Goal: Transaction & Acquisition: Purchase product/service

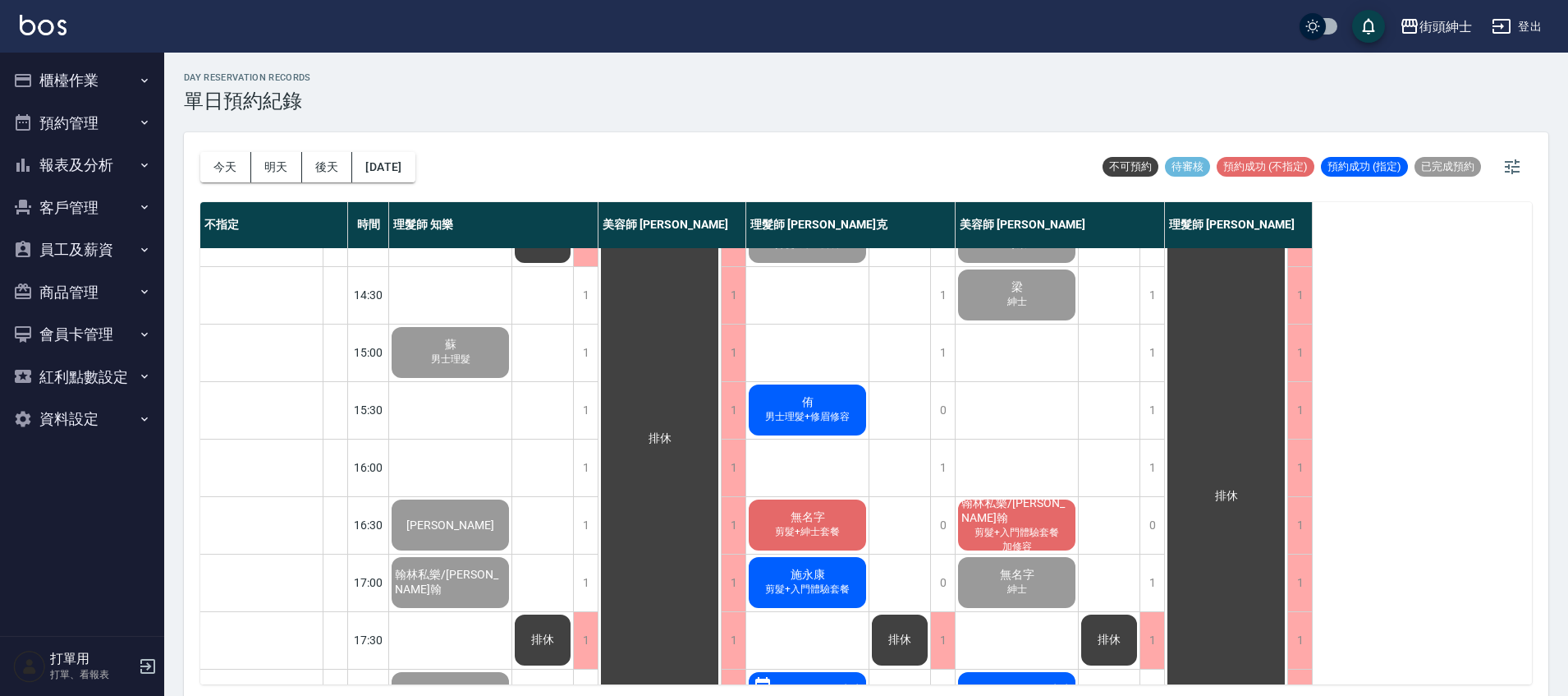
scroll to position [383, 0]
click at [831, 419] on span "男士理髮+修眉修容" at bounding box center [808, 417] width 91 height 14
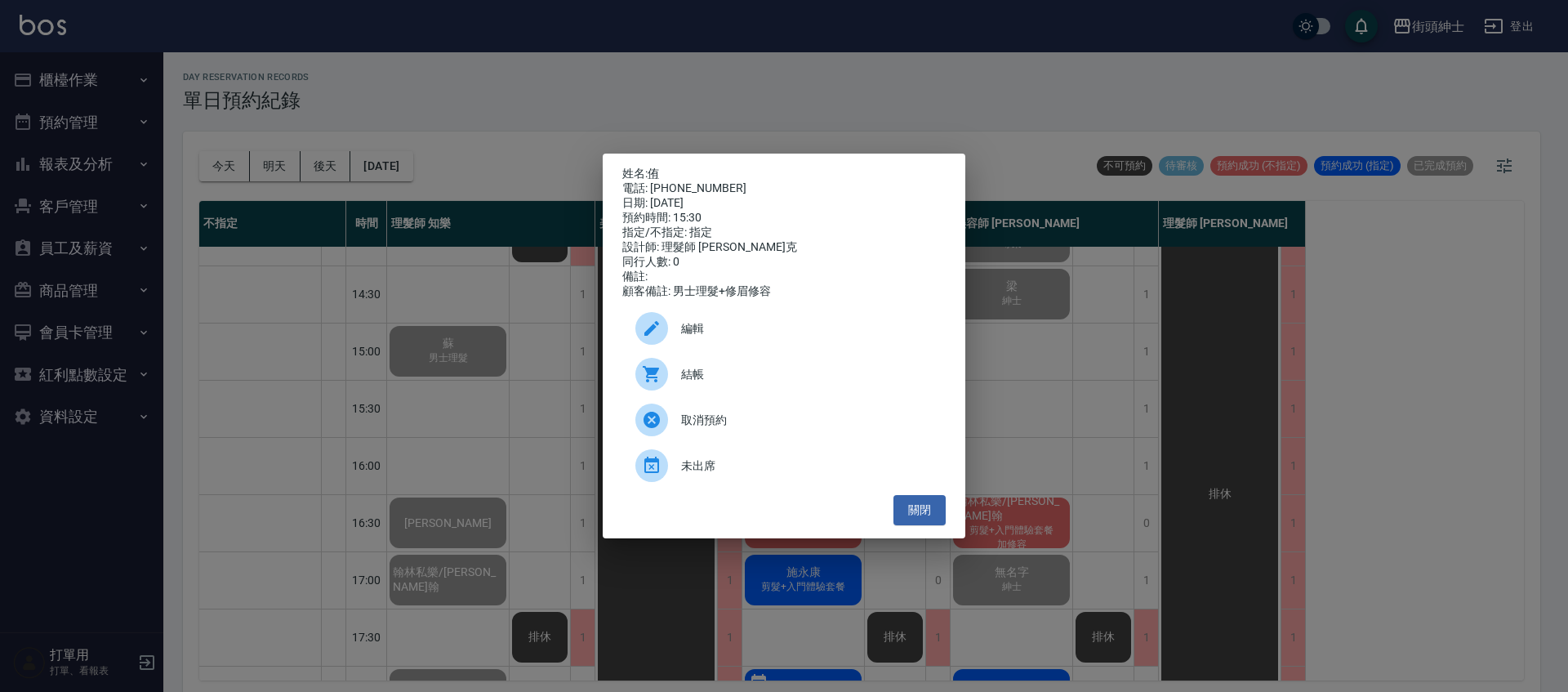
click at [763, 375] on span "結帳" at bounding box center [806, 374] width 252 height 17
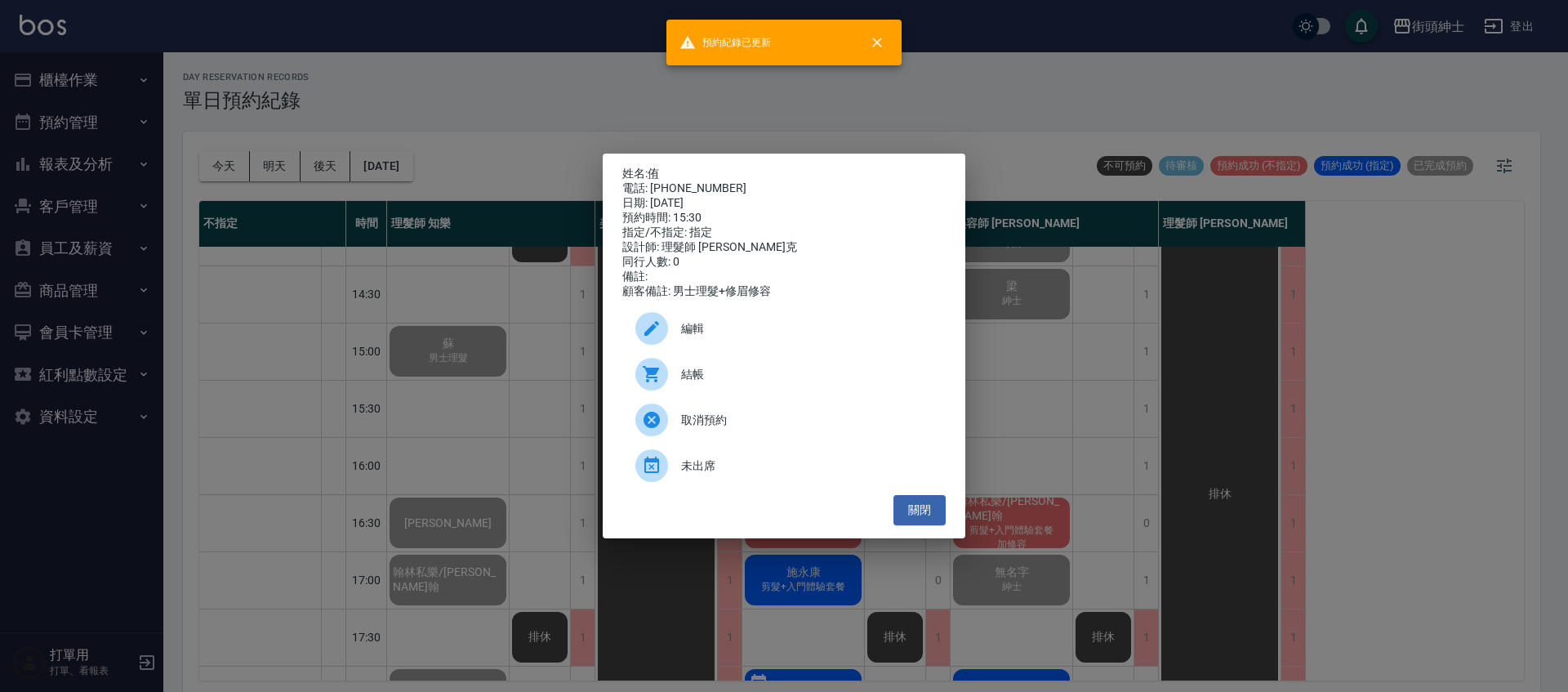
drag, startPoint x: 491, startPoint y: 423, endPoint x: 838, endPoint y: 502, distance: 355.9
click at [491, 423] on div "姓名: 侑 電話: 0983970107 日期: 2025/10/07 預約時間: 15:30 指定/不指定: 指定 設計師: 理髮師 Vic 維克 同行人數…" at bounding box center [784, 346] width 1568 height 692
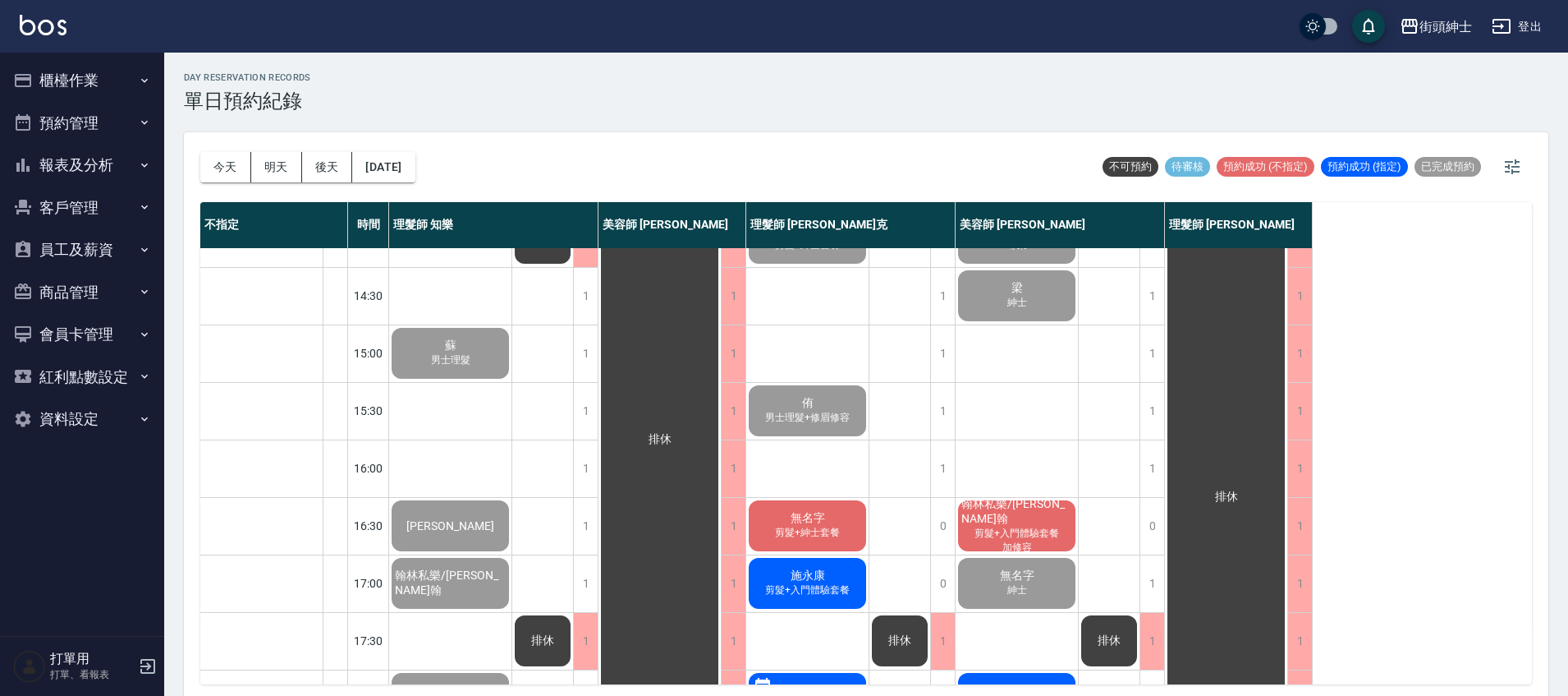
click at [836, 532] on span "剪髮+紳士套餐" at bounding box center [807, 532] width 71 height 14
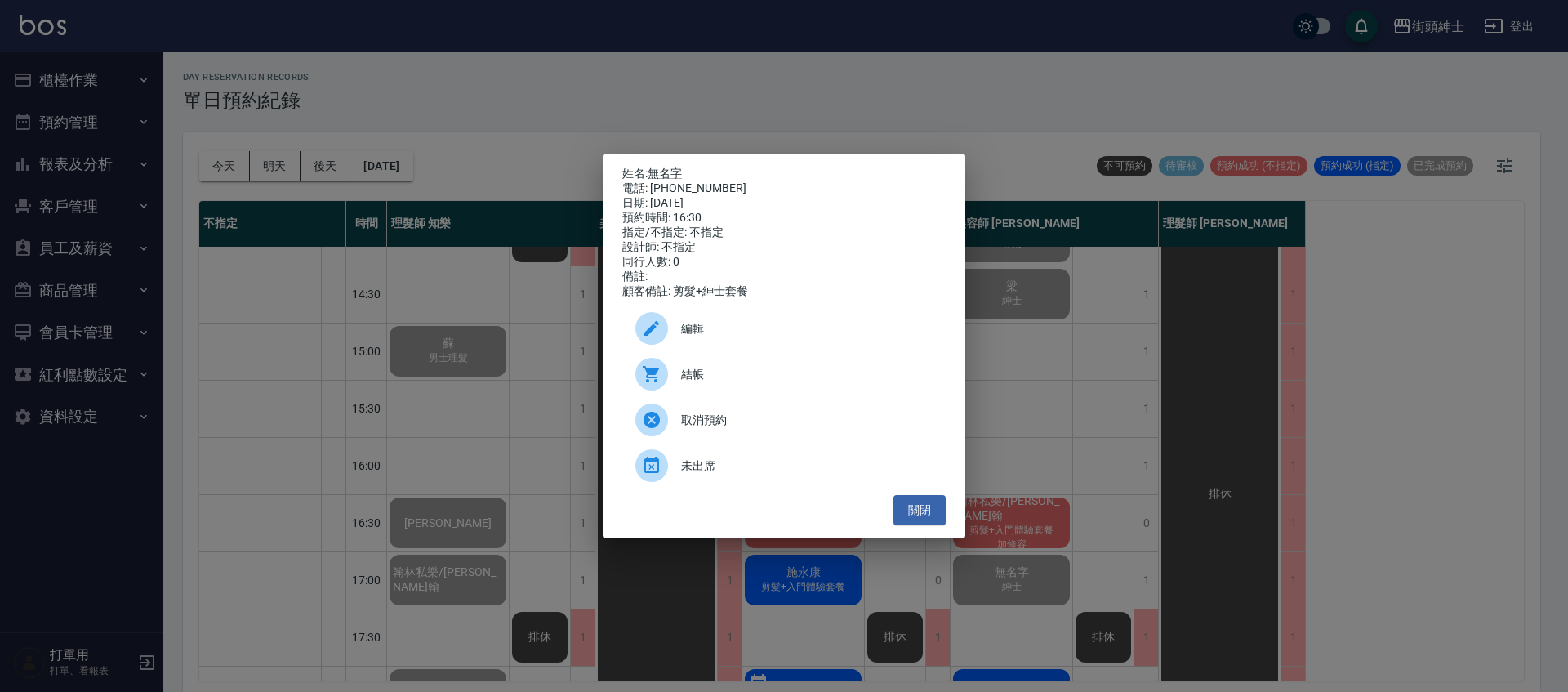
click at [731, 375] on span "結帳" at bounding box center [806, 374] width 252 height 17
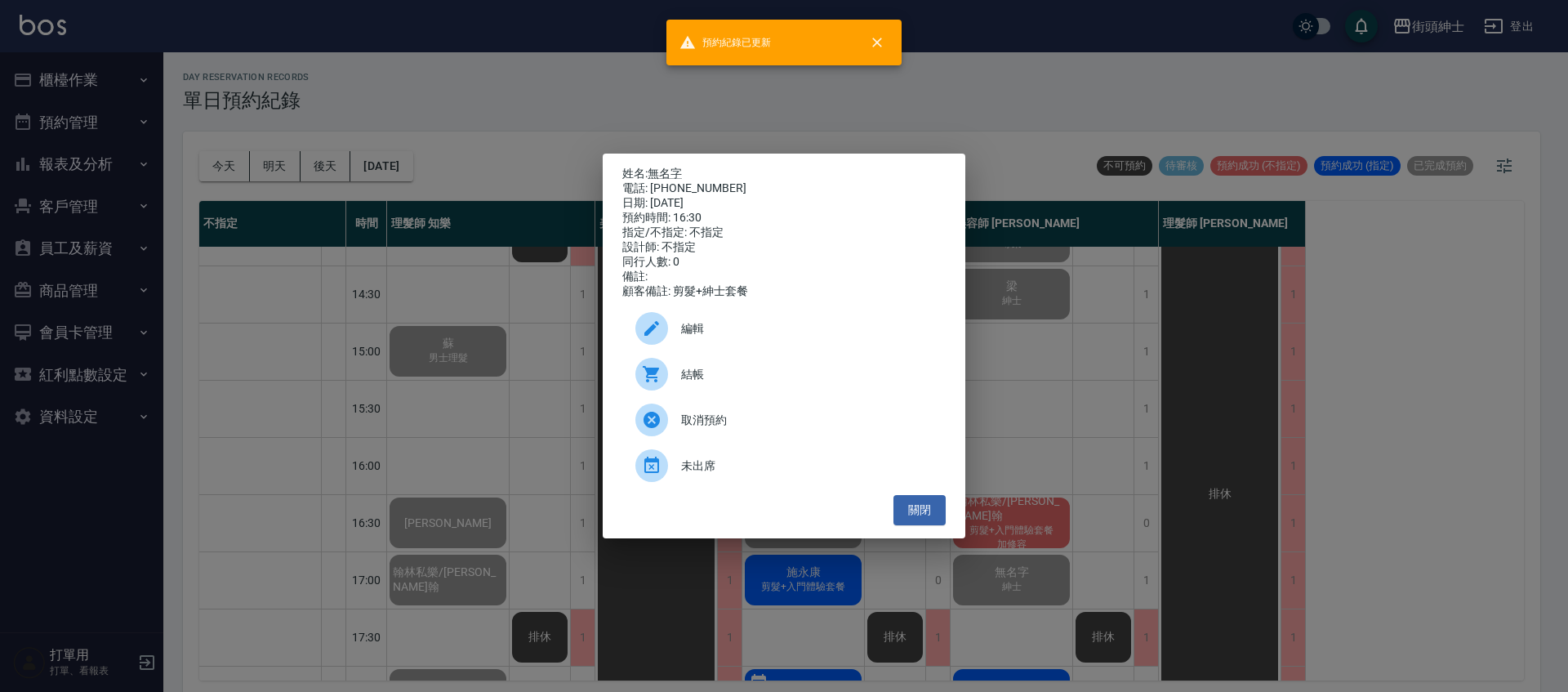
drag, startPoint x: 296, startPoint y: 251, endPoint x: 309, endPoint y: 259, distance: 15.3
click at [296, 252] on div "姓名: 無名字 電話: 0908531013 日期: 2025/10/07 預約時間: 16:30 指定/不指定: 不指定 設計師: 不指定 同行人數: 0 …" at bounding box center [784, 346] width 1568 height 692
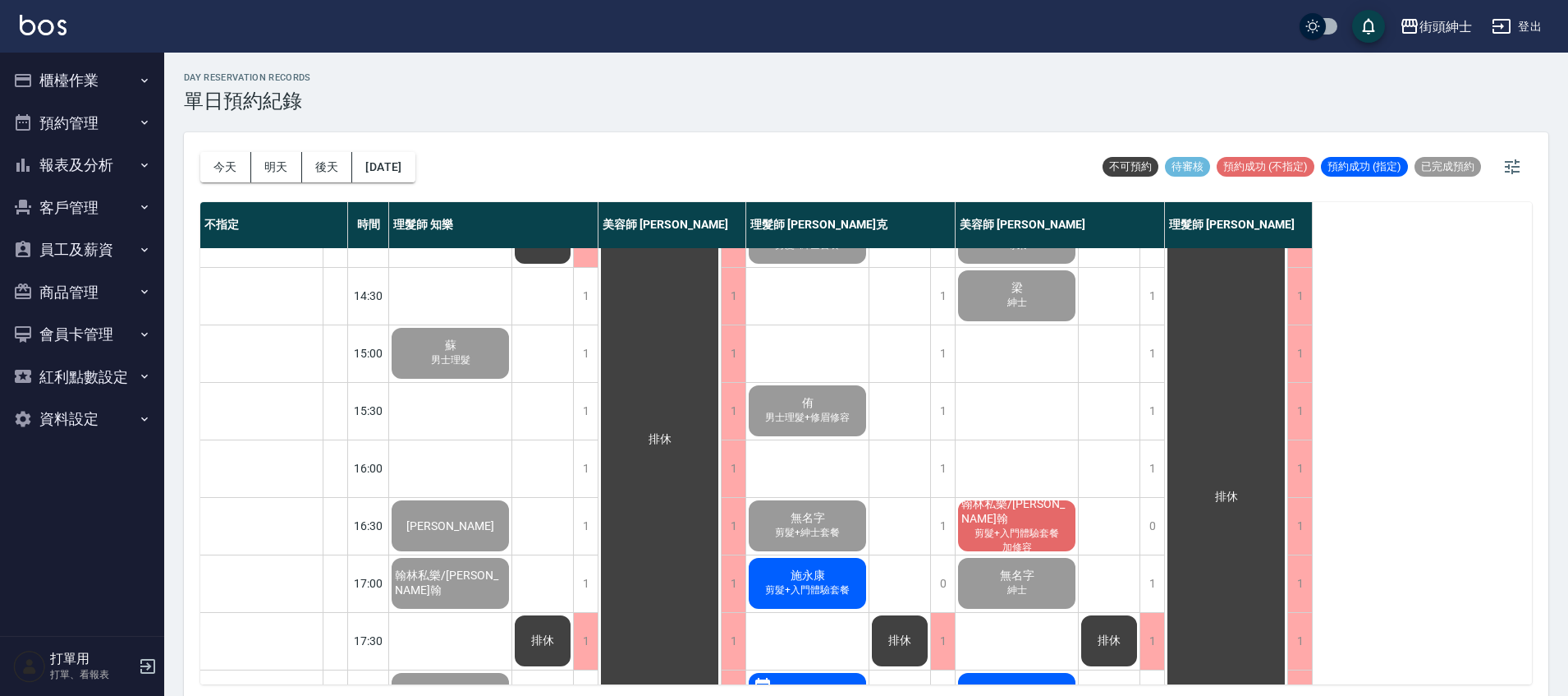
click at [828, 585] on span "剪髮+入門體驗套餐" at bounding box center [808, 590] width 91 height 14
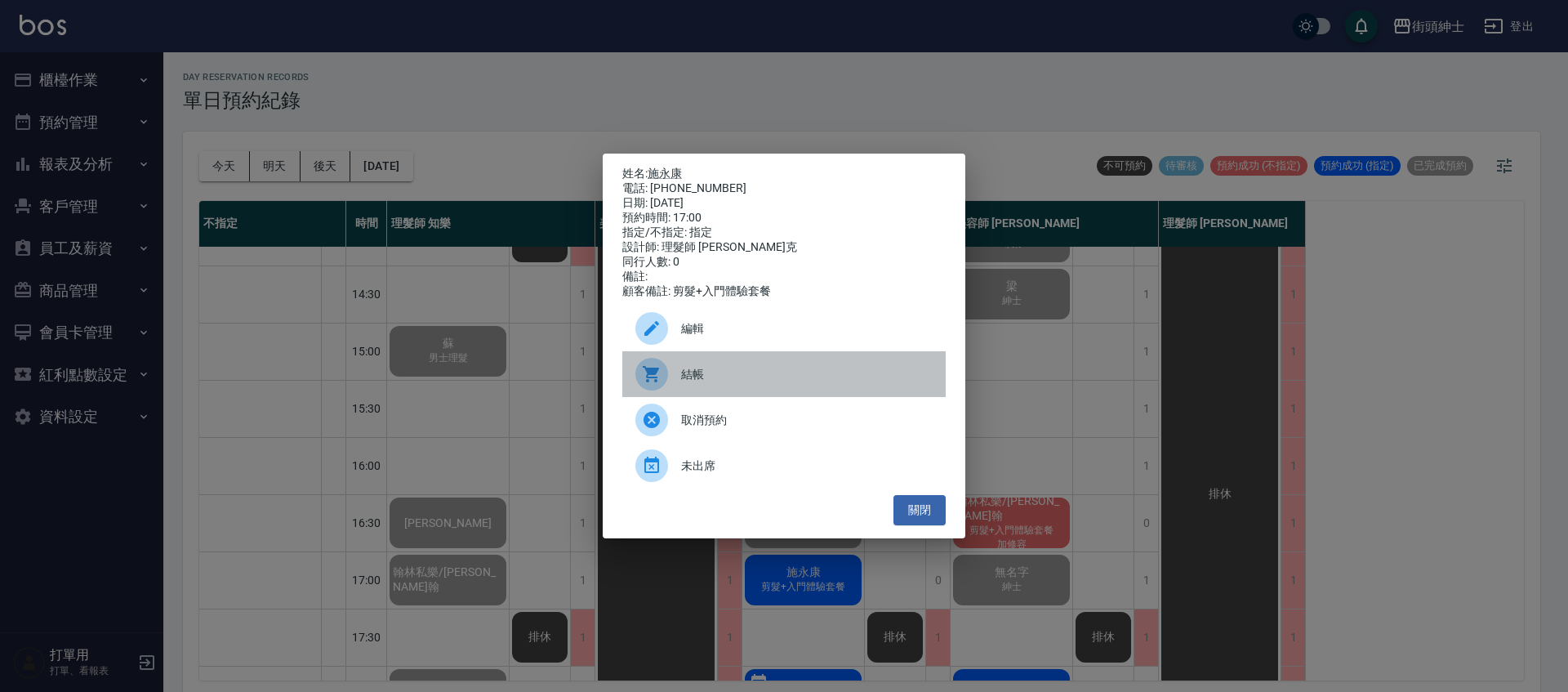
click at [709, 383] on span "結帳" at bounding box center [806, 374] width 252 height 17
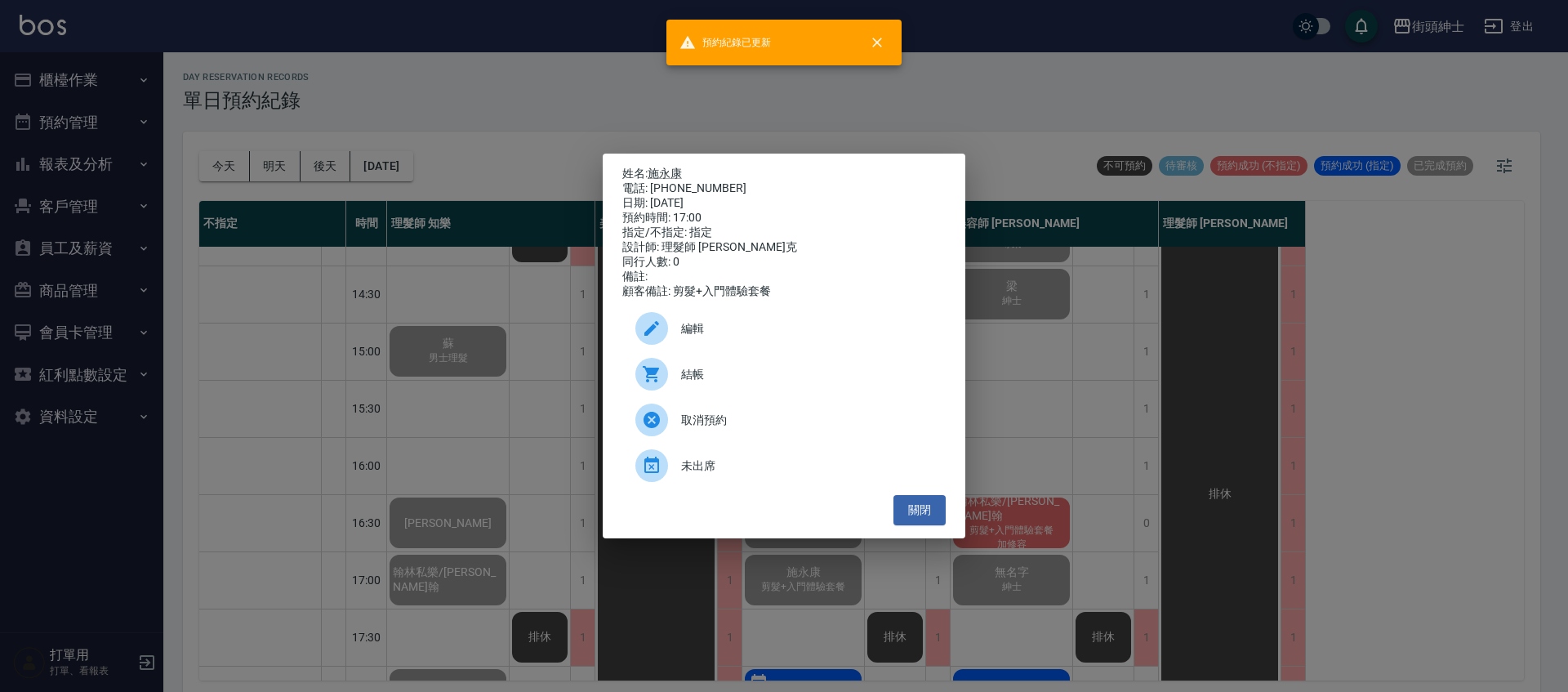
click at [495, 338] on div "姓名: 施永康 電話: 0906769580 日期: 2025/10/07 預約時間: 17:00 指定/不指定: 指定 設計師: 理髮師 Vic 維克 同行…" at bounding box center [784, 346] width 1568 height 692
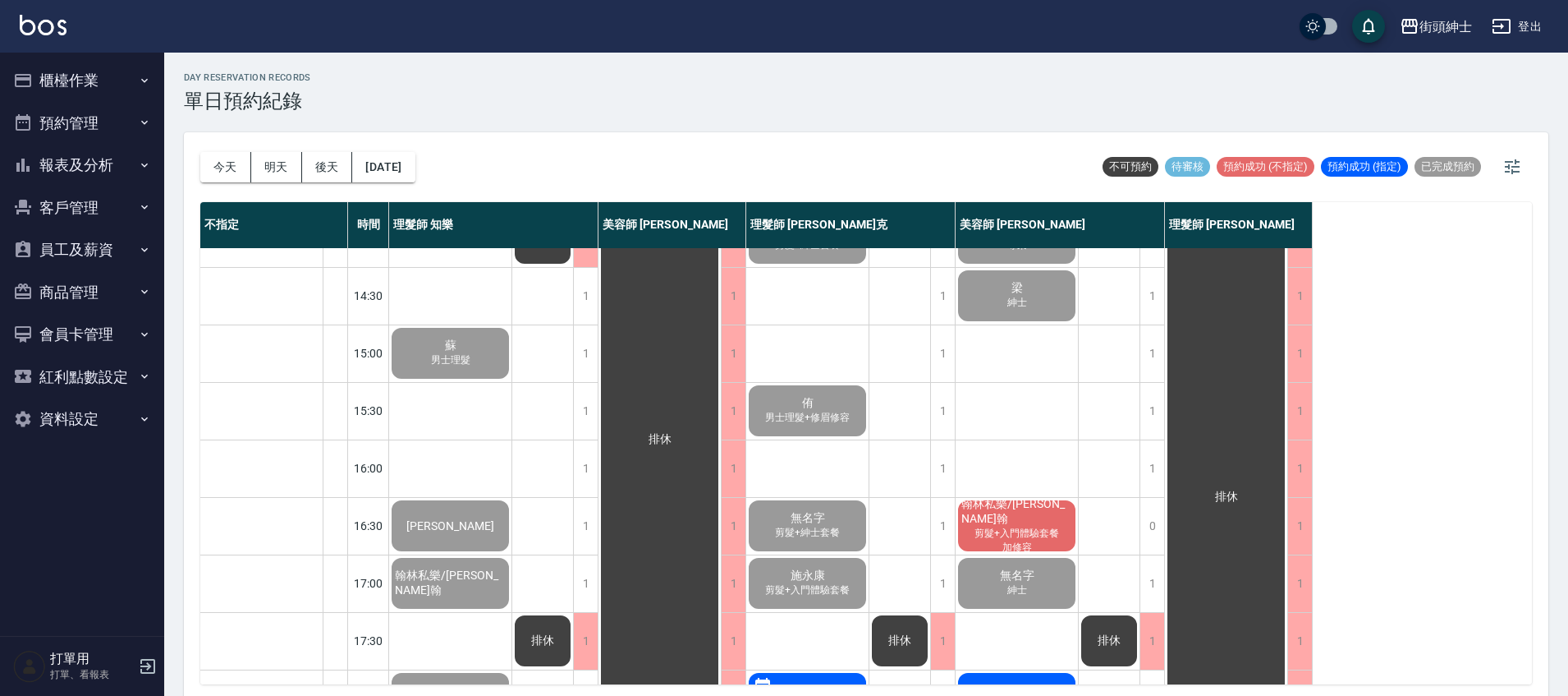
scroll to position [690, 0]
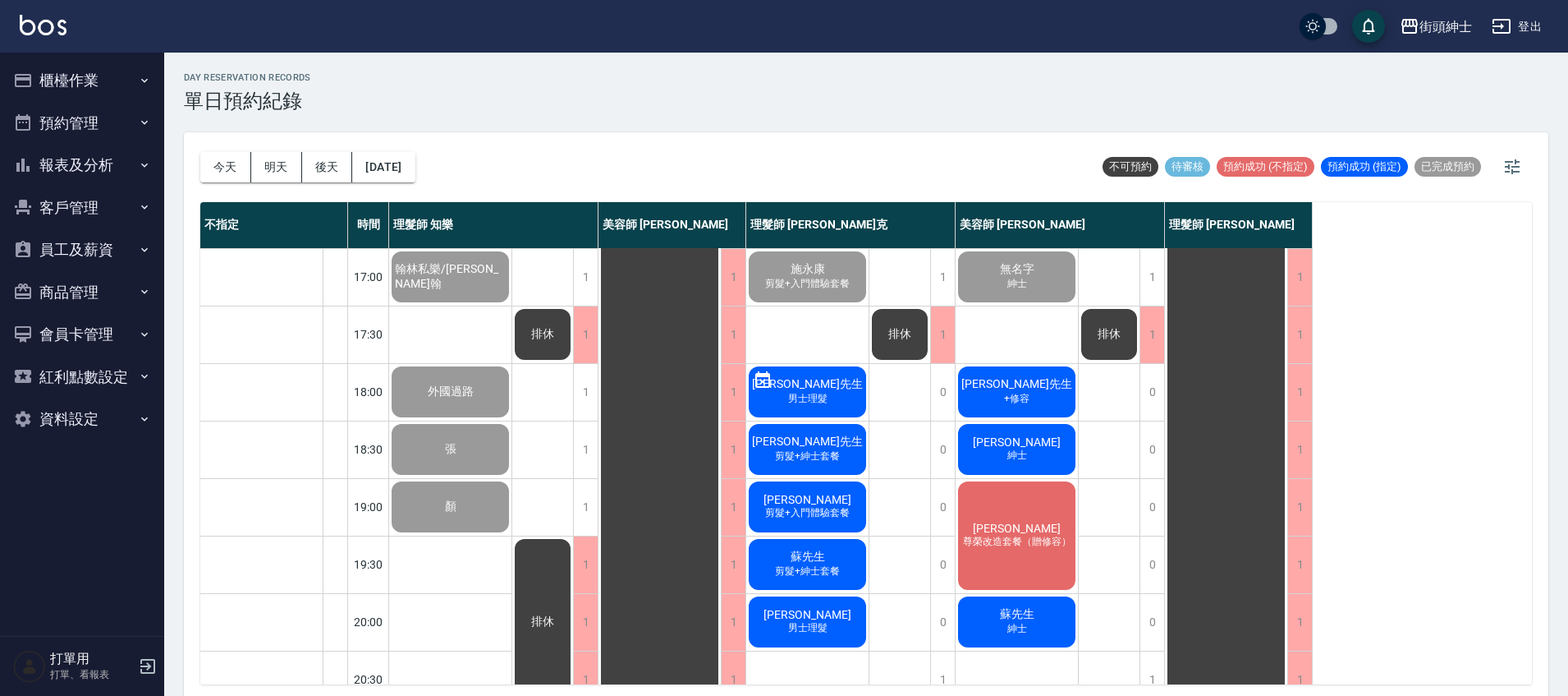
click at [829, 446] on div "哈先生 剪髮+紳士套餐" at bounding box center [807, 449] width 122 height 56
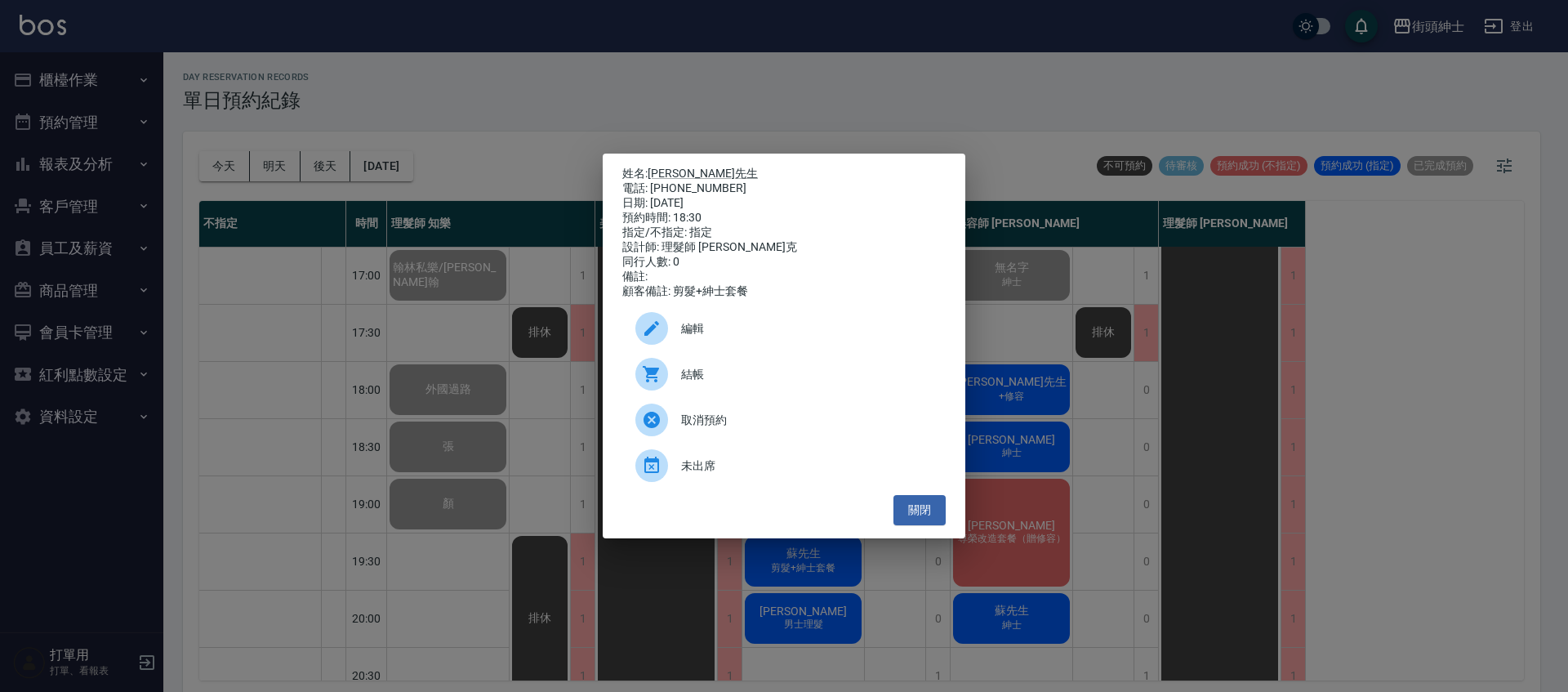
click at [758, 383] on span "結帳" at bounding box center [806, 374] width 252 height 17
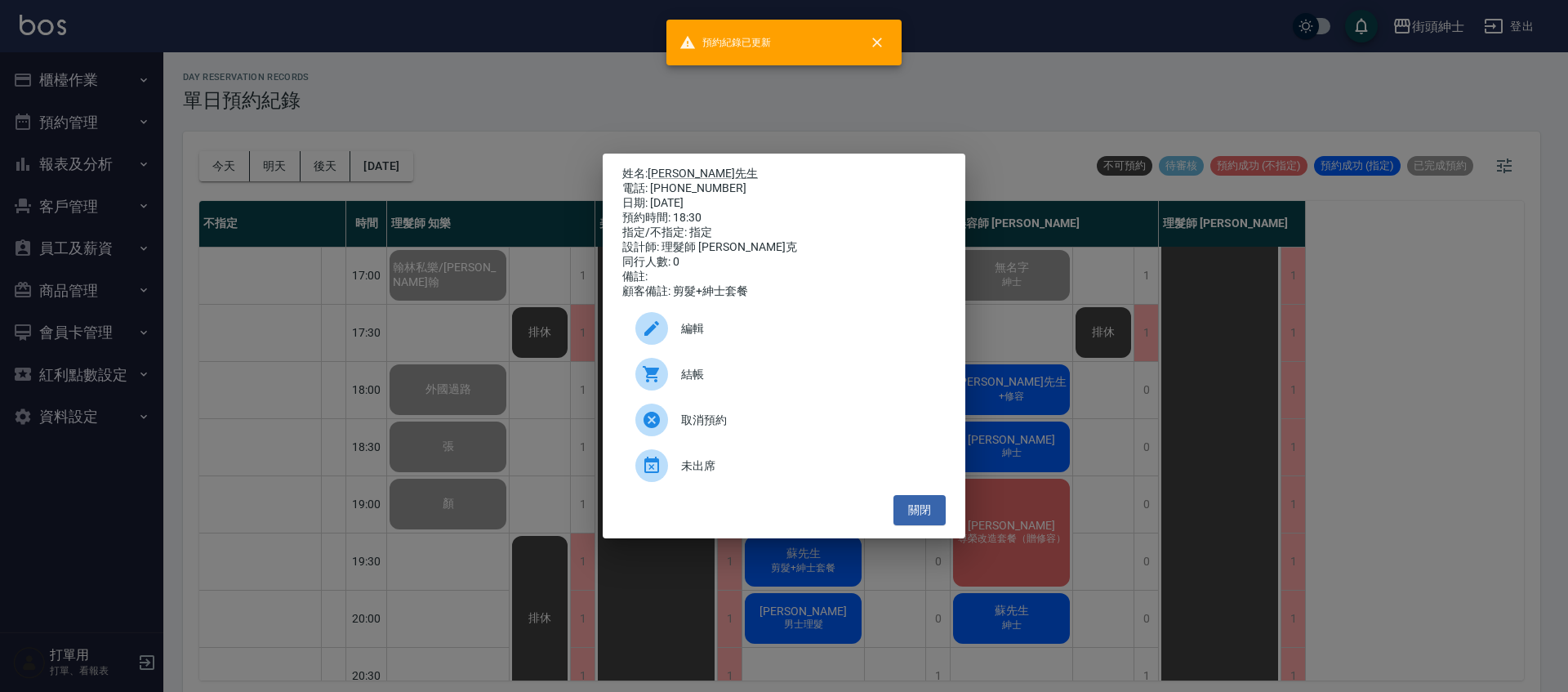
drag, startPoint x: 445, startPoint y: 305, endPoint x: 431, endPoint y: 237, distance: 69.4
click at [447, 305] on div "姓名: 哈先生 電話: 0958783786 日期: 2025/10/07 預約時間: 18:30 指定/不指定: 指定 設計師: 理髮師 Vic 維克 同行…" at bounding box center [784, 346] width 1568 height 692
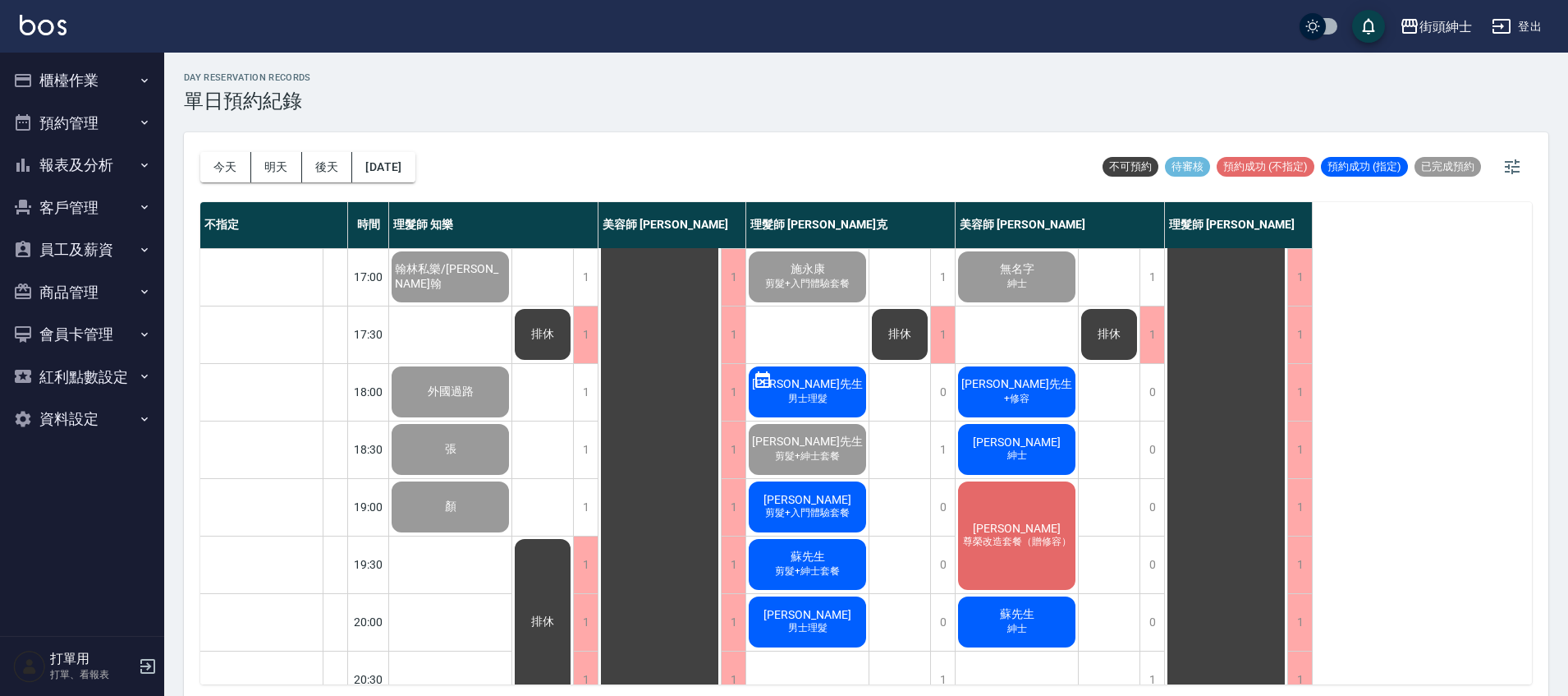
click at [836, 506] on div "冼文豐 剪髮+入門體驗套餐" at bounding box center [807, 506] width 122 height 56
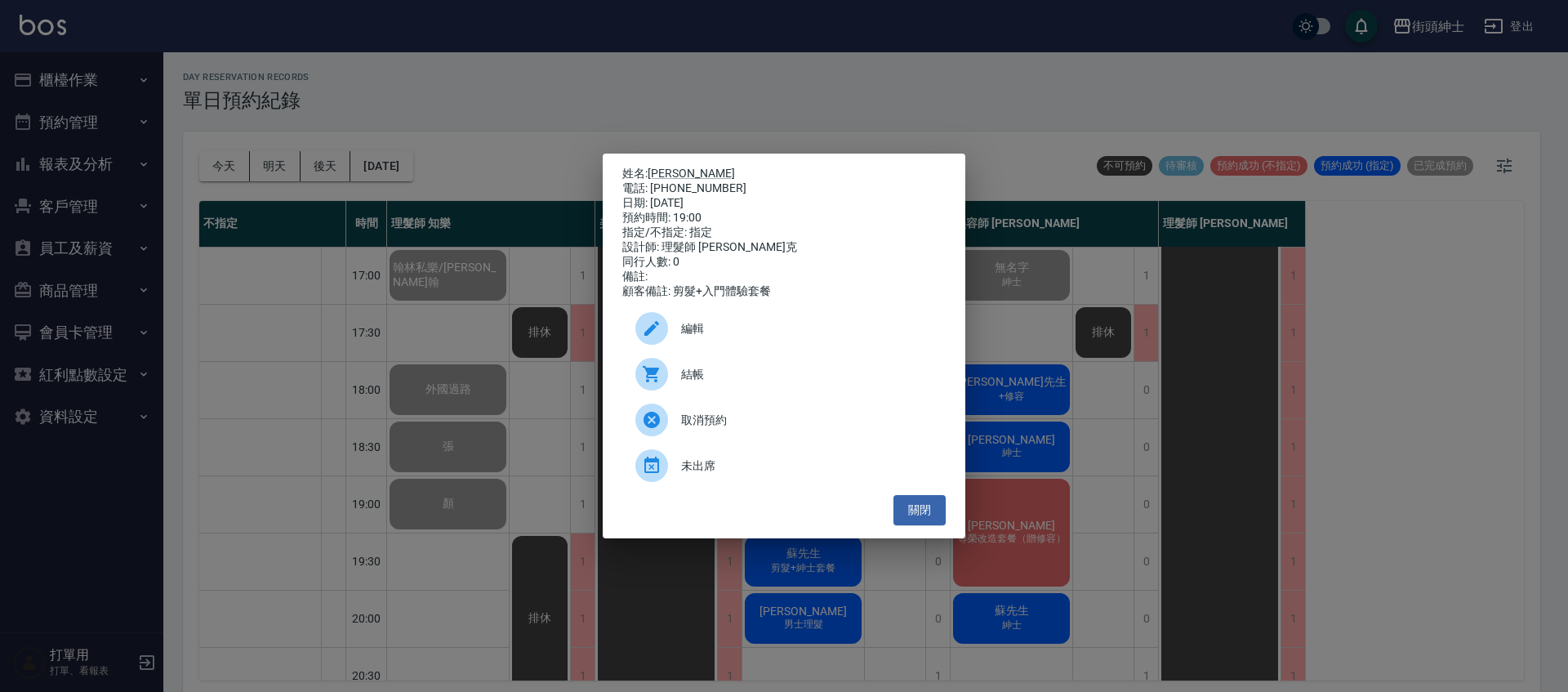
click at [761, 379] on span "結帳" at bounding box center [806, 374] width 252 height 17
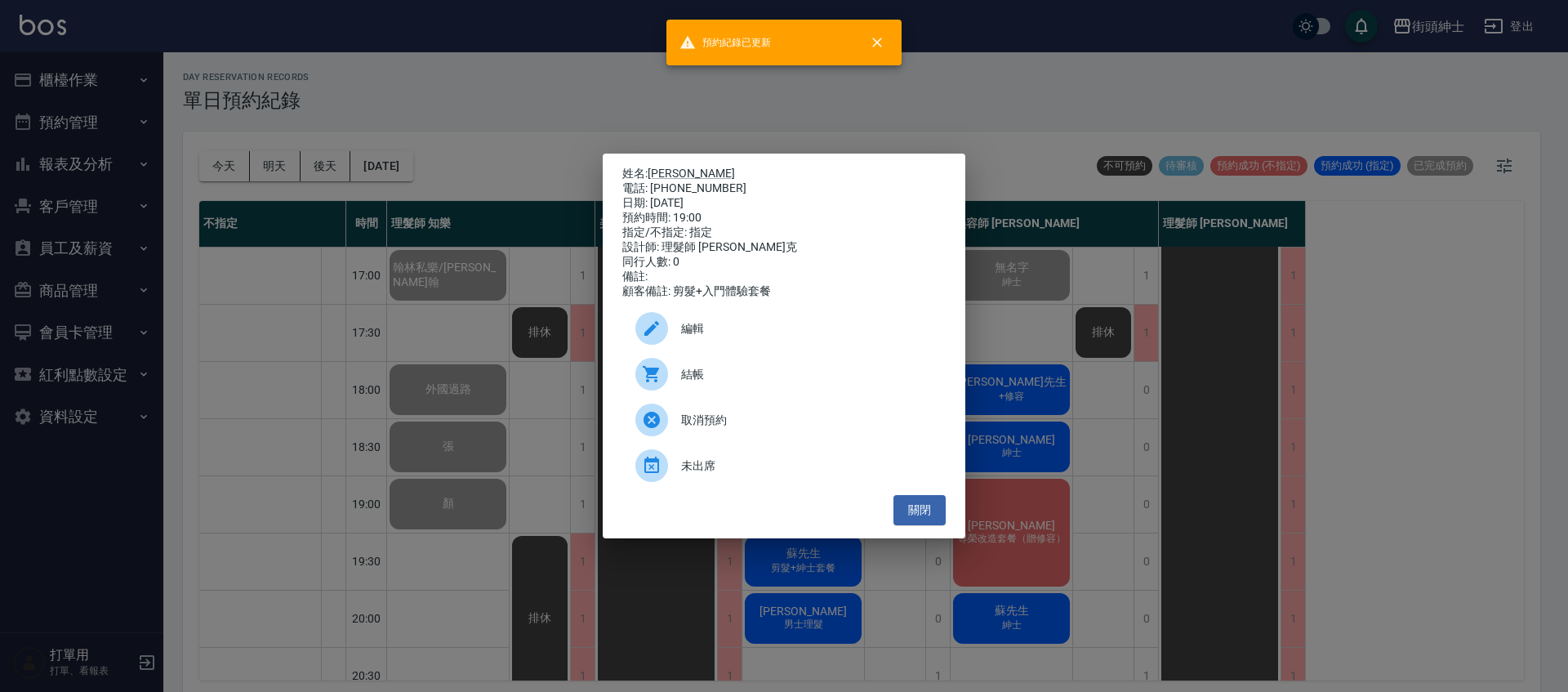
drag, startPoint x: 388, startPoint y: 320, endPoint x: 604, endPoint y: 404, distance: 231.8
click at [389, 321] on div "姓名: 冼文豐 電話: 0970115921 日期: 2025/10/07 預約時間: 19:00 指定/不指定: 指定 設計師: 理髮師 Vic 維克 同行…" at bounding box center [784, 346] width 1568 height 692
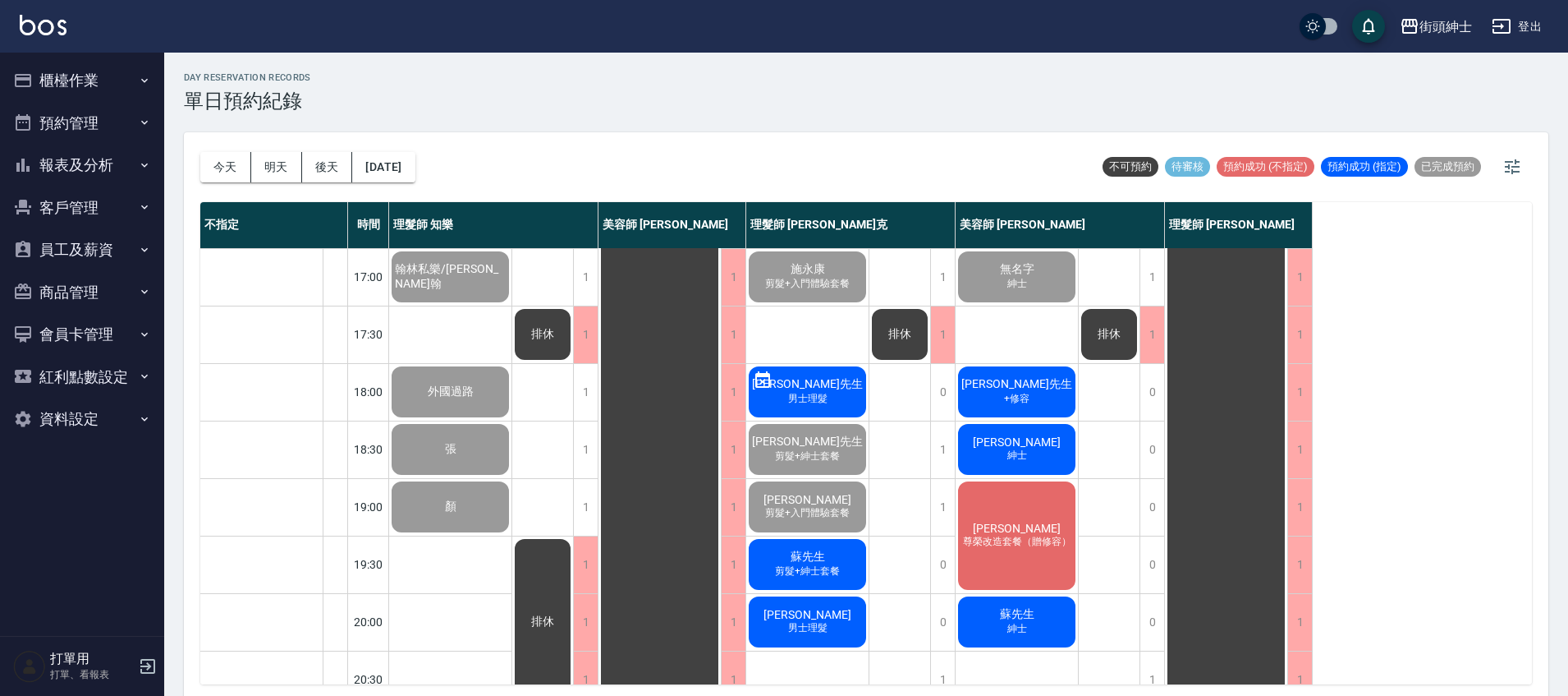
click at [842, 567] on span "剪髮+紳士套餐" at bounding box center [807, 571] width 71 height 14
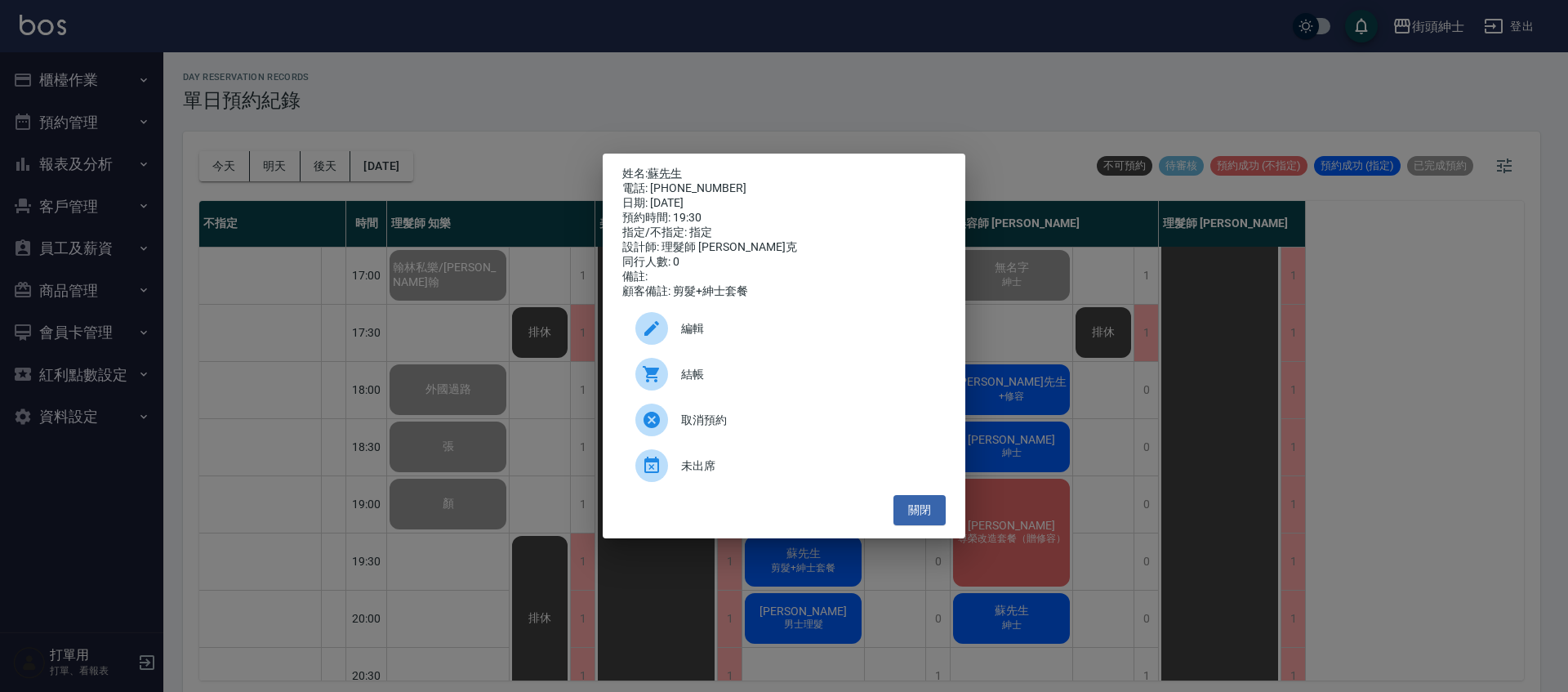
click at [789, 369] on div "結帳" at bounding box center [784, 373] width 323 height 46
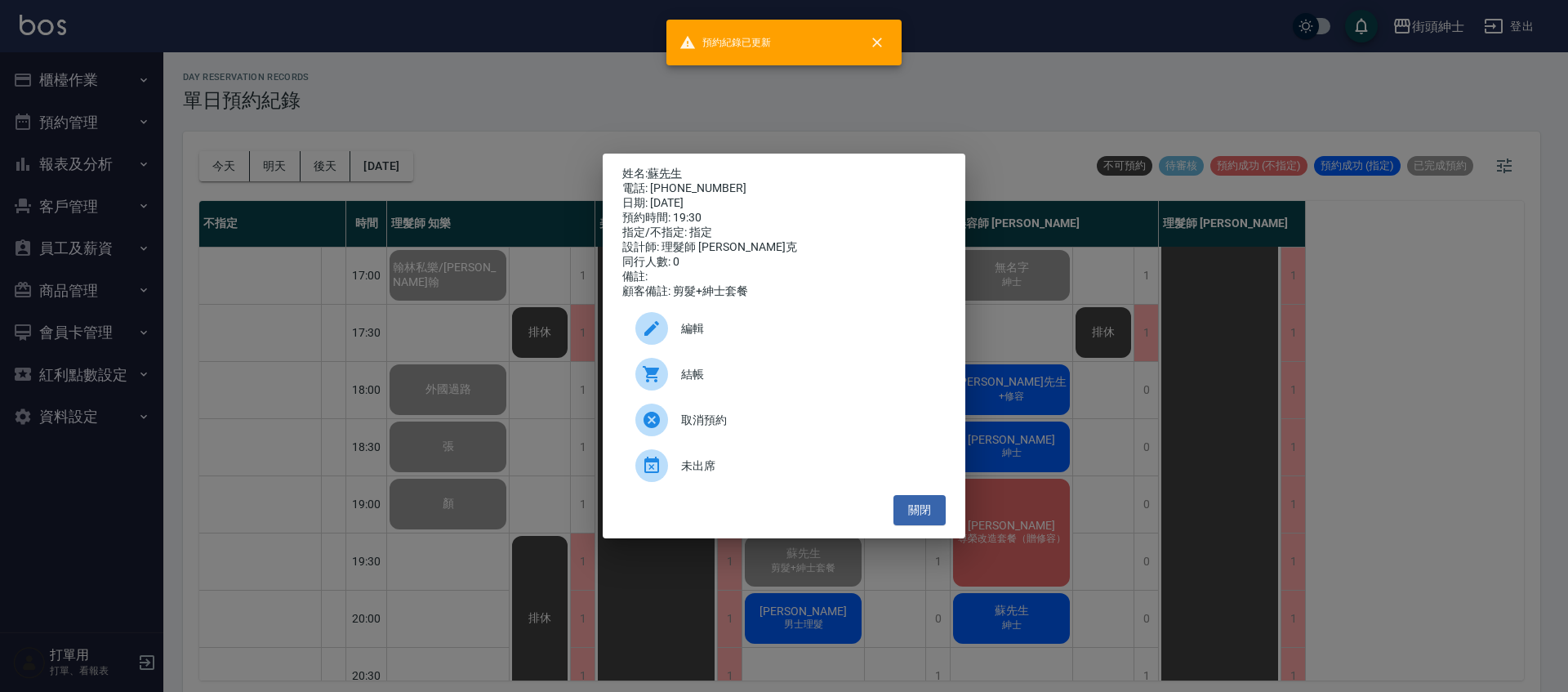
drag, startPoint x: 400, startPoint y: 438, endPoint x: 422, endPoint y: 450, distance: 25.1
click at [400, 439] on div "姓名: 蘇先生 電話: 0987414053 日期: 2025/10/07 預約時間: 19:30 指定/不指定: 指定 設計師: 理髮師 Vic 維克 同行…" at bounding box center [784, 346] width 1568 height 692
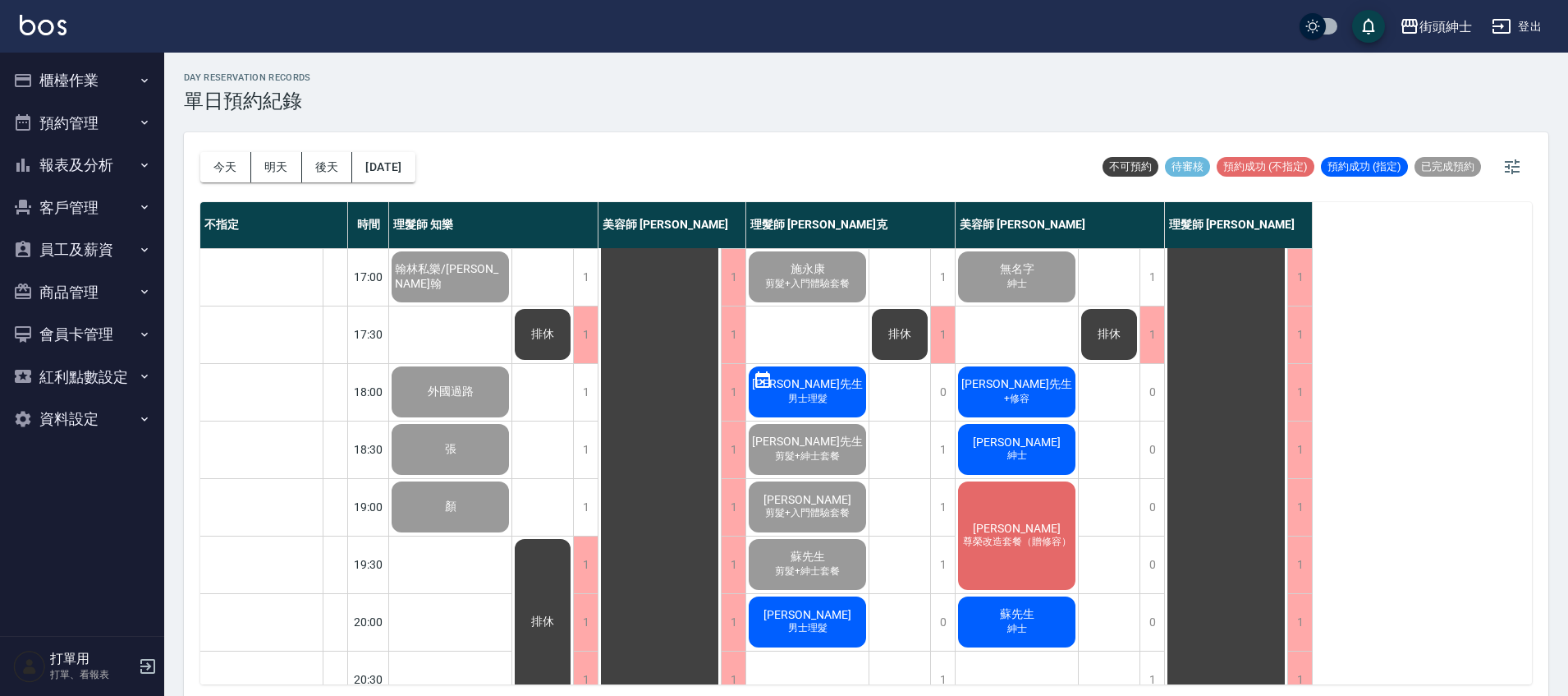
click at [800, 631] on span "男士理髮" at bounding box center [808, 628] width 46 height 14
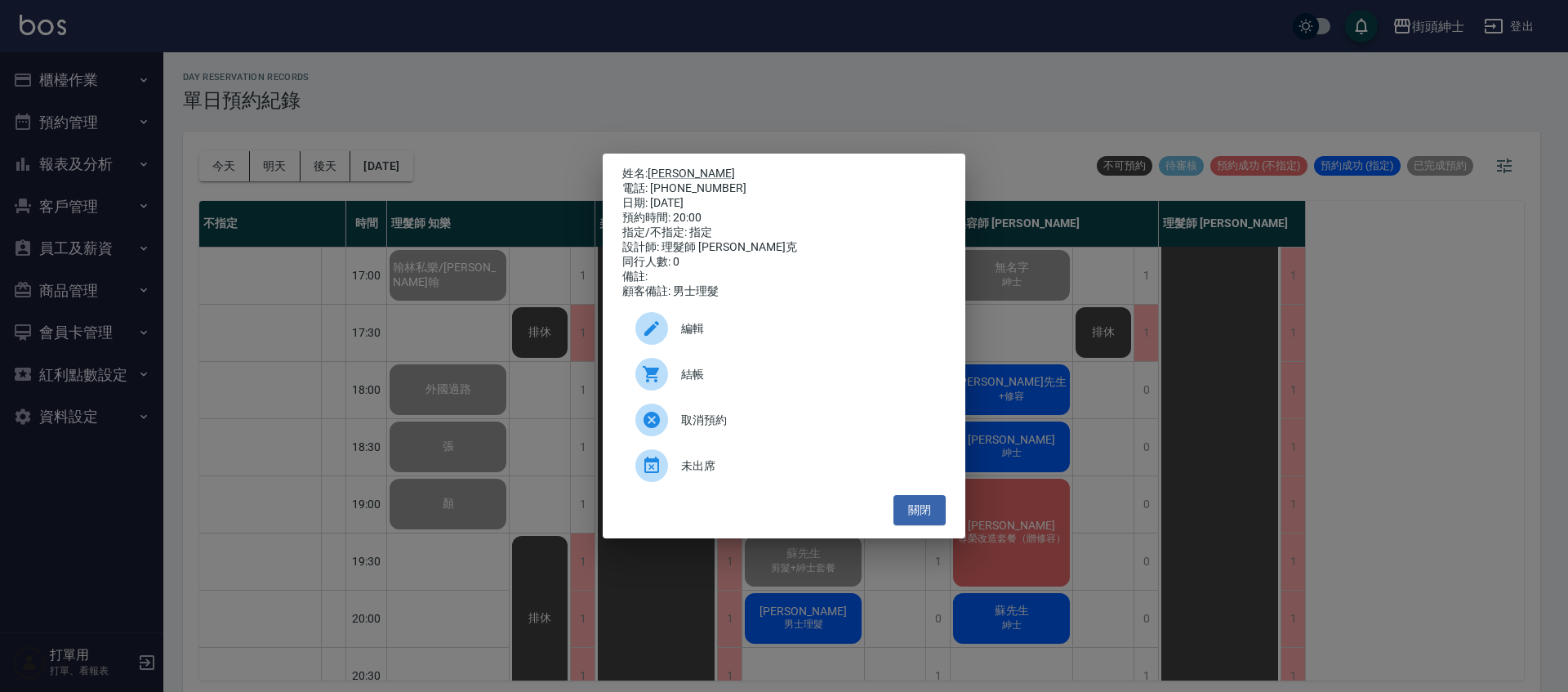
click at [815, 381] on span "結帳" at bounding box center [806, 374] width 252 height 17
click at [1095, 359] on div "姓名: 陳筍麟 電話: 0972242429 日期: 2025/10/07 預約時間: 20:00 指定/不指定: 指定 設計師: 理髮師 Vic 維克 同行…" at bounding box center [784, 346] width 1568 height 692
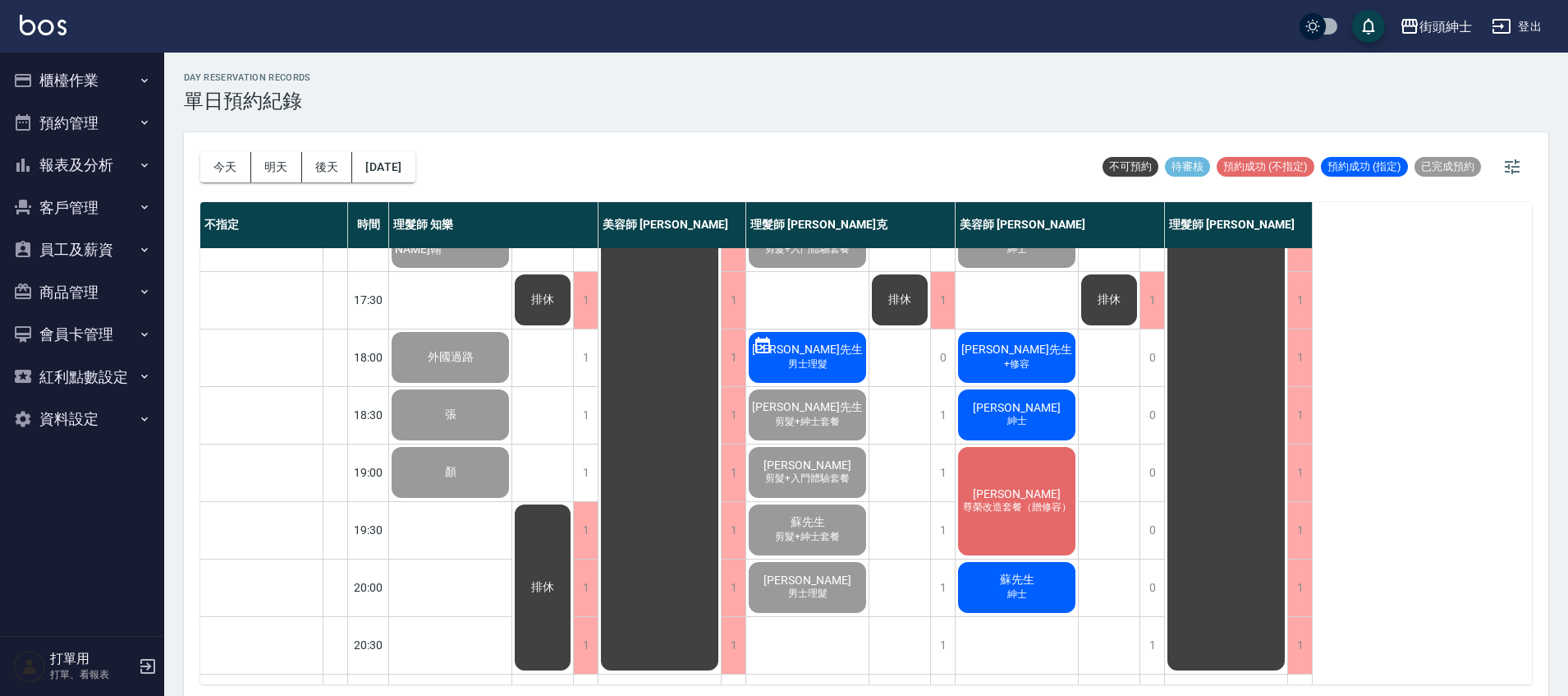
scroll to position [744, 0]
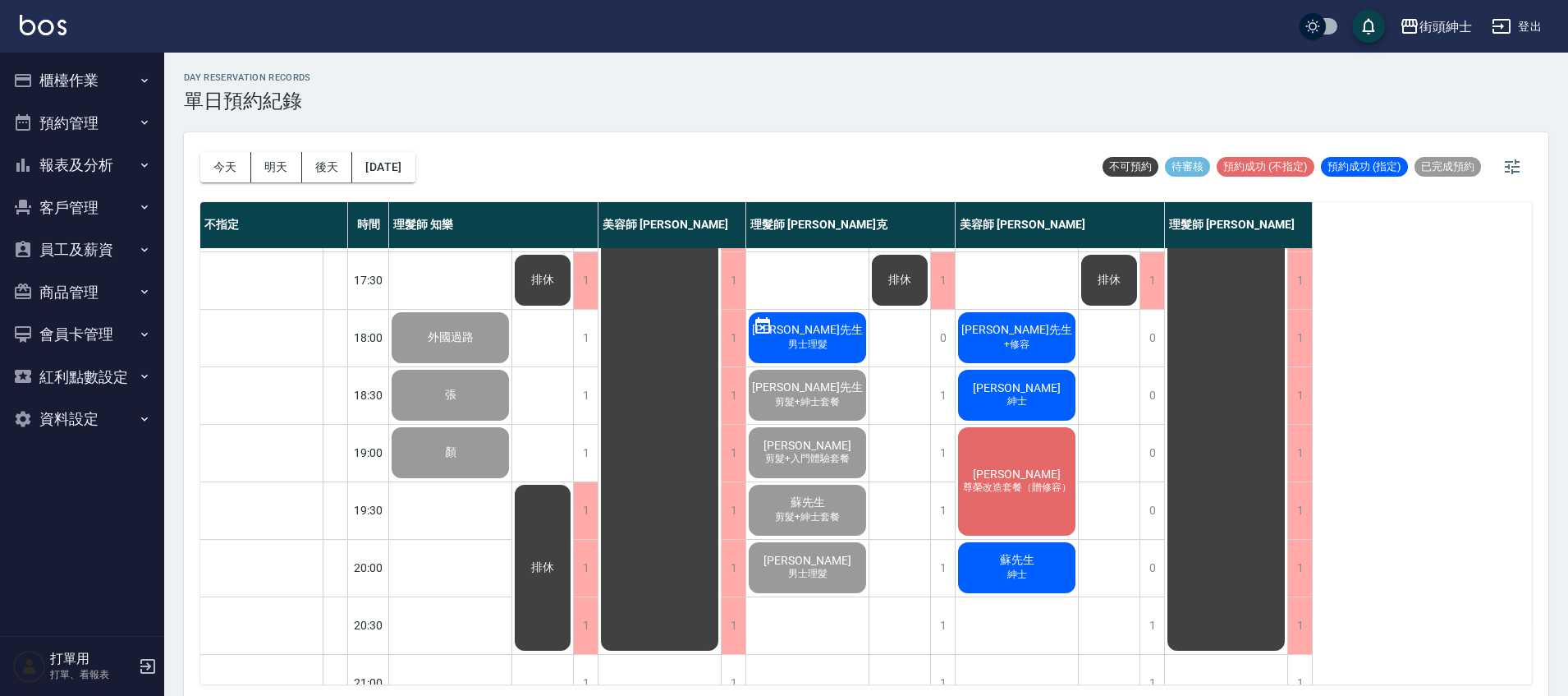
click at [1009, 340] on span "+修容" at bounding box center [1017, 344] width 32 height 14
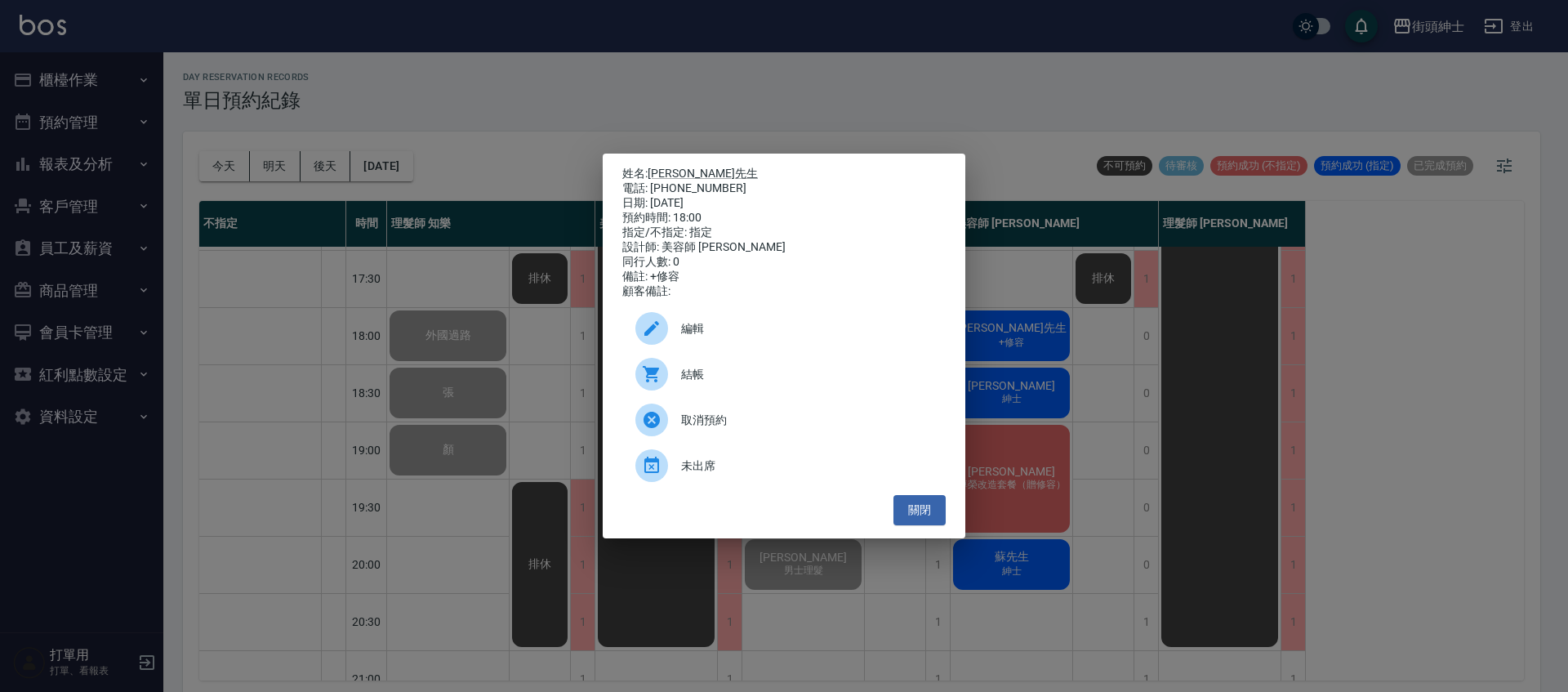
click at [869, 383] on span "結帳" at bounding box center [806, 374] width 252 height 17
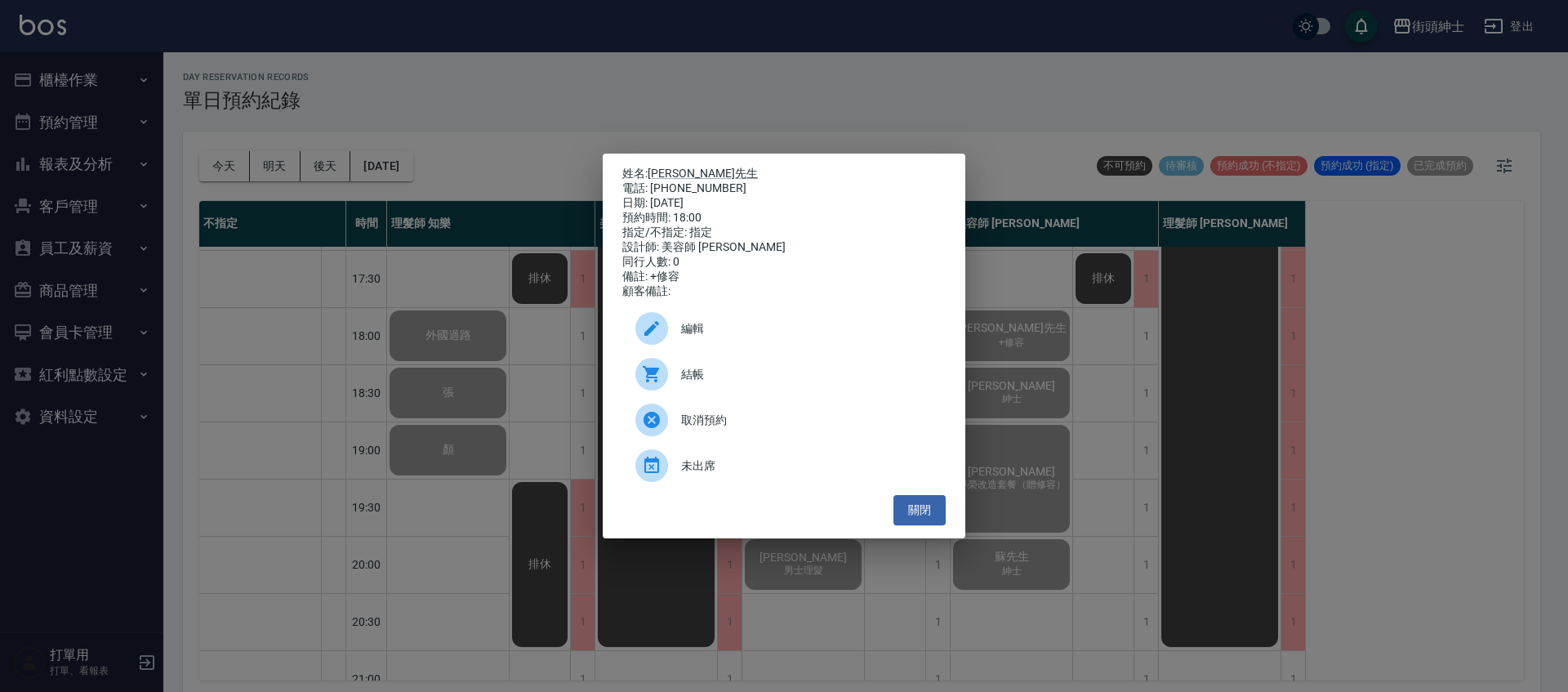
drag, startPoint x: 467, startPoint y: 371, endPoint x: 472, endPoint y: 384, distance: 13.9
click at [472, 384] on div "姓名: 哈先生 電話: 0958783786 日期: 2025/10/07 預約時間: 18:00 指定/不指定: 指定 設計師: 美容師 小戴 同行人數: …" at bounding box center [784, 346] width 1568 height 692
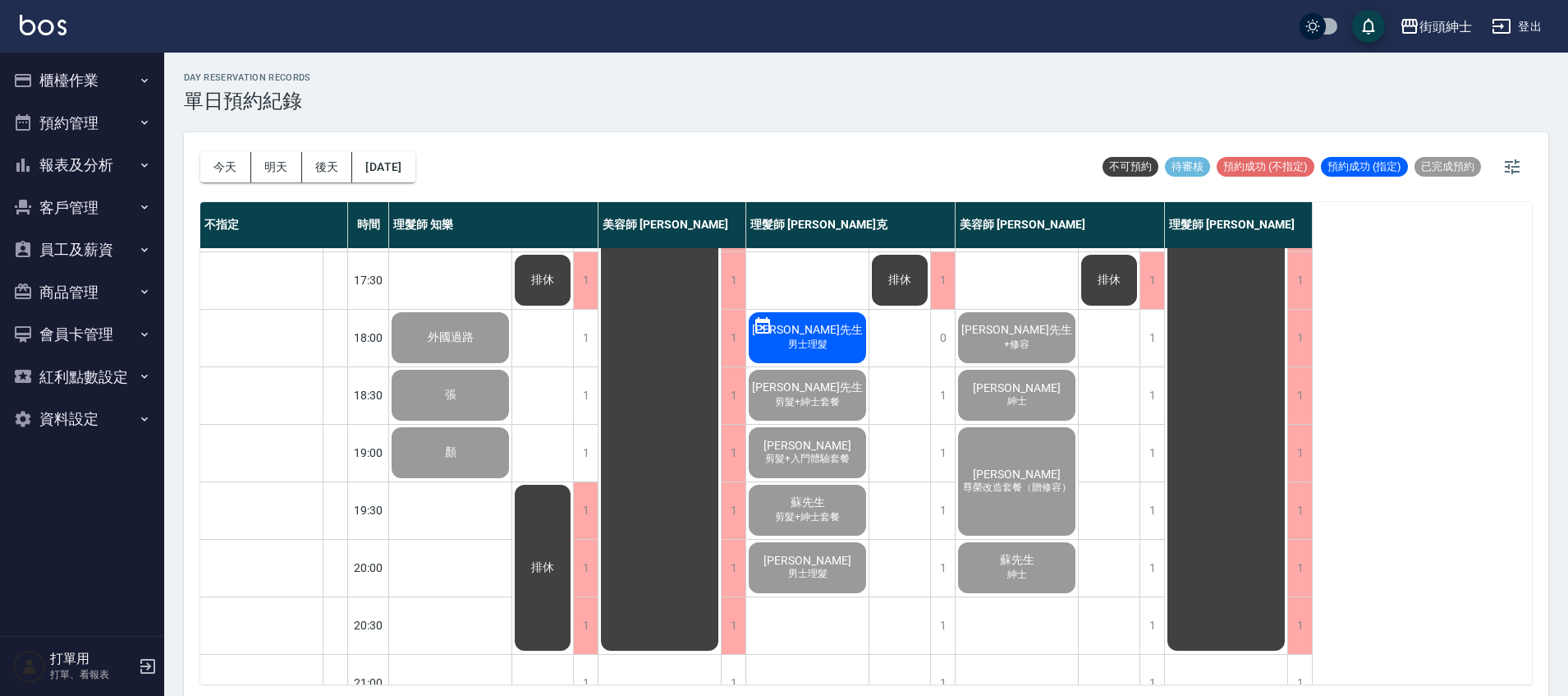
click at [123, 80] on button "櫃檯作業" at bounding box center [82, 80] width 151 height 43
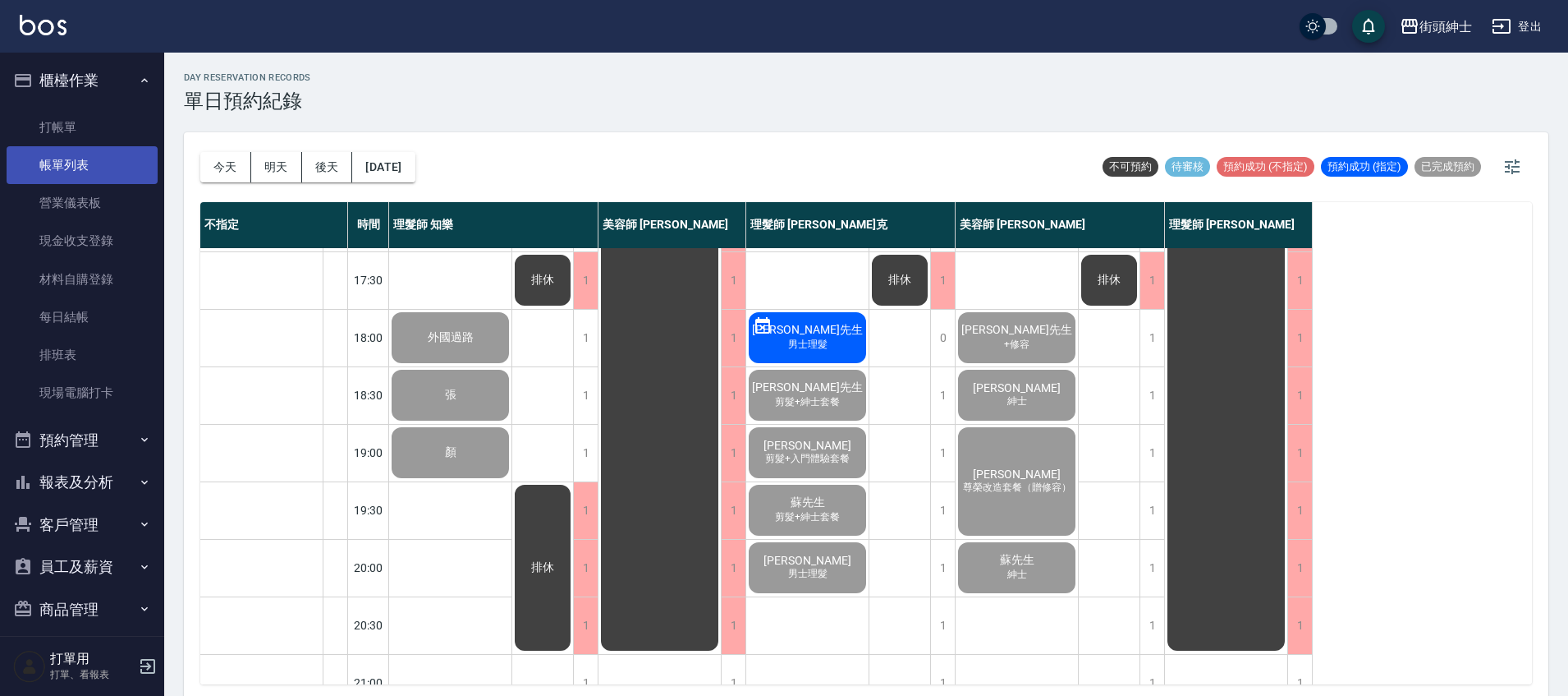
click at [97, 167] on link "帳單列表" at bounding box center [82, 165] width 151 height 38
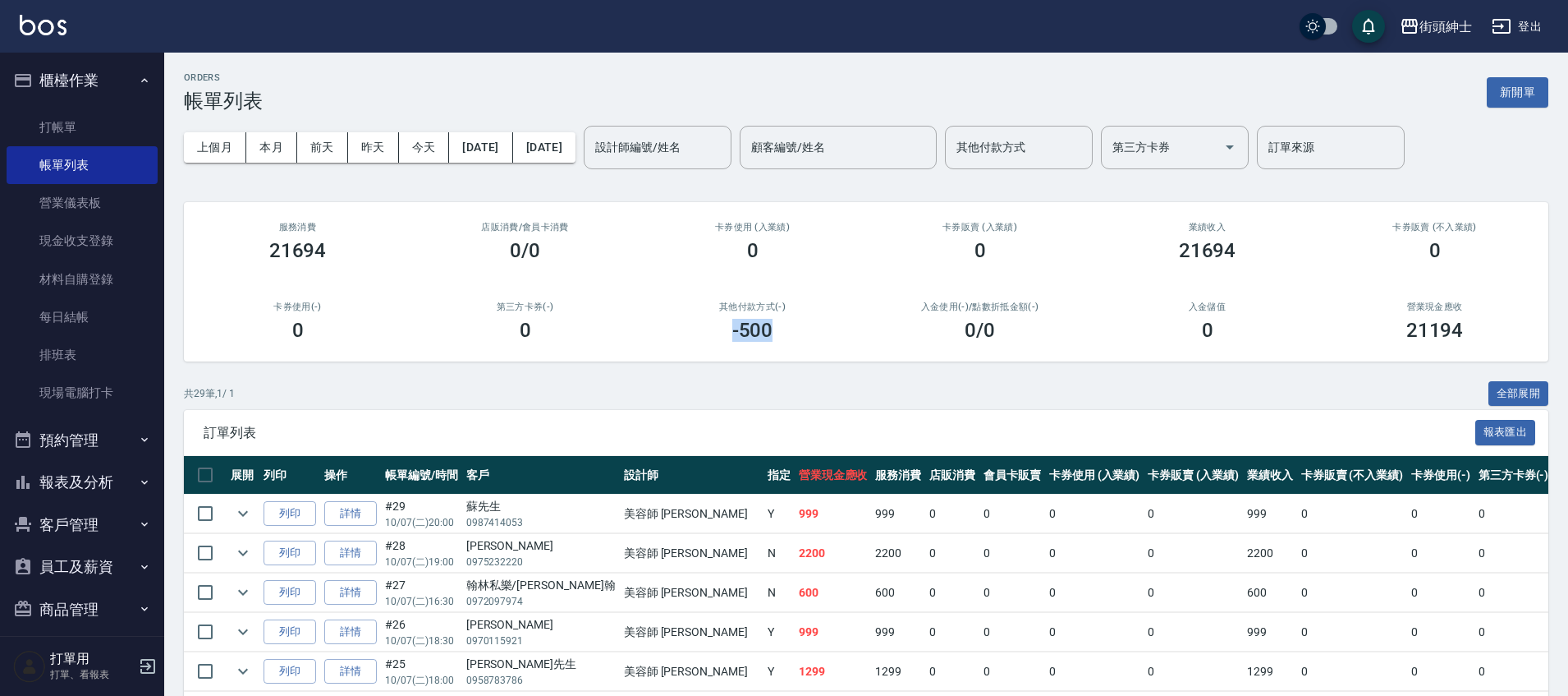
drag, startPoint x: 733, startPoint y: 333, endPoint x: 797, endPoint y: 339, distance: 64.3
click at [797, 339] on div "-500" at bounding box center [753, 330] width 188 height 23
click at [800, 339] on div "-500" at bounding box center [753, 330] width 188 height 23
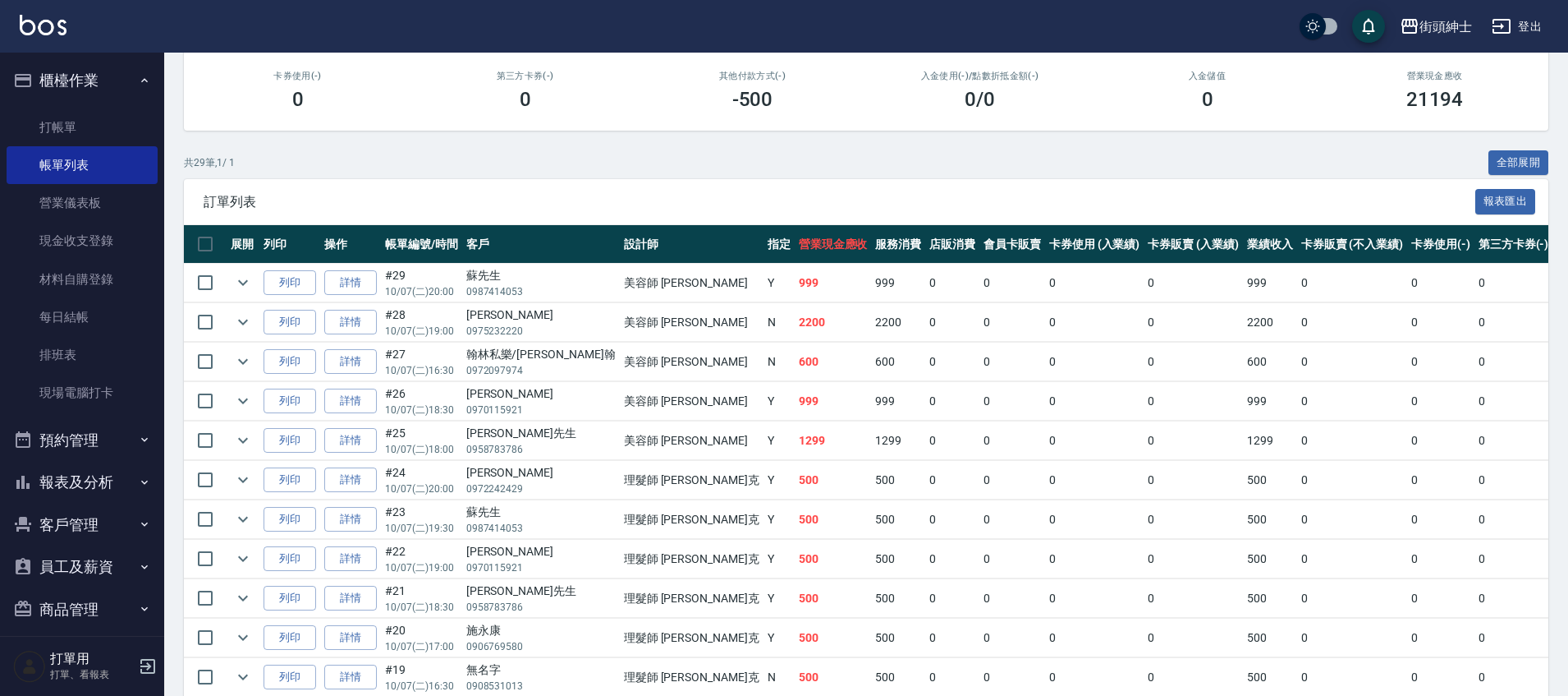
scroll to position [13, 0]
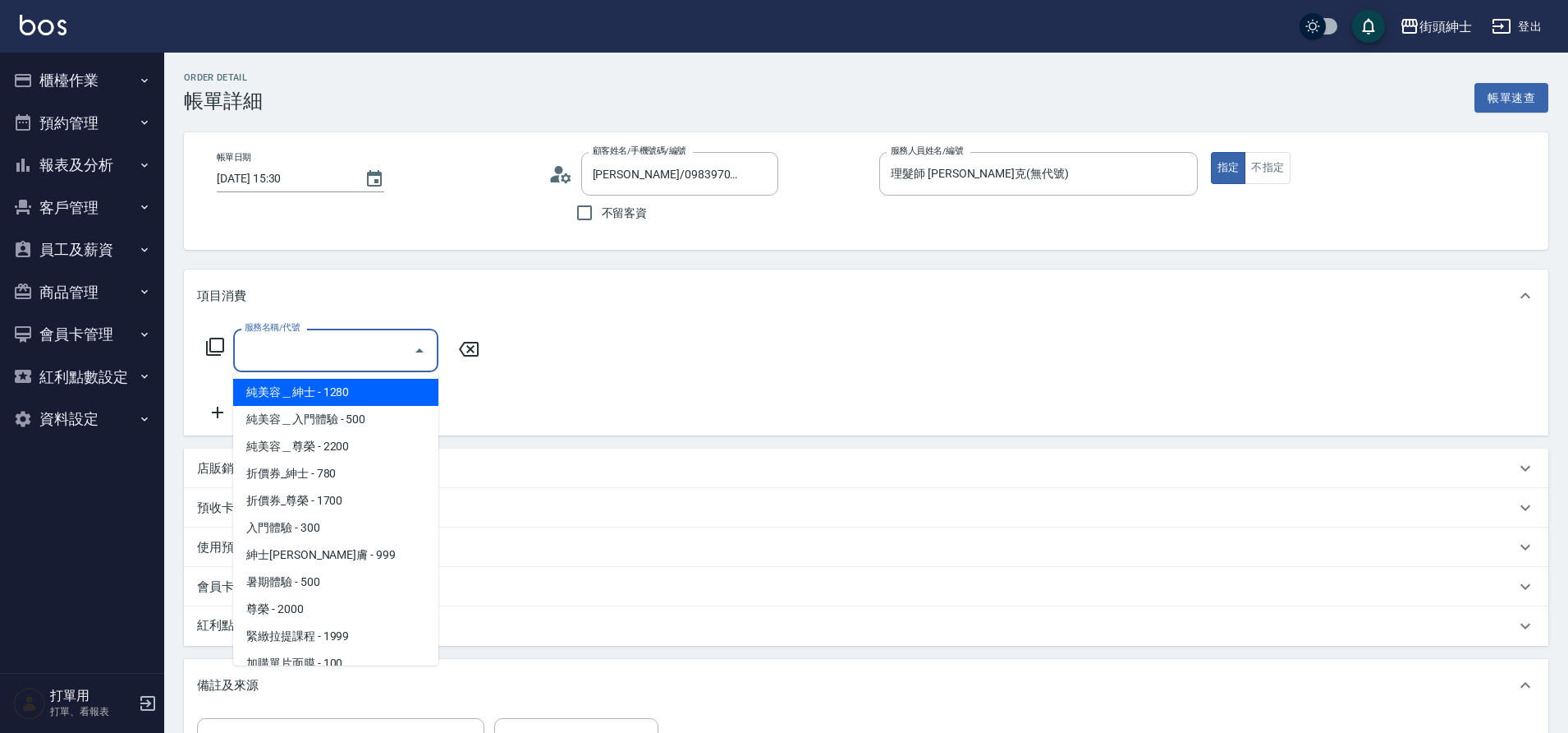
scroll to position [126, 0]
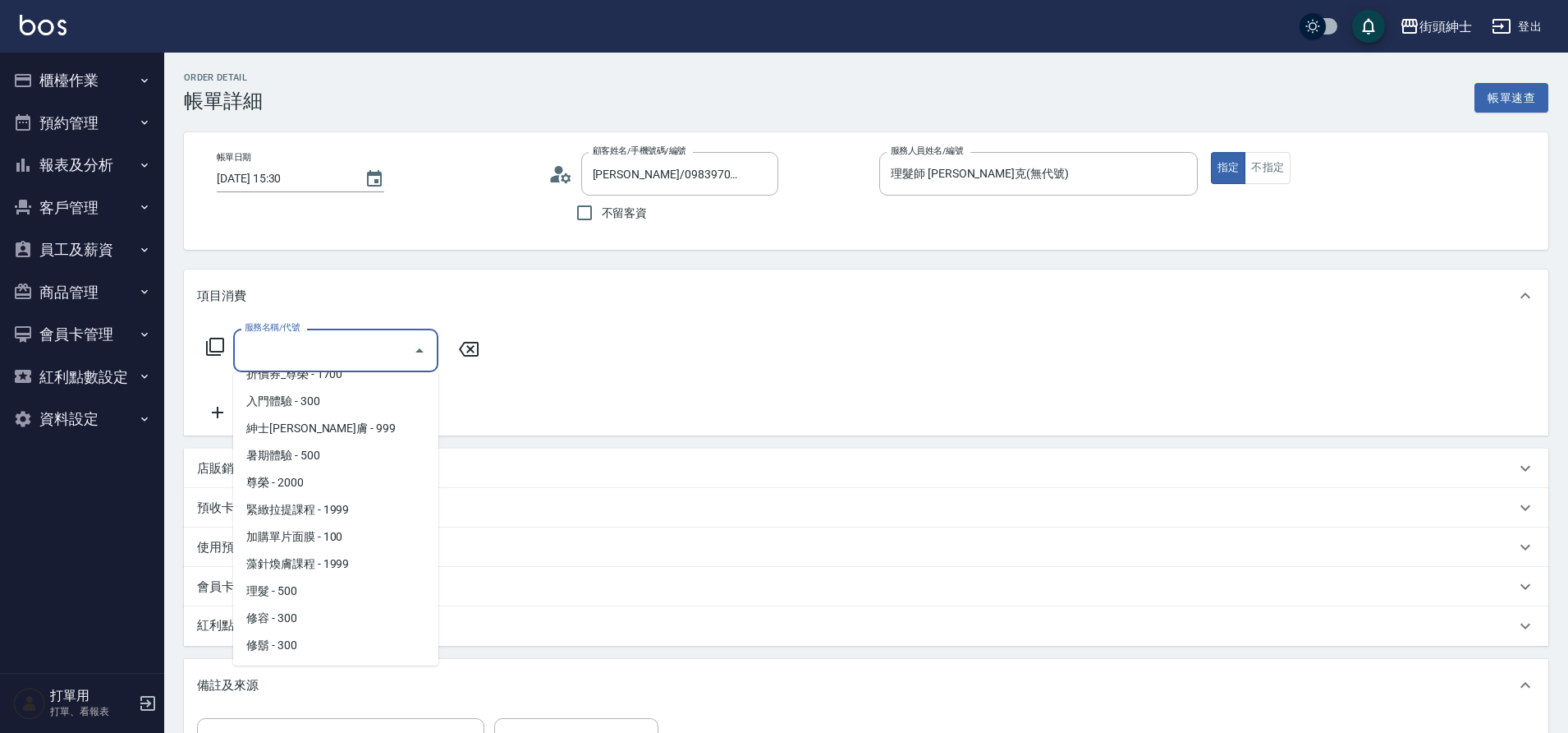
click at [301, 588] on span "理髮 - 500" at bounding box center [336, 591] width 206 height 27
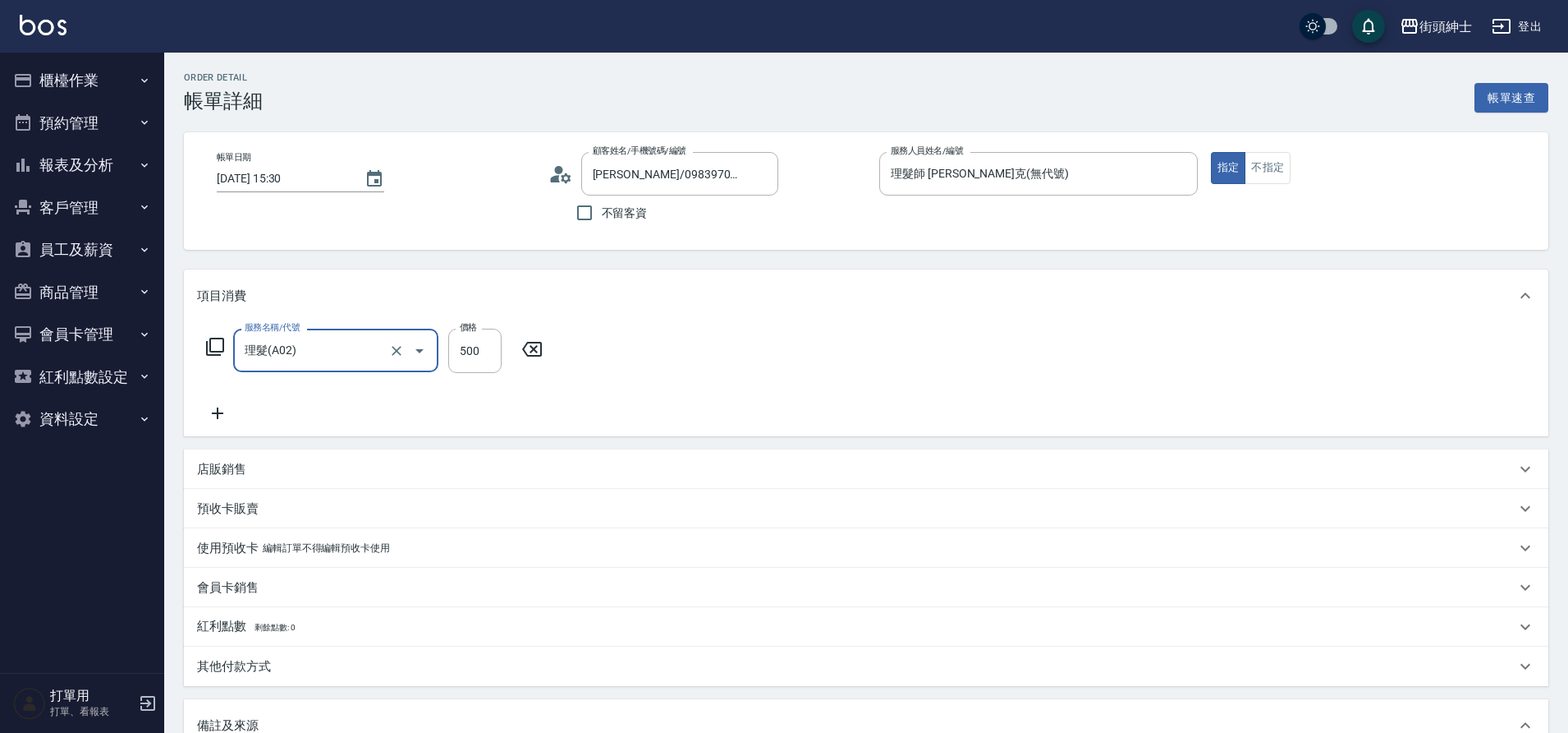
type input "理髮(A02)"
drag, startPoint x: 0, startPoint y: 0, endPoint x: 253, endPoint y: 468, distance: 532.0
click at [253, 468] on div "店販銷售" at bounding box center [856, 469] width 1319 height 17
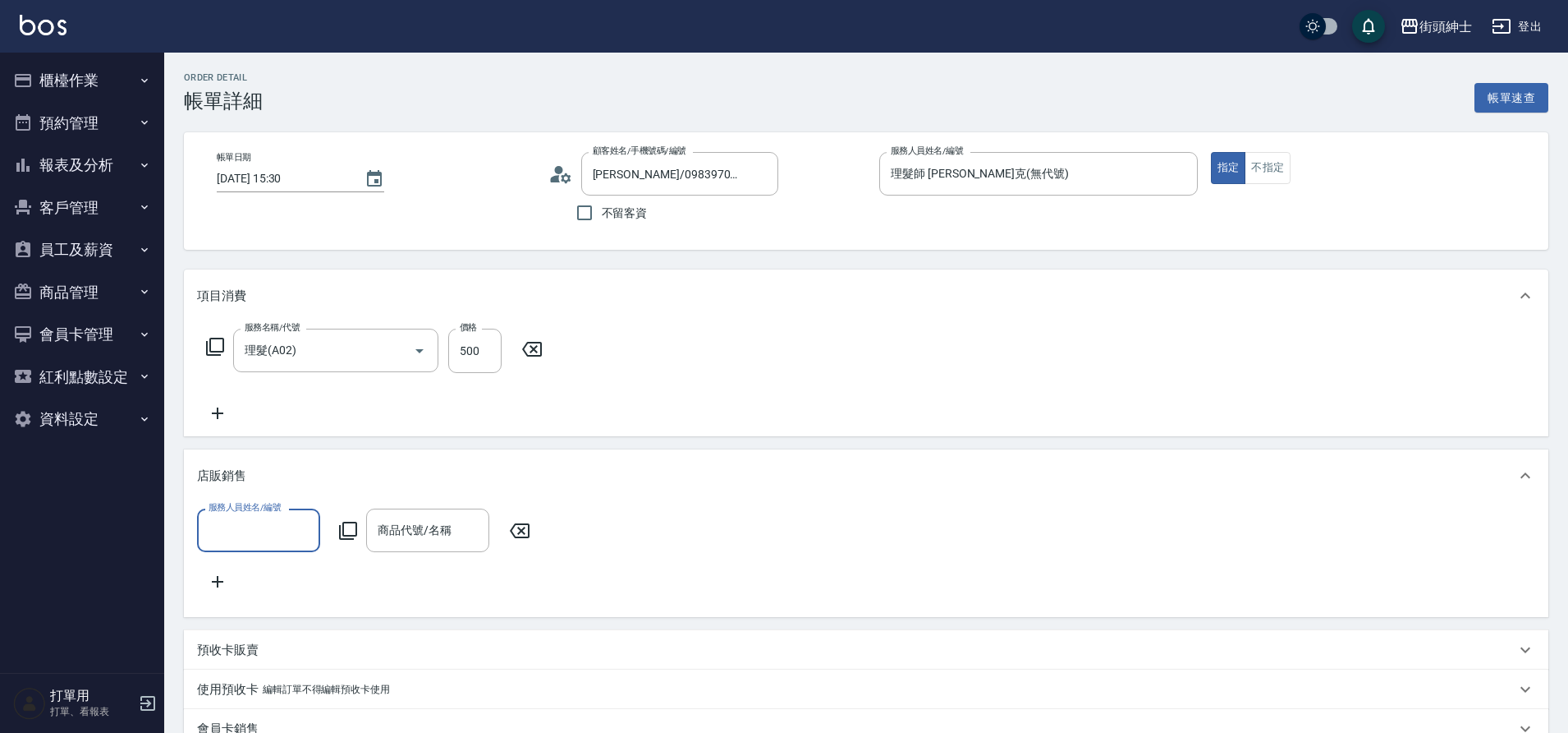
scroll to position [0, 0]
click at [213, 415] on icon at bounding box center [217, 412] width 41 height 20
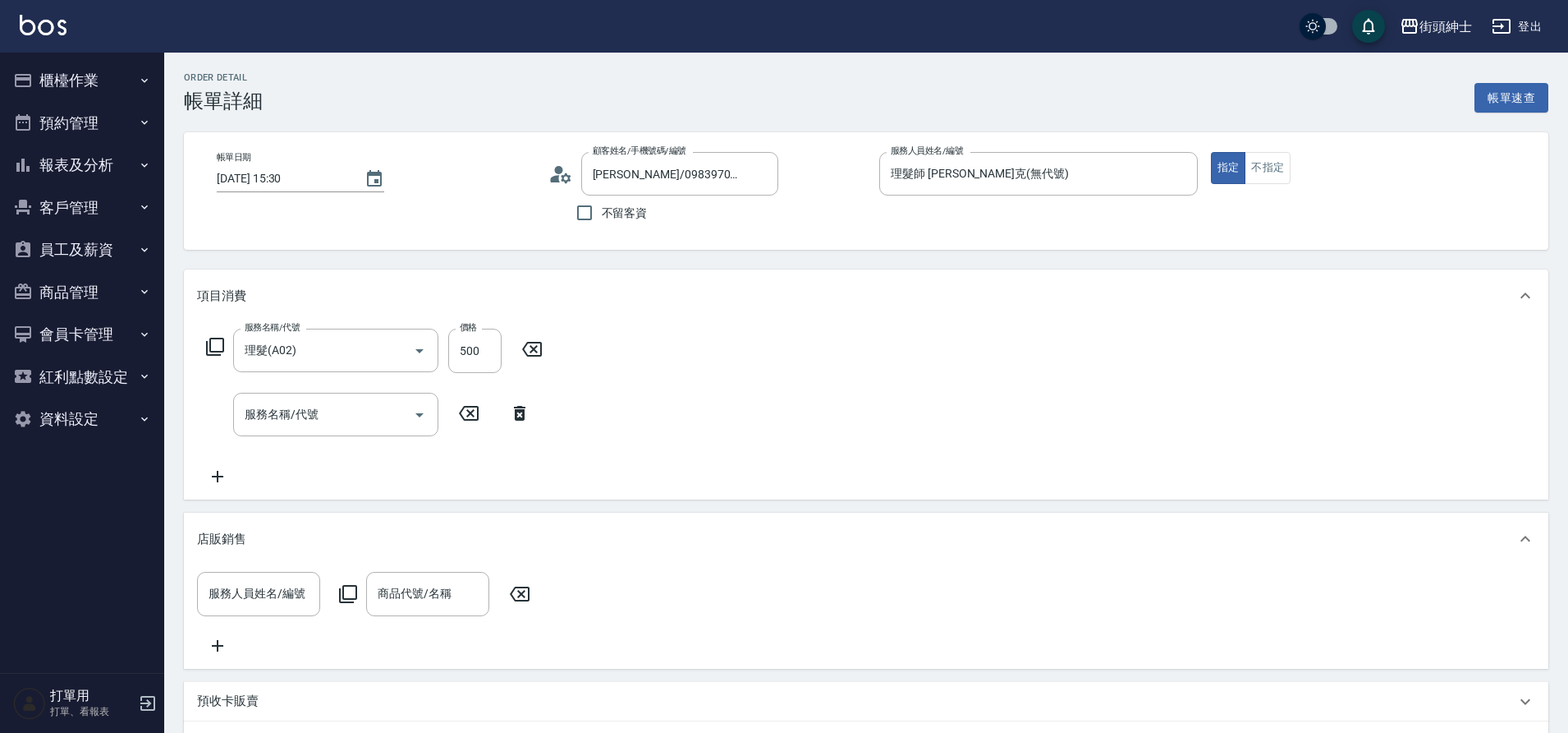
click at [524, 594] on icon at bounding box center [520, 594] width 41 height 20
click at [365, 418] on input "服務名稱/代號" at bounding box center [323, 414] width 166 height 28
click at [536, 612] on div "服務人員姓名/編號 服務人員姓名/編號 商品代號/名稱 商品代號/名稱" at bounding box center [369, 594] width 343 height 44
click at [523, 593] on icon at bounding box center [520, 594] width 41 height 20
click at [517, 592] on icon at bounding box center [520, 594] width 41 height 20
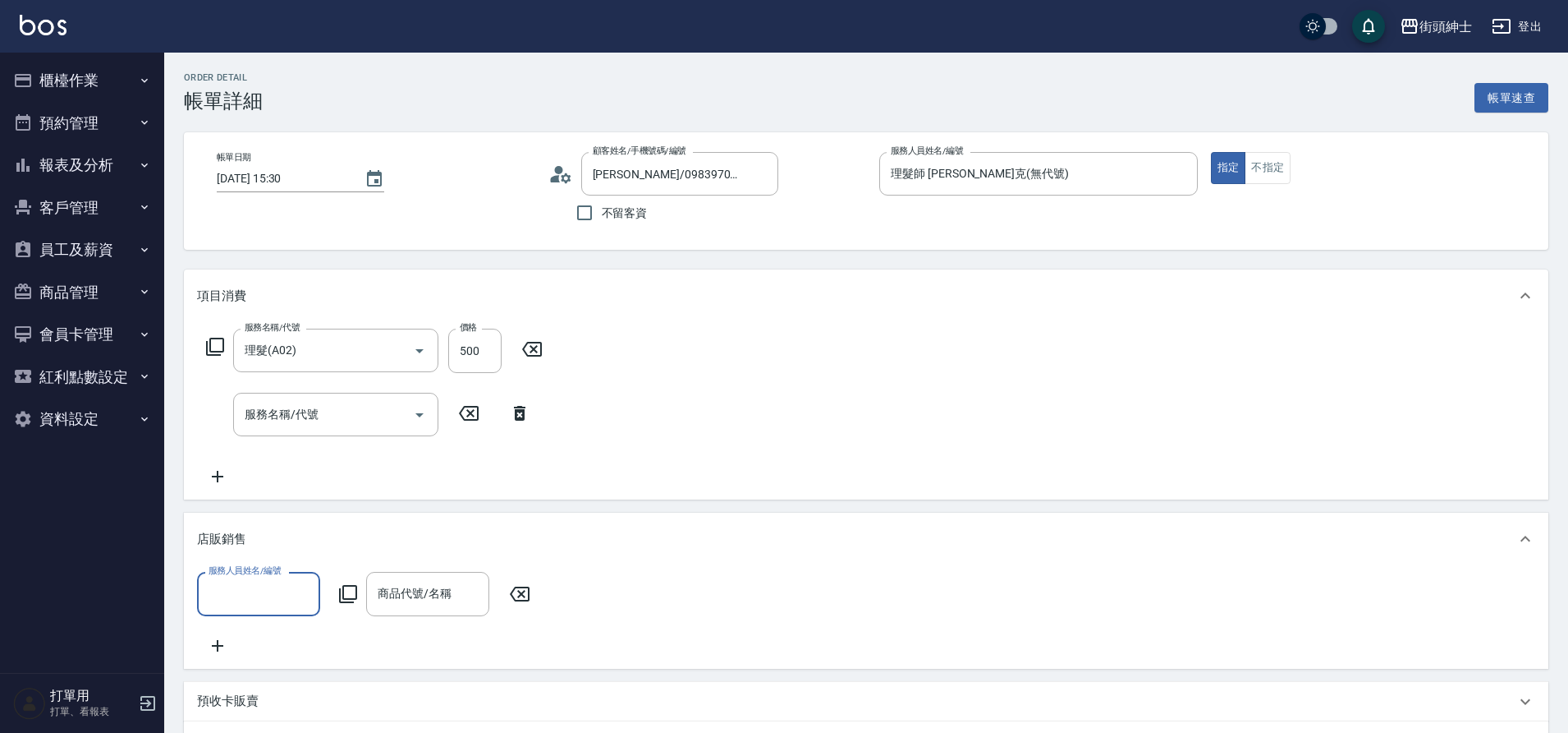
click at [1532, 531] on icon at bounding box center [1525, 539] width 20 height 20
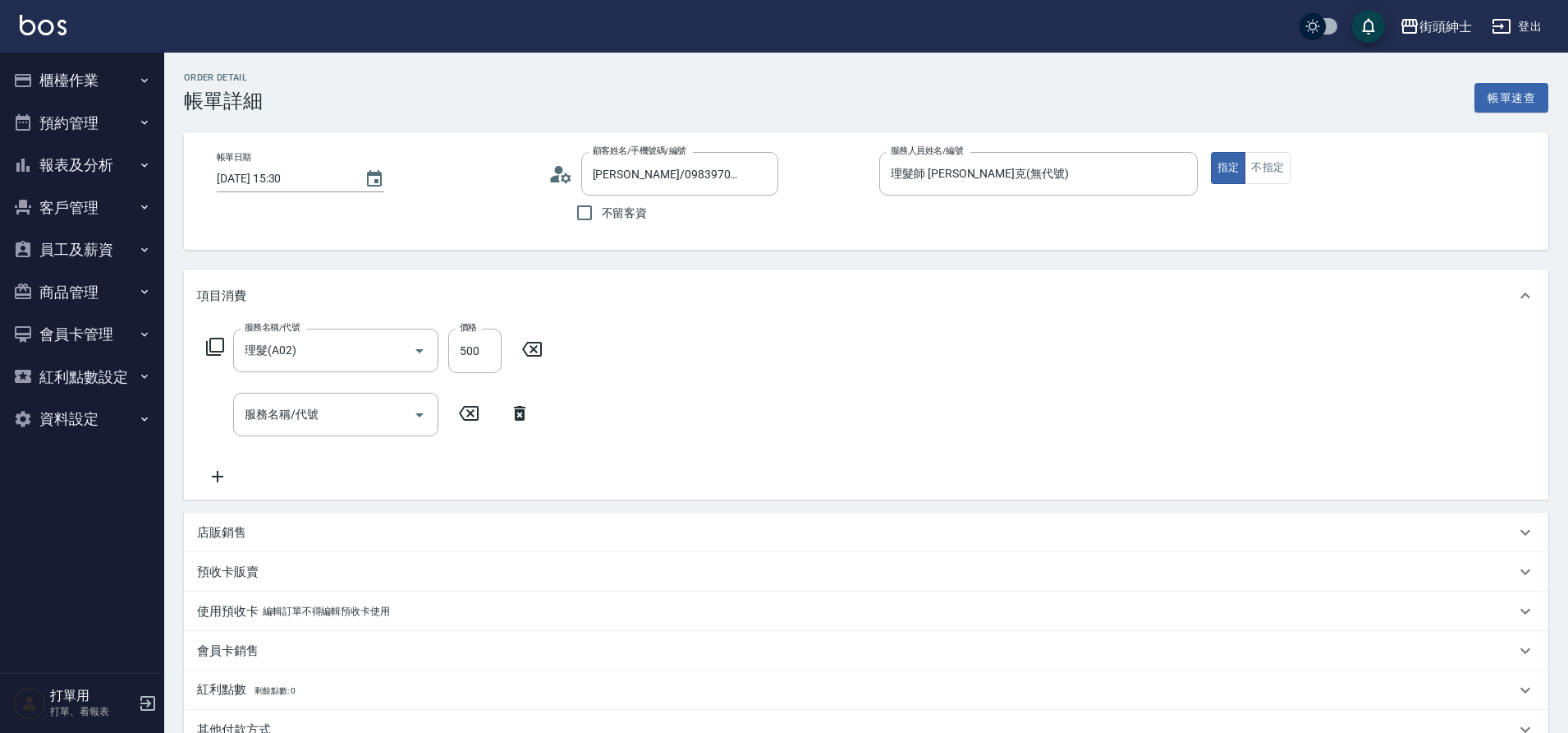
click at [417, 415] on icon "Open" at bounding box center [419, 414] width 20 height 20
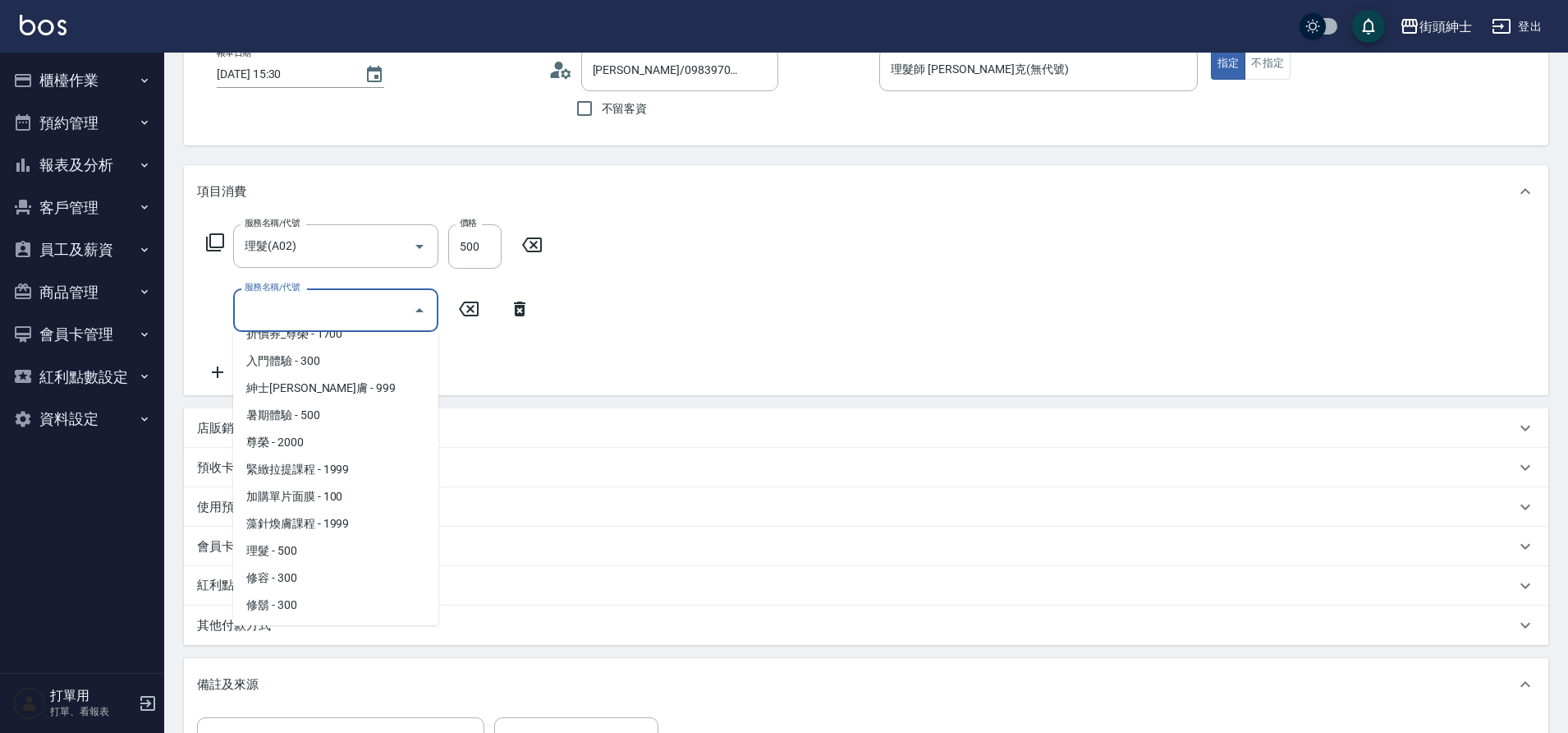
scroll to position [130, 0]
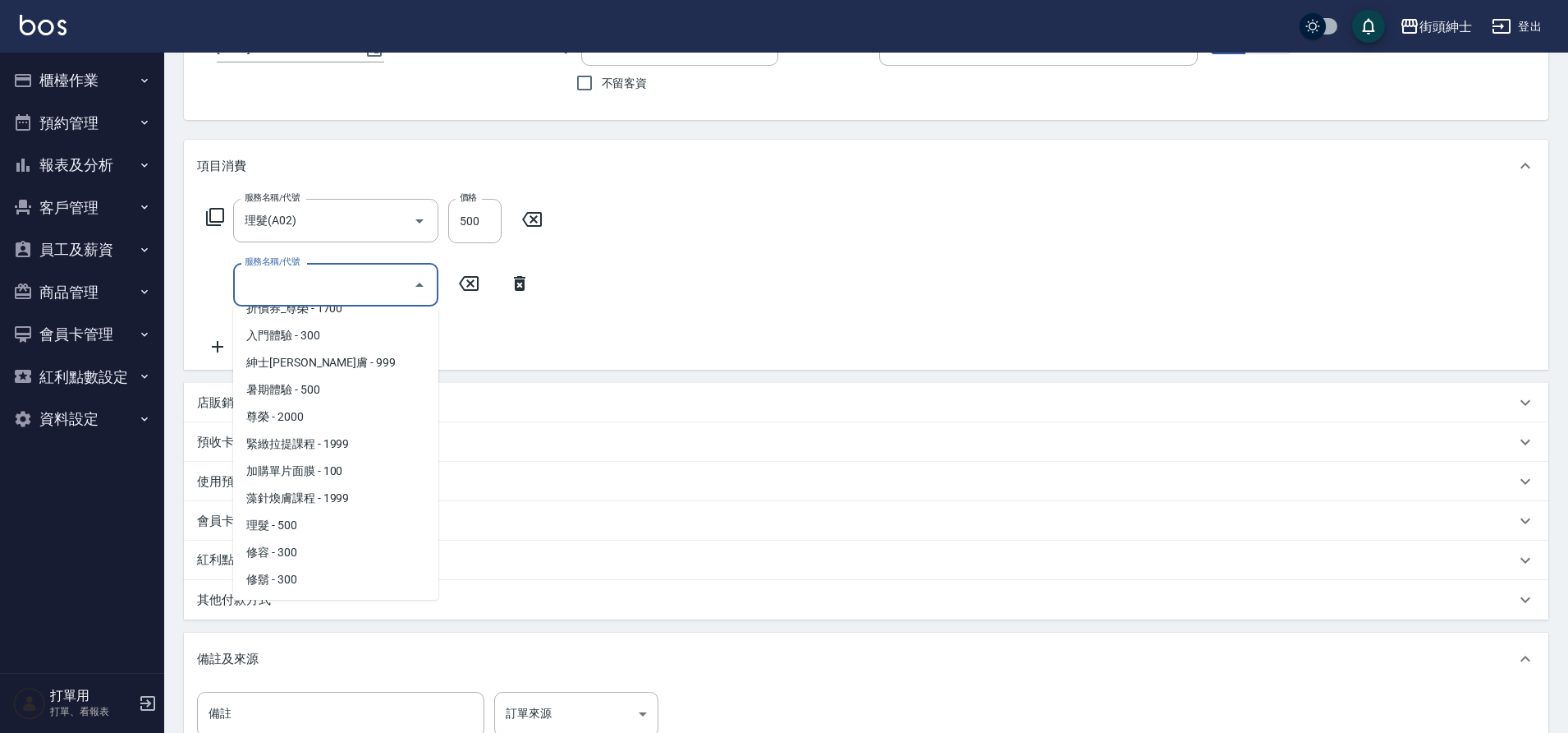
click at [307, 548] on span "修容 - 300" at bounding box center [336, 552] width 206 height 27
type input "修容(A03)"
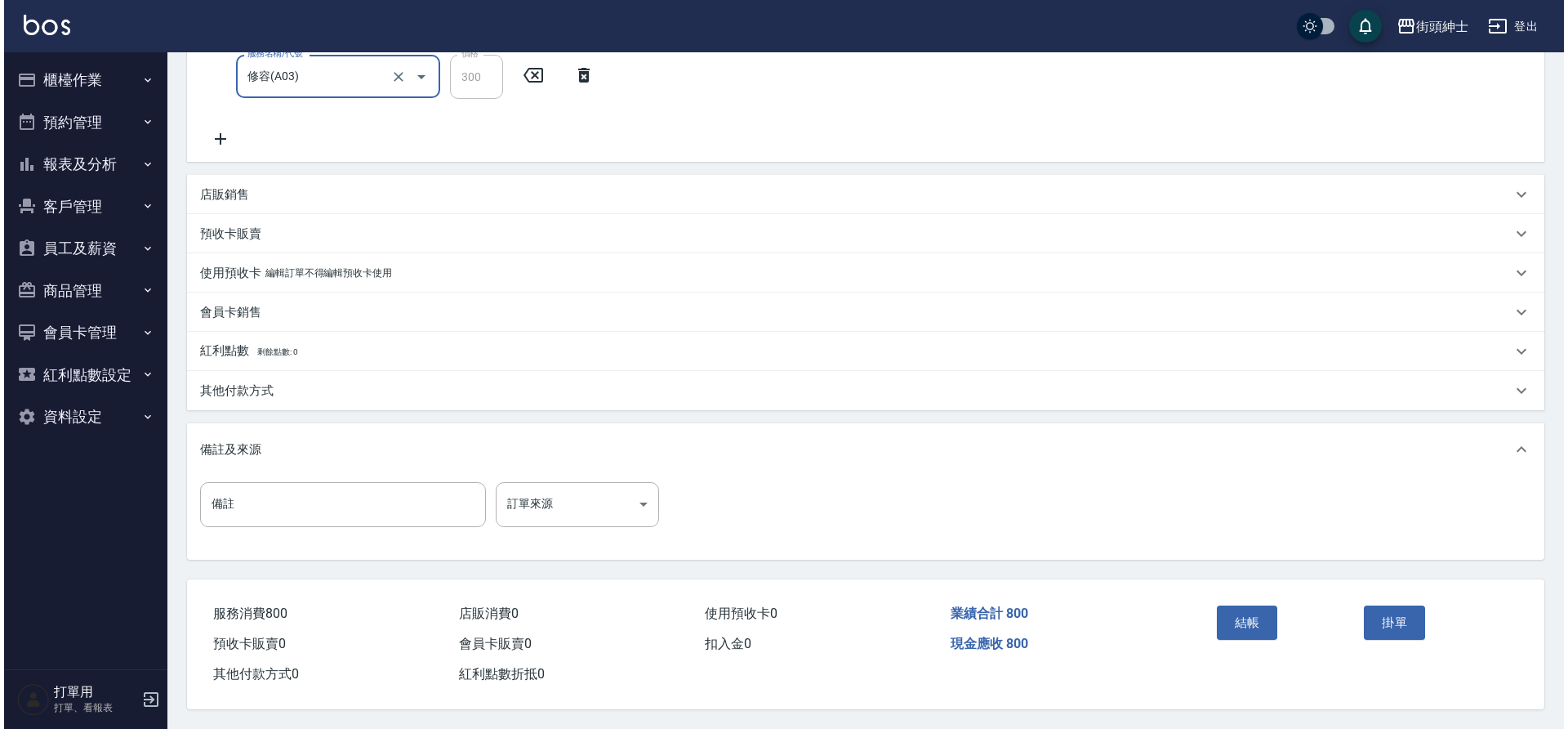
scroll to position [343, 0]
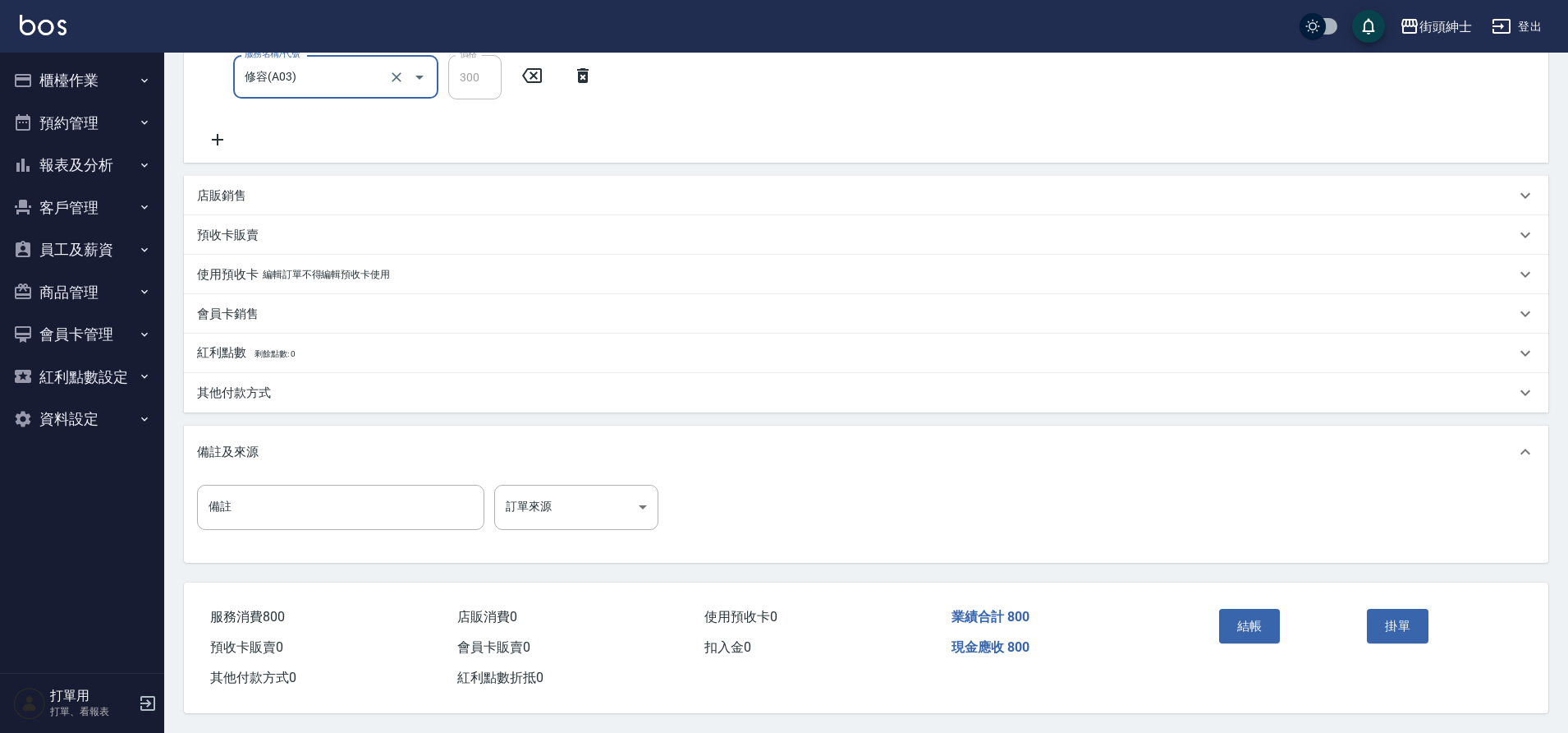
click at [1266, 623] on button "結帳" at bounding box center [1249, 626] width 62 height 34
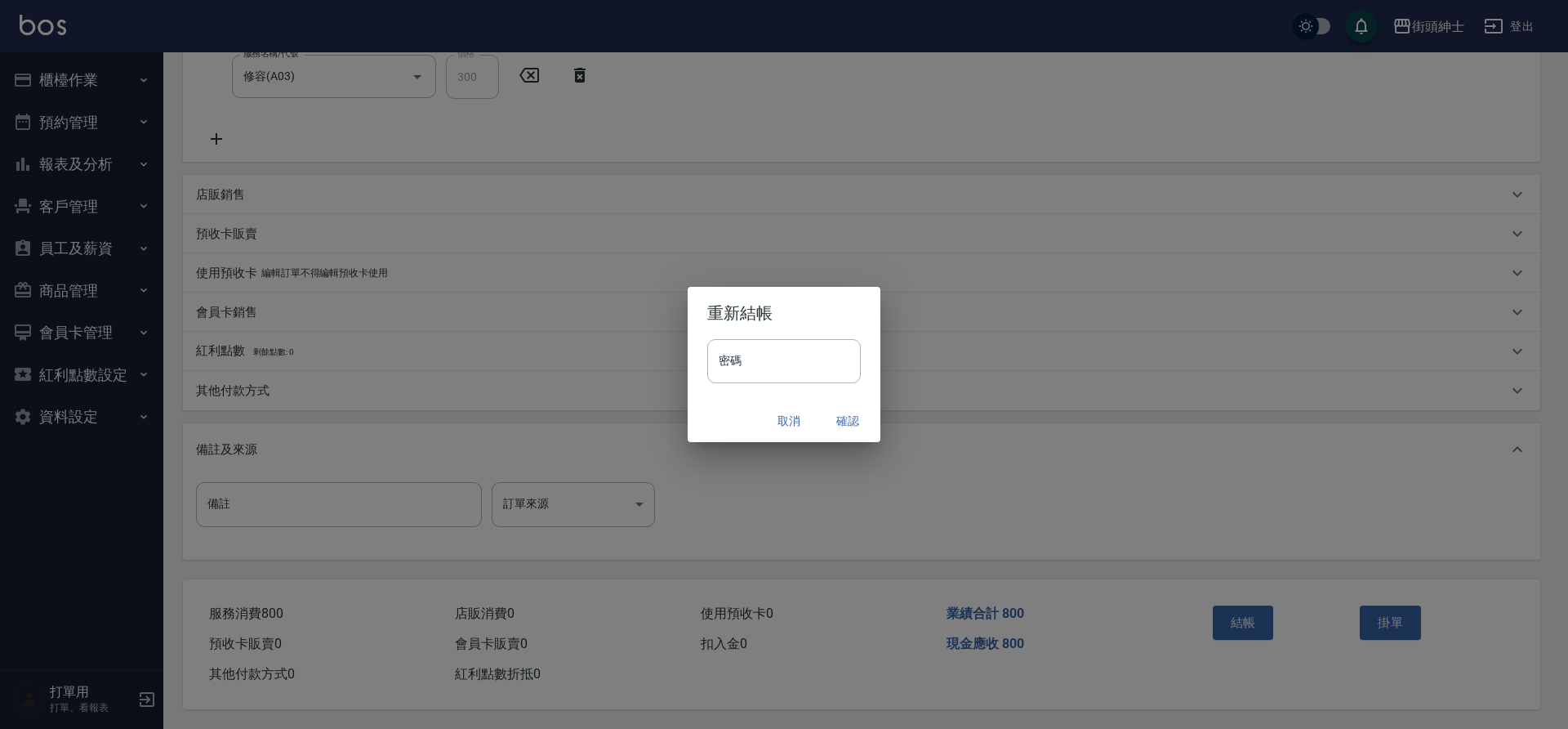
click at [843, 413] on button "確認" at bounding box center [847, 421] width 52 height 30
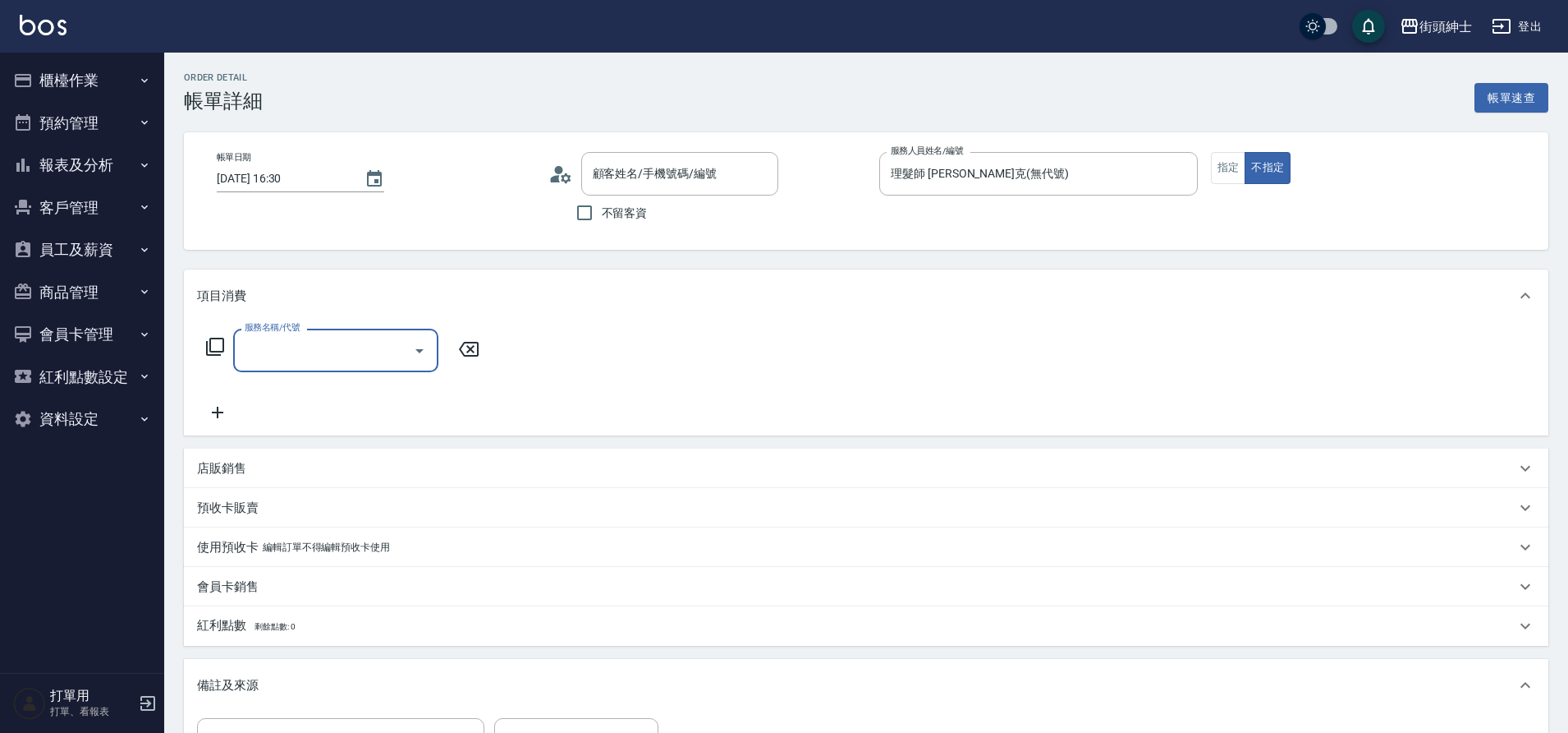
type input "無名字/0908531013/null"
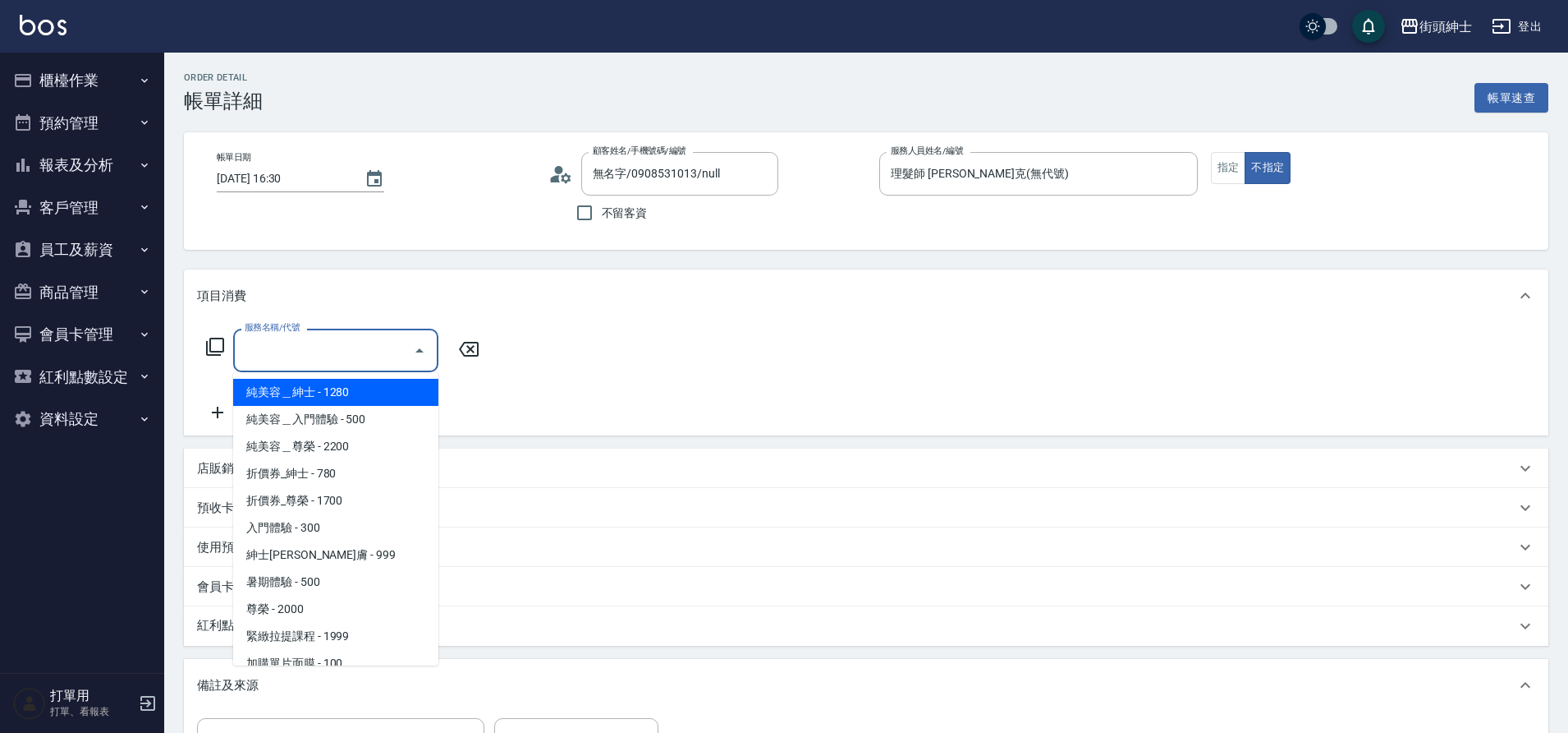
click at [313, 348] on input "服務名稱/代號" at bounding box center [323, 350] width 166 height 28
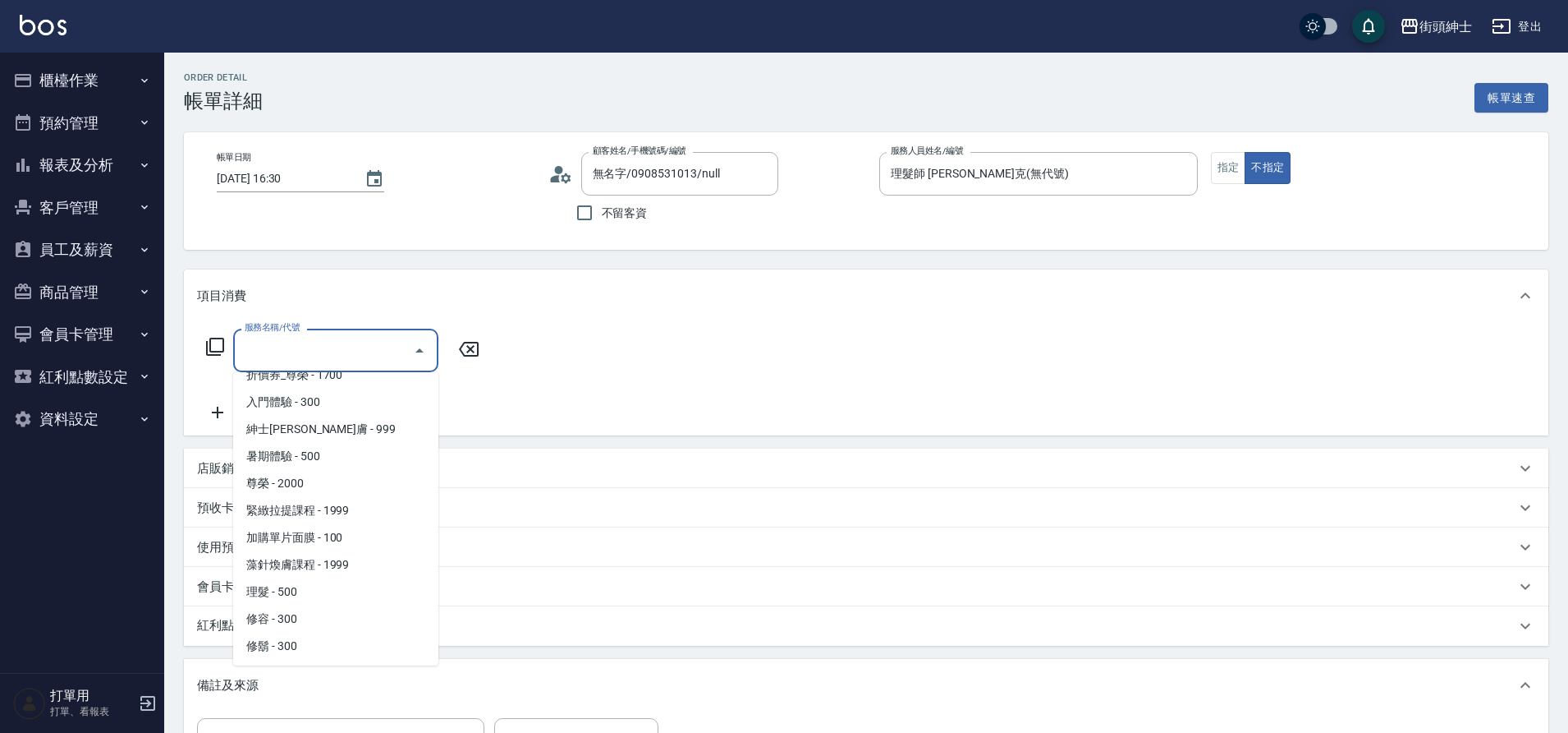
scroll to position [126, 0]
click at [303, 588] on span "理髮 - 500" at bounding box center [336, 591] width 206 height 27
type input "理髮(A02)"
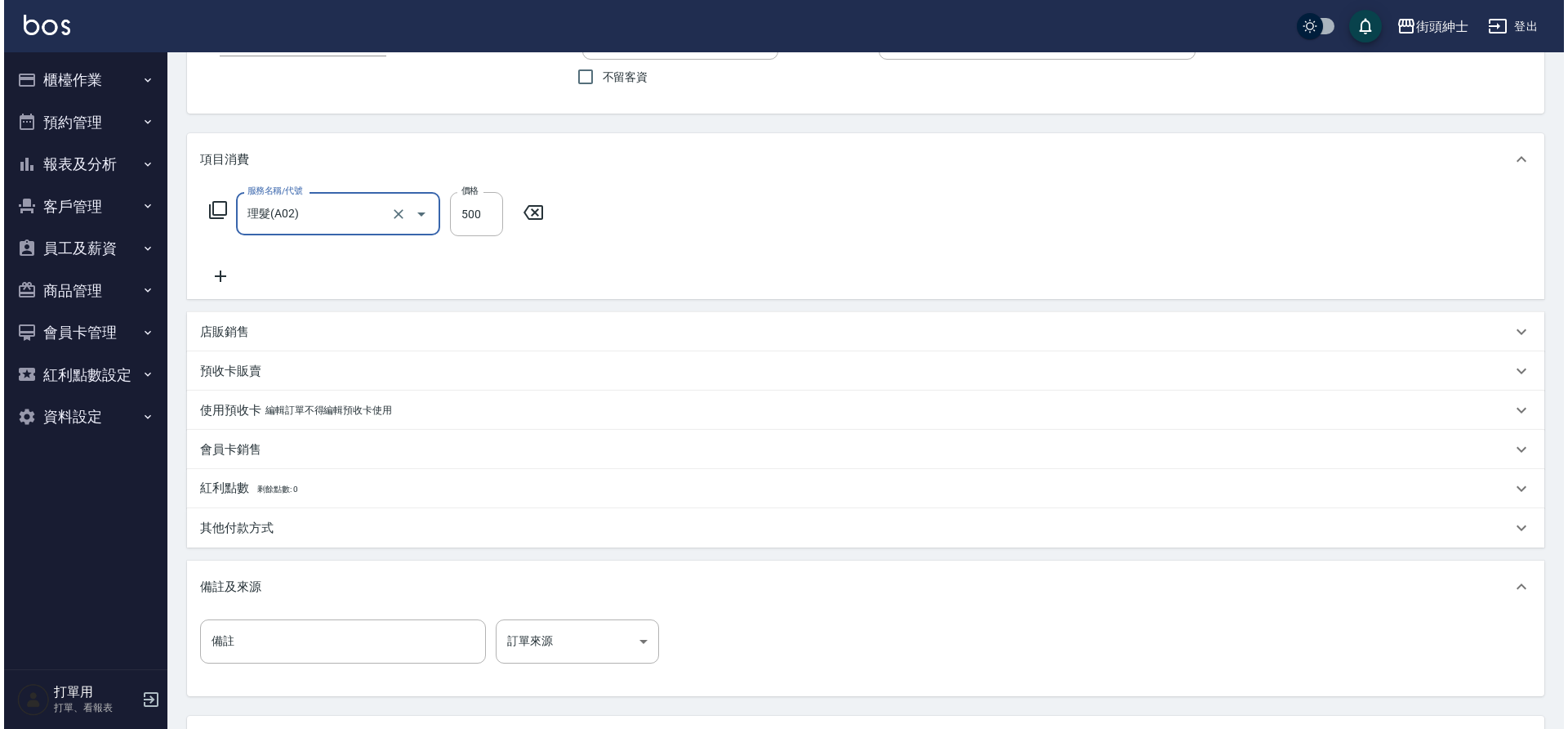
scroll to position [278, 0]
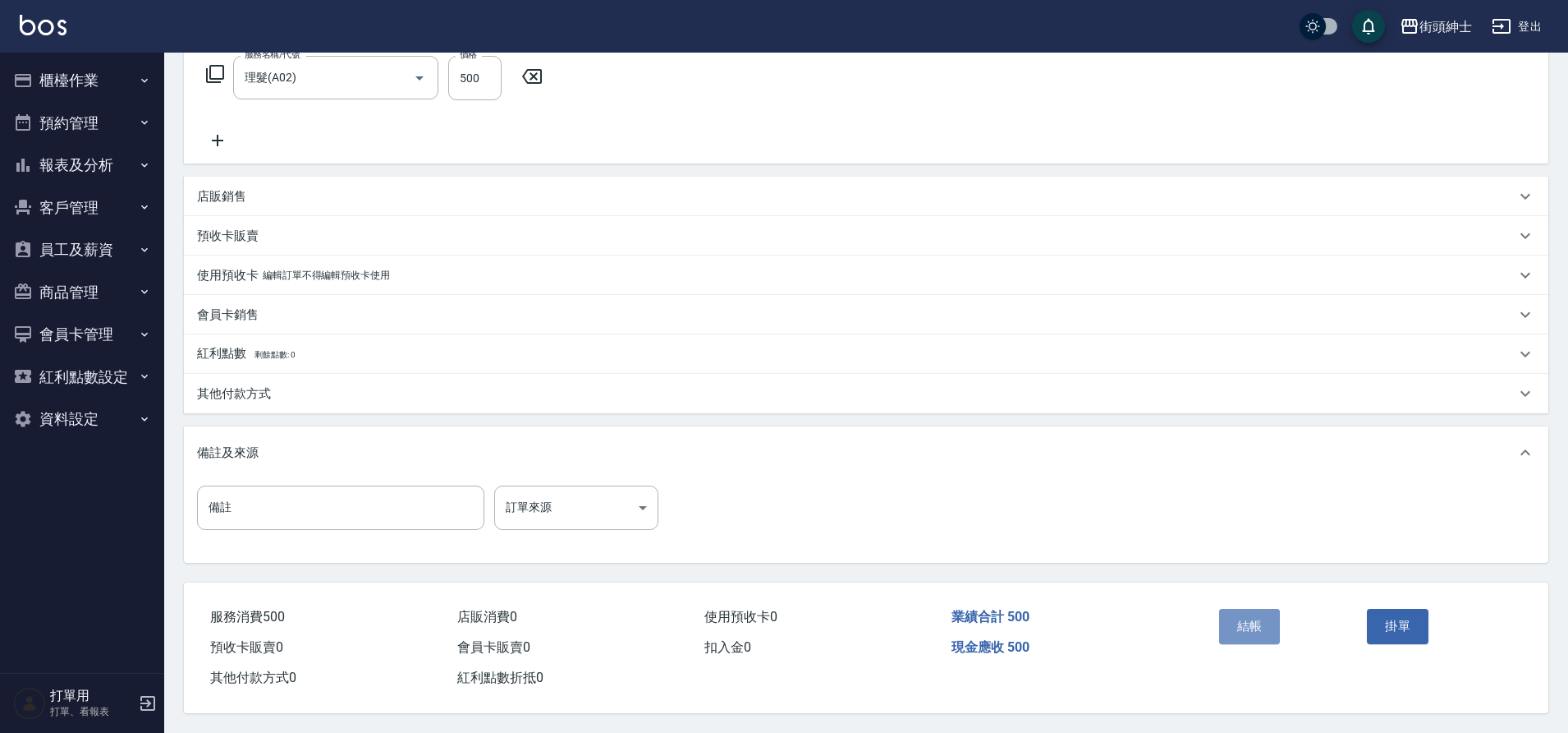
click at [1249, 615] on button "結帳" at bounding box center [1249, 626] width 62 height 34
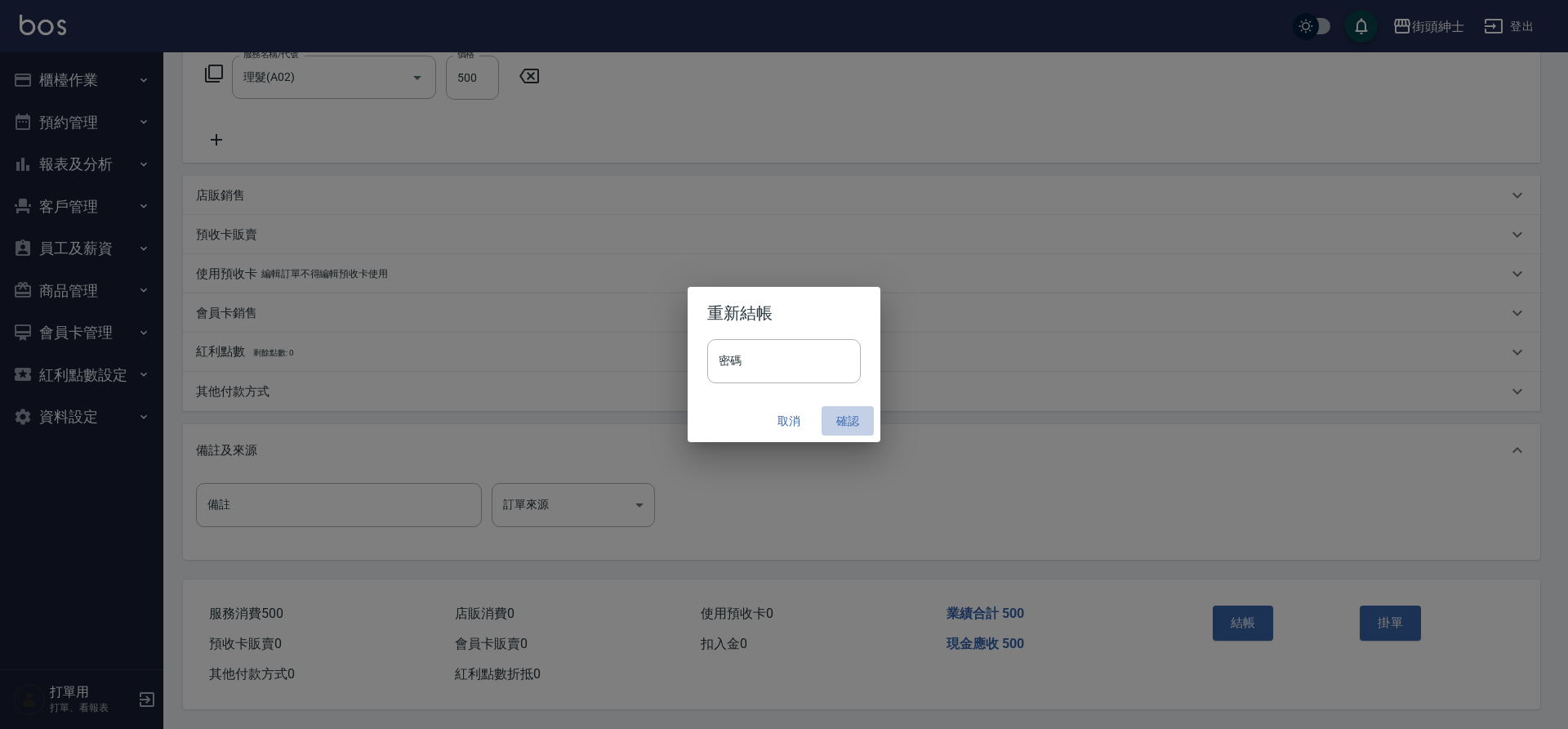
drag, startPoint x: 0, startPoint y: 0, endPoint x: 840, endPoint y: 422, distance: 940.0
click at [840, 422] on button "確認" at bounding box center [847, 421] width 52 height 30
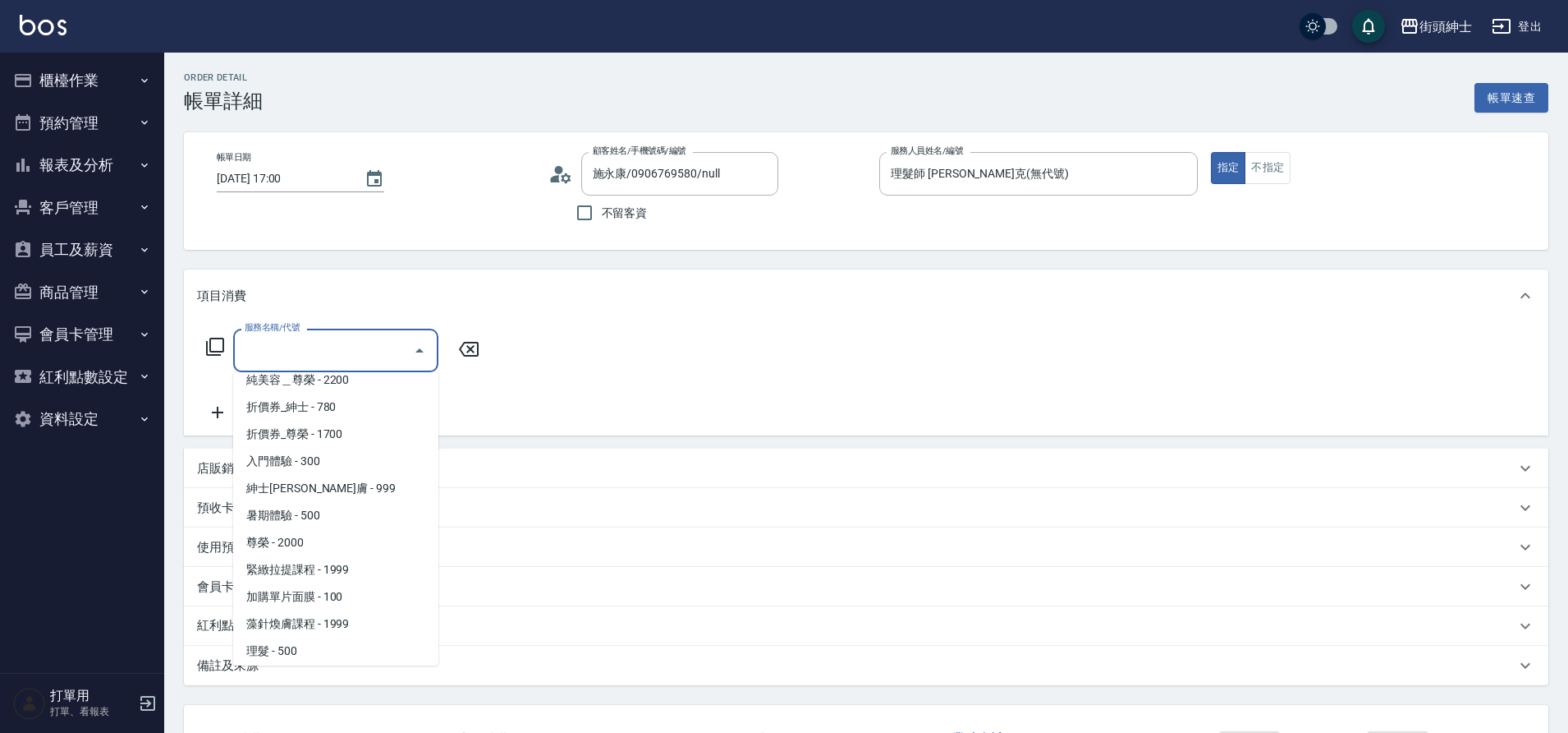
scroll to position [126, 0]
click at [285, 587] on span "理髮 - 500" at bounding box center [336, 591] width 206 height 27
type input "理髮(A02)"
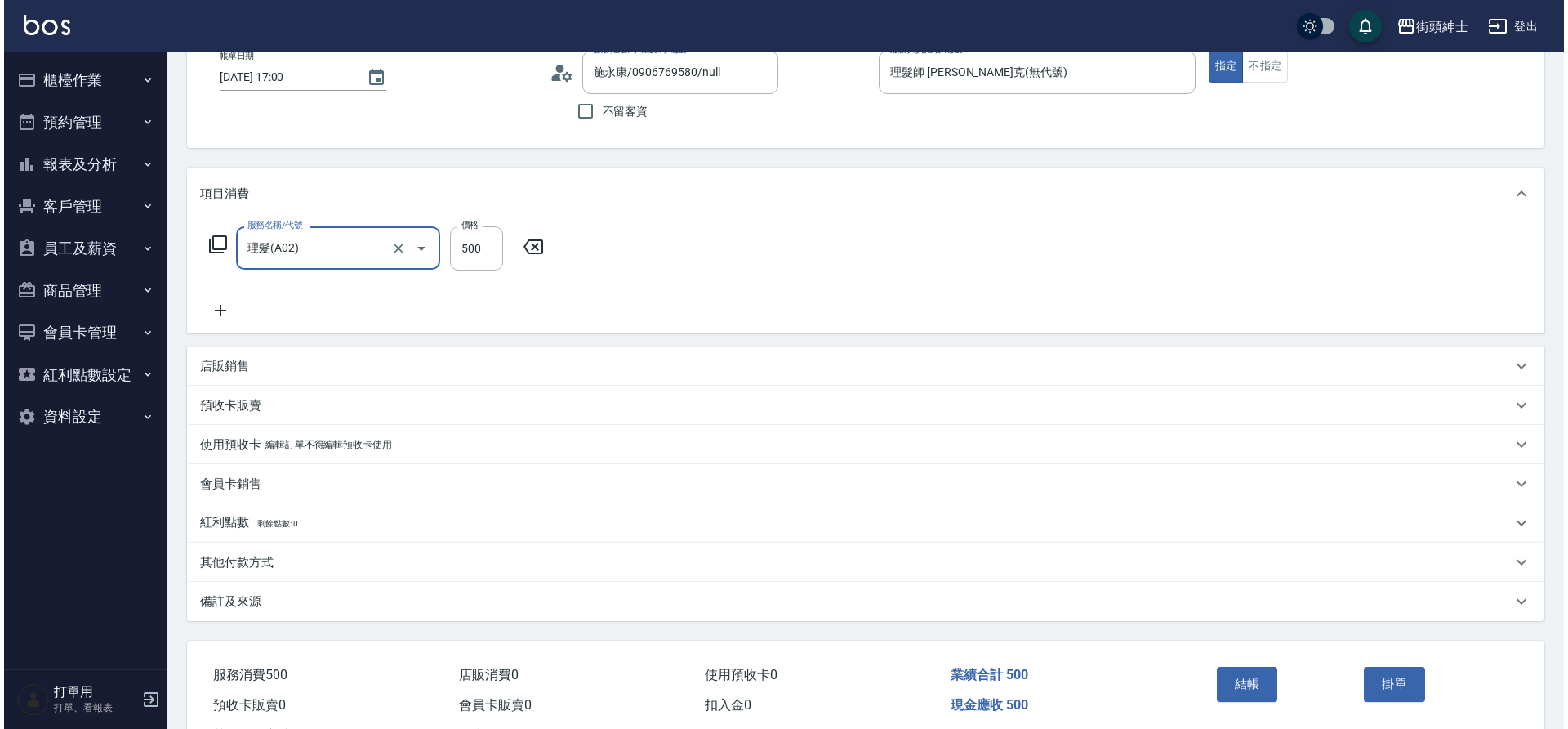
scroll to position [169, 0]
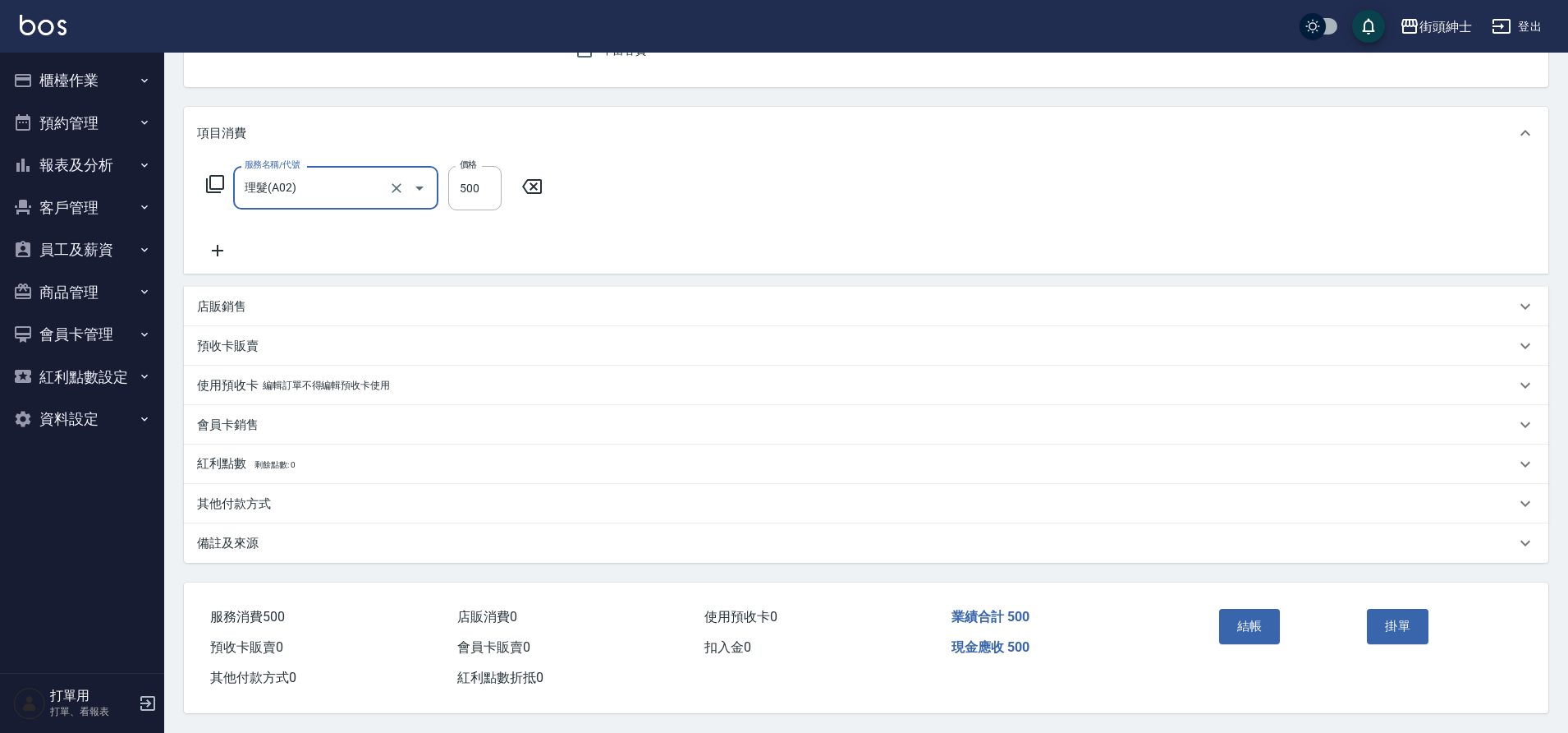
click at [1263, 627] on button "結帳" at bounding box center [1249, 626] width 62 height 34
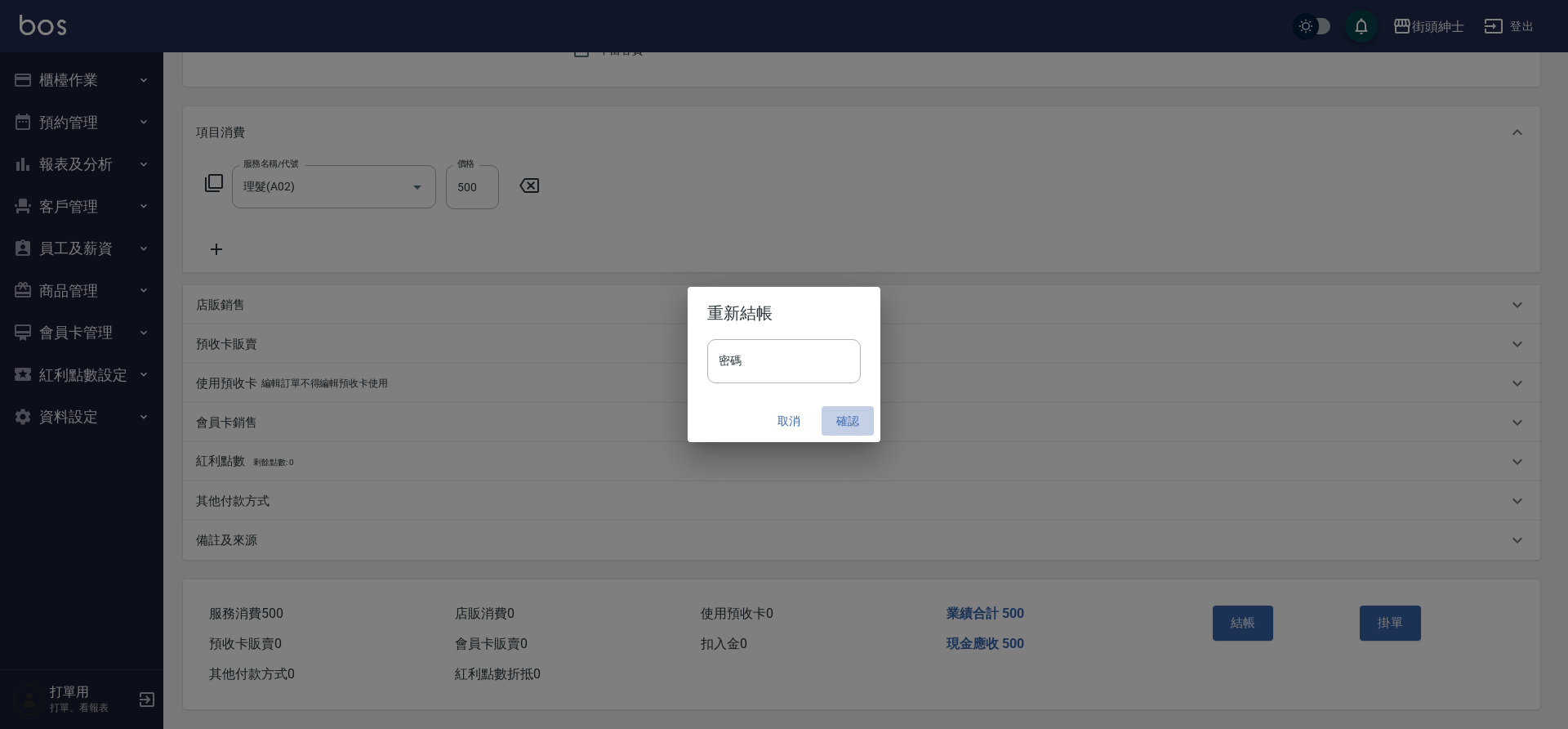
click at [826, 418] on button "確認" at bounding box center [847, 421] width 52 height 30
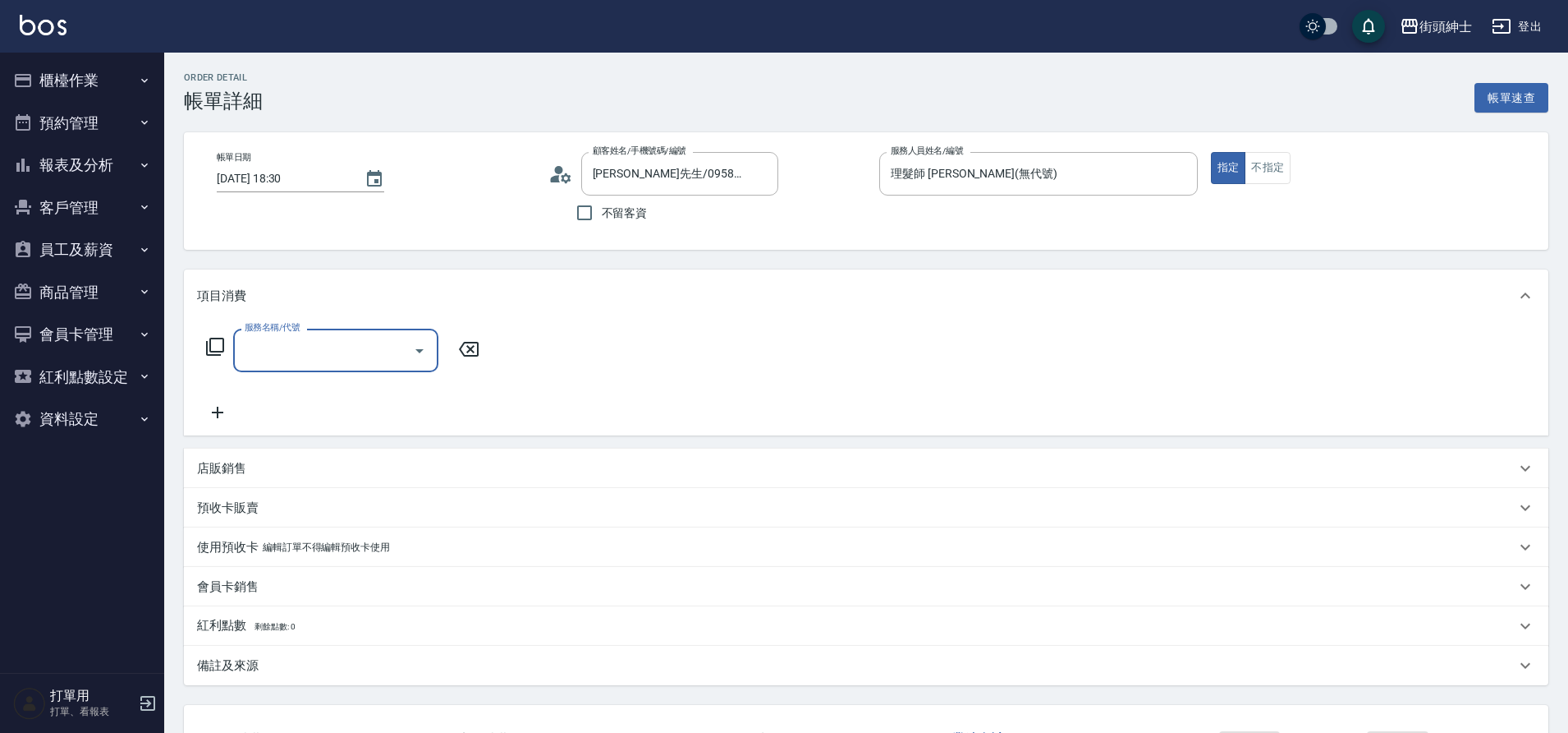
click at [331, 335] on div "服務名稱/代號" at bounding box center [336, 350] width 206 height 44
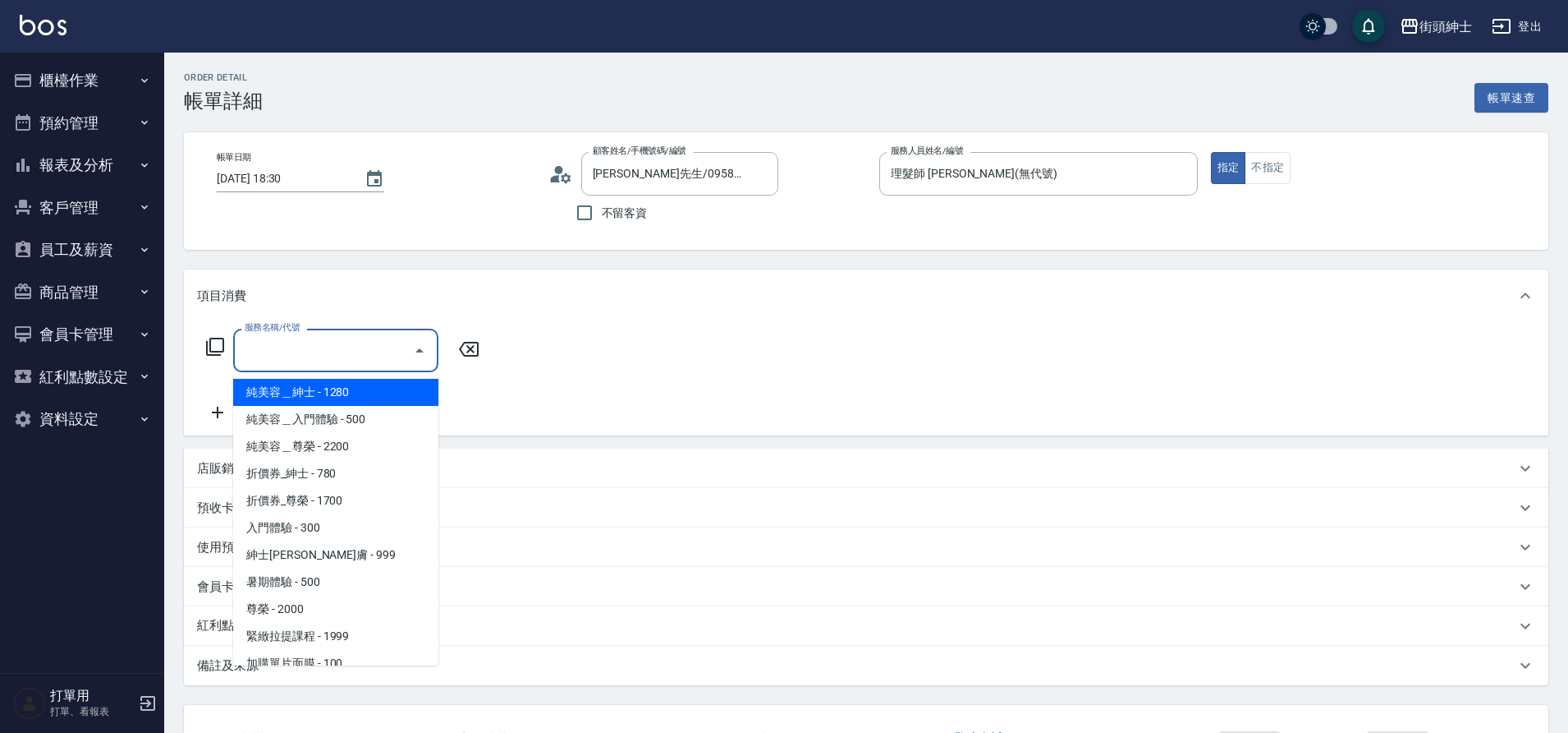
scroll to position [126, 0]
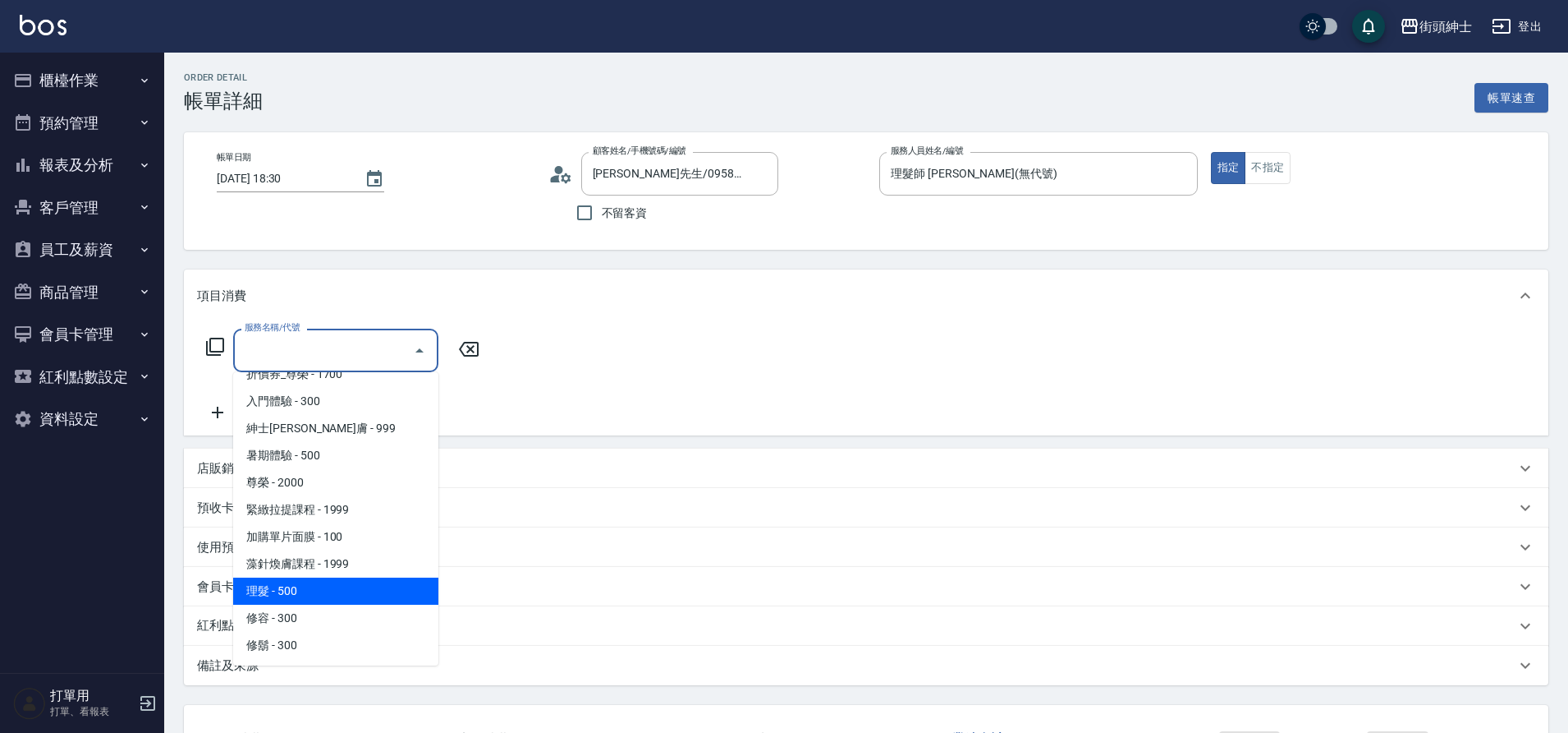
drag, startPoint x: 0, startPoint y: 0, endPoint x: 299, endPoint y: 592, distance: 663.2
click at [299, 592] on span "理髮 - 500" at bounding box center [336, 591] width 206 height 27
type input "理髮(A02)"
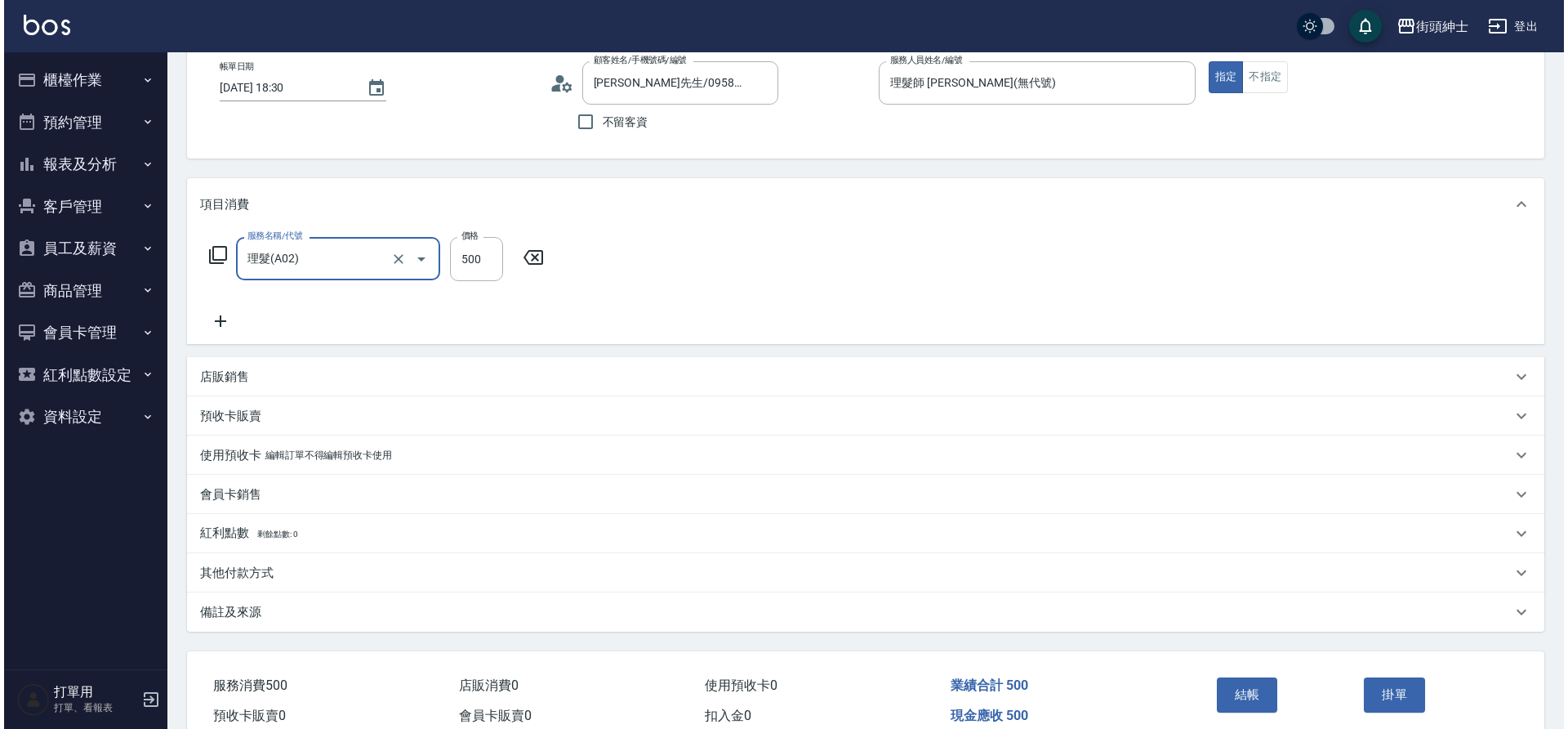
scroll to position [169, 0]
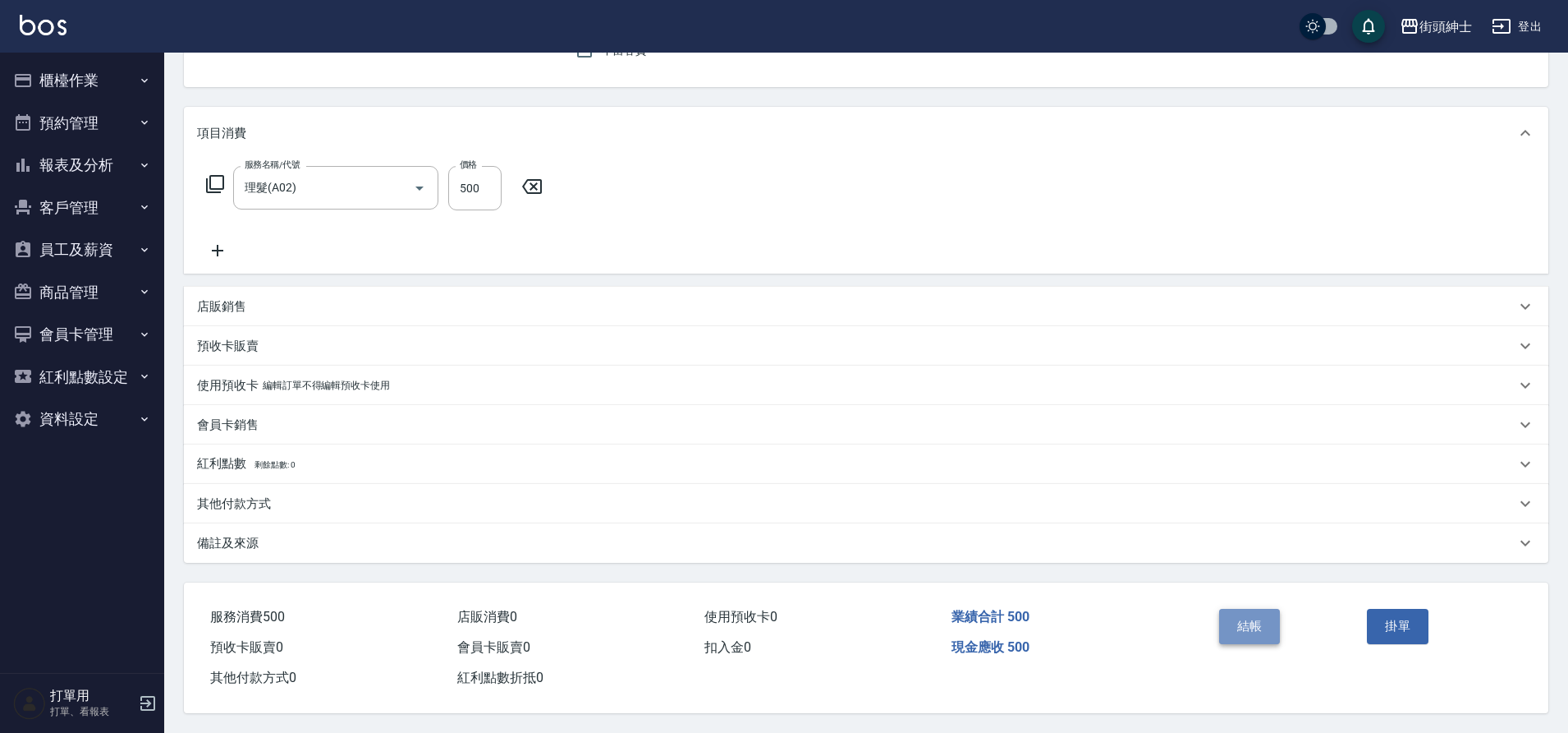
drag, startPoint x: 299, startPoint y: 592, endPoint x: 1256, endPoint y: 614, distance: 957.3
click at [1256, 614] on button "結帳" at bounding box center [1249, 626] width 62 height 34
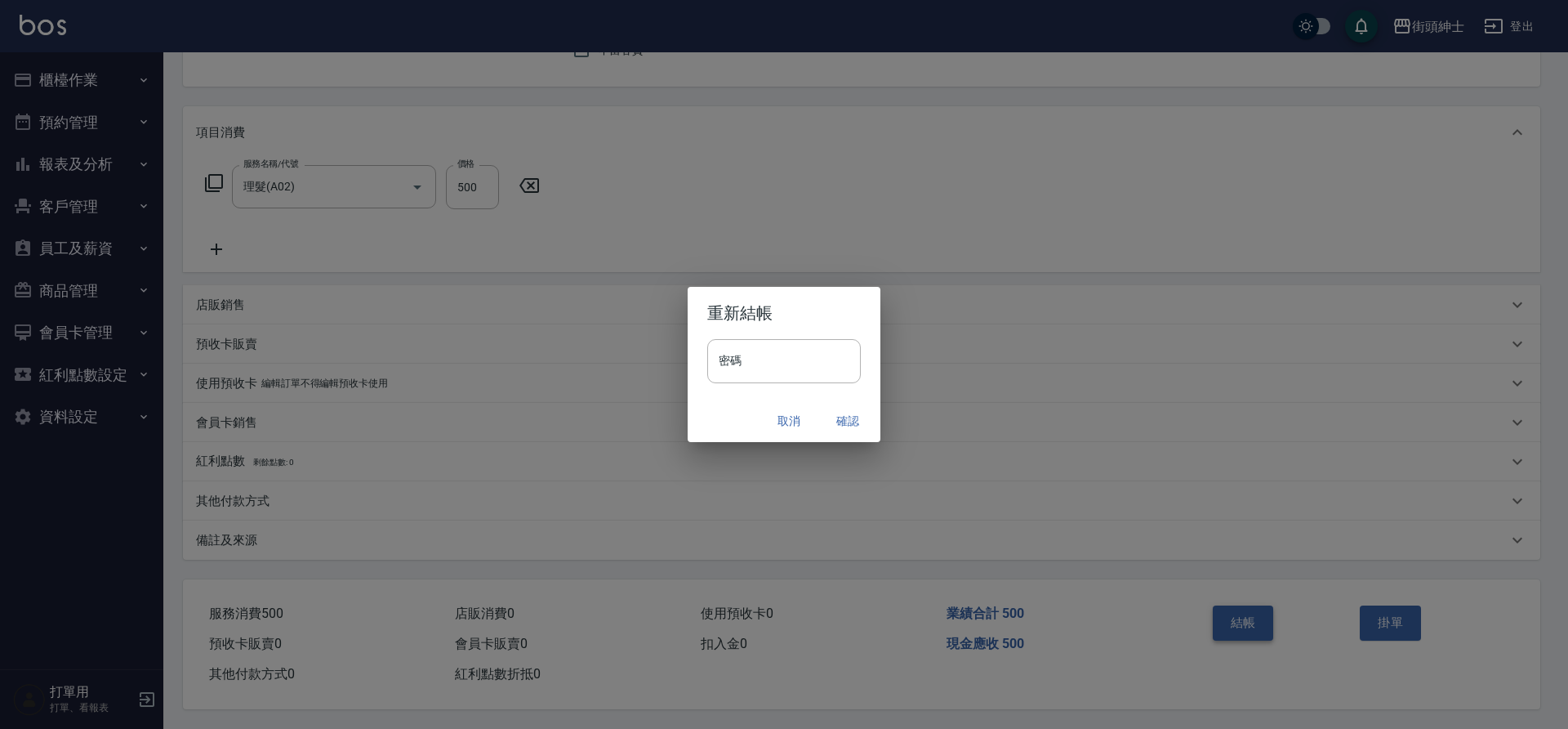
drag, startPoint x: 1249, startPoint y: 610, endPoint x: 840, endPoint y: 416, distance: 452.7
click at [840, 416] on button "確認" at bounding box center [847, 421] width 52 height 30
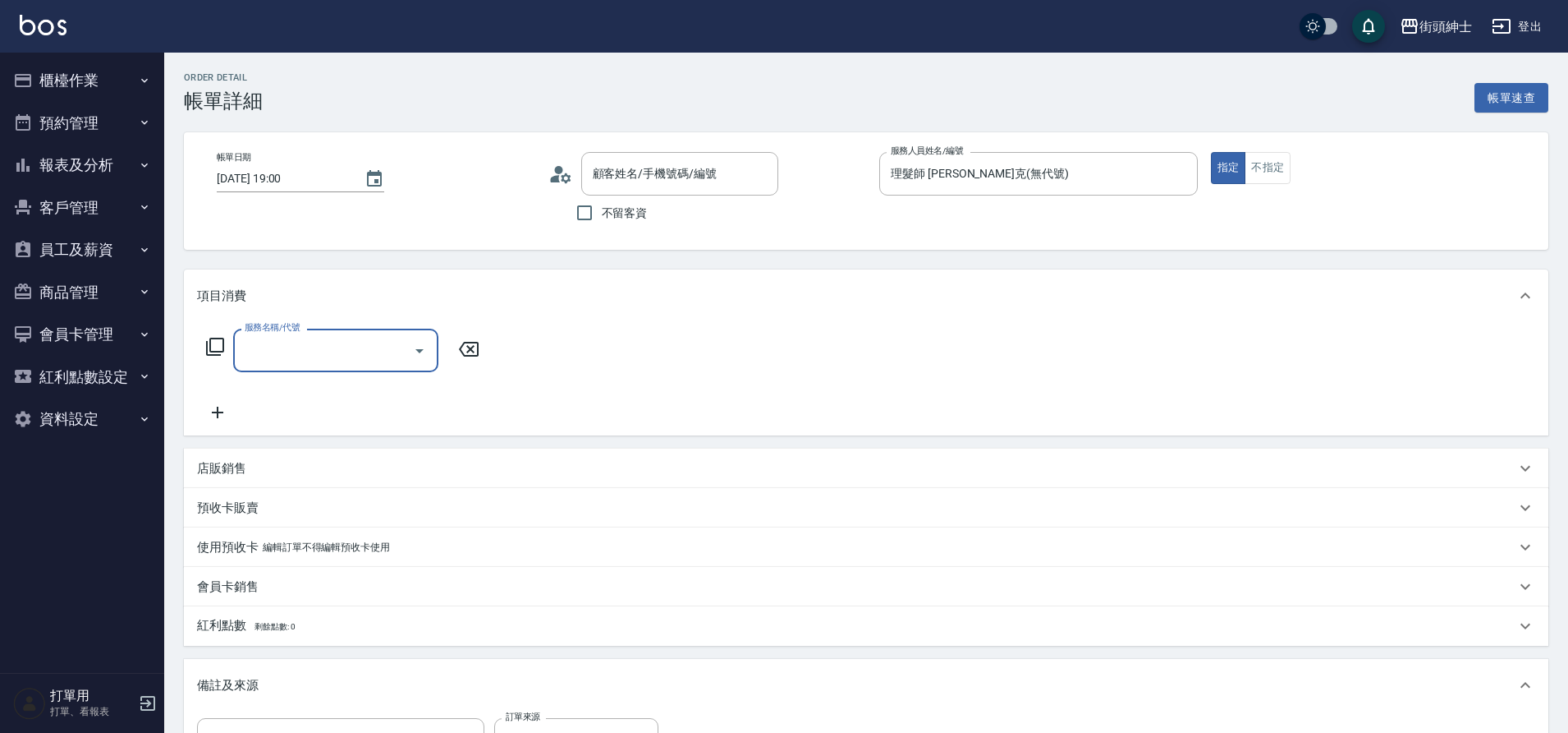
drag, startPoint x: 0, startPoint y: 0, endPoint x: 283, endPoint y: 350, distance: 450.1
click at [283, 350] on input "服務名稱/代號" at bounding box center [323, 350] width 166 height 28
type input "[PERSON_NAME]/0970115921/null"
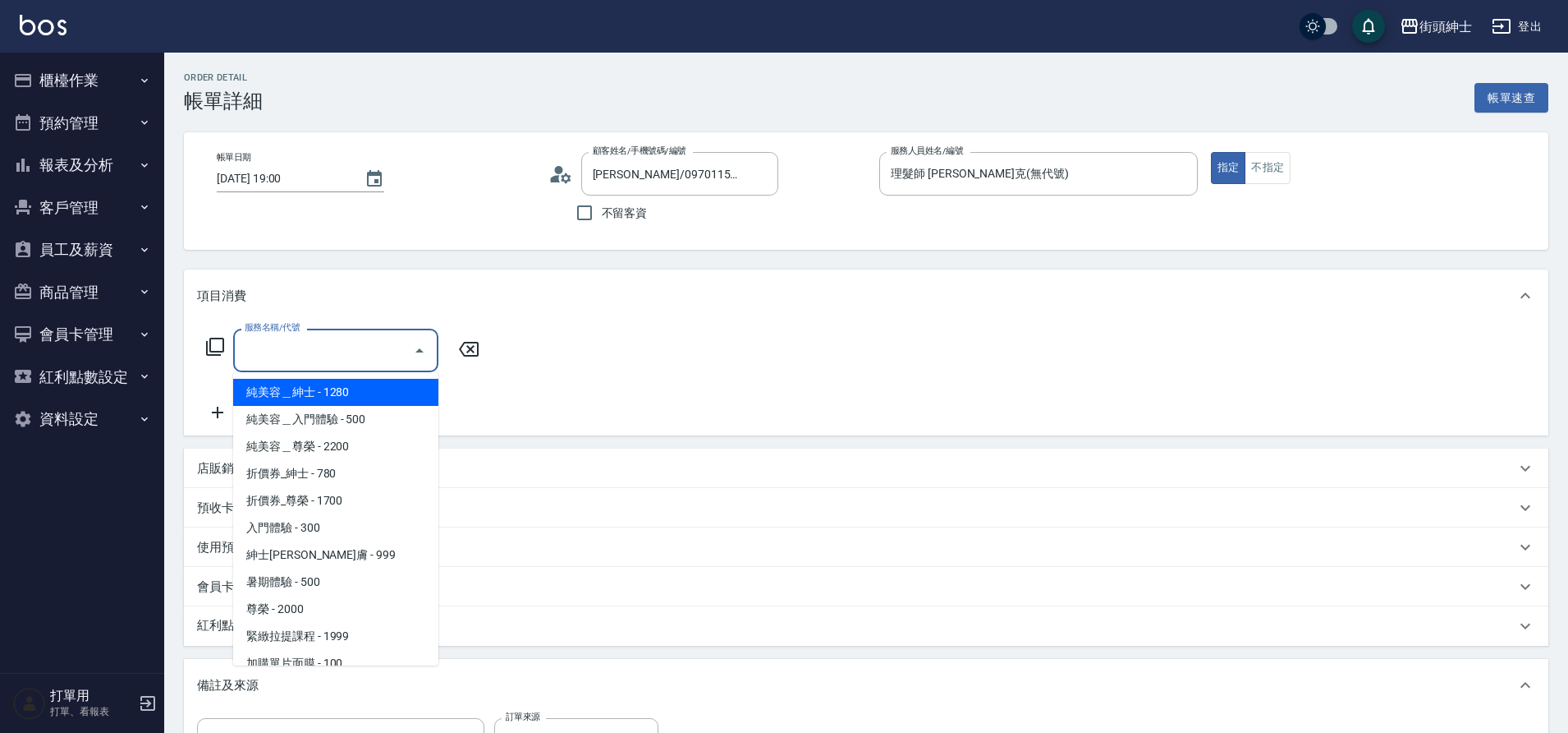
scroll to position [126, 0]
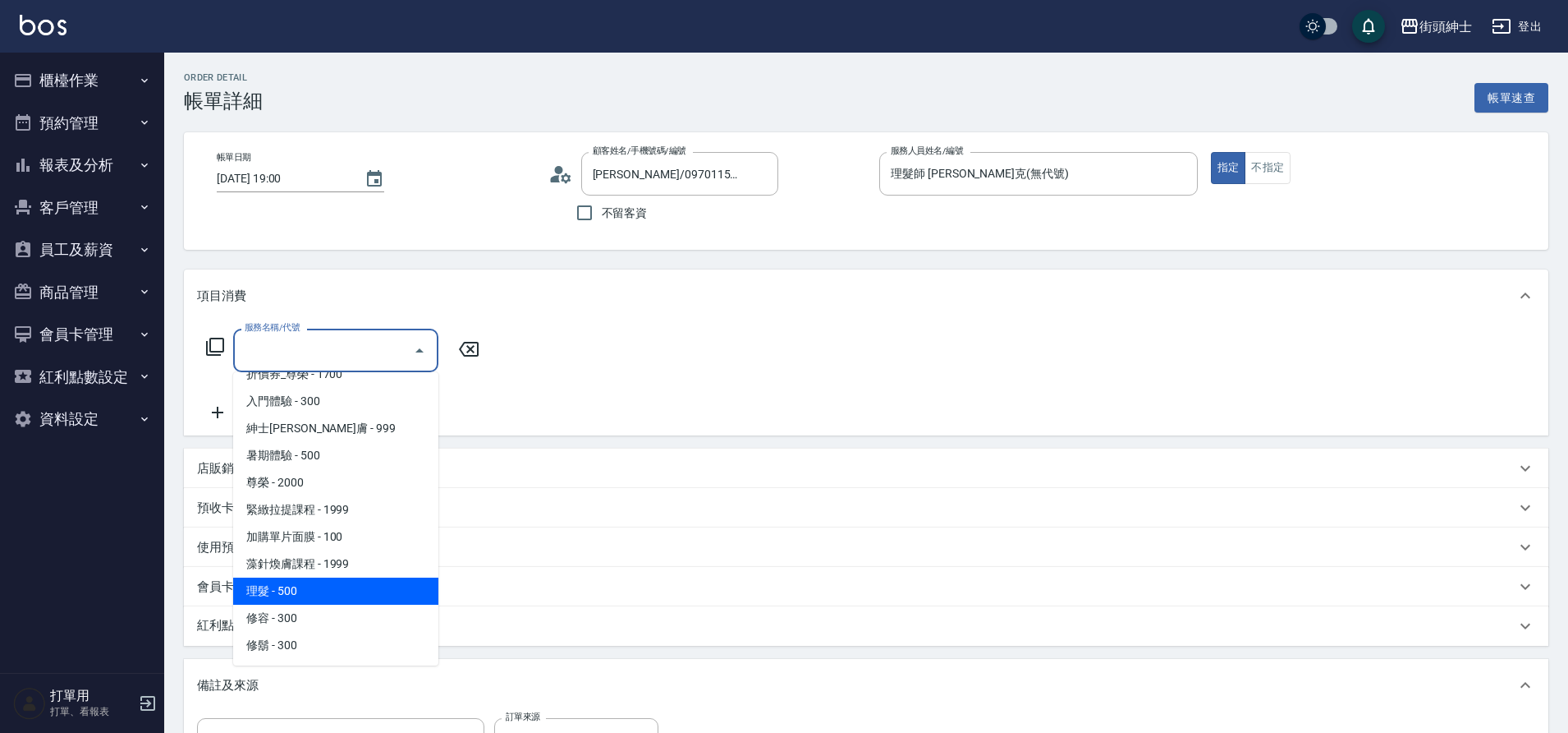
drag, startPoint x: 283, startPoint y: 350, endPoint x: 292, endPoint y: 590, distance: 240.2
click at [292, 590] on span "理髮 - 500" at bounding box center [336, 591] width 206 height 27
type input "理髮(A02)"
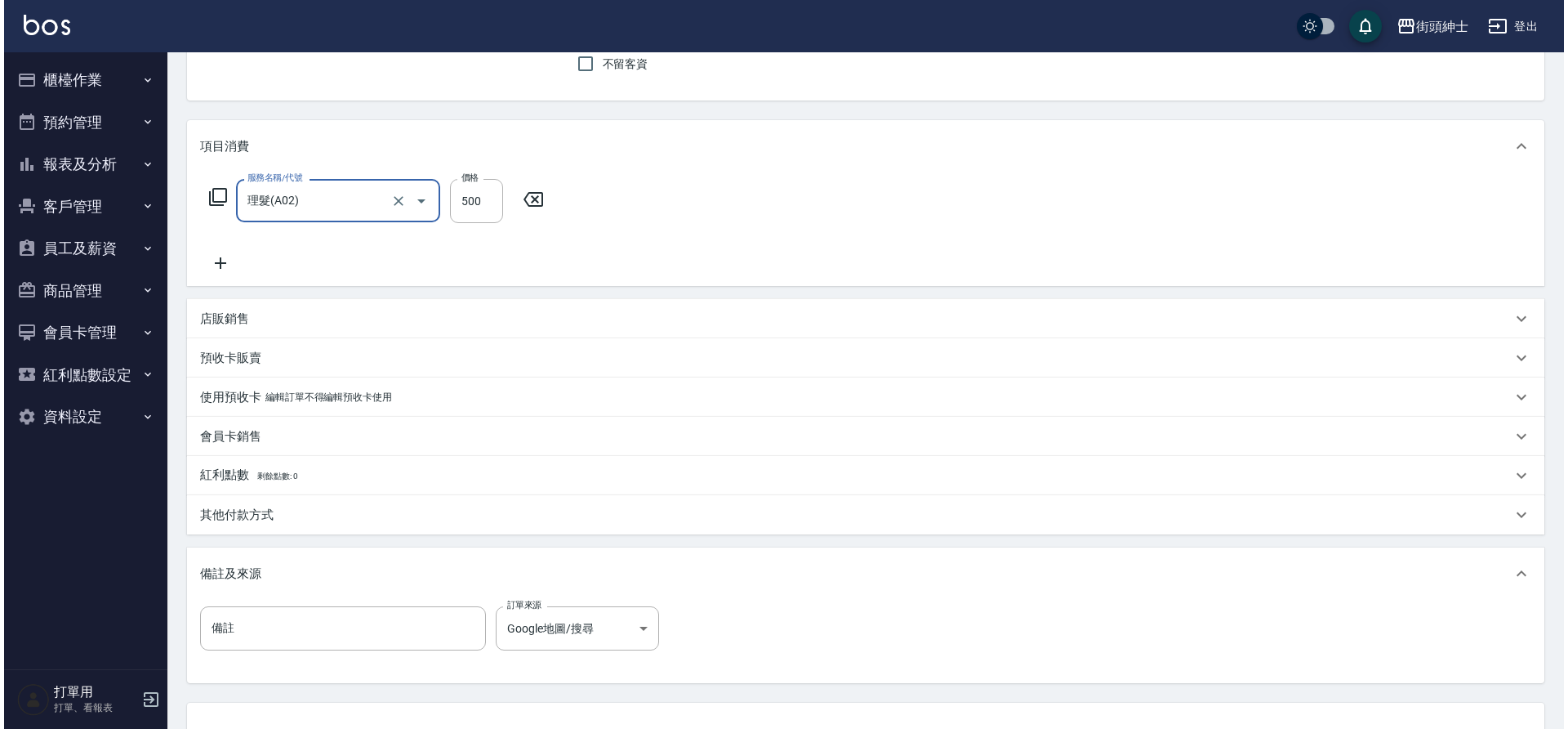
scroll to position [278, 0]
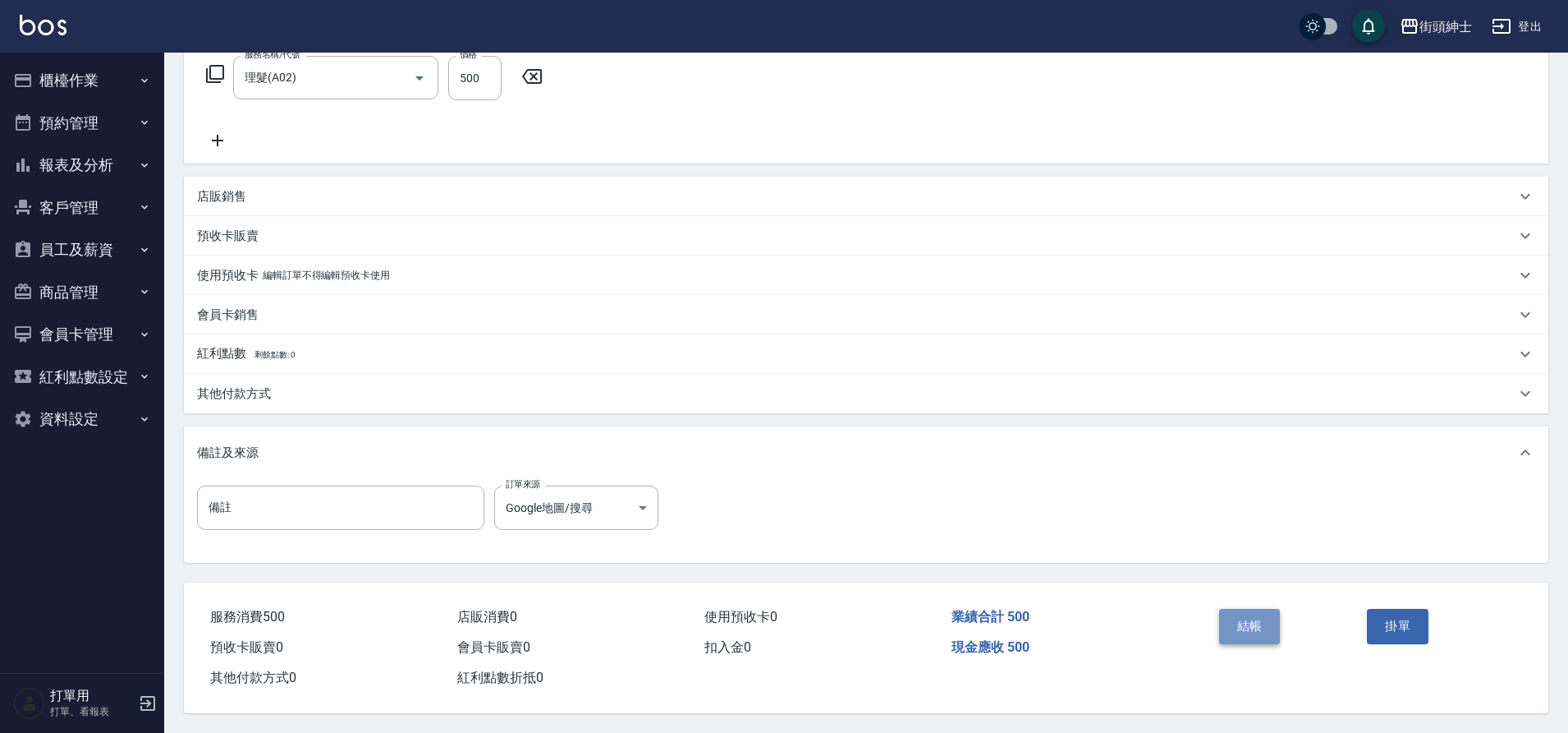
drag, startPoint x: 292, startPoint y: 590, endPoint x: 1248, endPoint y: 618, distance: 956.4
click at [1248, 618] on button "結帳" at bounding box center [1249, 626] width 62 height 34
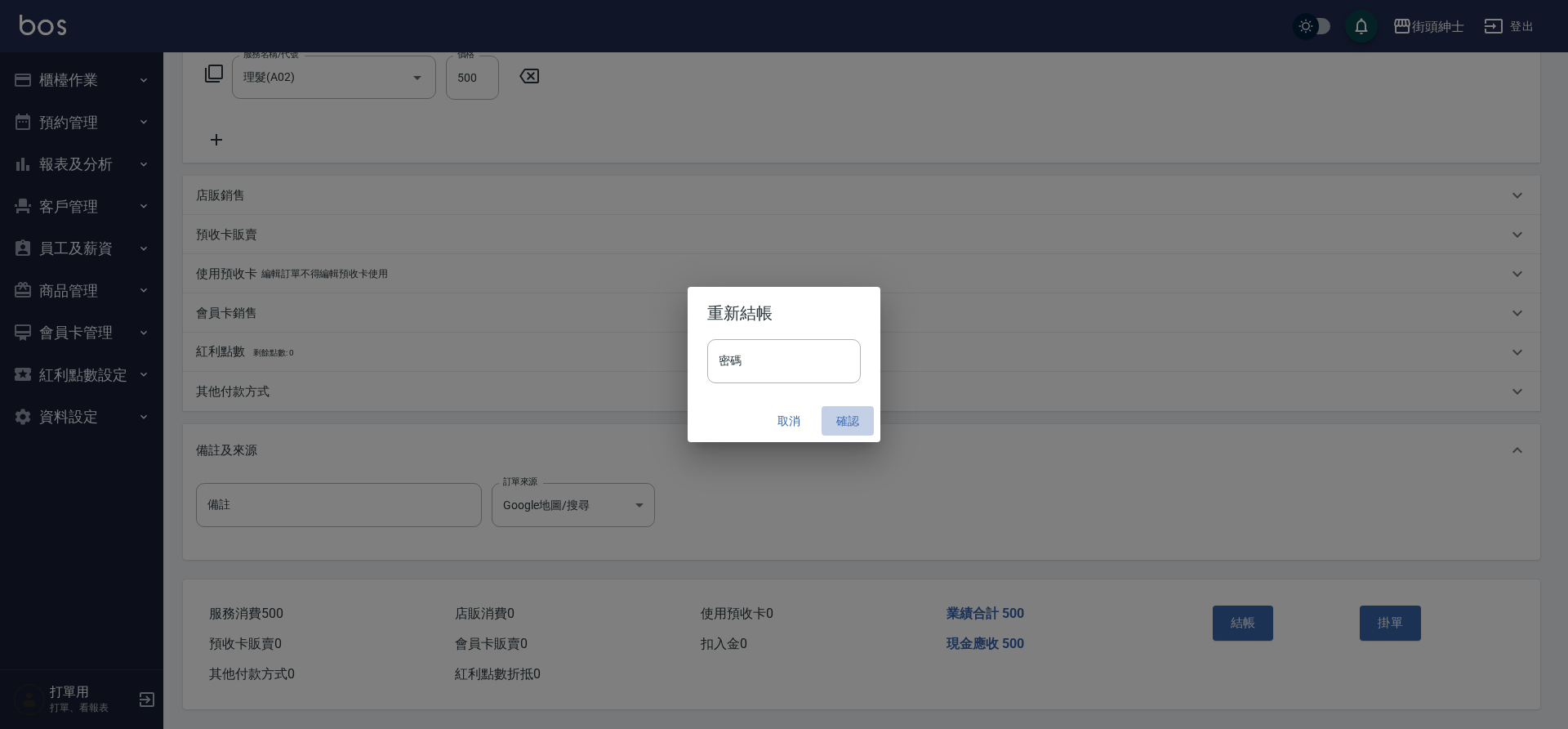
drag, startPoint x: 1241, startPoint y: 615, endPoint x: 845, endPoint y: 418, distance: 442.3
click at [845, 418] on button "確認" at bounding box center [847, 421] width 52 height 30
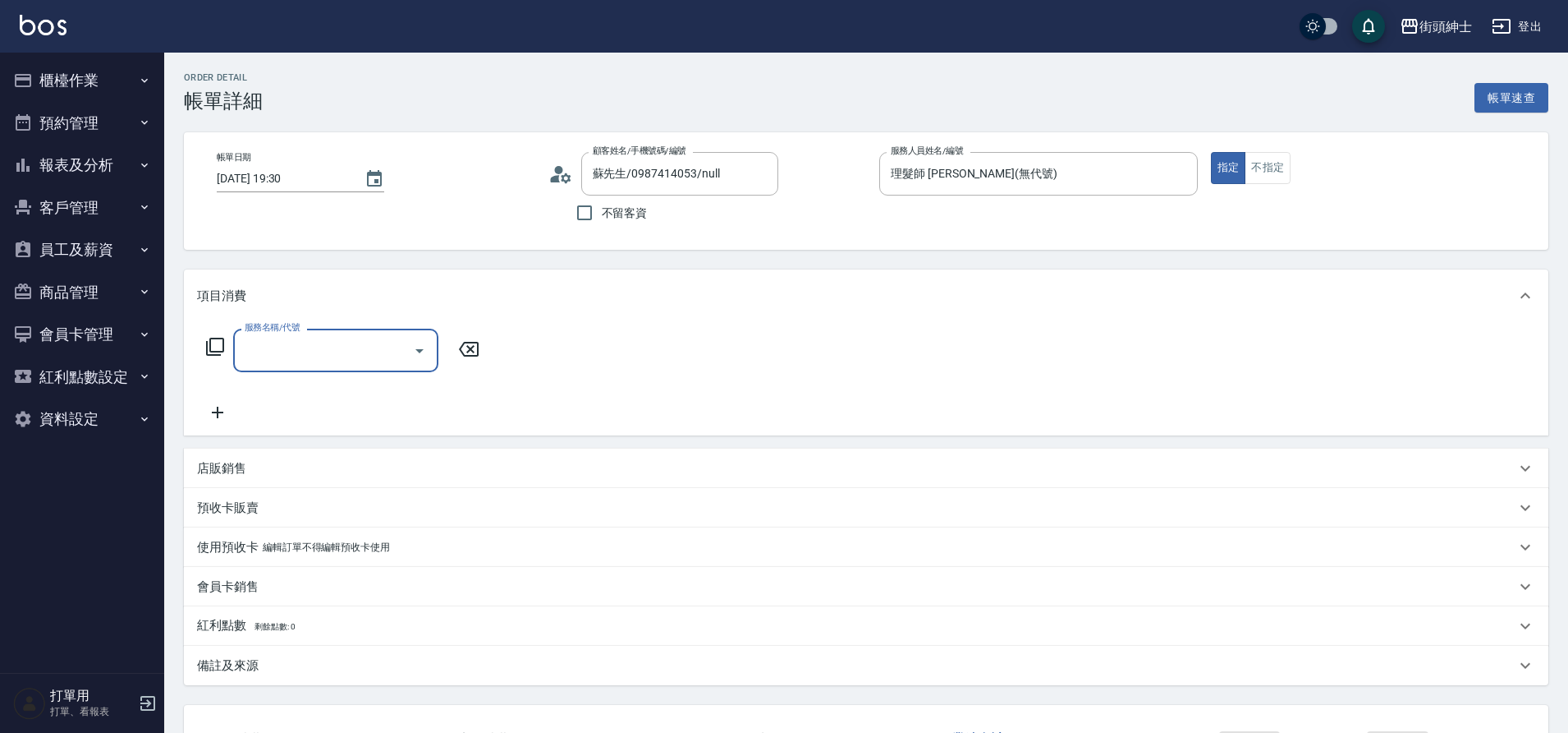
click at [298, 353] on input "服務名稱/代號" at bounding box center [323, 350] width 166 height 28
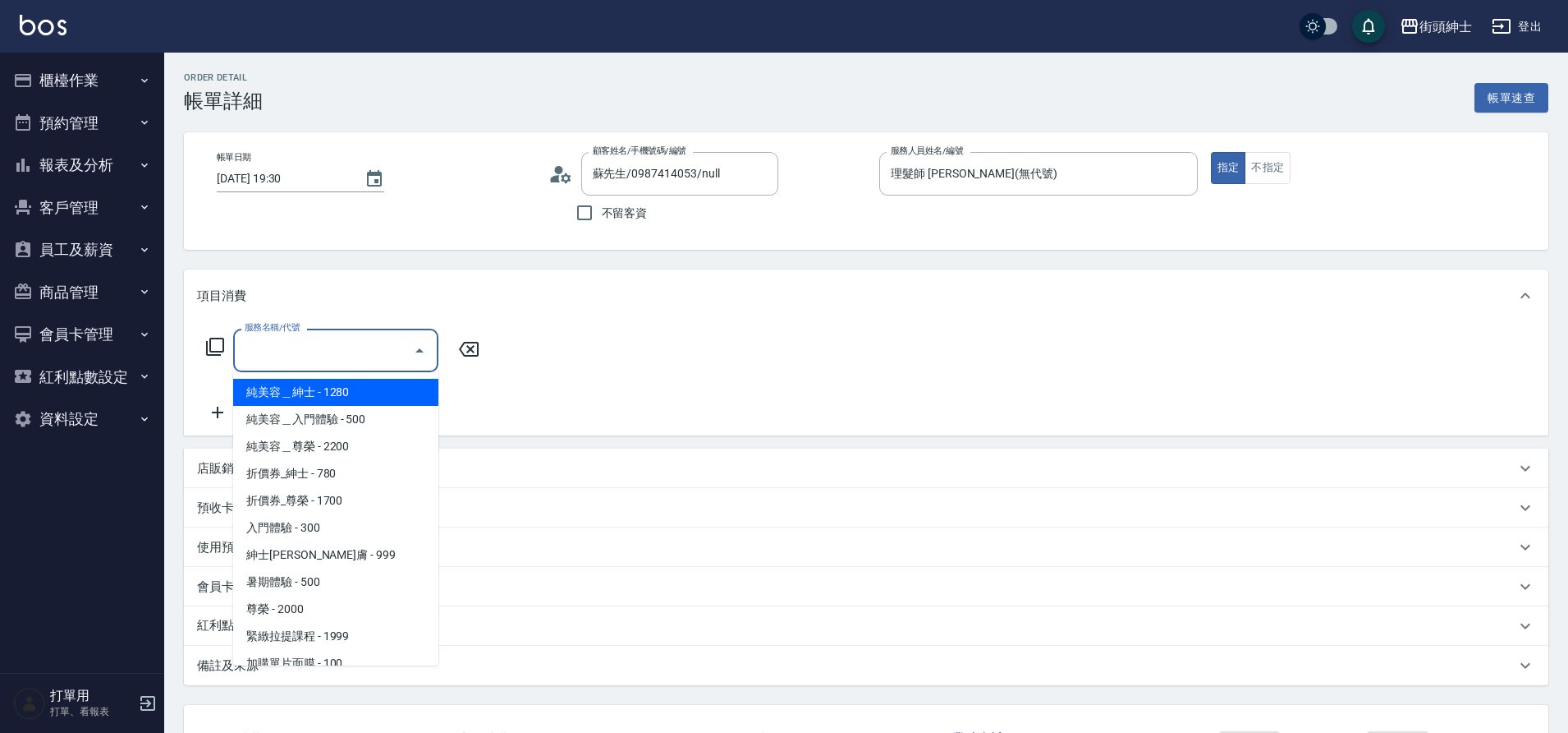
scroll to position [126, 0]
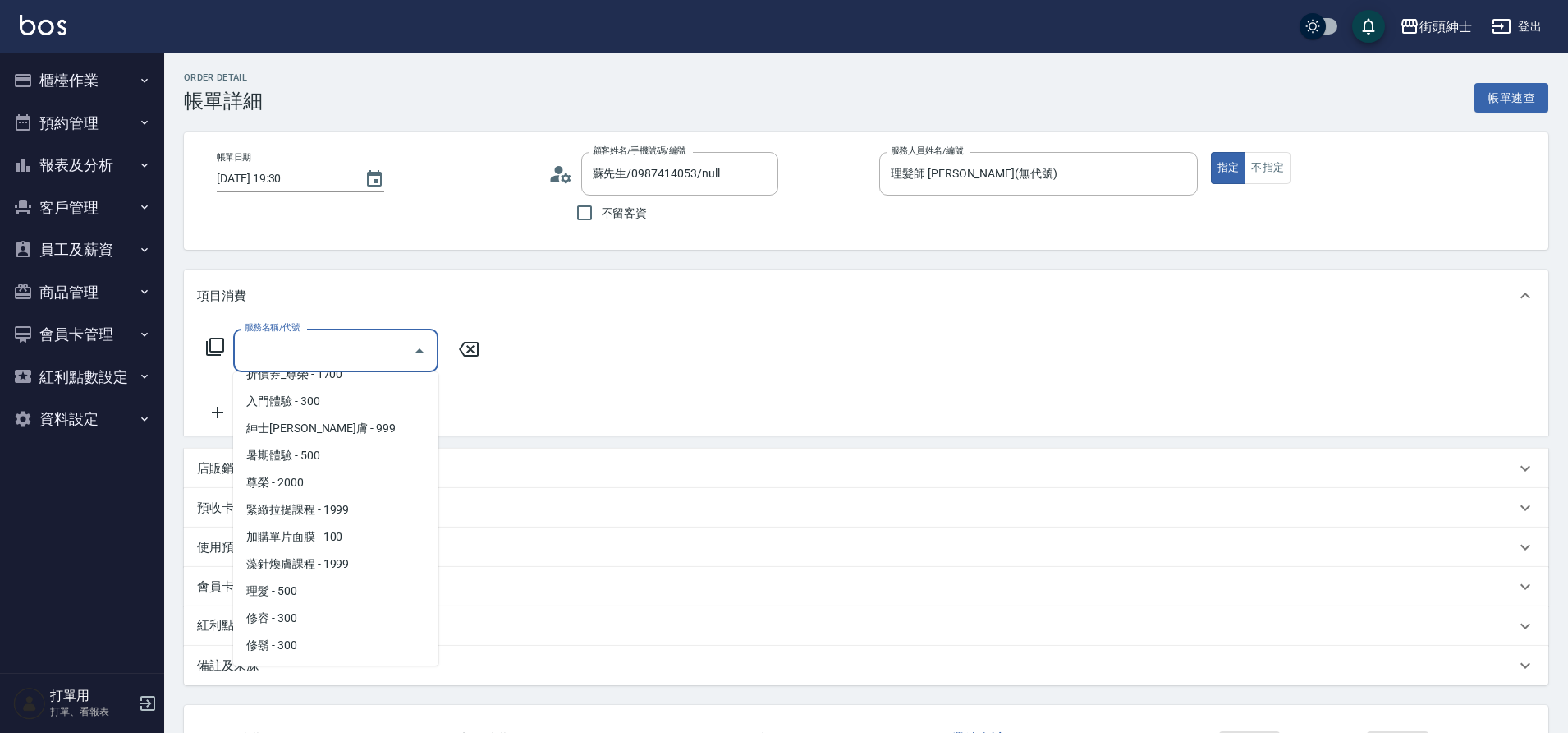
click at [303, 586] on span "理髮 - 500" at bounding box center [336, 591] width 206 height 27
type input "理髮(A02)"
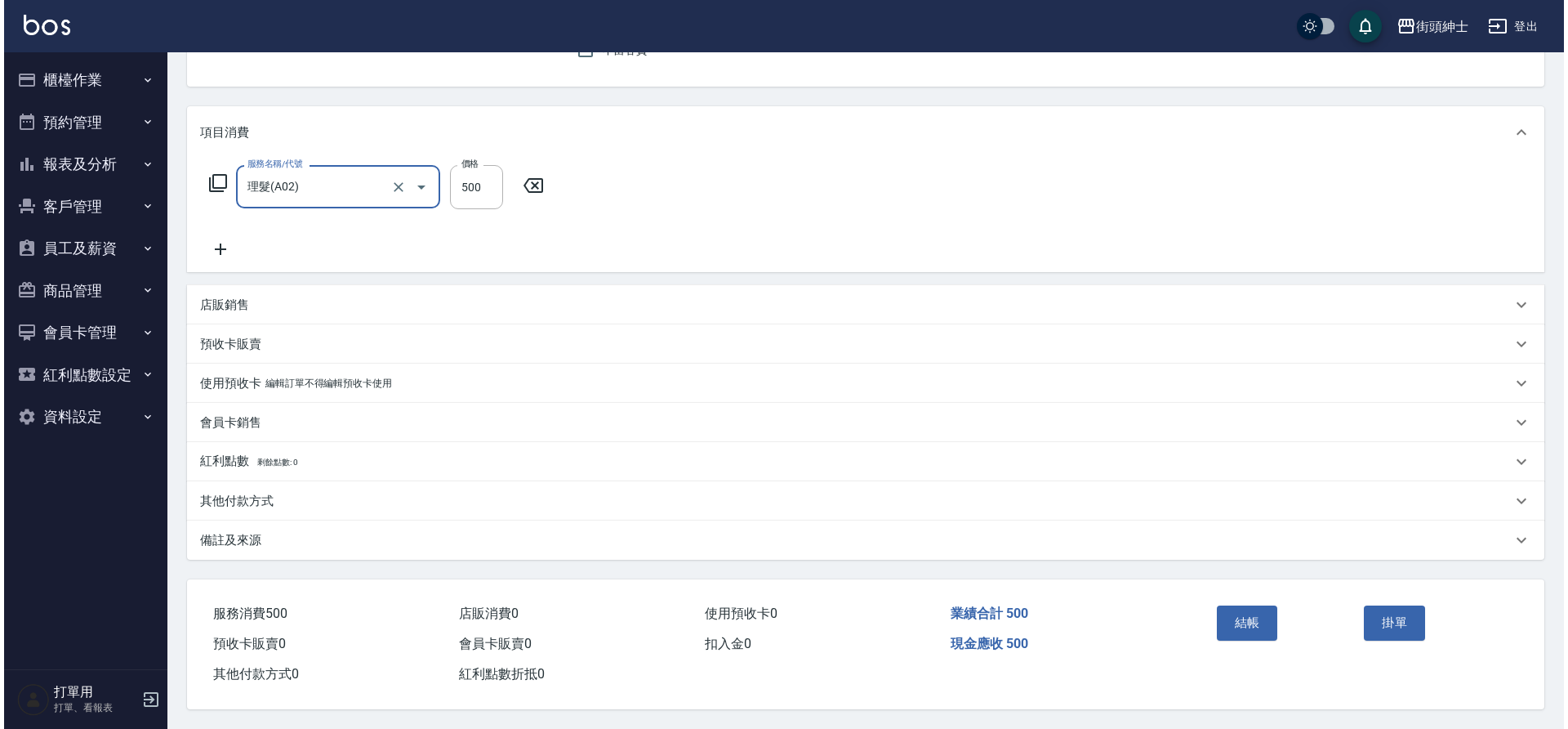
scroll to position [169, 0]
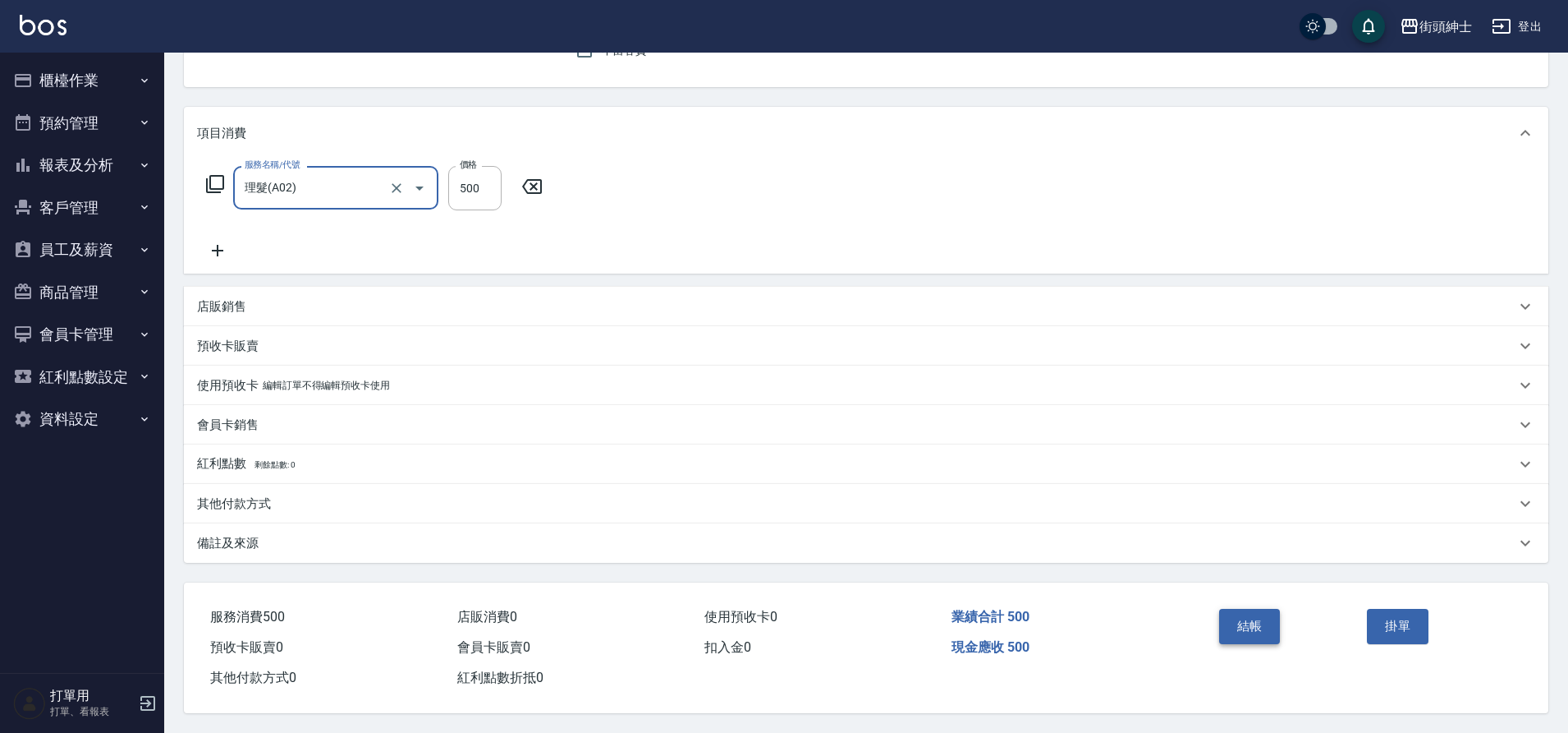
drag, startPoint x: 0, startPoint y: 0, endPoint x: 1242, endPoint y: 621, distance: 1388.6
click at [1242, 621] on button "結帳" at bounding box center [1249, 626] width 62 height 34
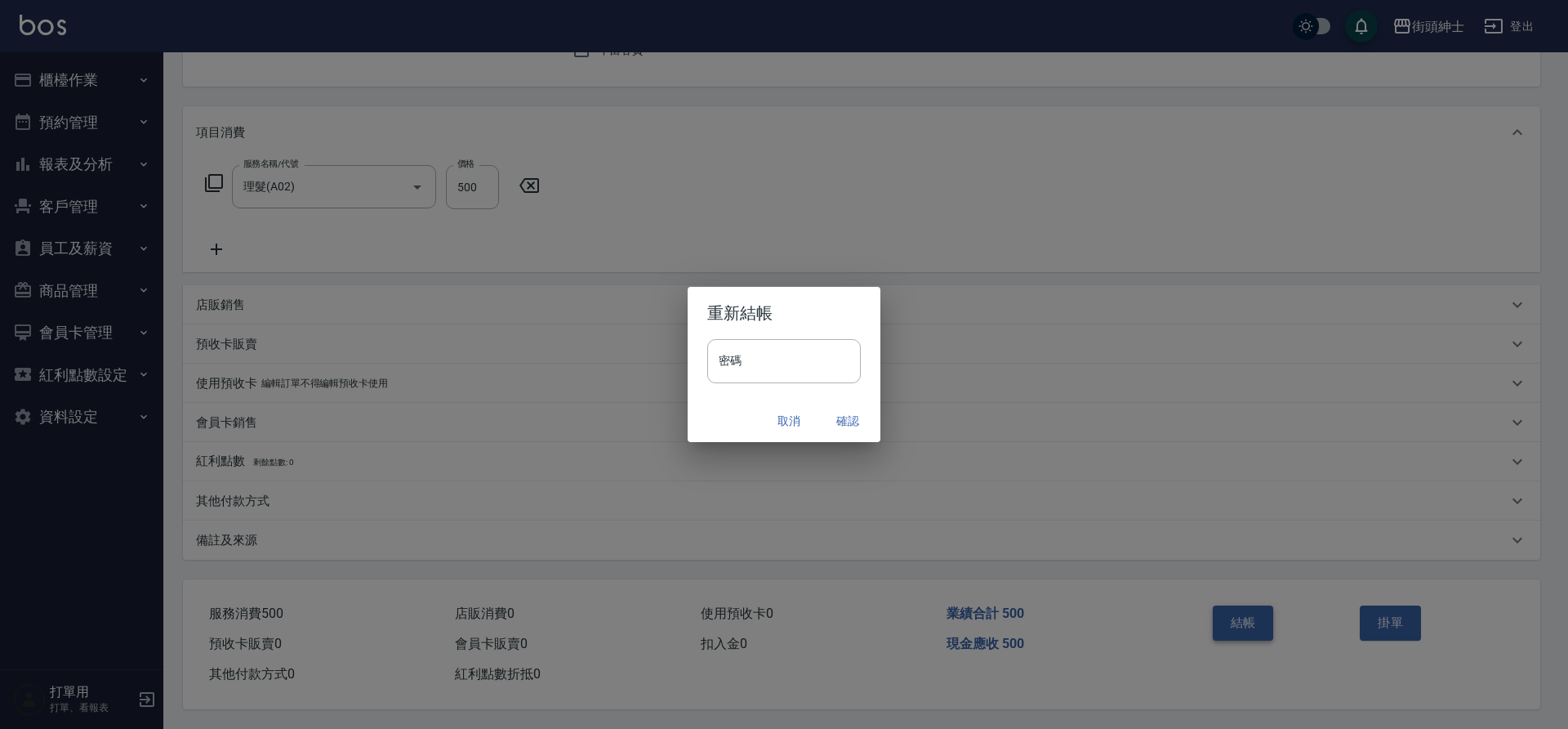
click at [840, 420] on button "確認" at bounding box center [847, 421] width 52 height 30
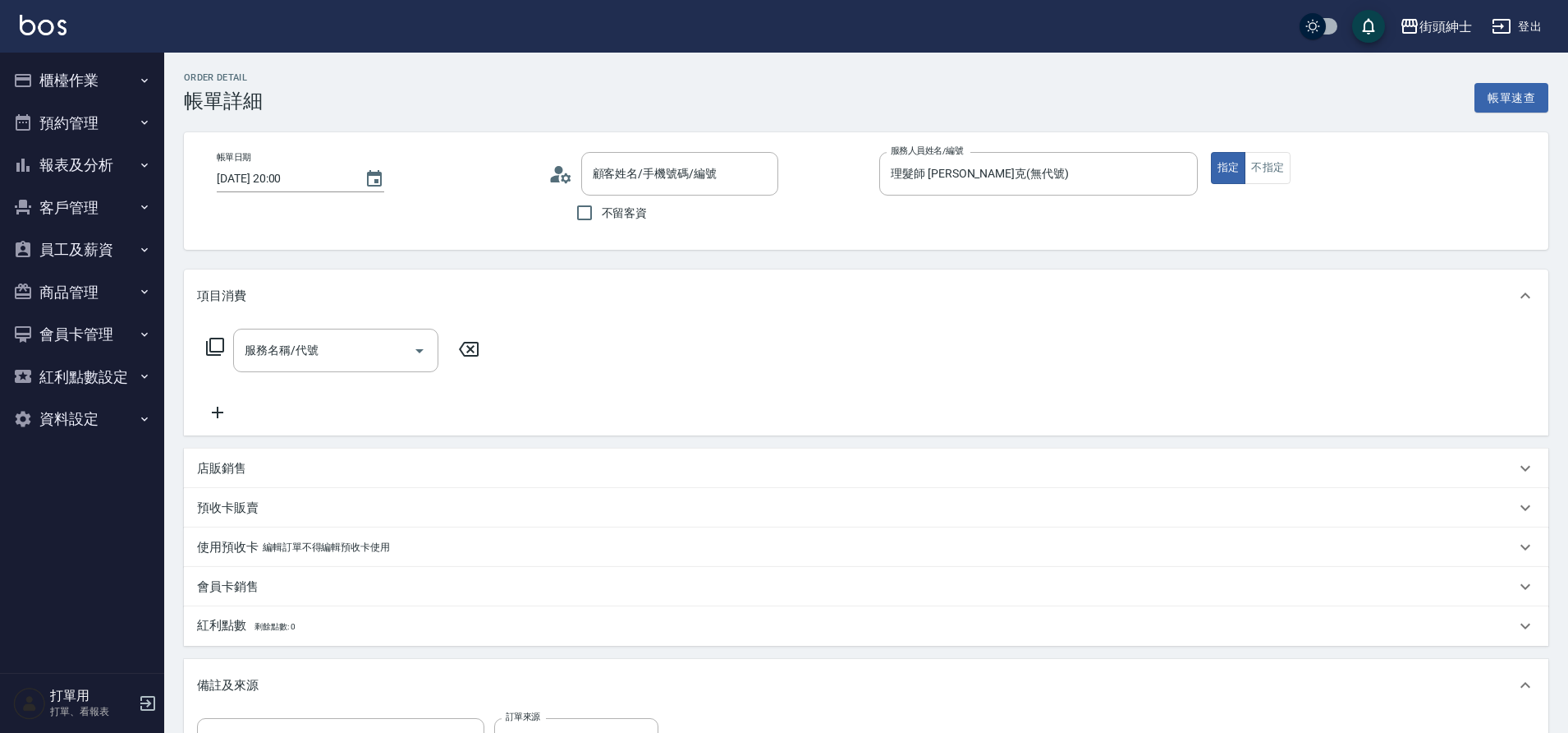
type input "[PERSON_NAME]/0972242429/null"
click at [325, 359] on input "服務名稱/代號" at bounding box center [323, 350] width 166 height 28
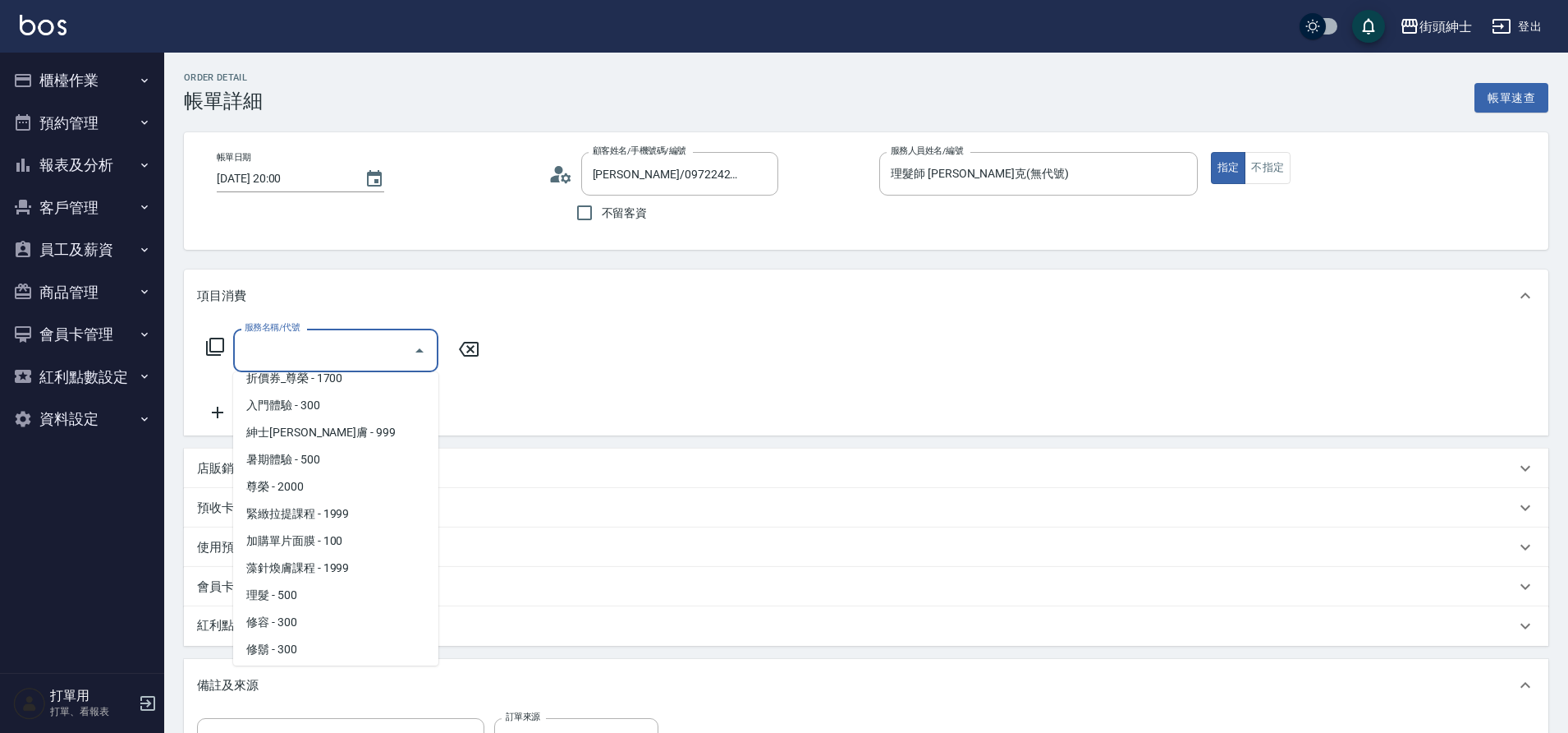
scroll to position [126, 0]
drag, startPoint x: 0, startPoint y: 0, endPoint x: 295, endPoint y: 591, distance: 660.5
click at [295, 591] on span "理髮 - 500" at bounding box center [336, 591] width 206 height 27
type input "理髮(A02)"
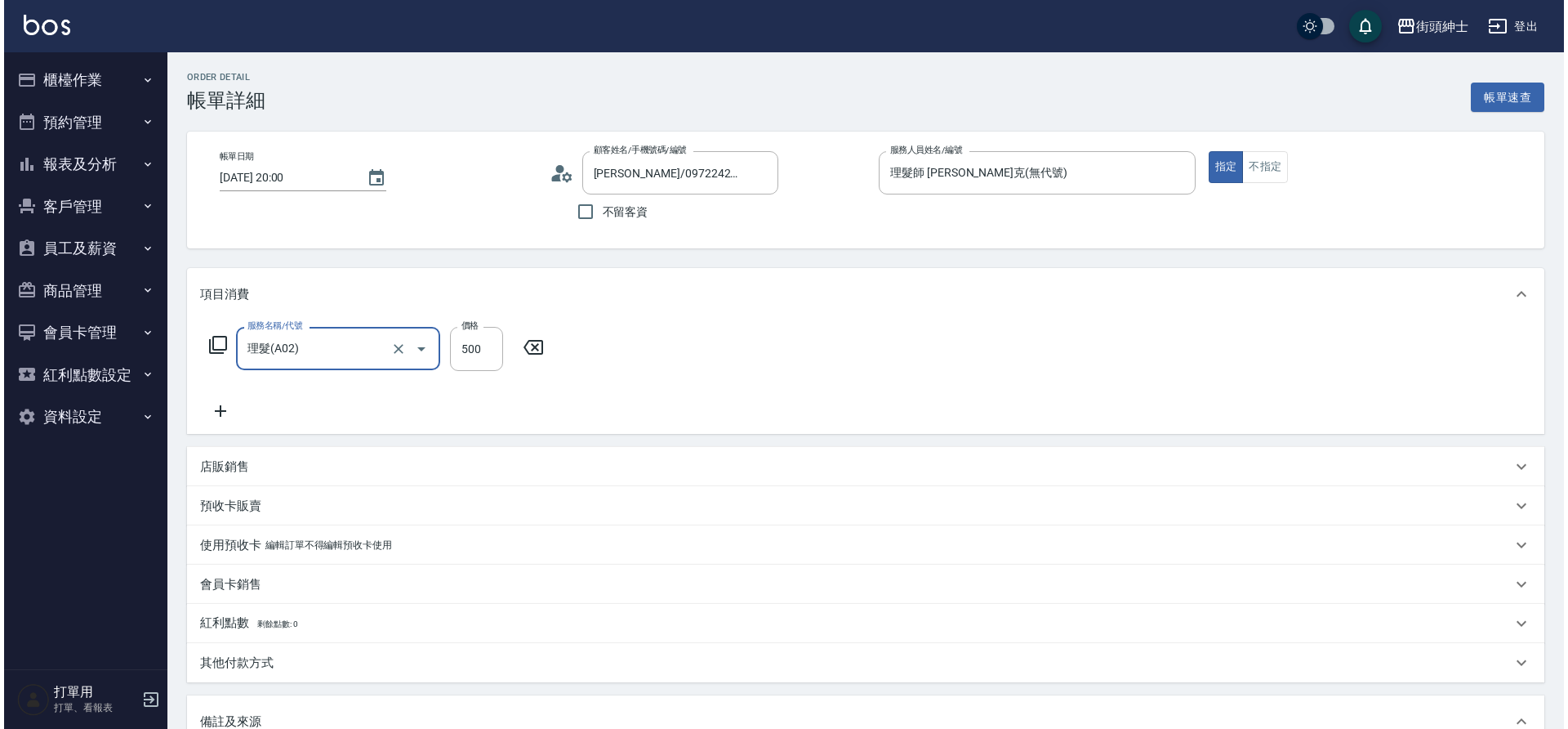
scroll to position [278, 0]
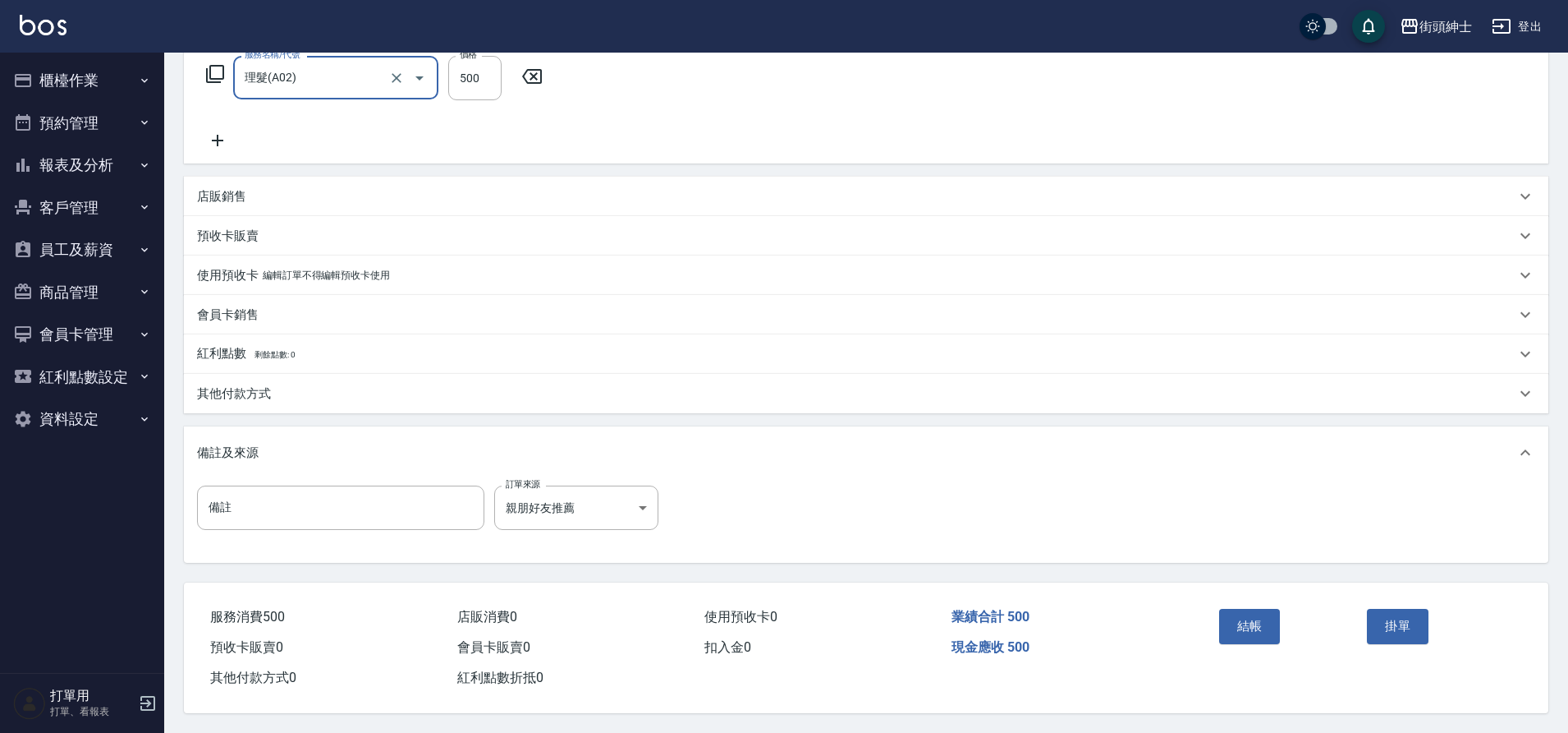
click at [1248, 614] on button "結帳" at bounding box center [1249, 626] width 62 height 34
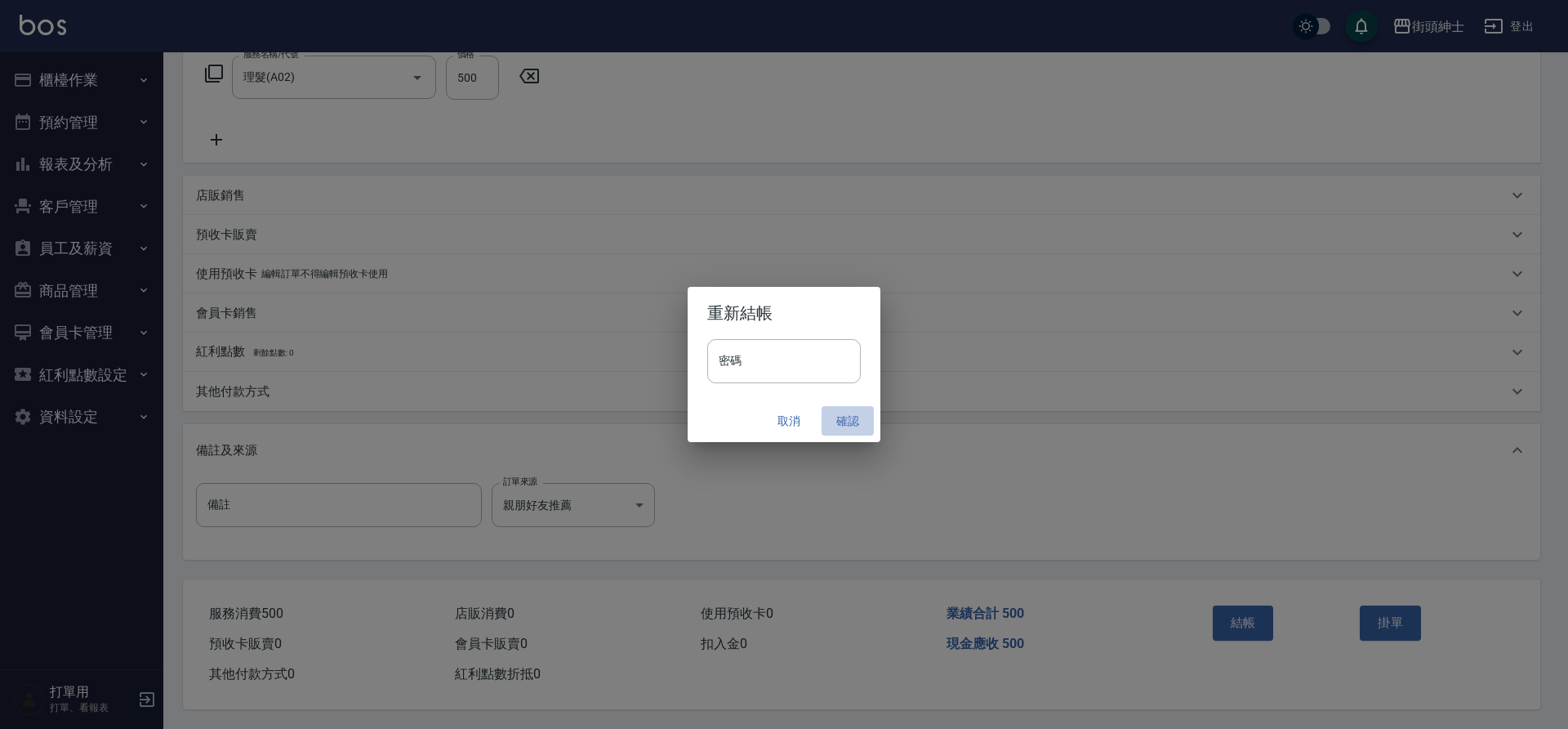
click at [843, 420] on button "確認" at bounding box center [847, 421] width 52 height 30
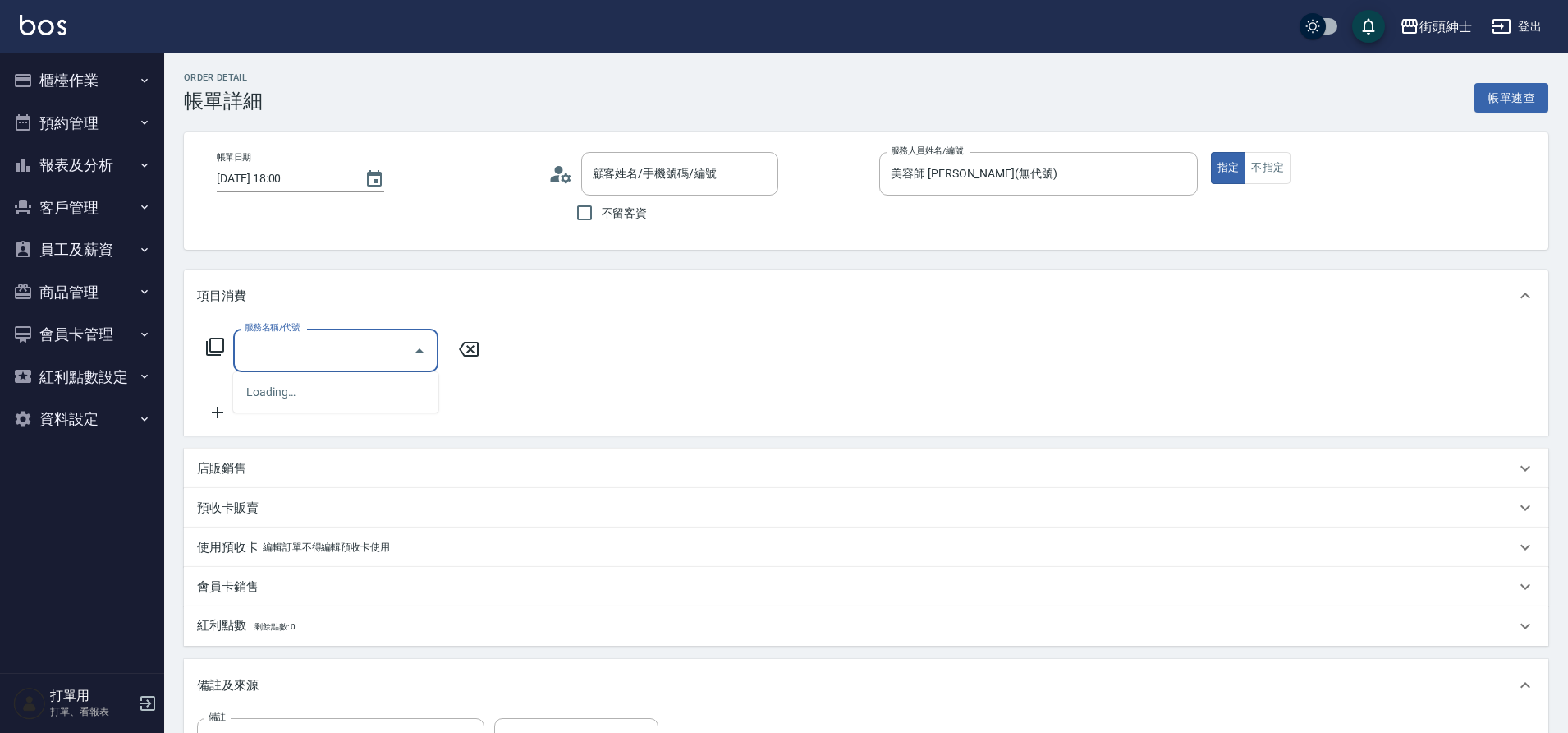
type input "[PERSON_NAME]先生/0958783786/null"
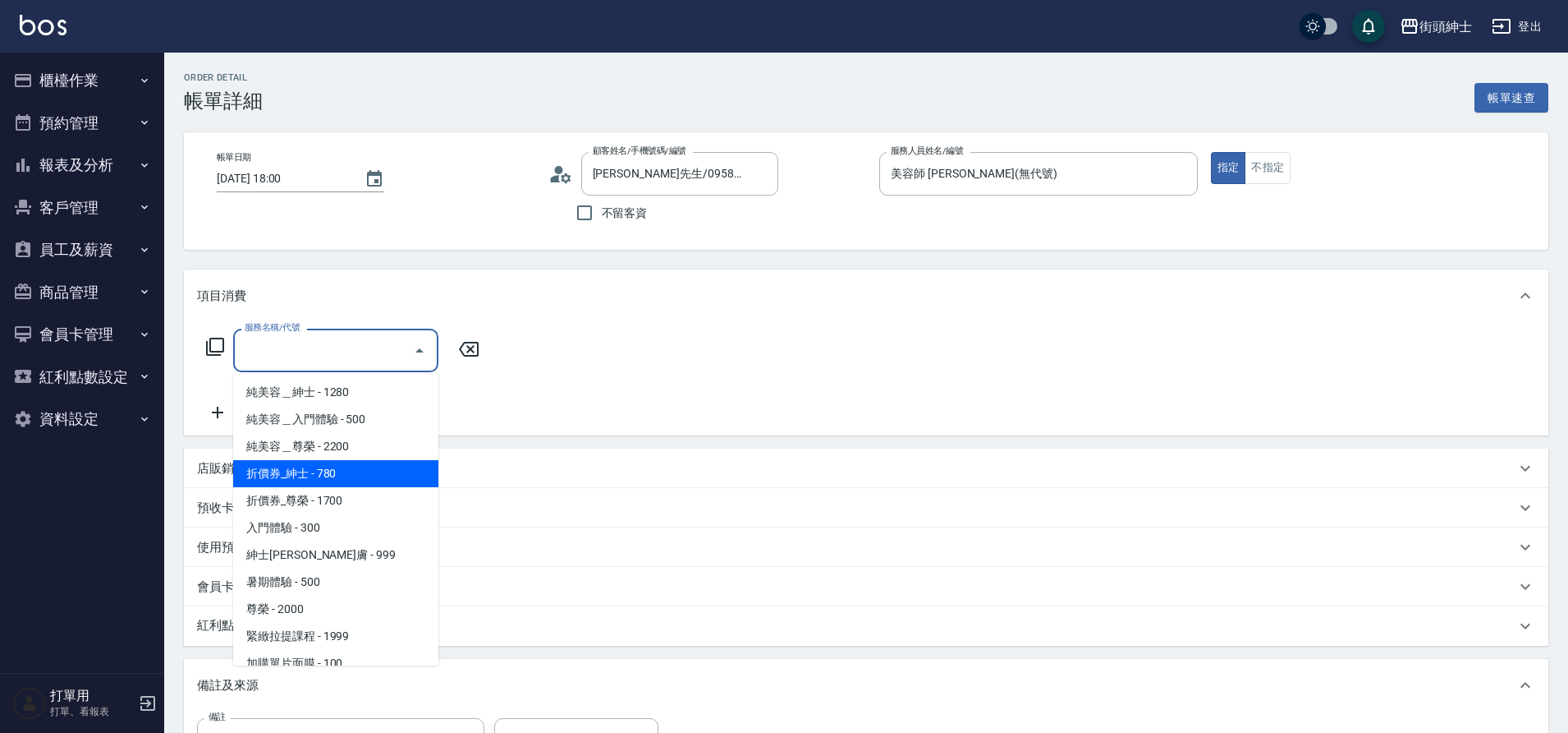
click at [609, 370] on div "服務名稱/代號 服務名稱/代號" at bounding box center [866, 379] width 1364 height 114
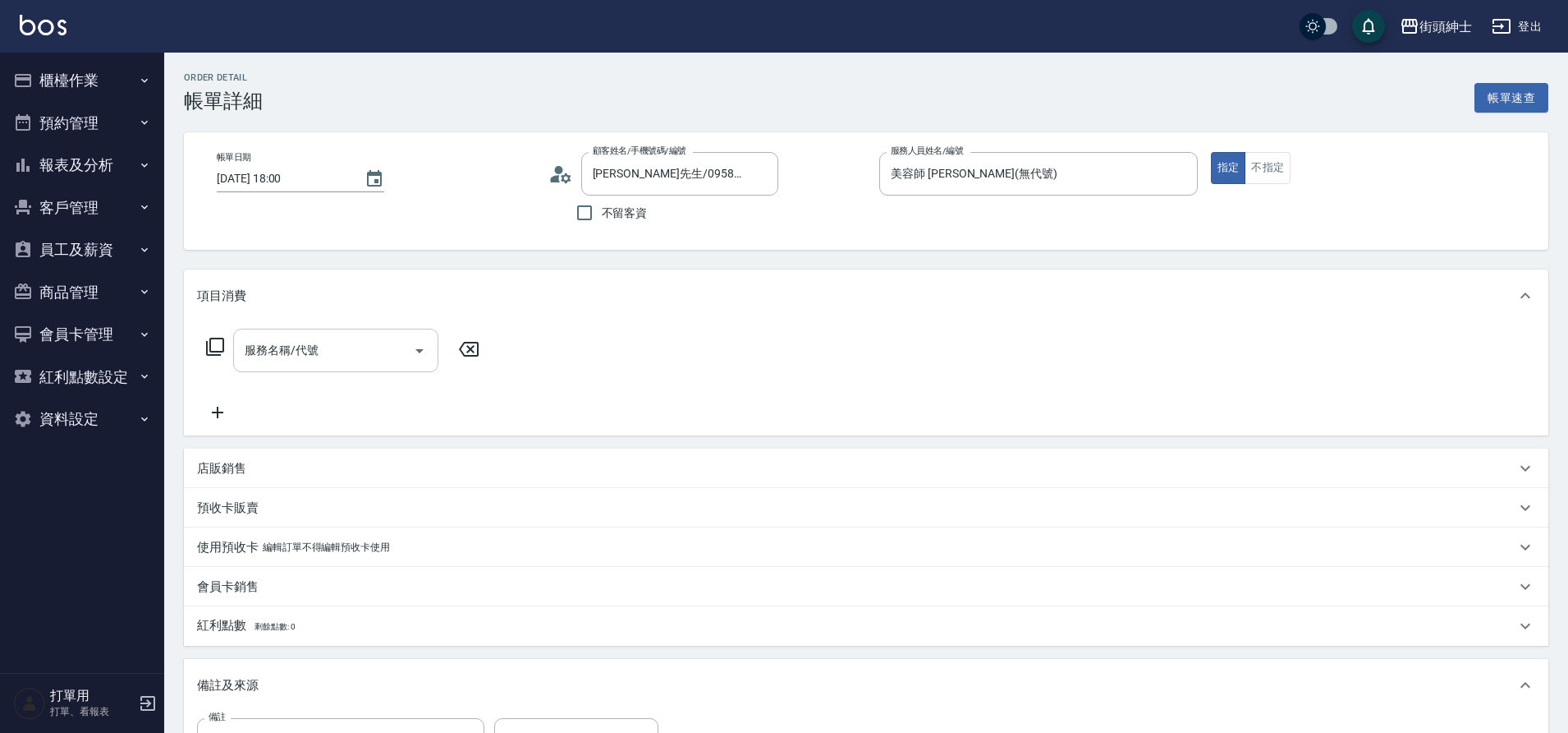
click at [317, 340] on input "服務名稱/代號" at bounding box center [323, 350] width 166 height 28
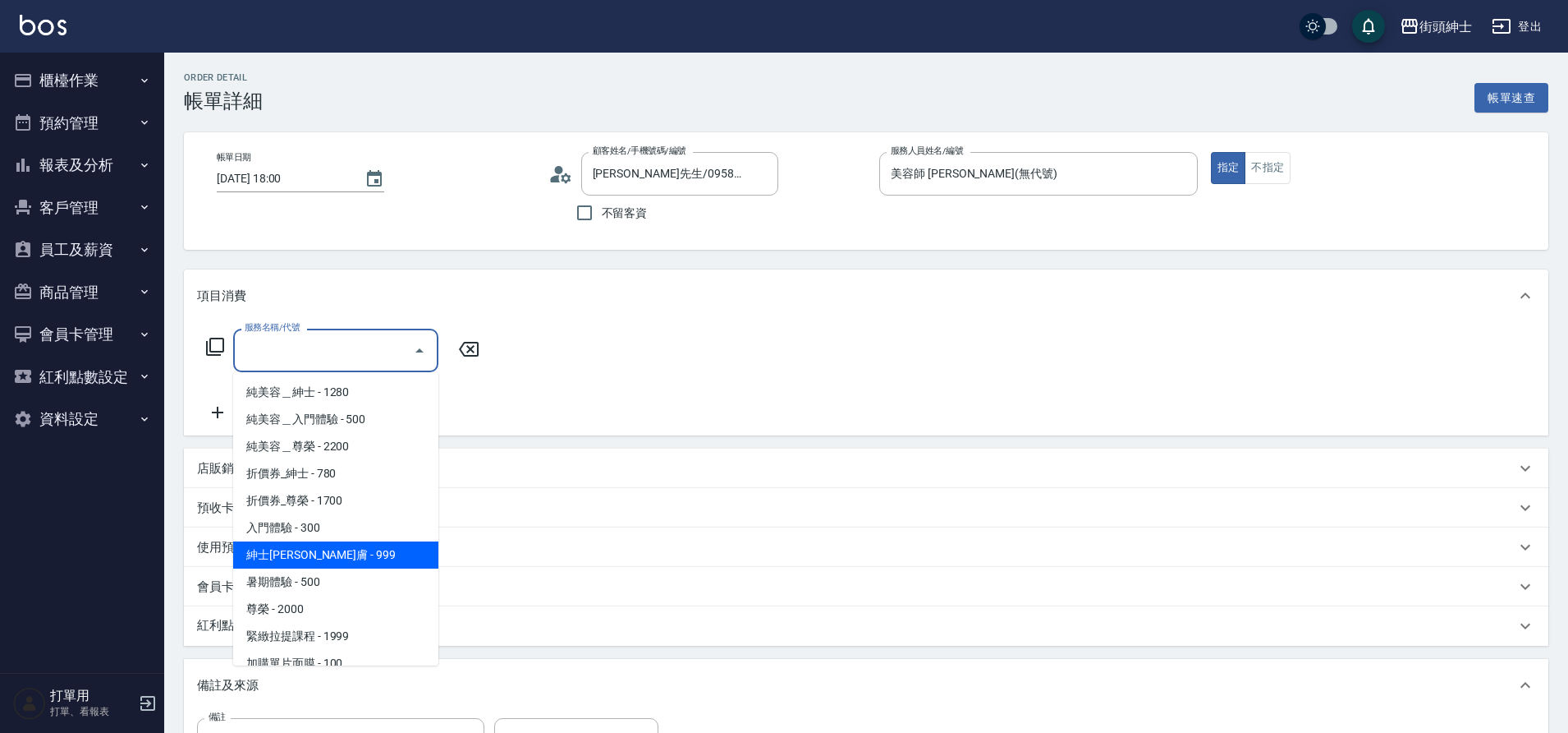
click at [345, 553] on span "紳士[PERSON_NAME]膚 - 999" at bounding box center [336, 555] width 206 height 27
type input "紳士[PERSON_NAME]膚"
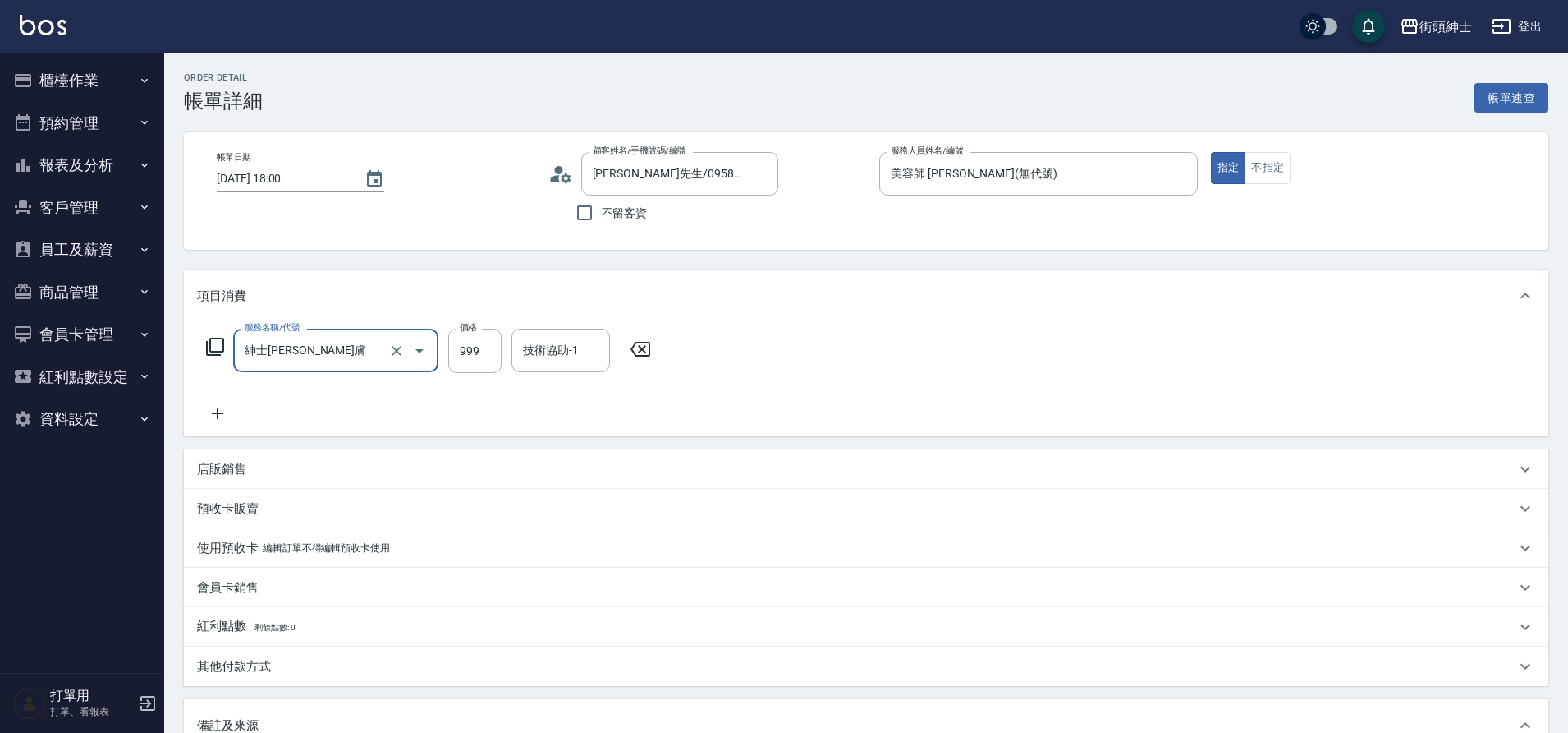
click at [216, 411] on icon at bounding box center [217, 412] width 41 height 20
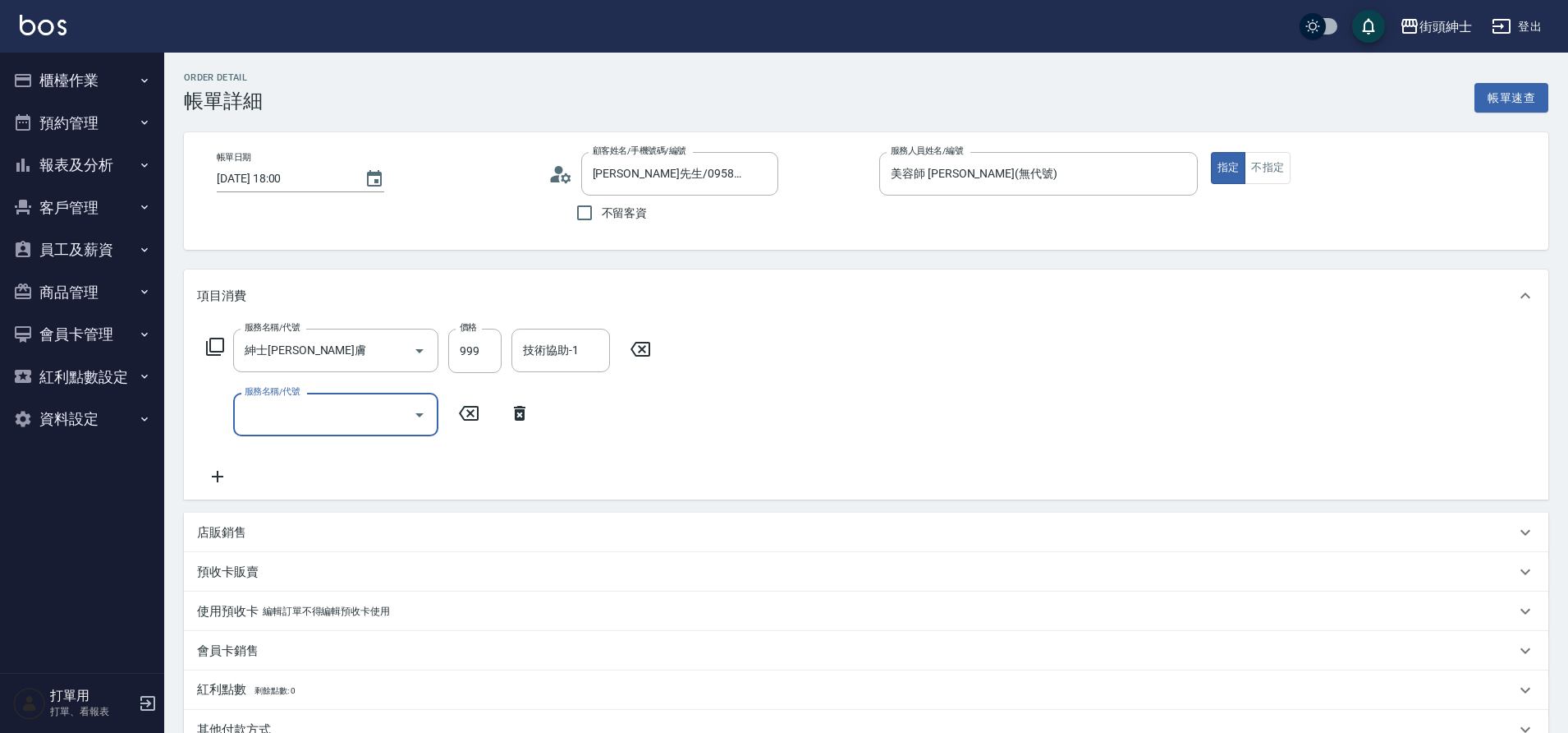
click at [354, 402] on input "服務名稱/代號" at bounding box center [323, 414] width 166 height 28
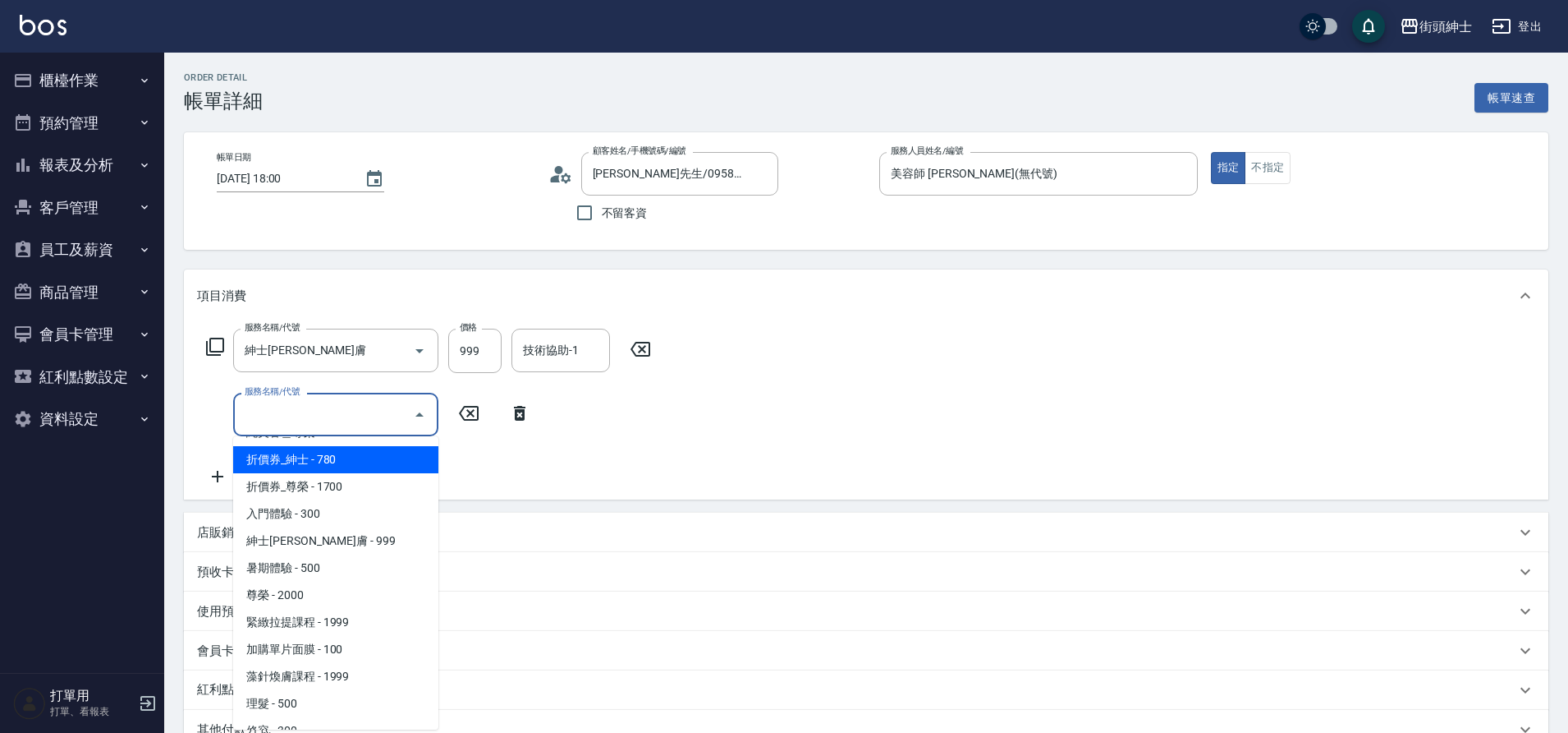
scroll to position [126, 0]
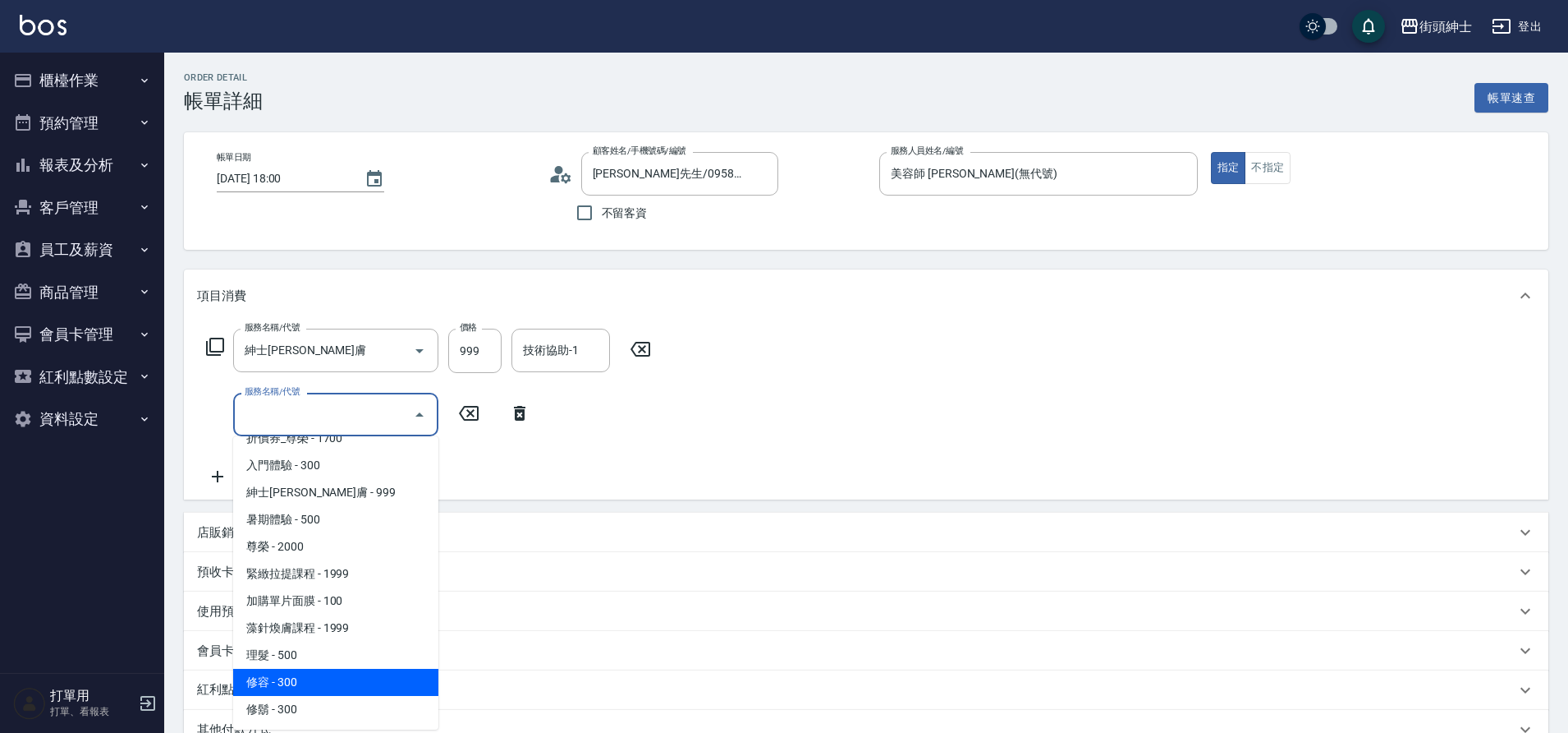
click at [345, 685] on span "修容 - 300" at bounding box center [336, 682] width 206 height 27
type input "修容(A03)"
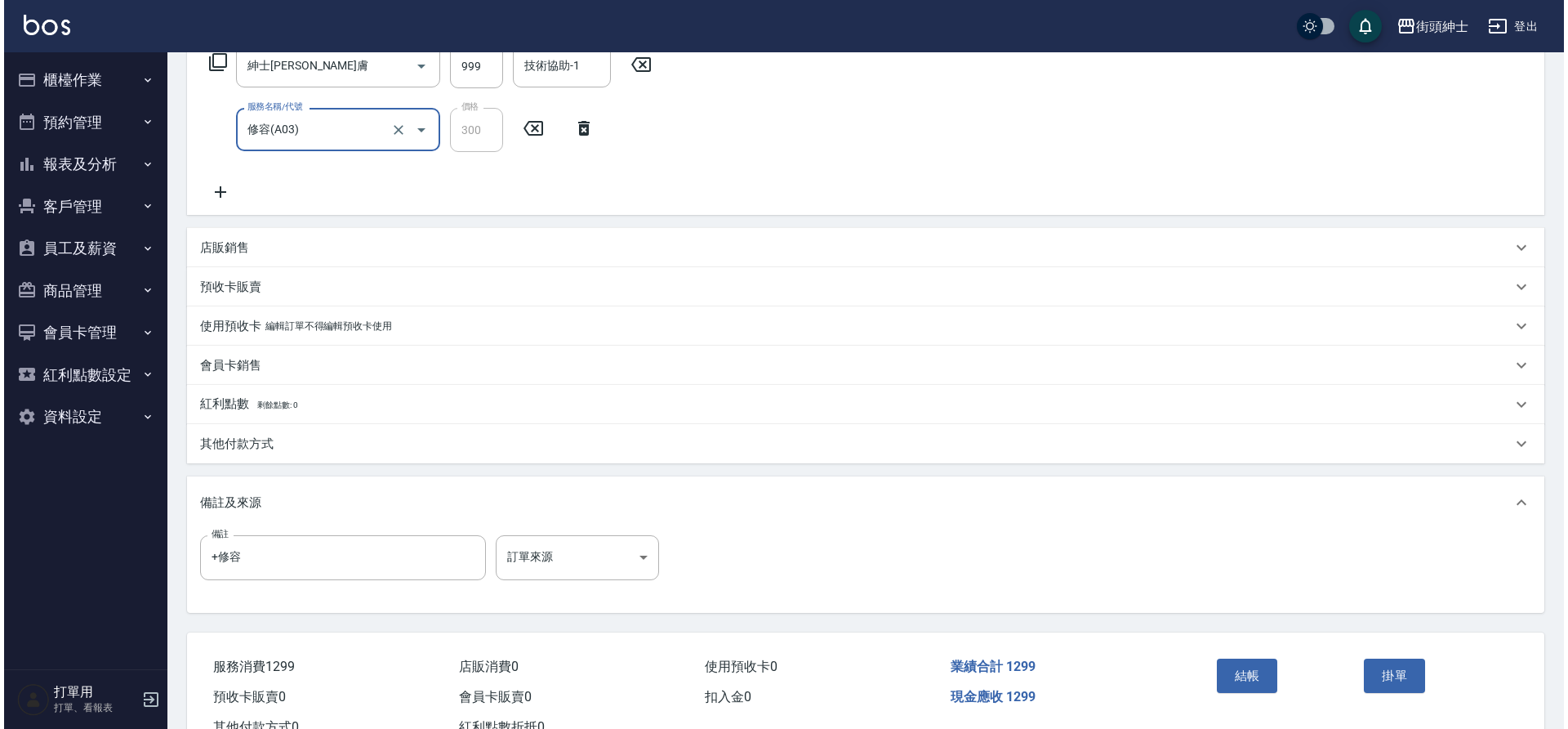
scroll to position [343, 0]
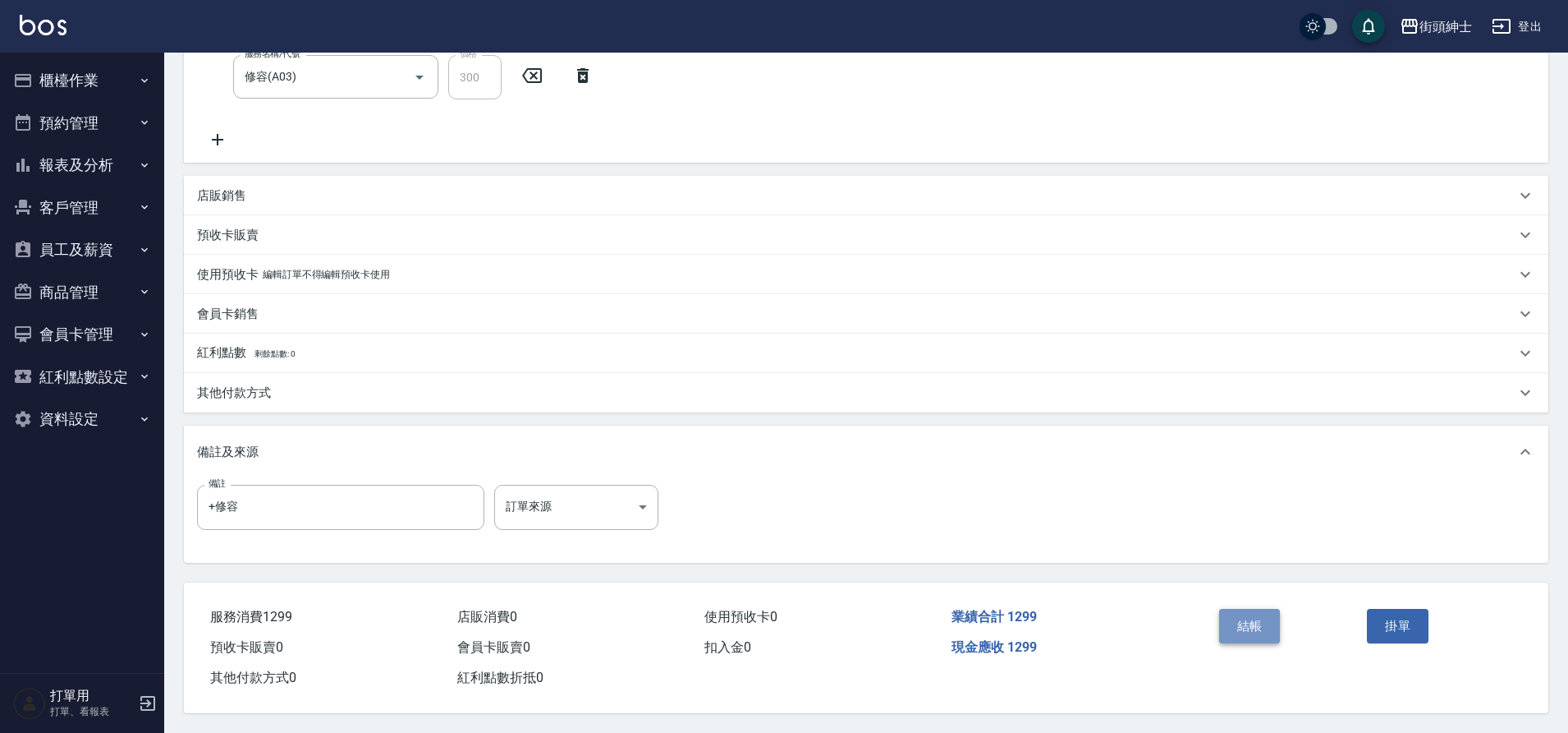
click at [1230, 618] on button "結帳" at bounding box center [1249, 626] width 62 height 34
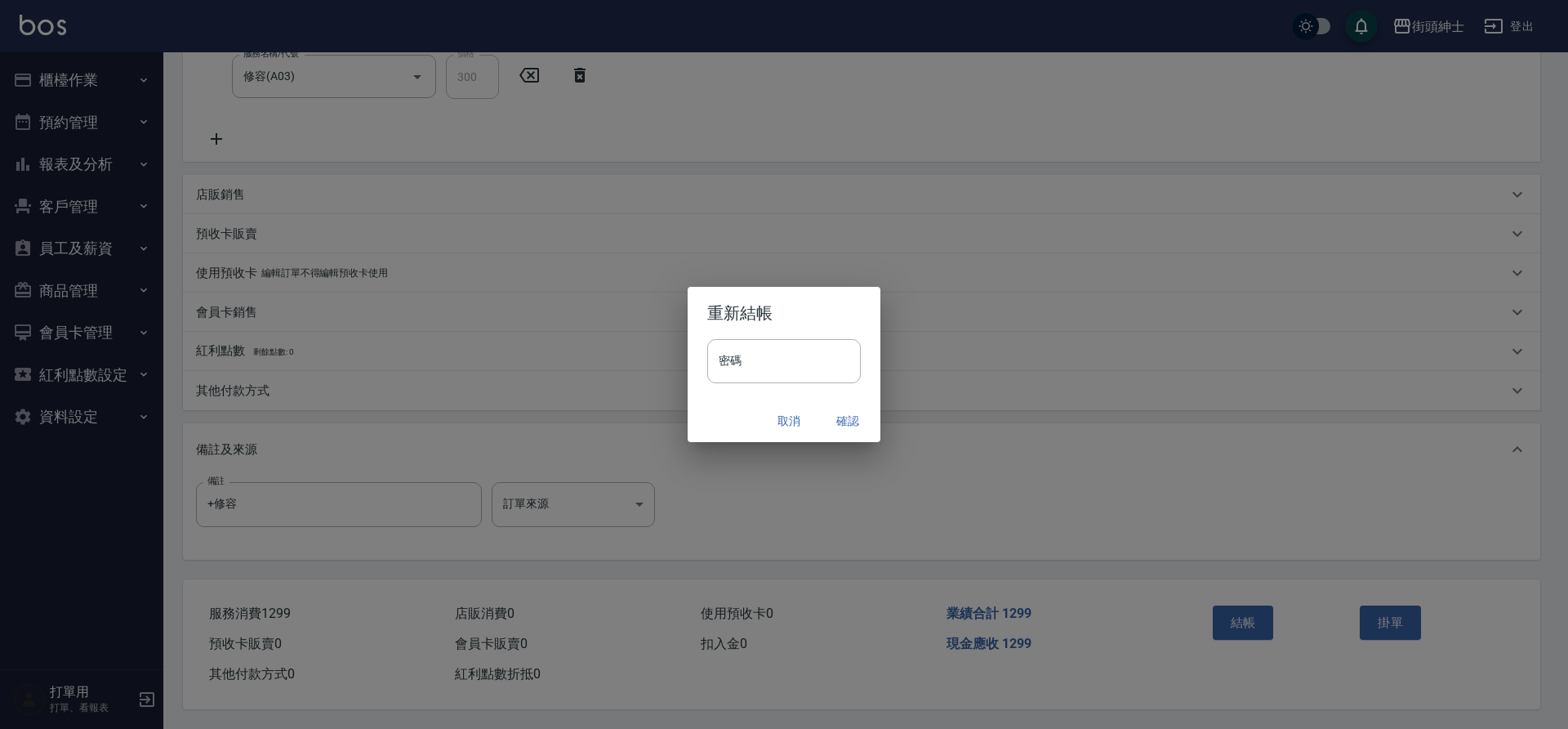
click at [850, 430] on button "確認" at bounding box center [847, 421] width 52 height 30
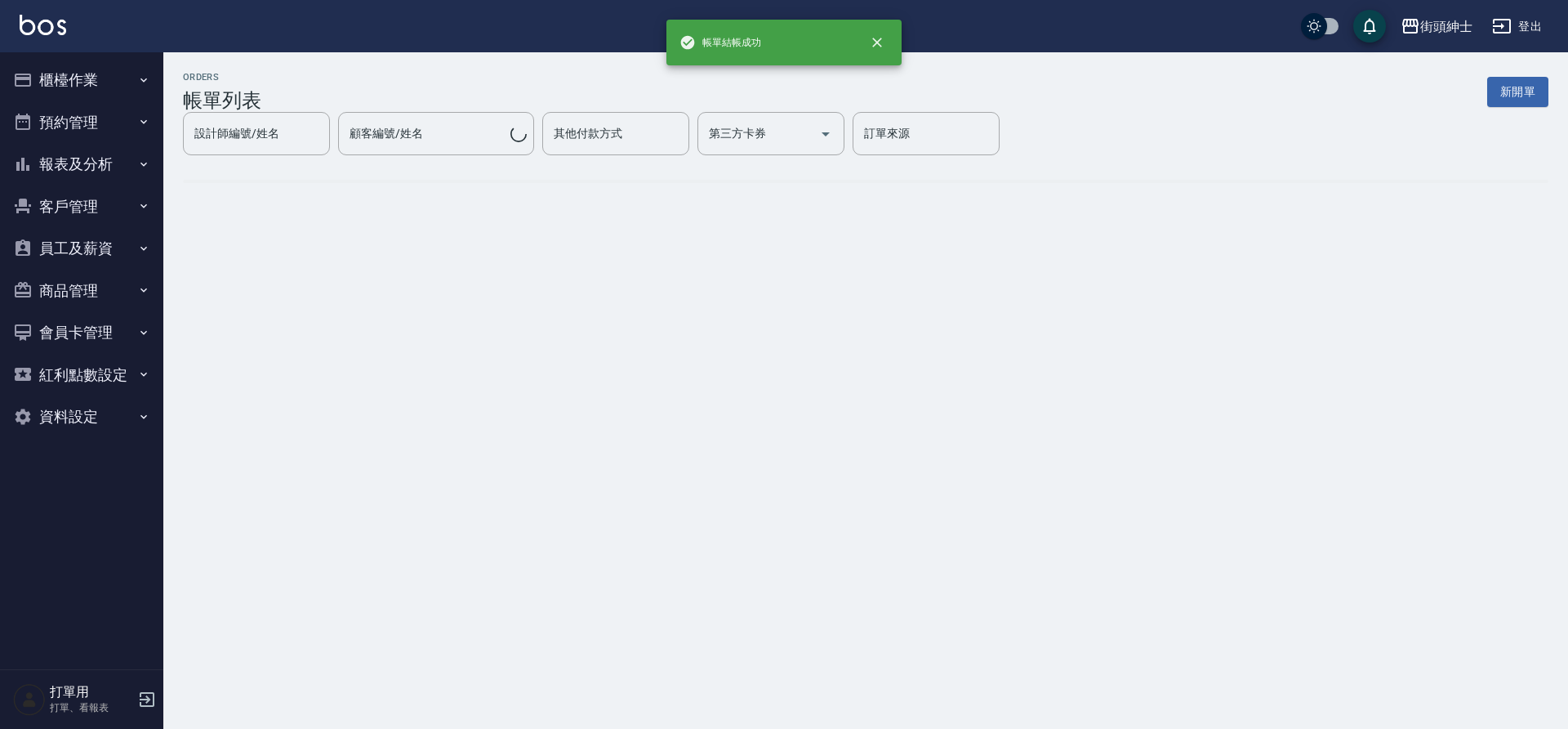
click at [109, 127] on button "預約管理" at bounding box center [81, 122] width 150 height 42
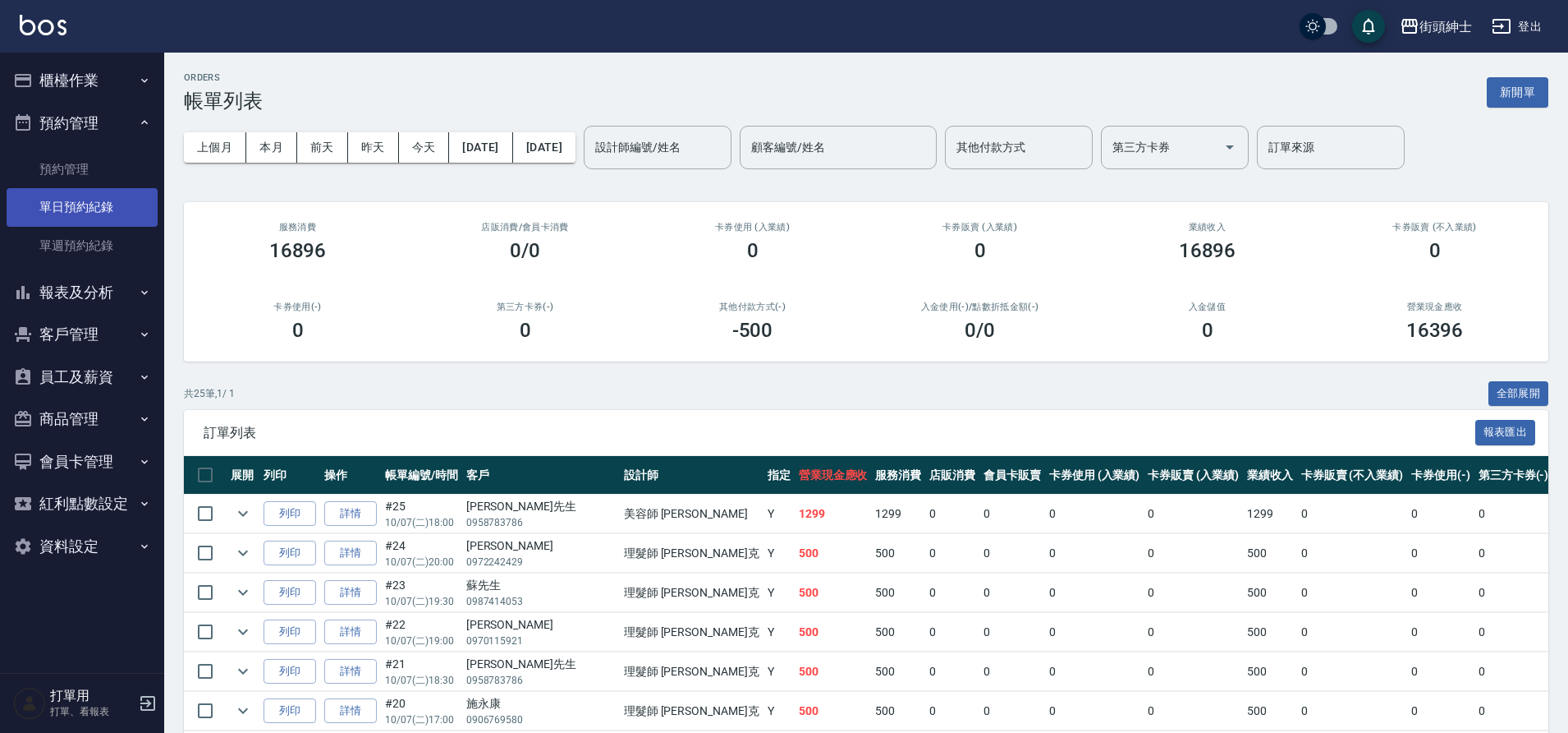
click at [120, 194] on link "單日預約紀錄" at bounding box center [82, 207] width 151 height 38
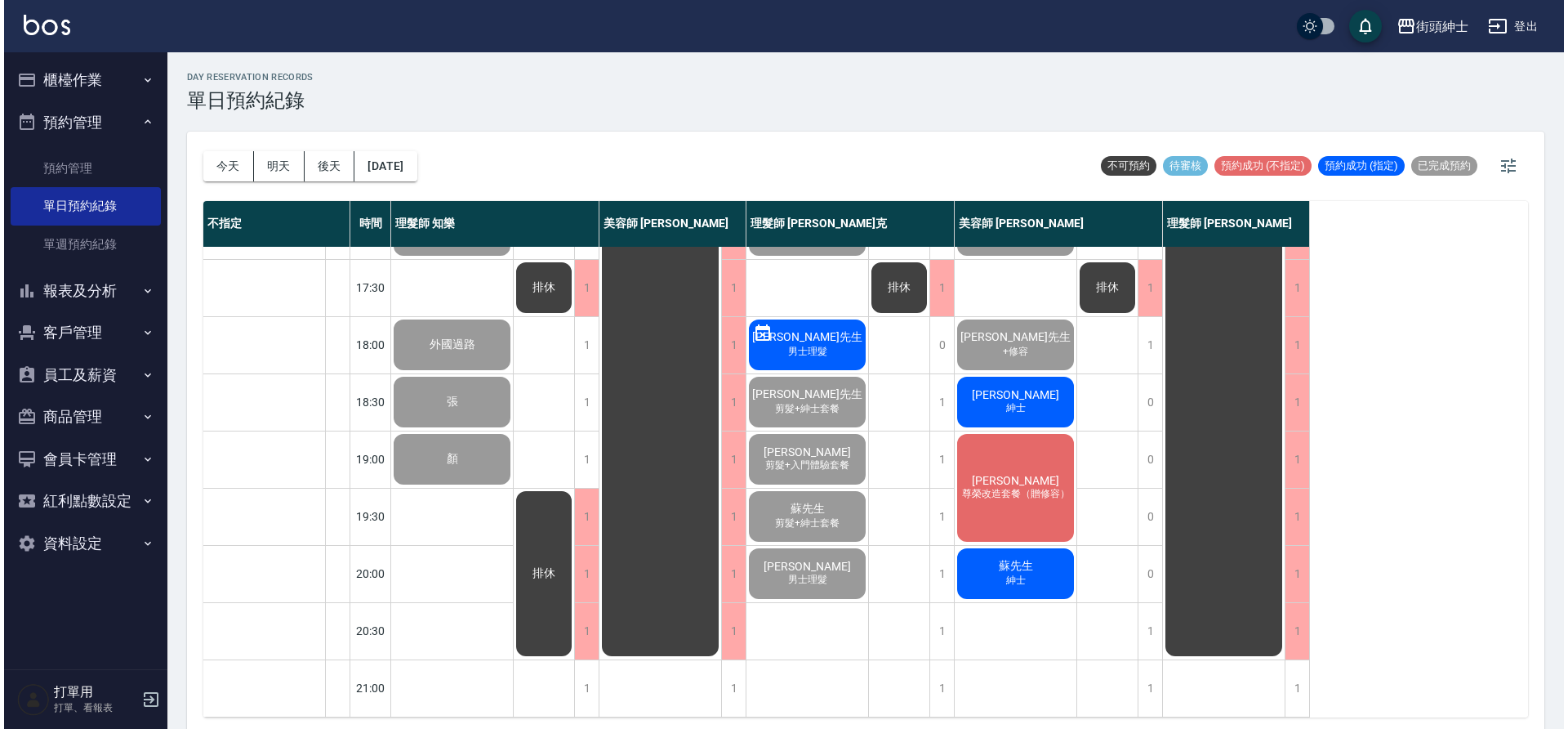
scroll to position [743, 0]
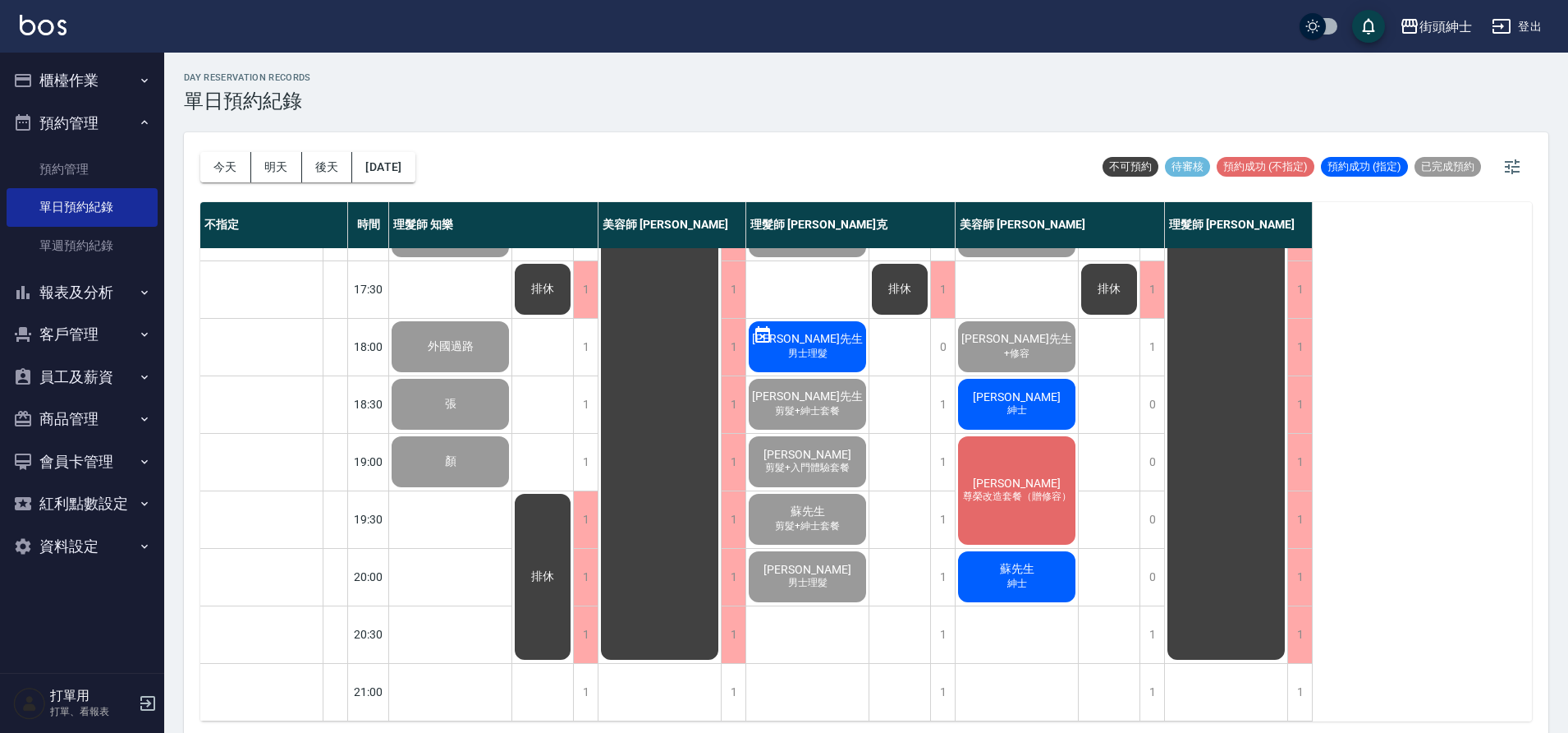
click at [1028, 403] on span "紳士" at bounding box center [1017, 410] width 27 height 14
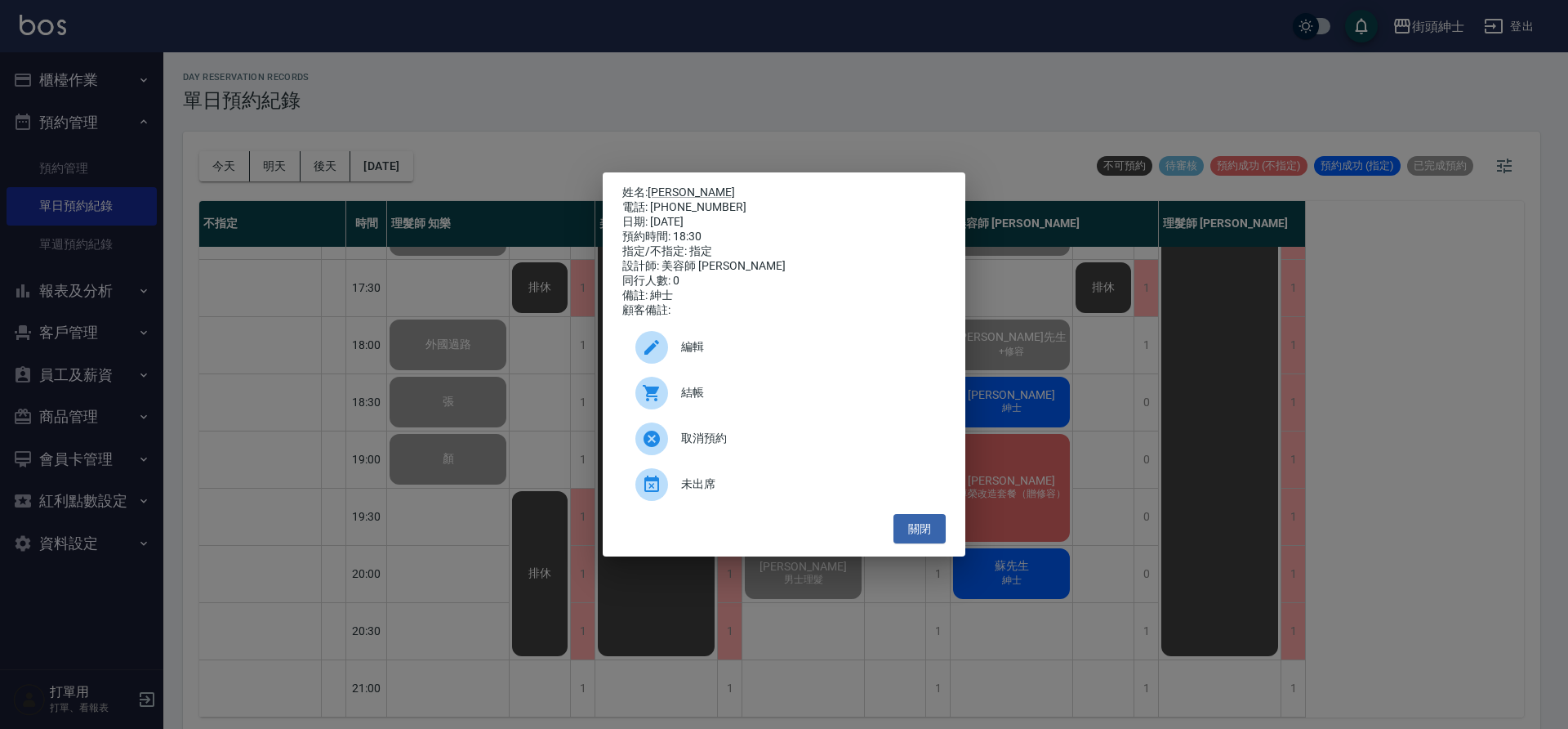
click at [703, 388] on div "結帳" at bounding box center [784, 392] width 323 height 46
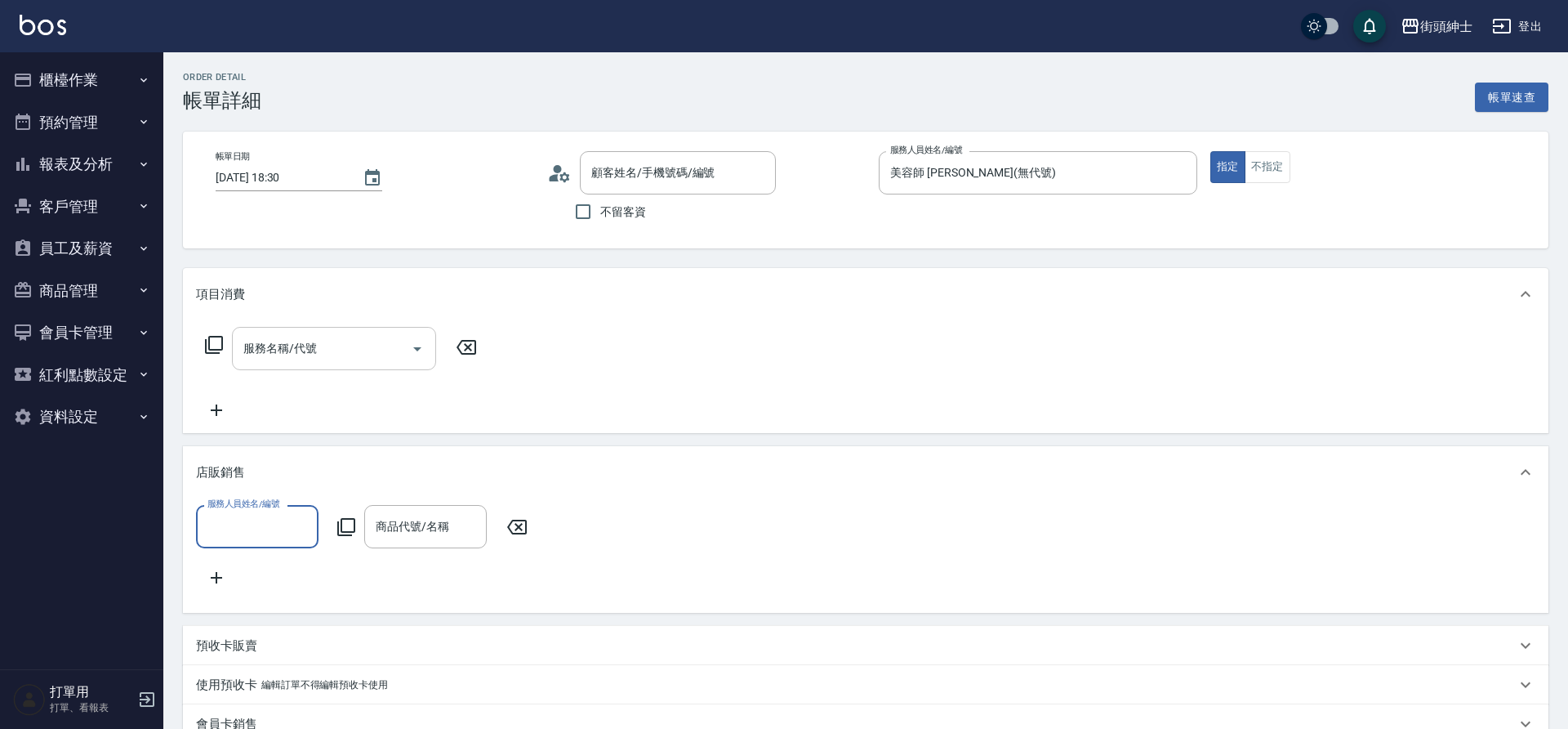
click at [376, 343] on input "服務名稱/代號" at bounding box center [322, 348] width 165 height 28
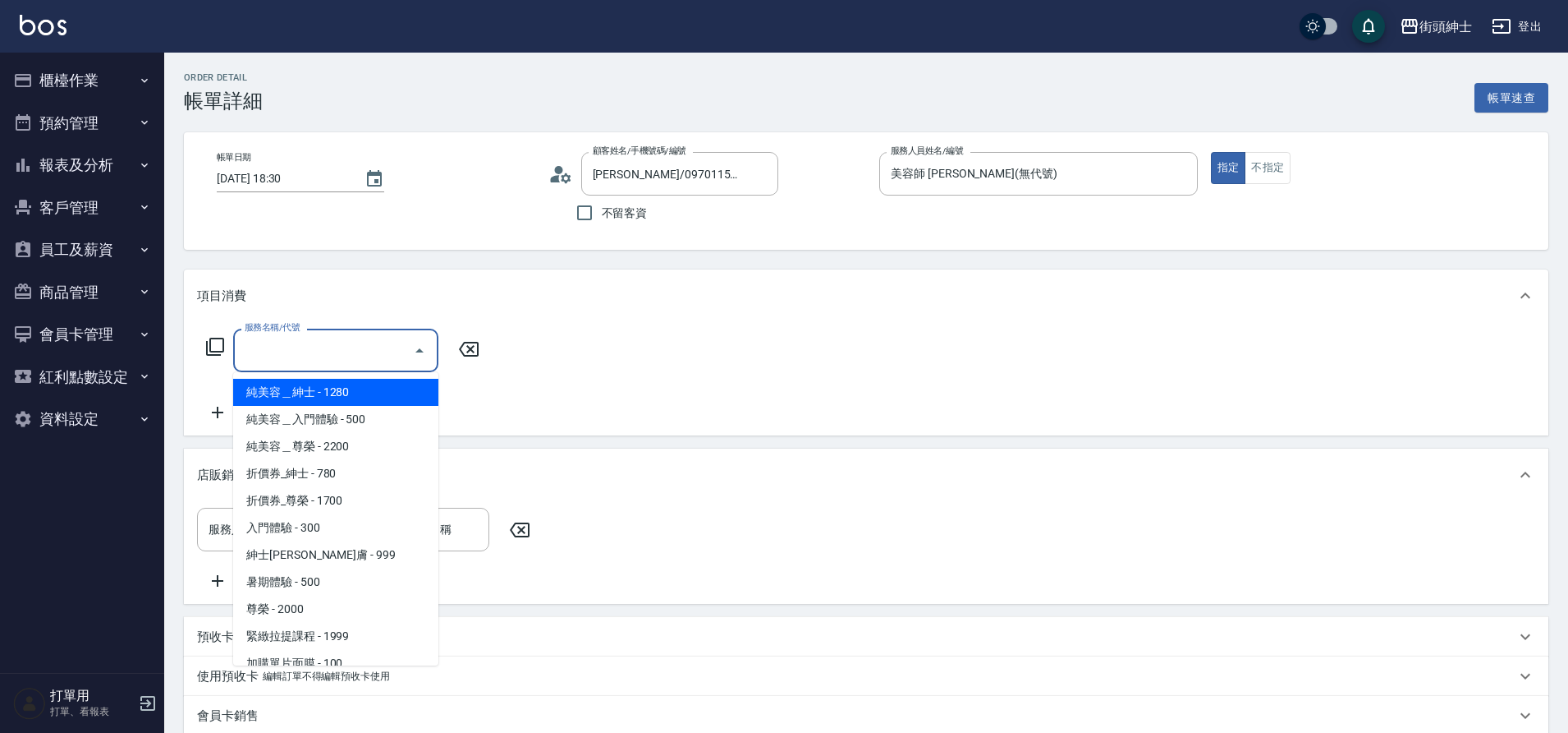
type input "冼文豐/0970115921/null"
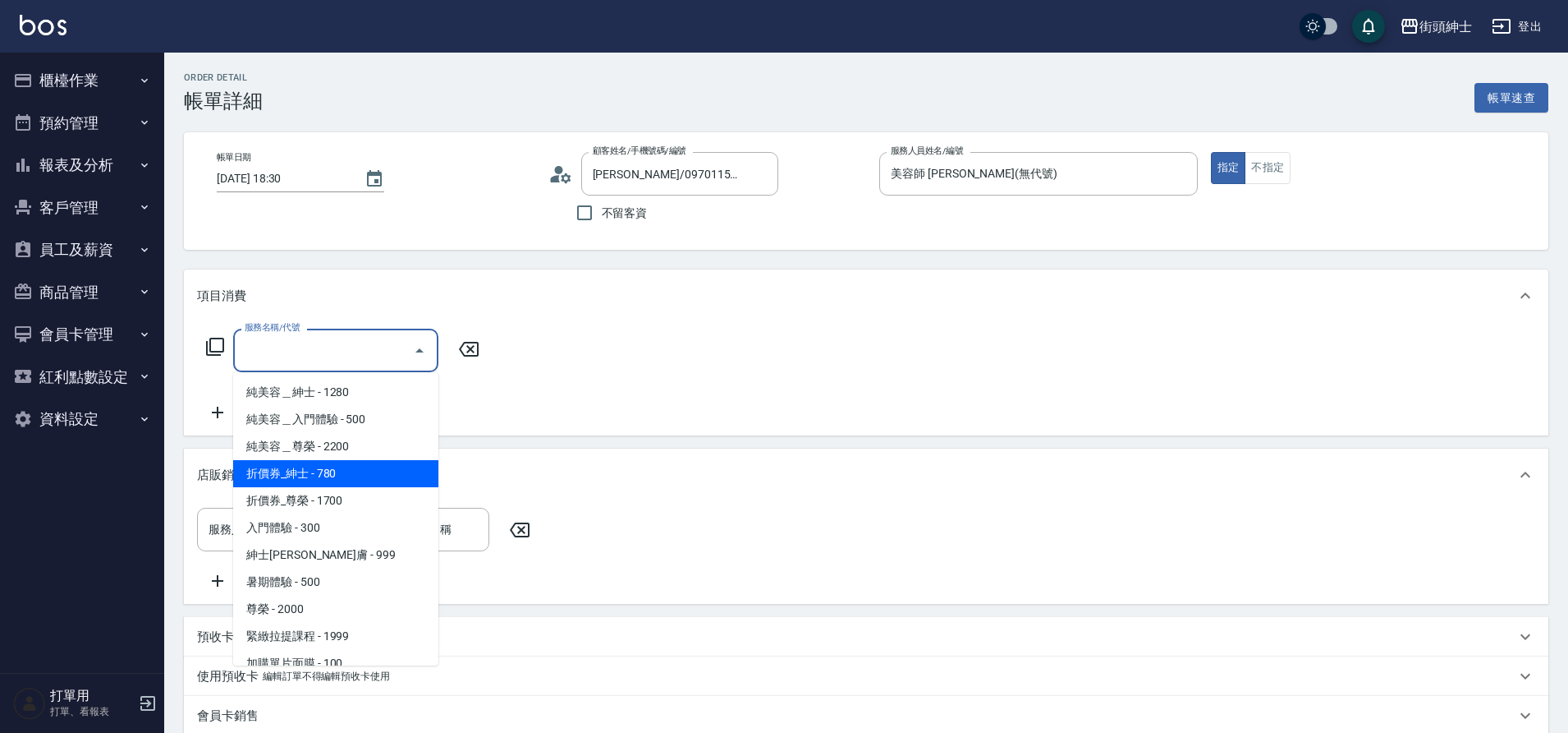
scroll to position [126, 0]
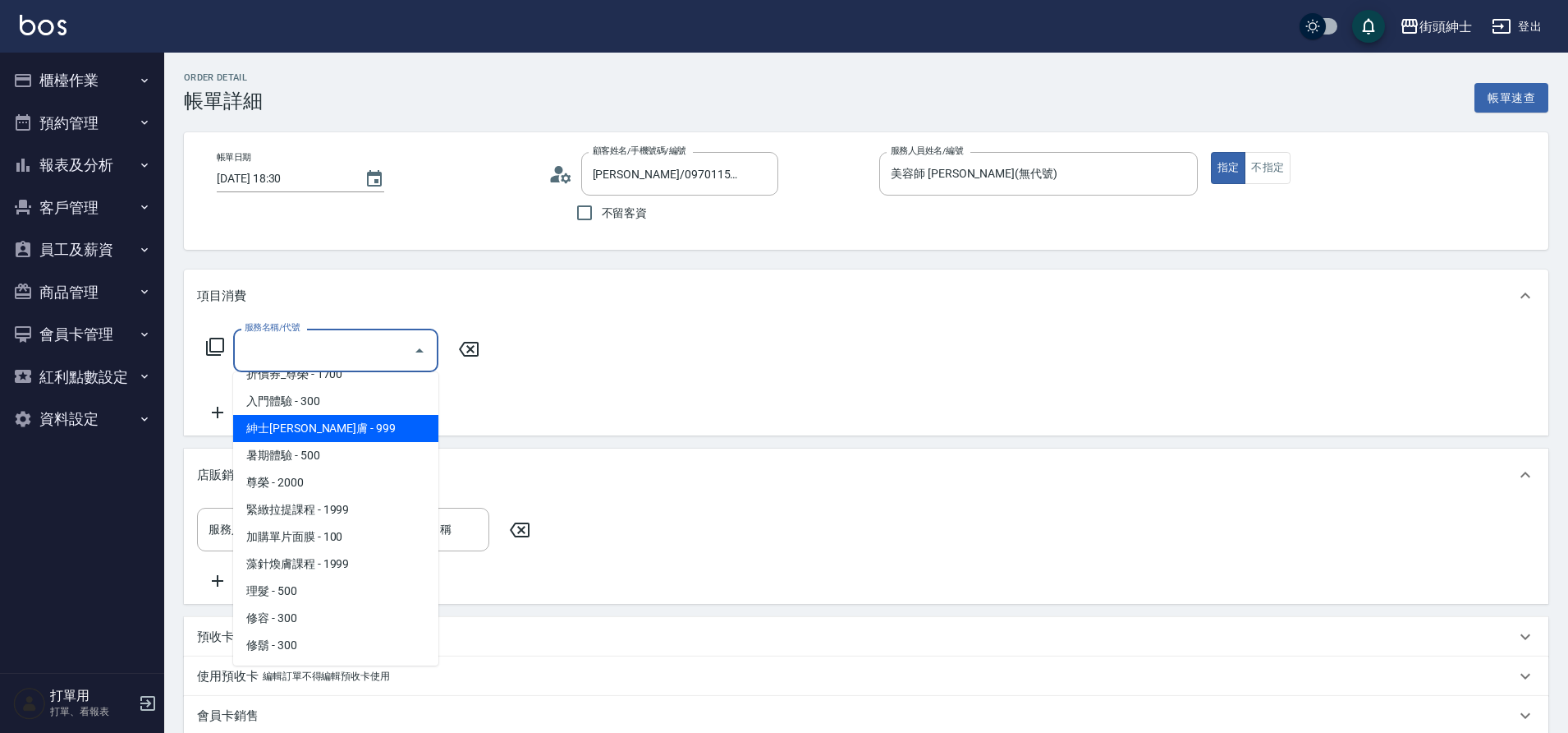
click at [400, 429] on span "紳士全效煥膚 - 999" at bounding box center [336, 428] width 206 height 27
type input "紳士全效煥膚"
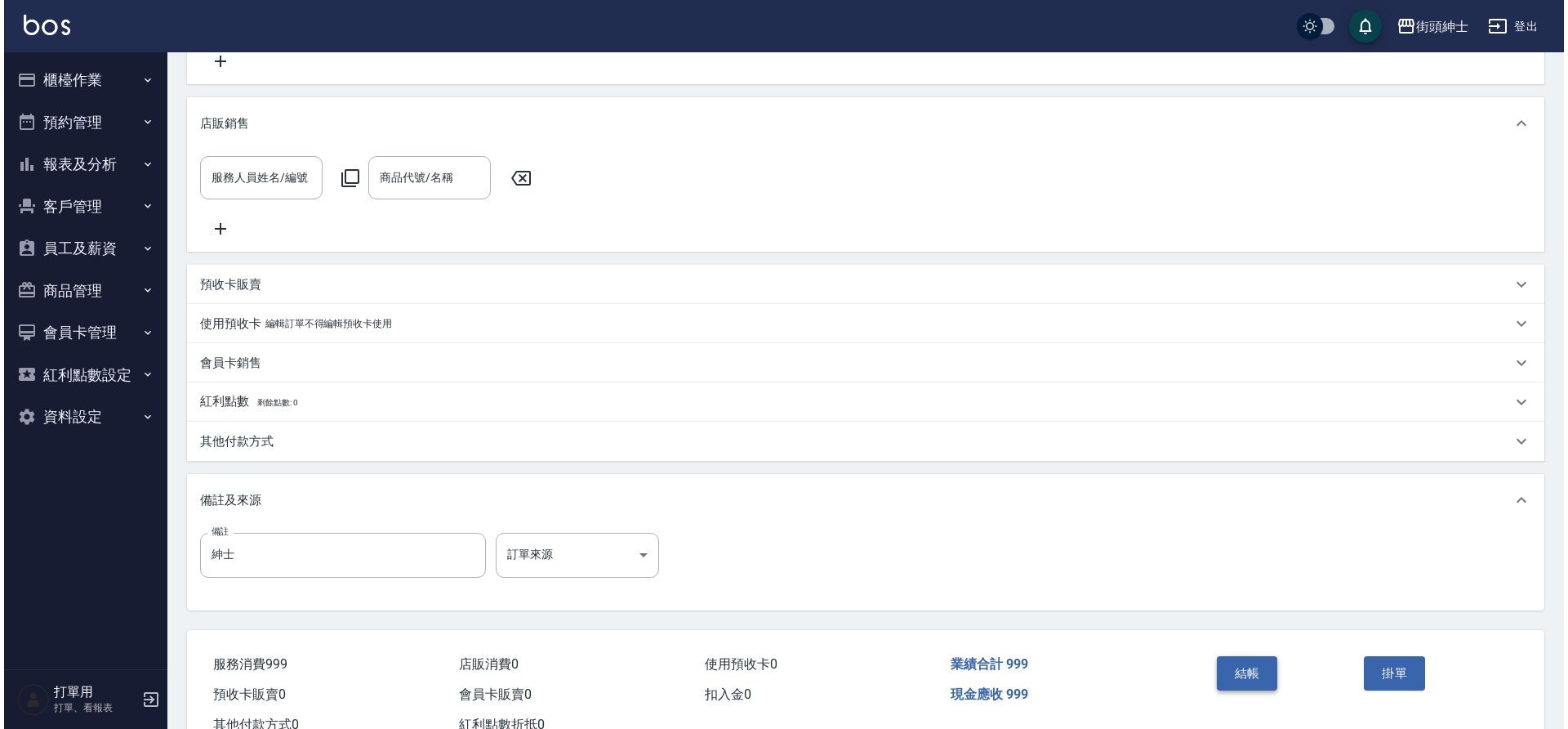
scroll to position [351, 0]
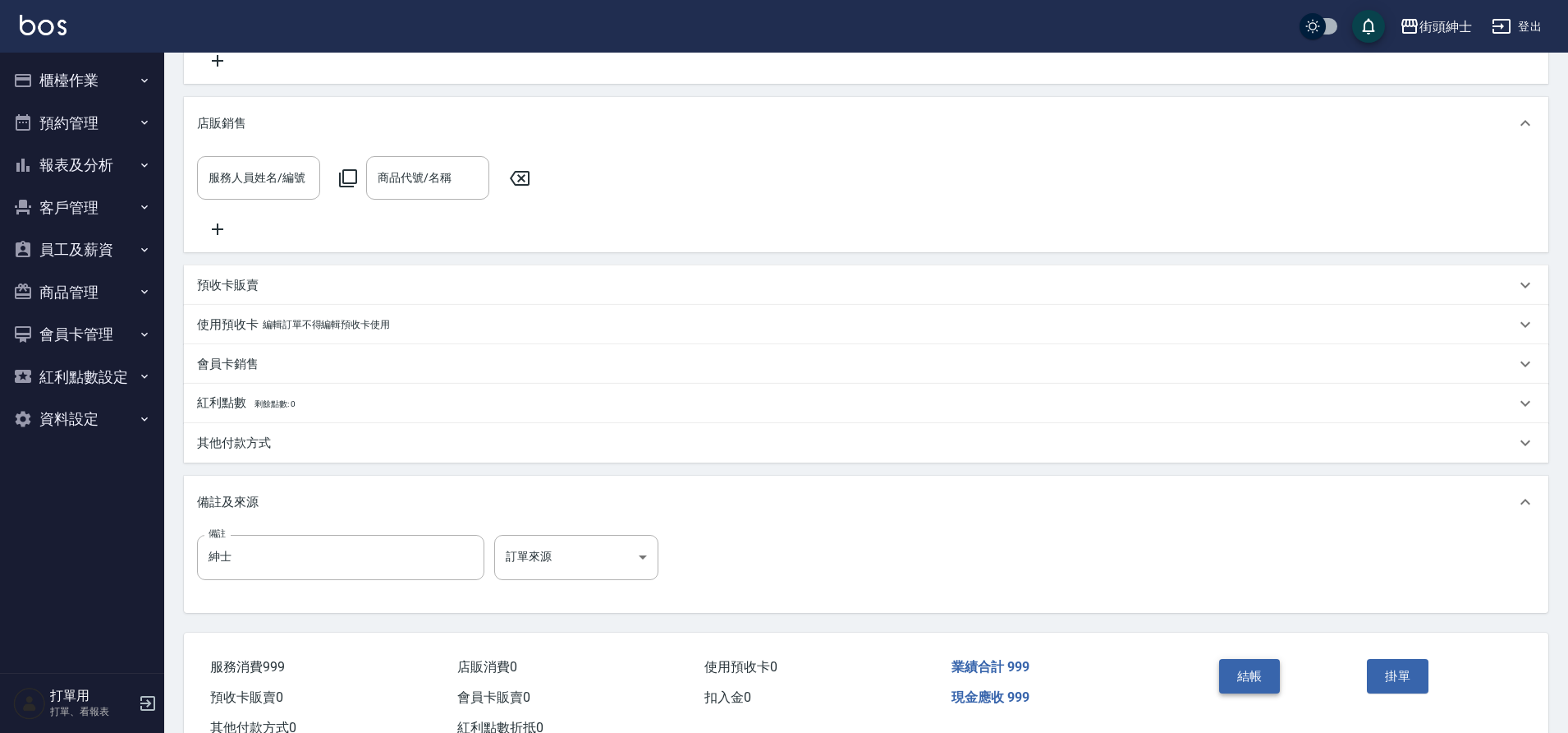
click at [1260, 682] on button "結帳" at bounding box center [1249, 676] width 62 height 34
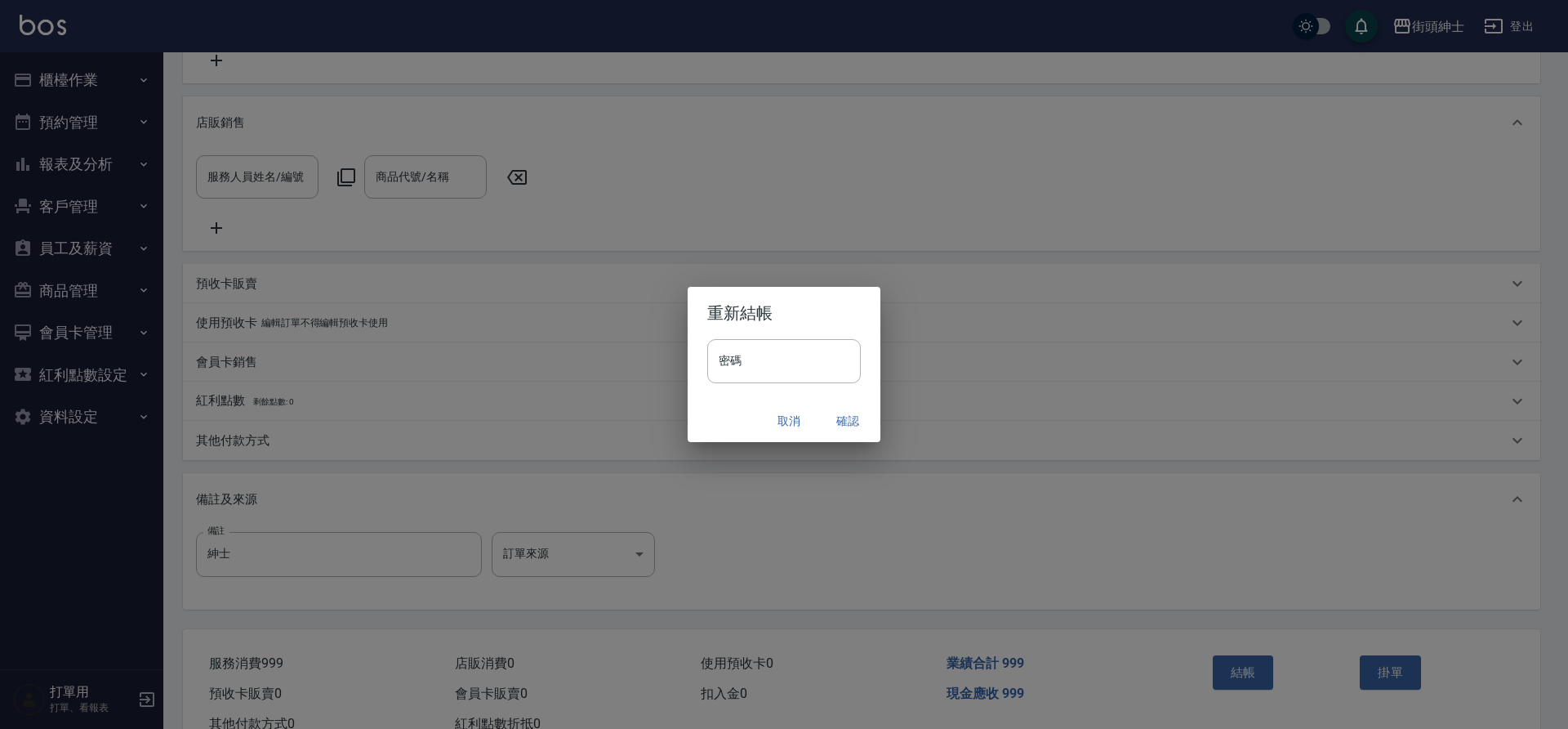
click at [846, 422] on button "確認" at bounding box center [847, 421] width 52 height 30
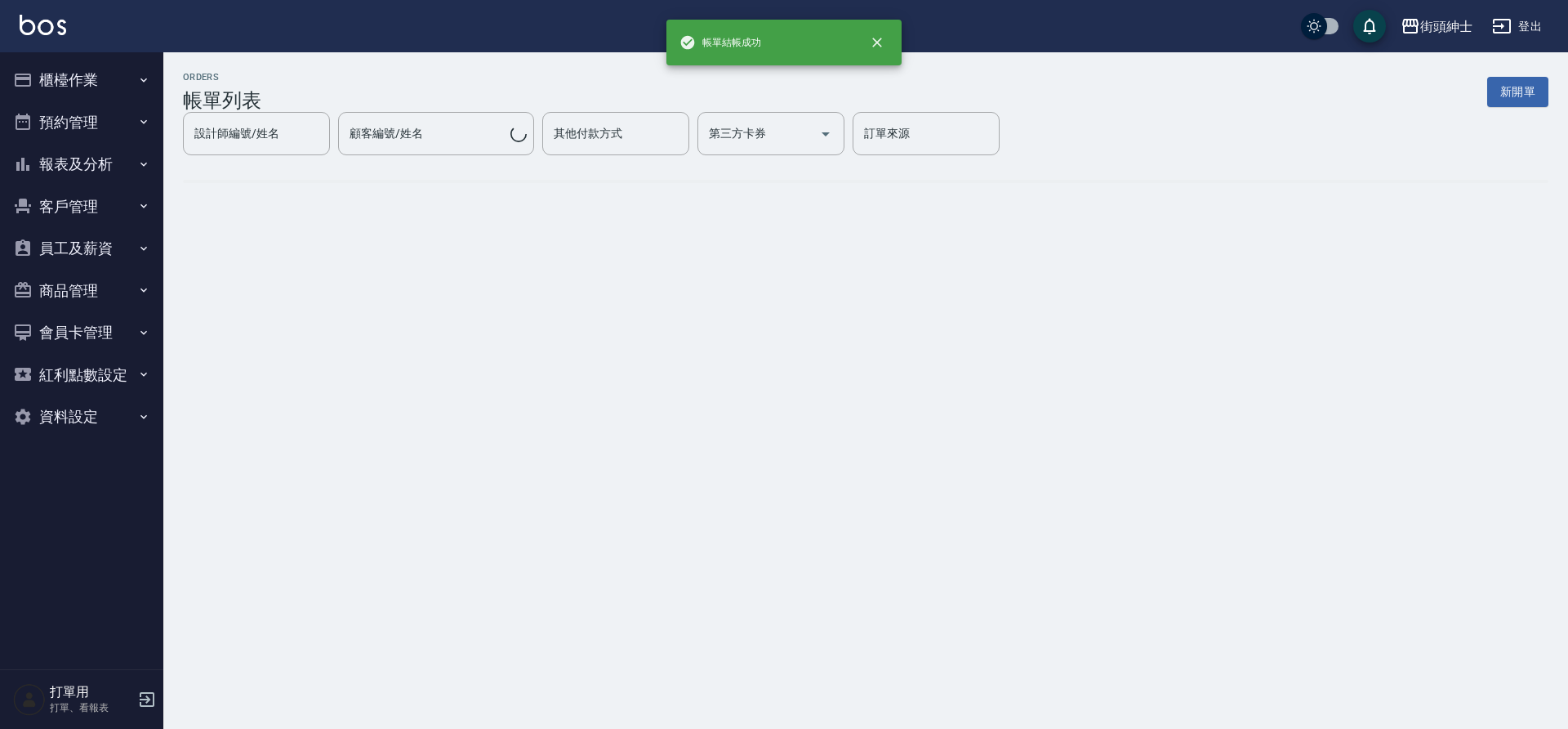
click at [54, 121] on button "預約管理" at bounding box center [81, 122] width 150 height 42
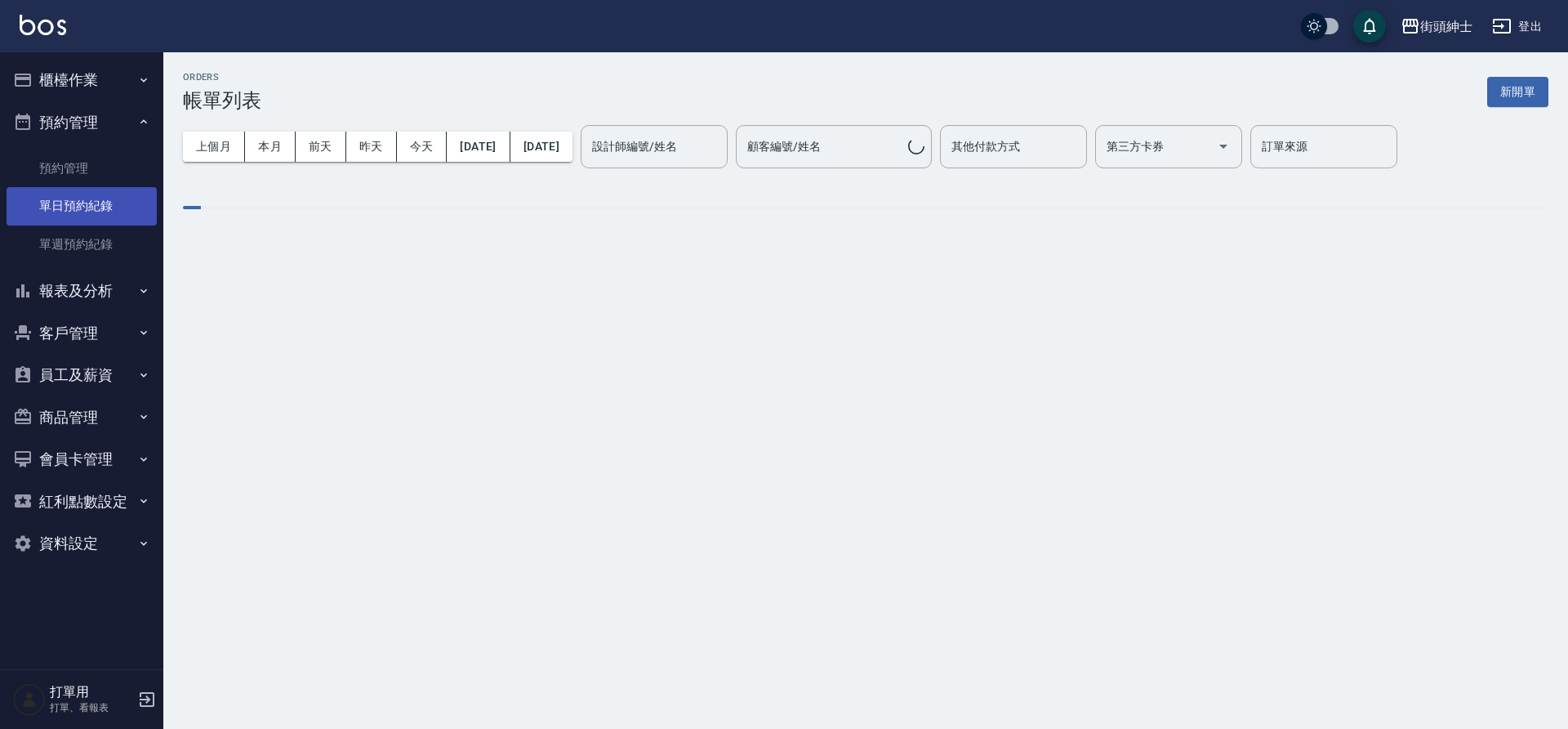
click at [106, 197] on link "單日預約紀錄" at bounding box center [81, 206] width 150 height 38
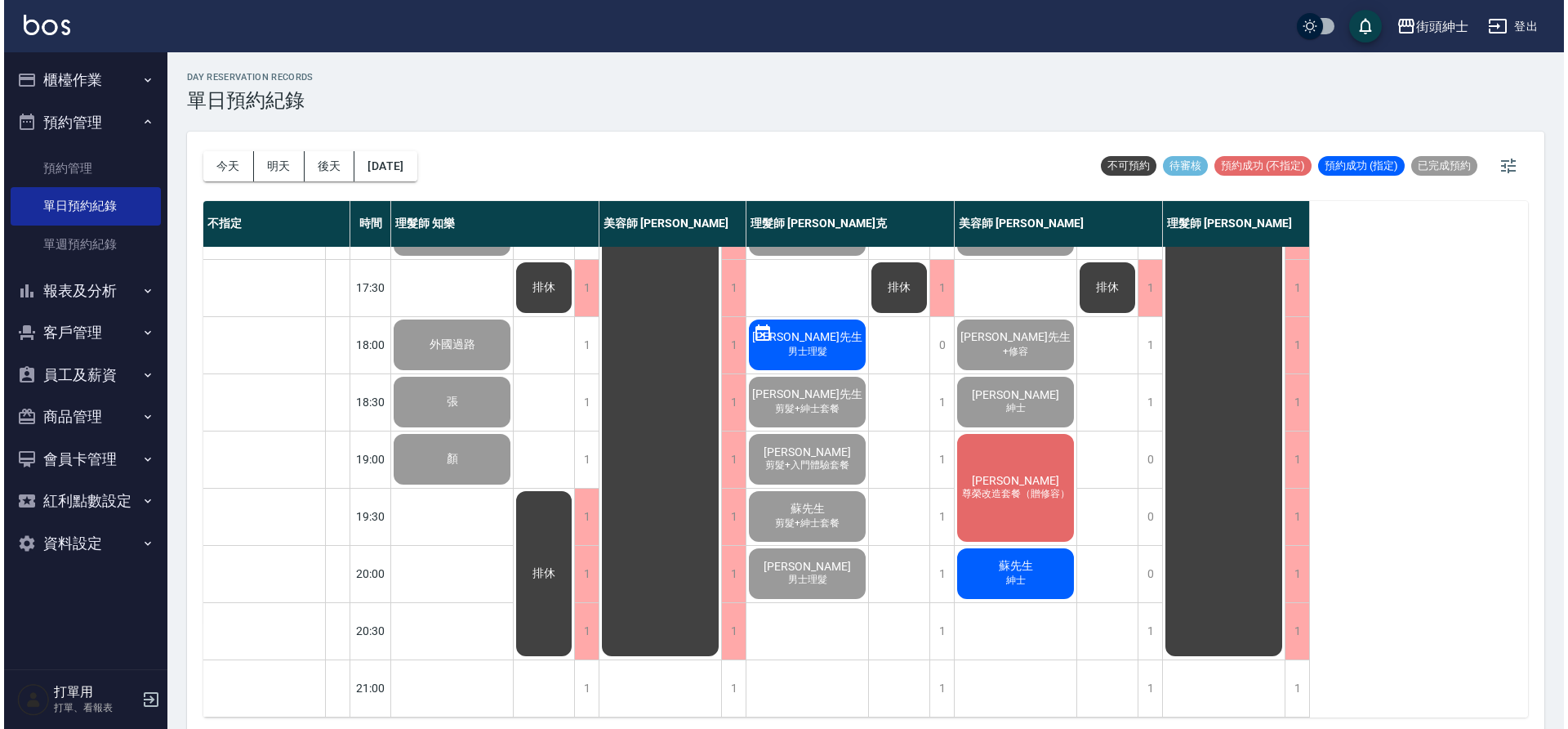
scroll to position [421, 0]
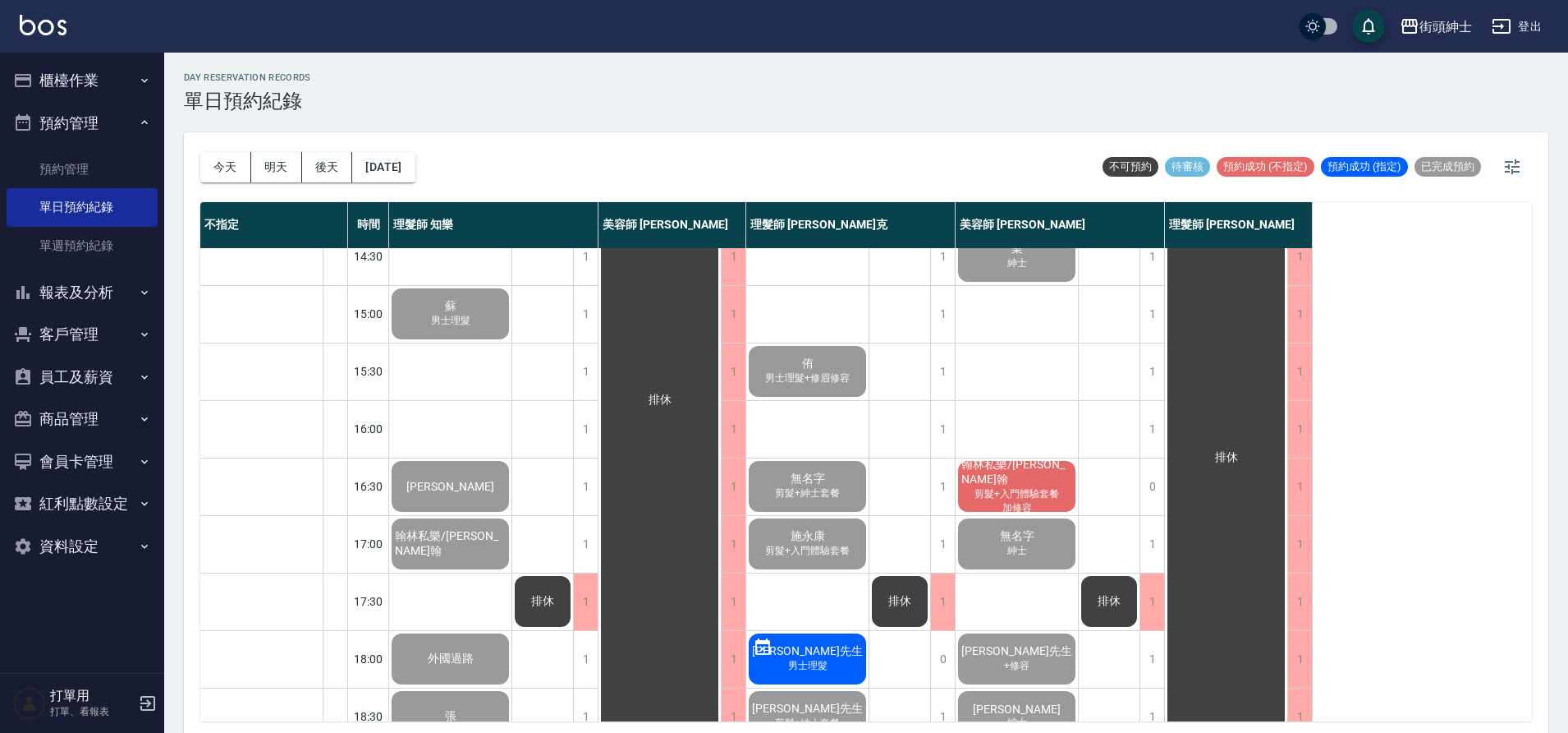
click at [1032, 490] on span "剪髮+入門體驗套餐" at bounding box center [1017, 494] width 91 height 14
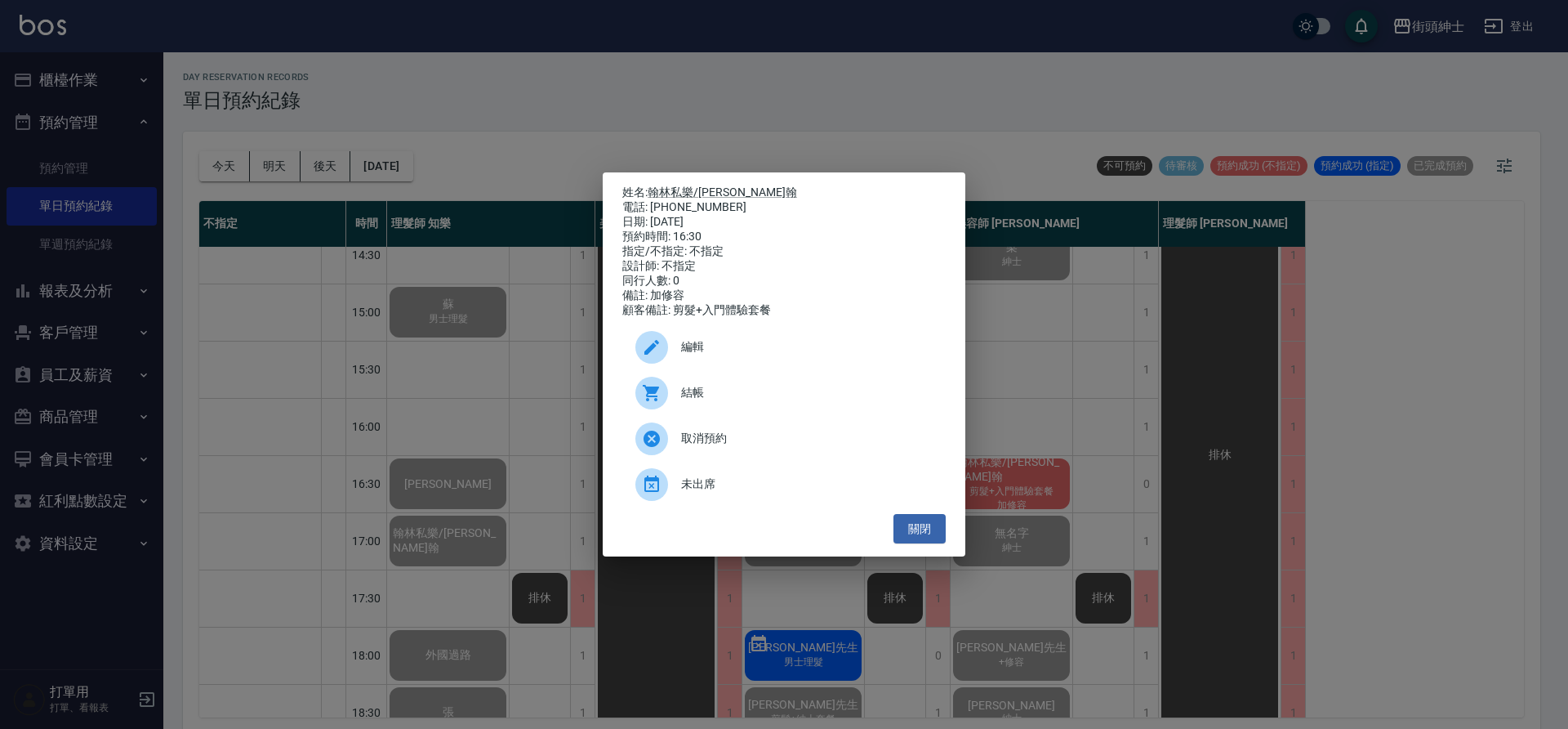
click at [787, 393] on span "結帳" at bounding box center [806, 392] width 252 height 17
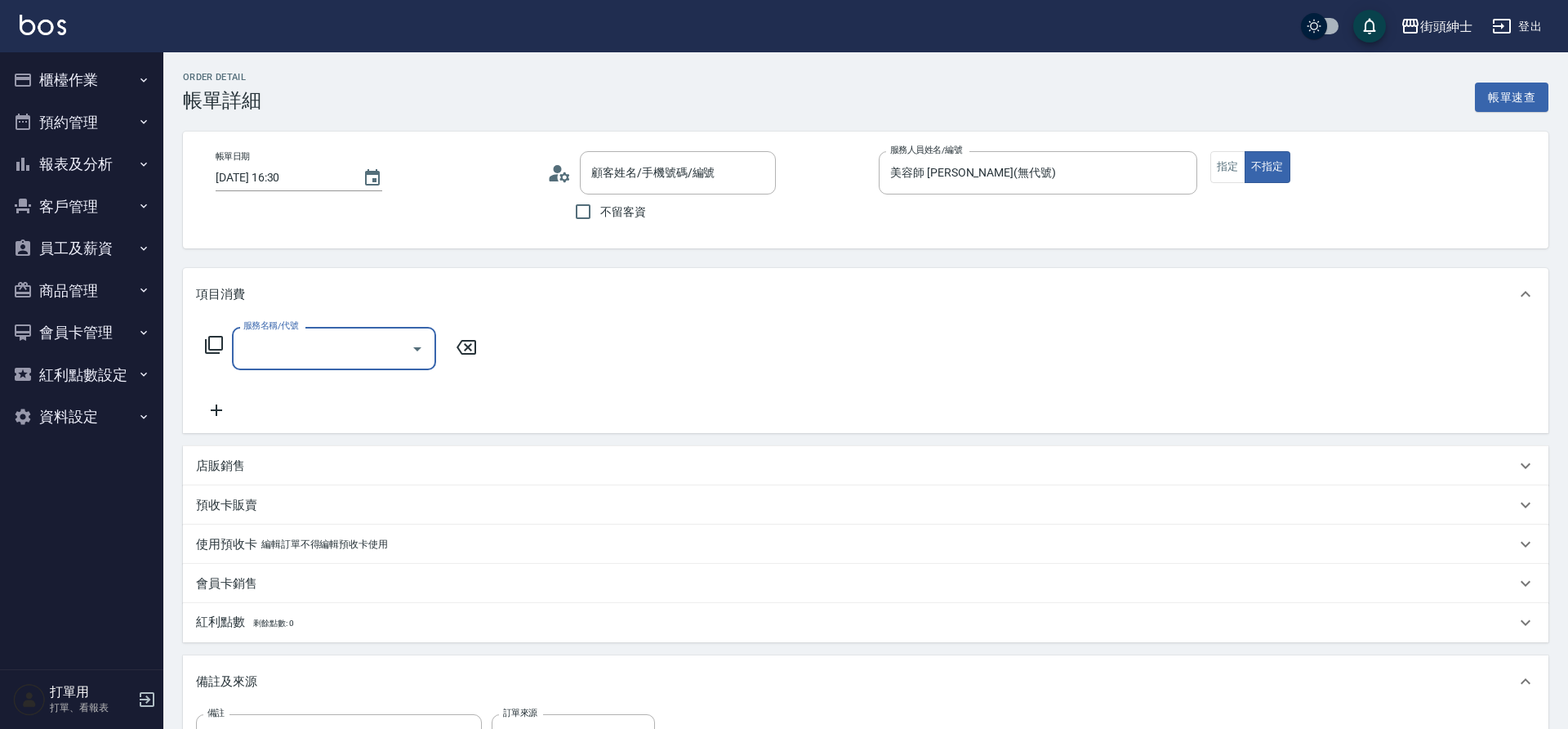
click at [351, 342] on input "服務名稱/代號" at bounding box center [322, 348] width 165 height 28
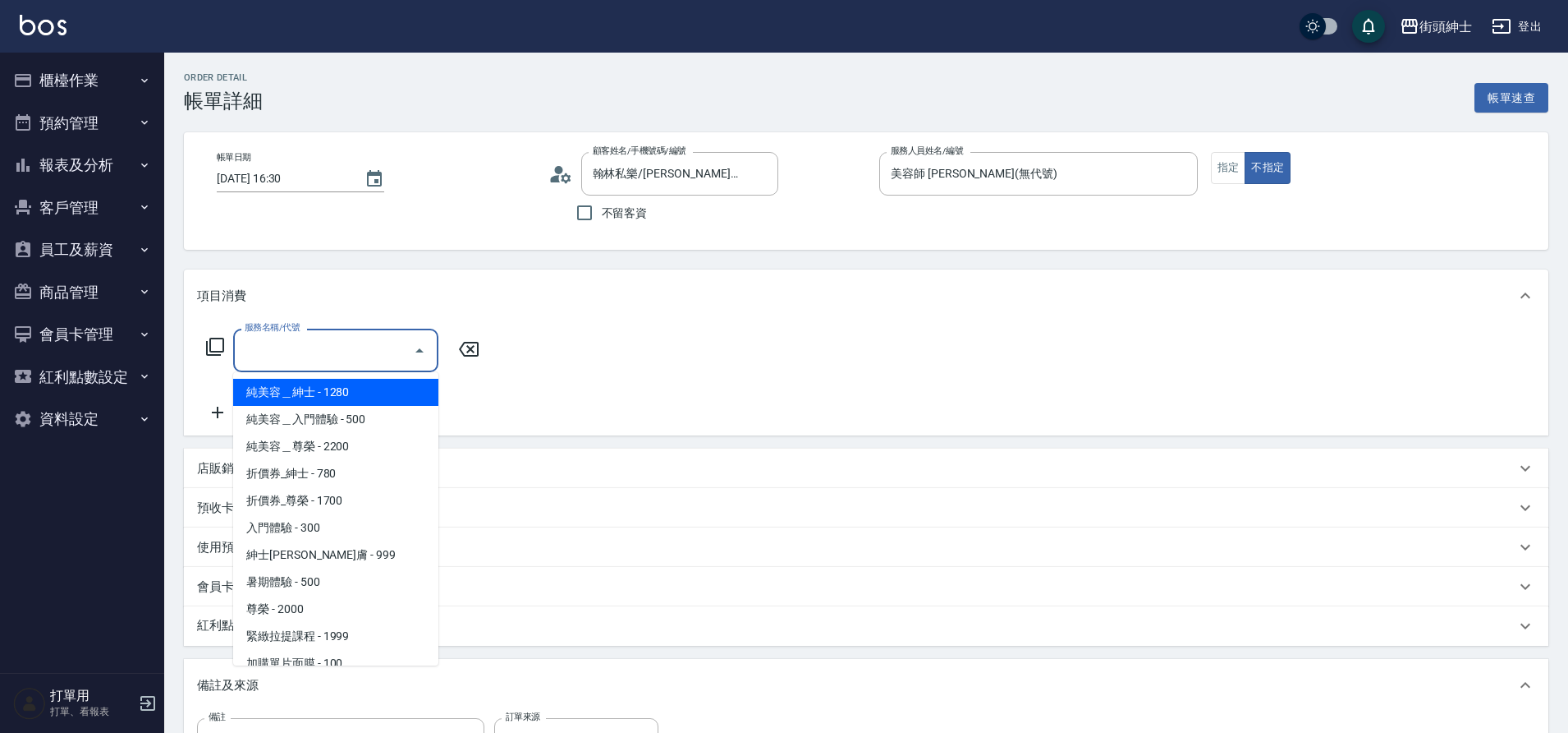
type input "翰林私樂/阿翰/0972097974/null"
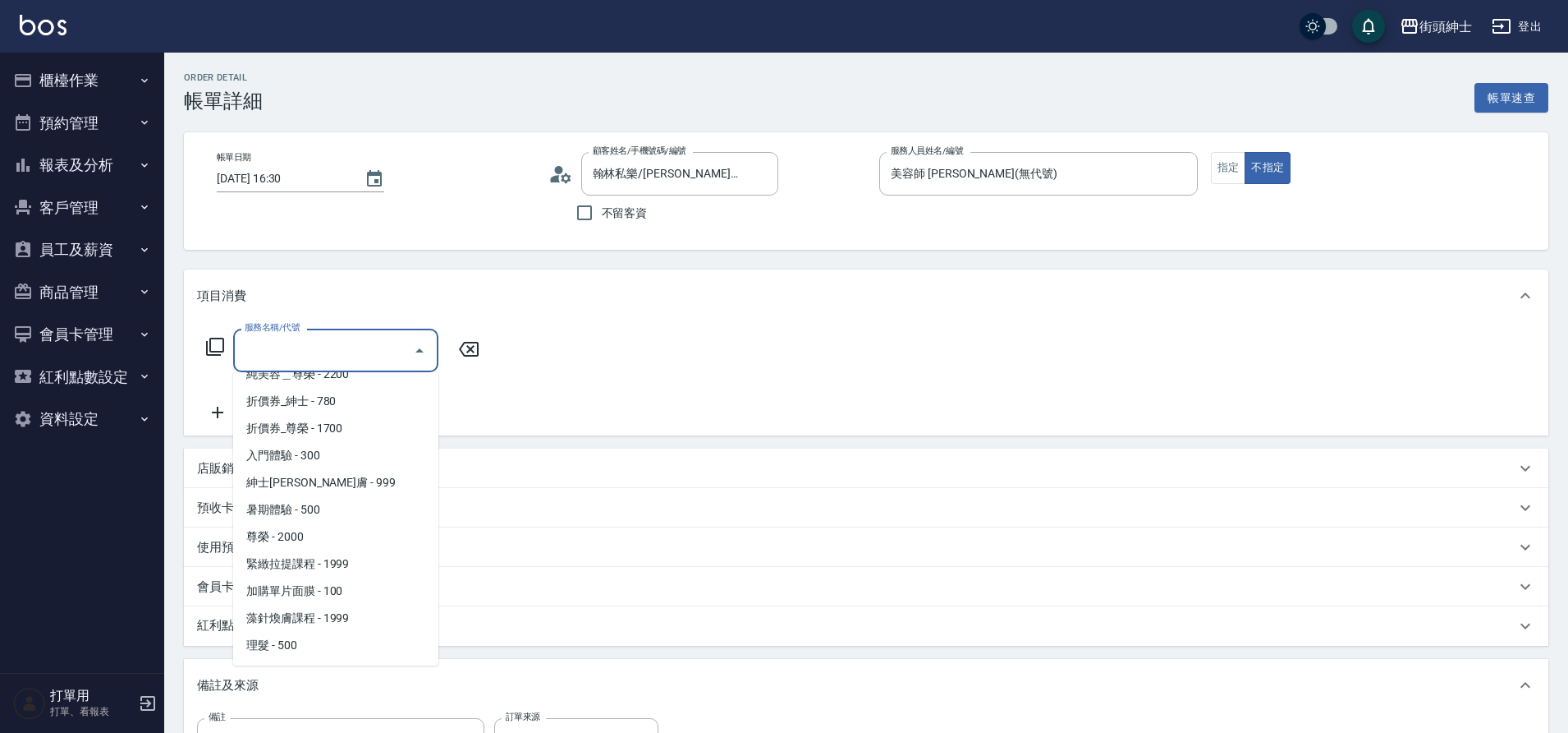
scroll to position [126, 0]
click at [358, 408] on span "入門體驗 - 300" at bounding box center [336, 401] width 206 height 27
type input "入門體驗"
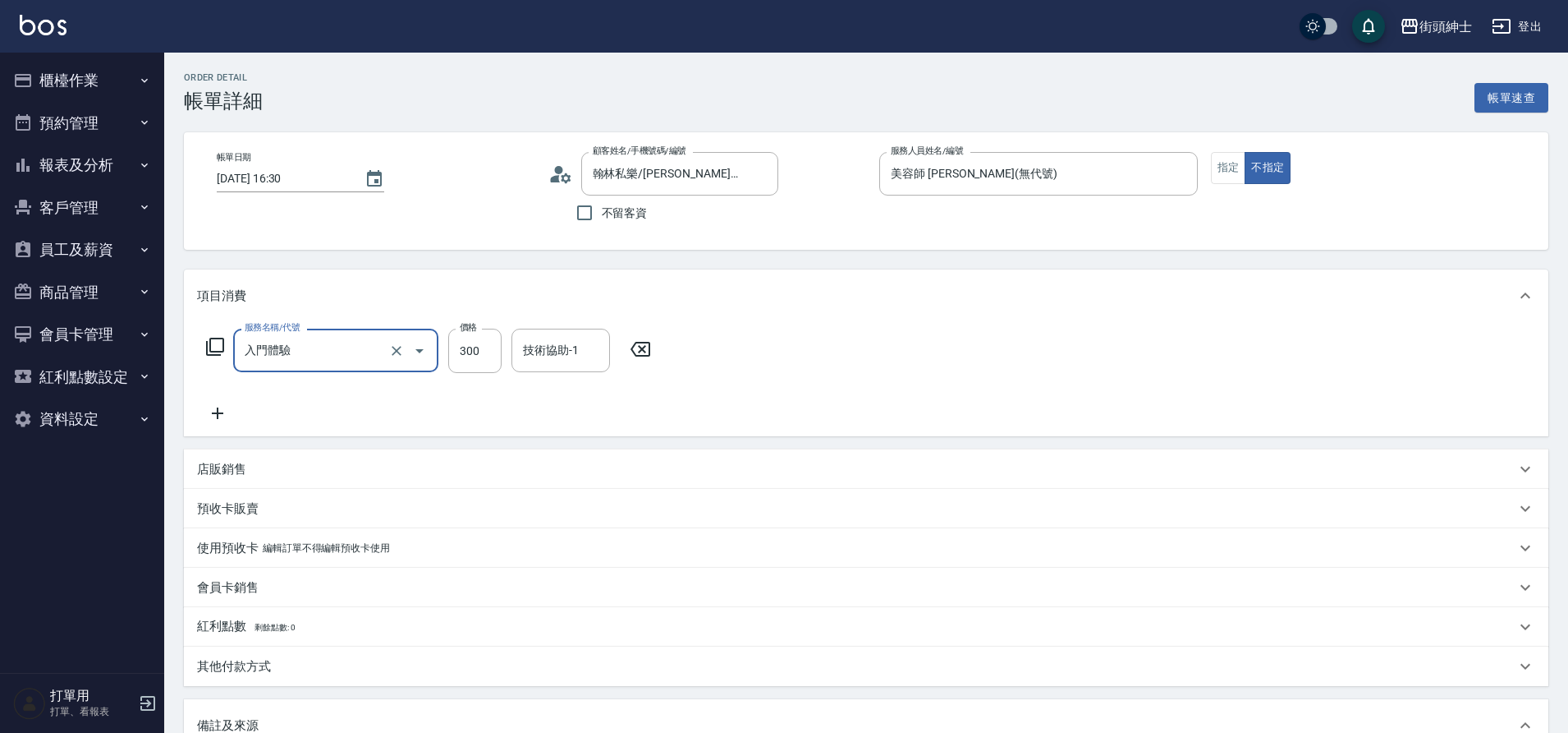
click at [224, 415] on icon at bounding box center [217, 412] width 41 height 20
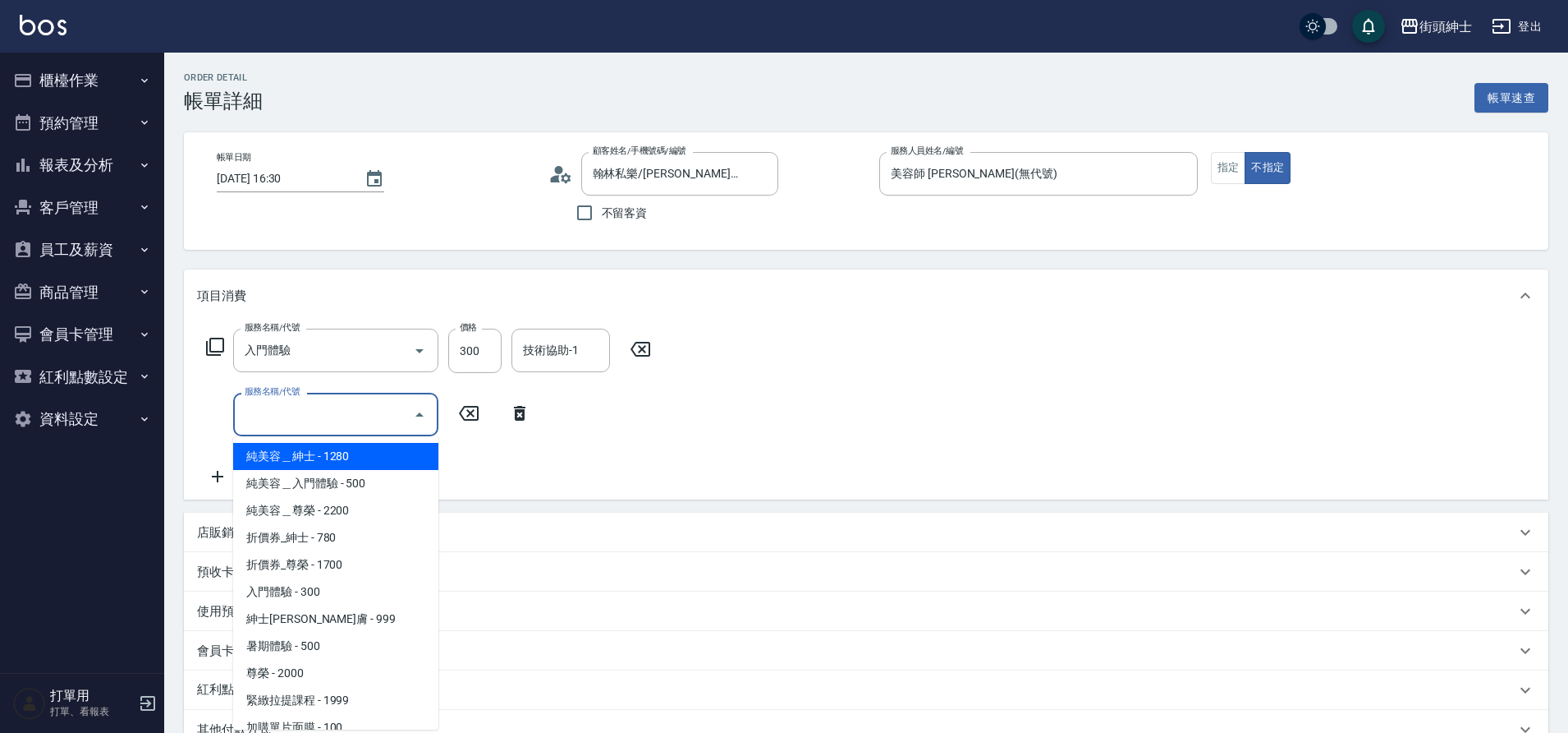
drag, startPoint x: 0, startPoint y: 0, endPoint x: 336, endPoint y: 402, distance: 523.9
click at [336, 402] on input "服務名稱/代號" at bounding box center [323, 414] width 166 height 28
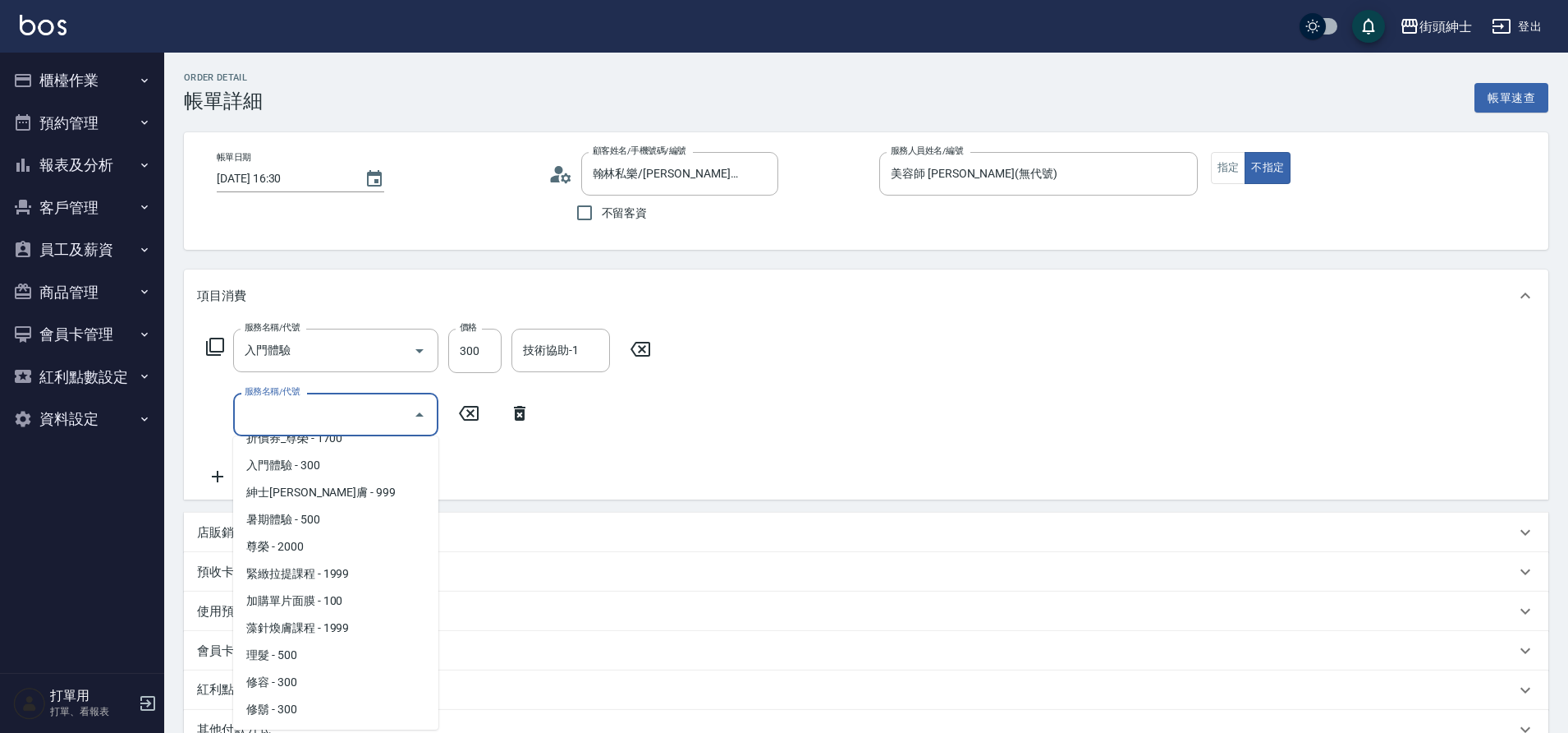
click at [365, 693] on span "修容 - 300" at bounding box center [336, 682] width 206 height 27
type input "修容(A03)"
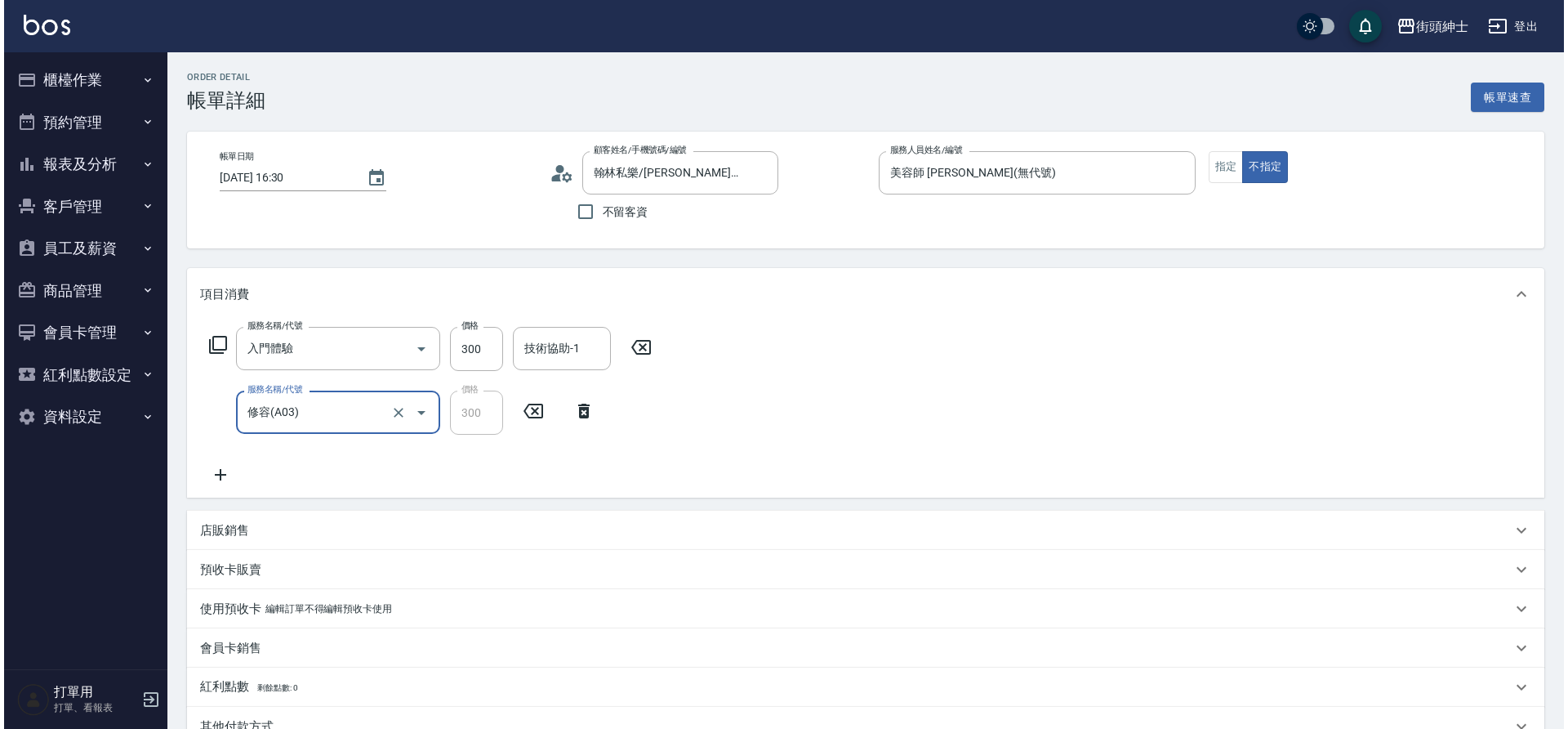
scroll to position [343, 0]
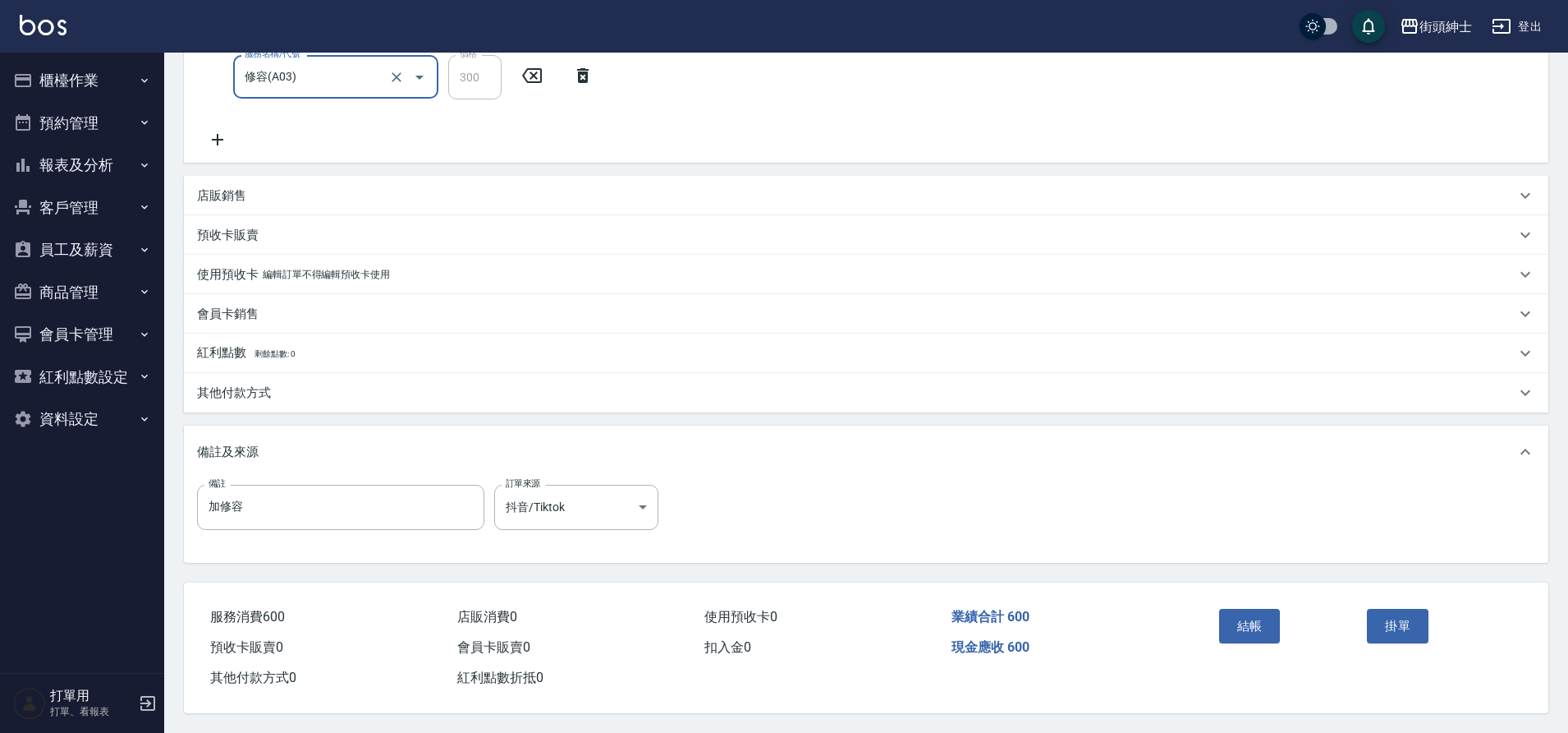
click at [1230, 613] on button "結帳" at bounding box center [1249, 626] width 62 height 34
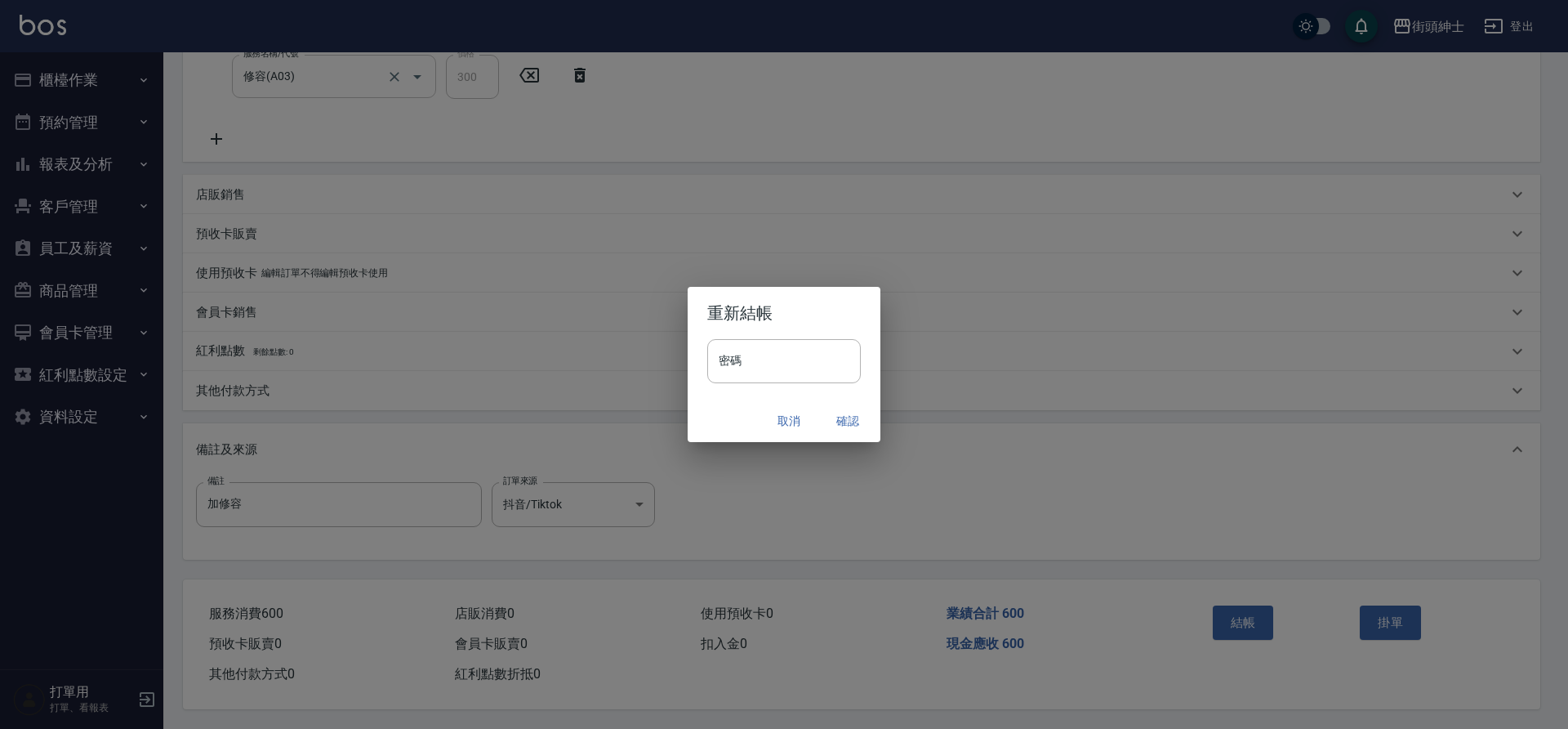
click at [850, 422] on button "確認" at bounding box center [847, 421] width 52 height 30
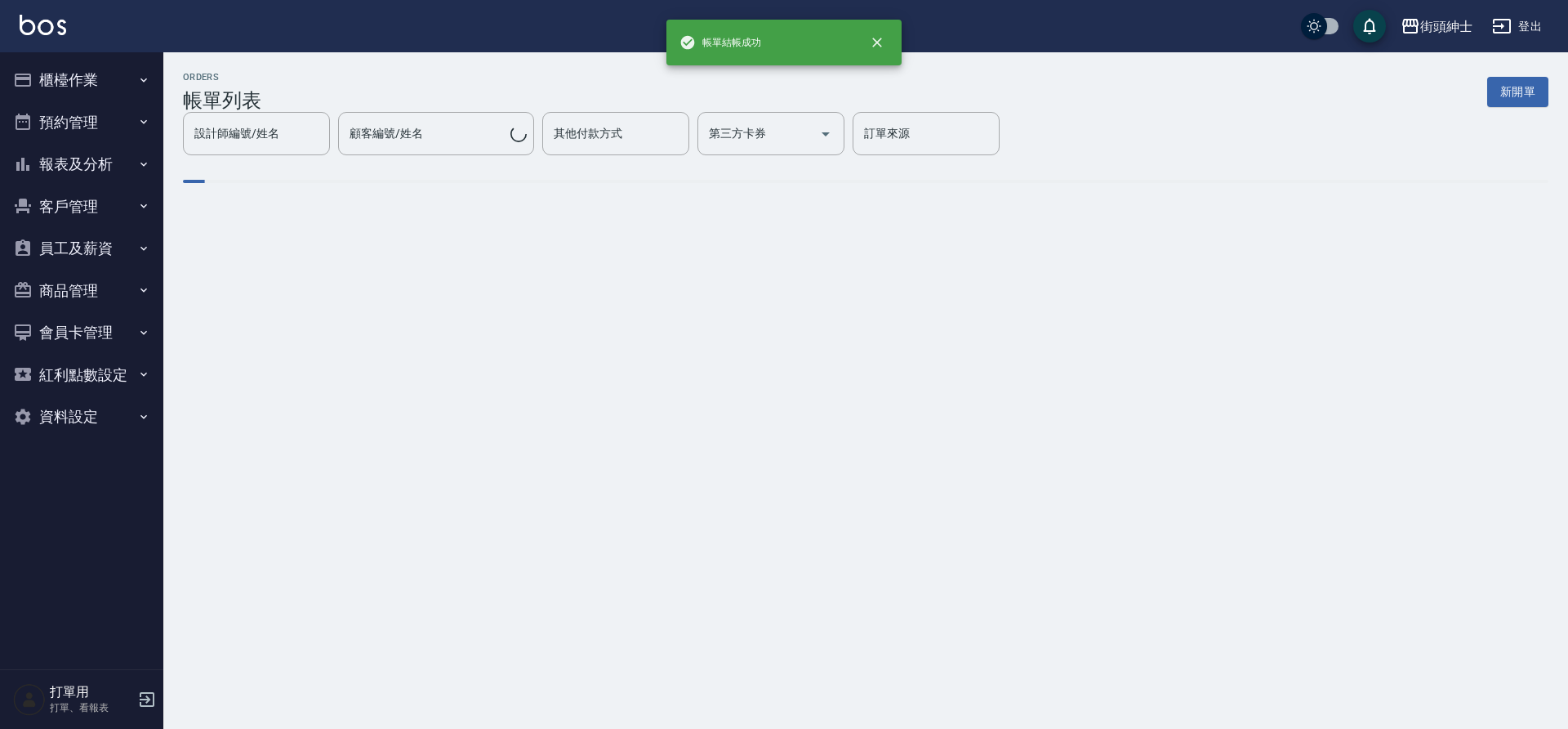
click at [130, 110] on button "預約管理" at bounding box center [81, 122] width 150 height 42
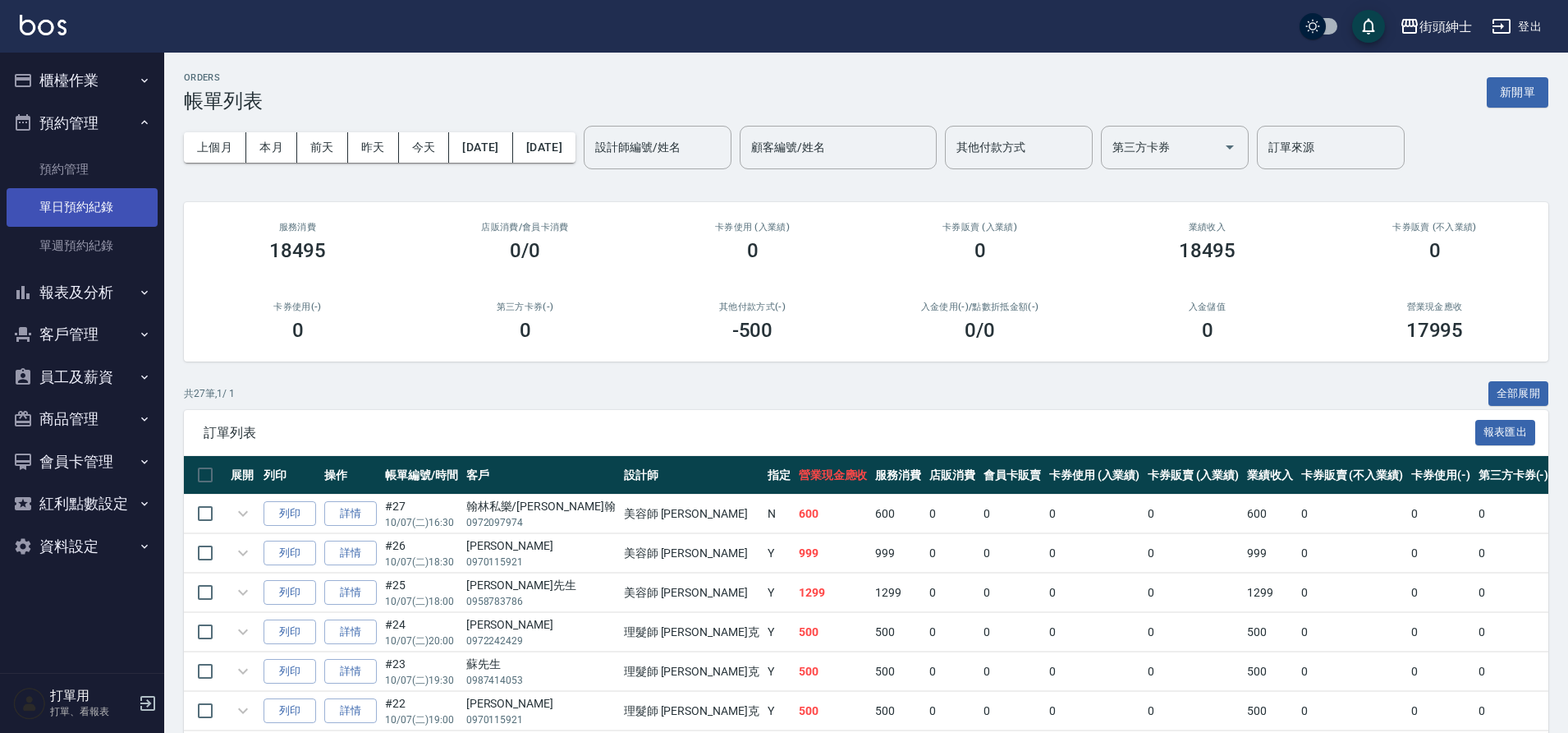
click at [113, 216] on link "單日預約紀錄" at bounding box center [82, 207] width 151 height 38
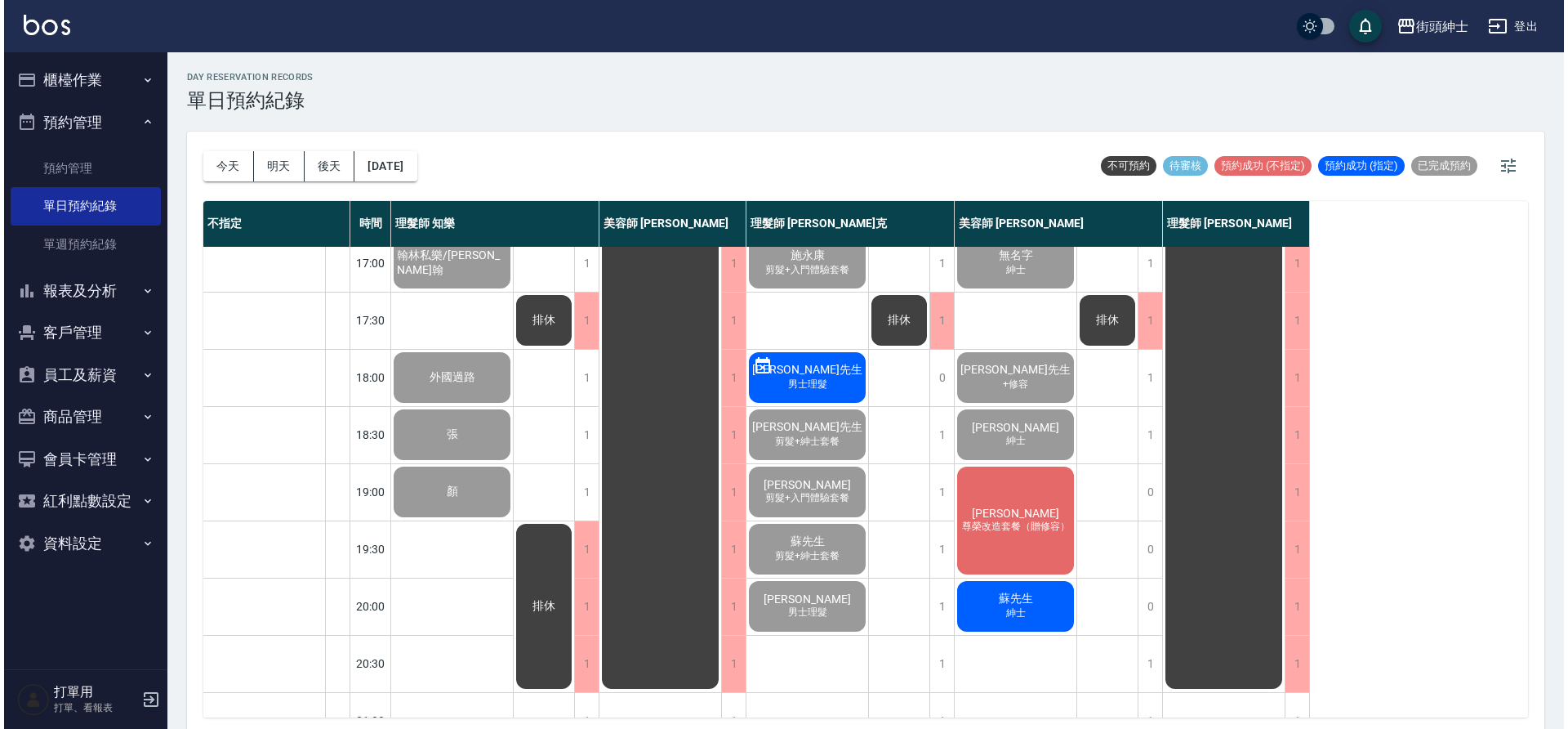
scroll to position [705, 0]
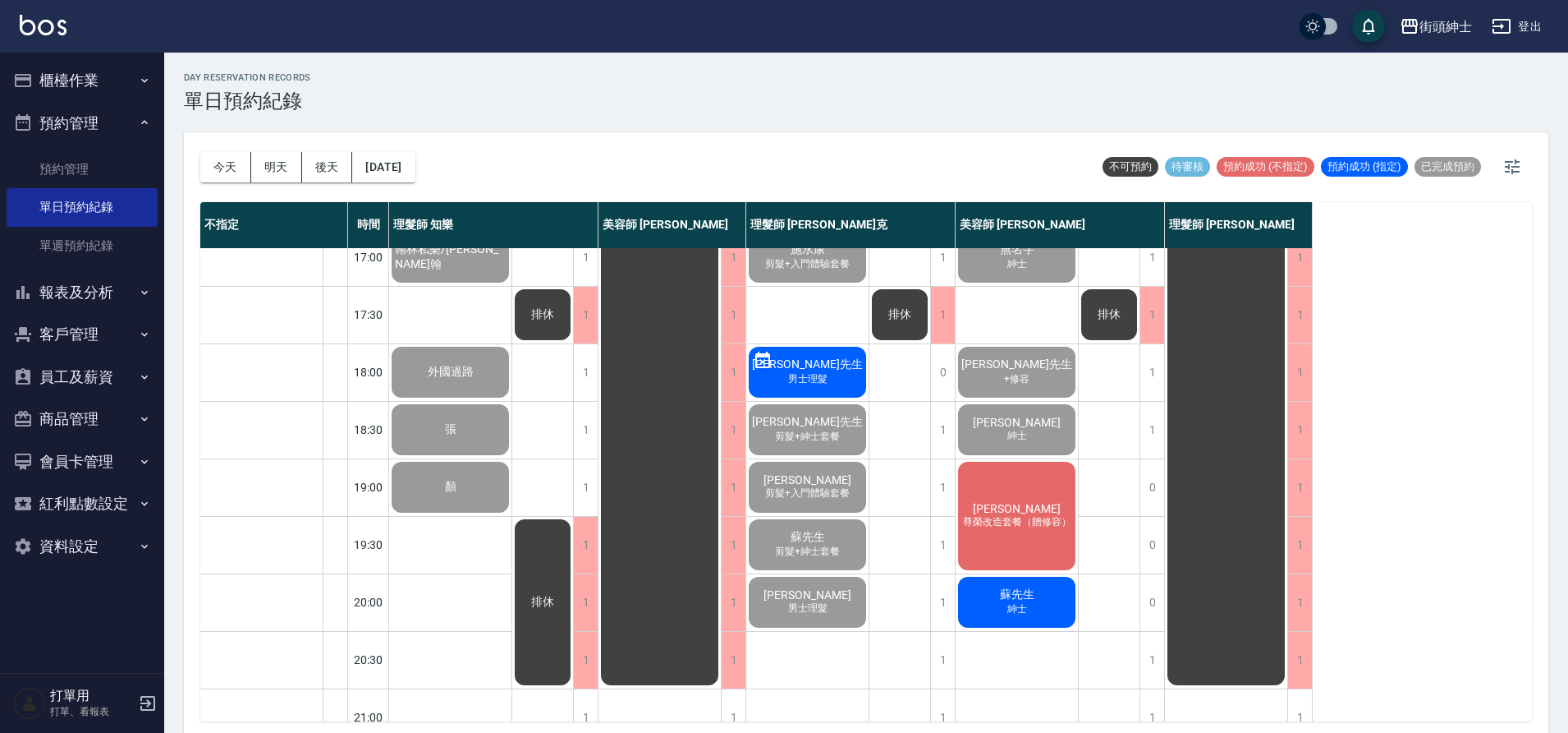
click at [1045, 532] on div "黃中璿 尊榮改造套餐（贈修容）" at bounding box center [1016, 516] width 122 height 114
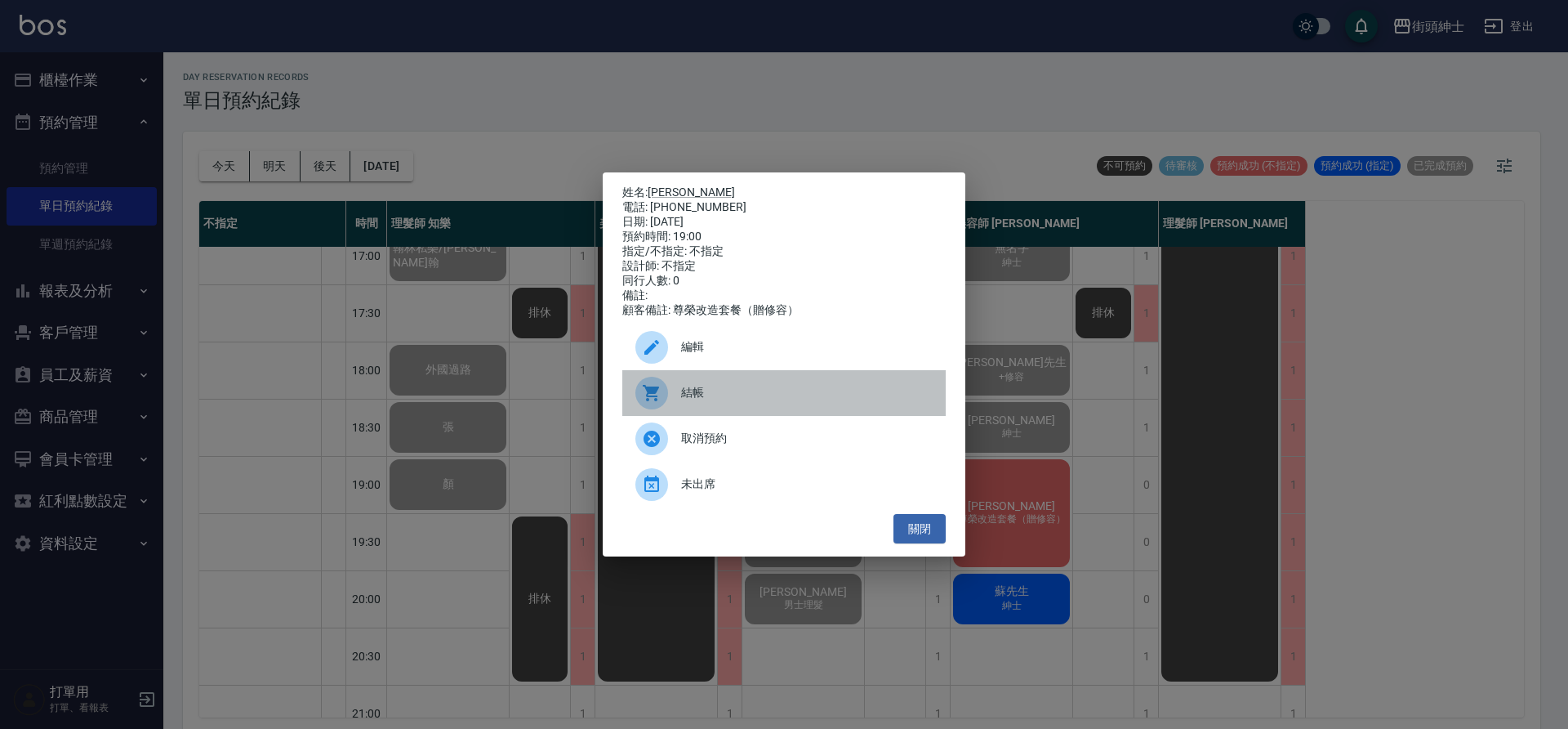
click at [712, 401] on span "結帳" at bounding box center [806, 392] width 252 height 17
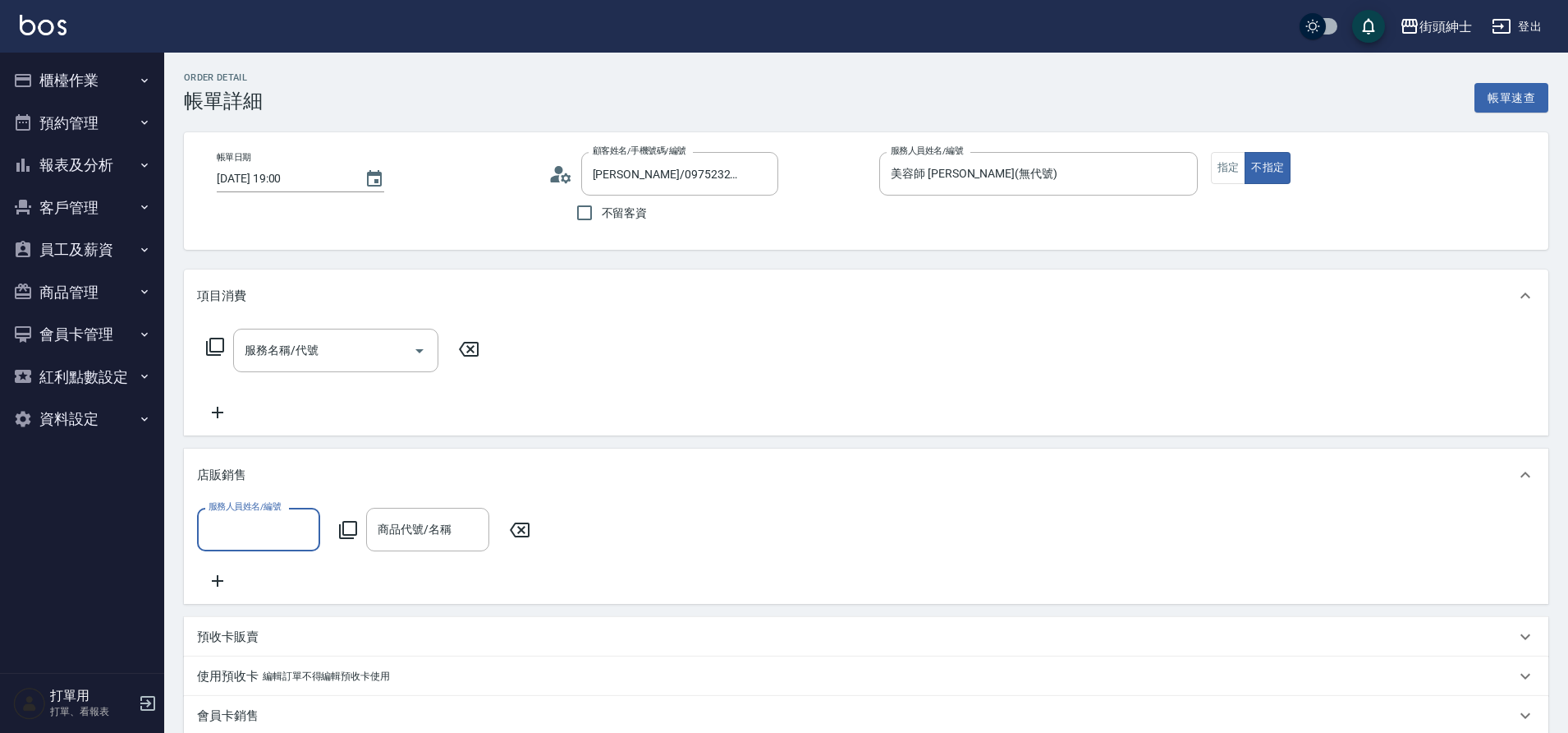
click at [369, 368] on div "服務名稱/代號" at bounding box center [336, 350] width 206 height 44
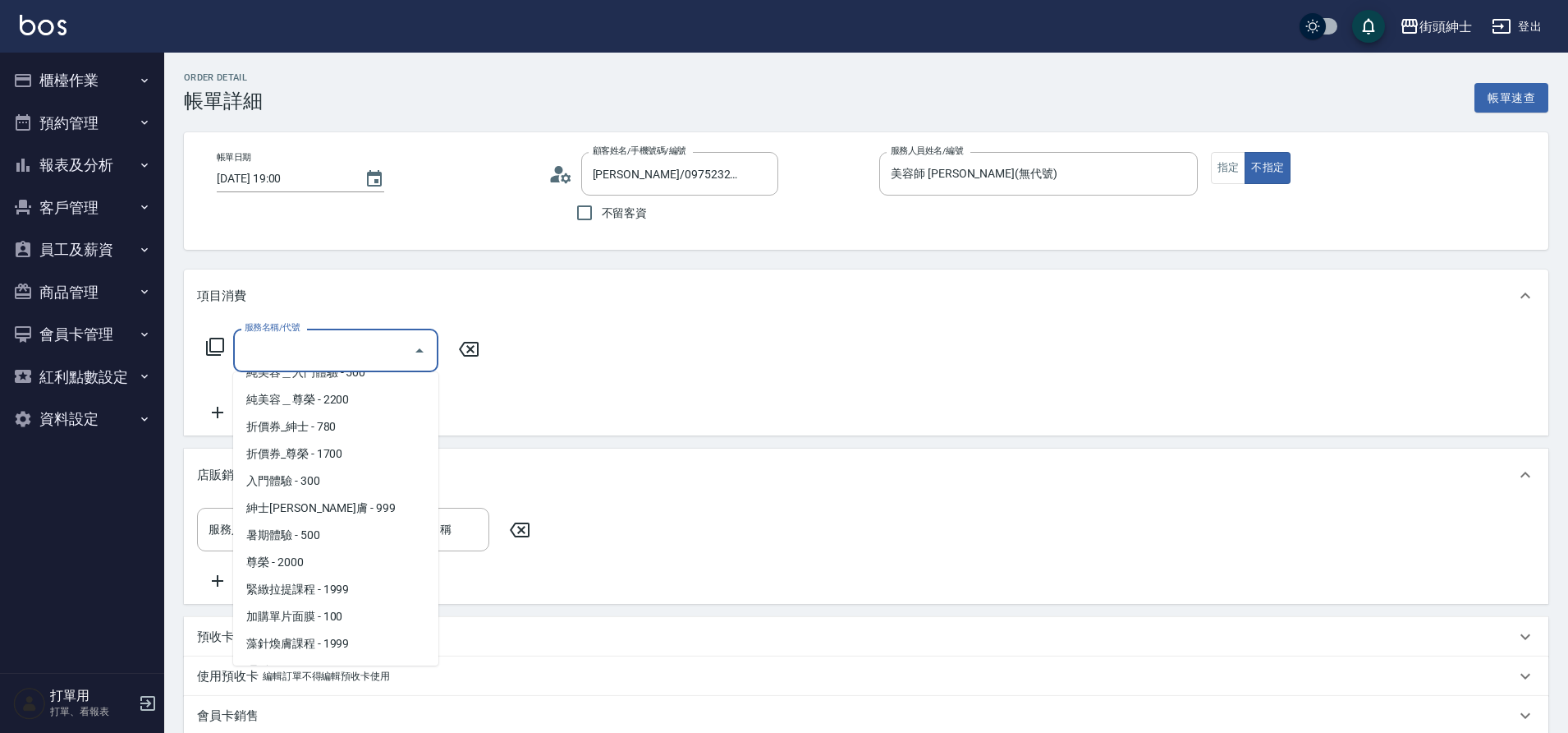
scroll to position [34, 0]
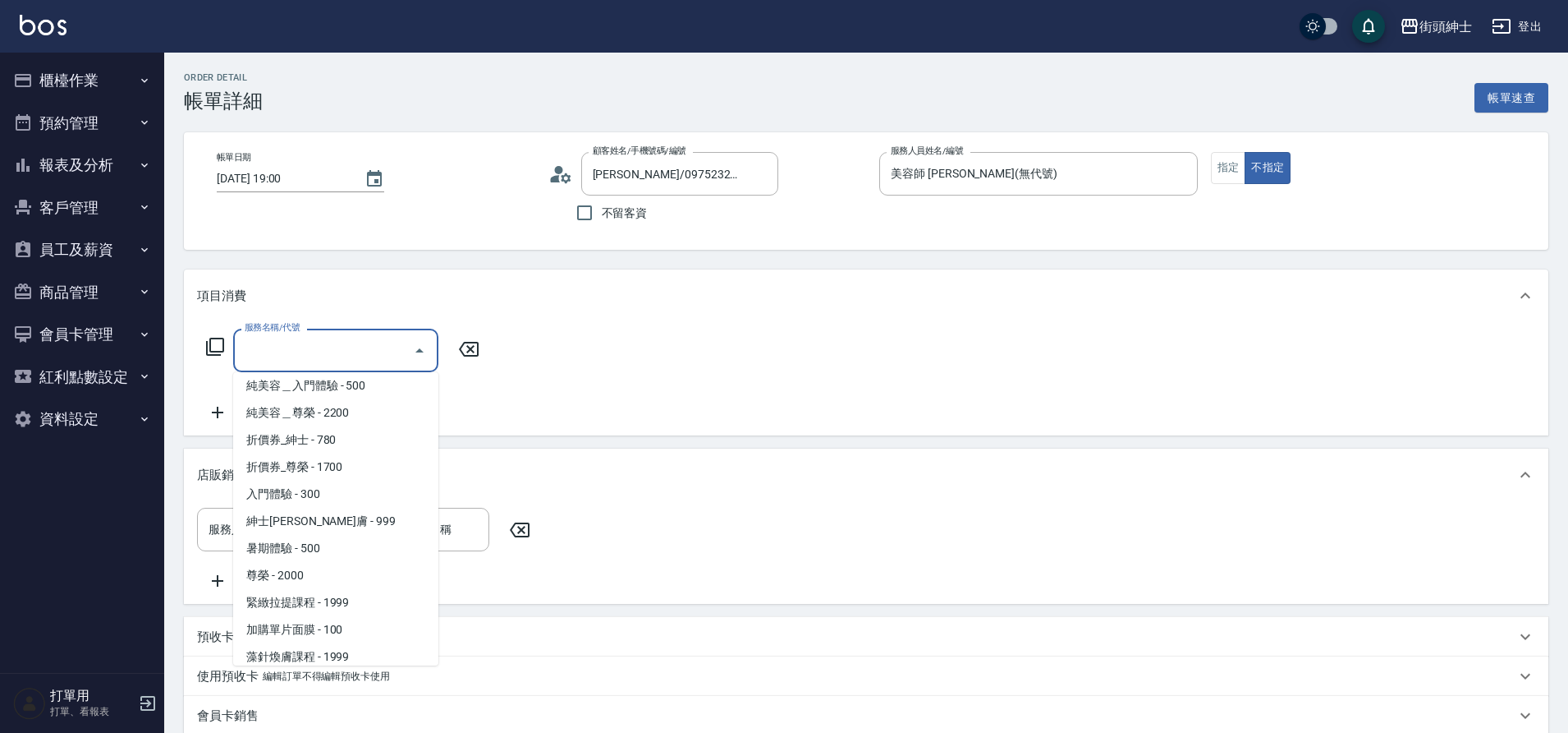
click at [366, 418] on span "純美容＿尊榮 - 2200" at bounding box center [336, 412] width 206 height 27
type input "純美容＿尊榮"
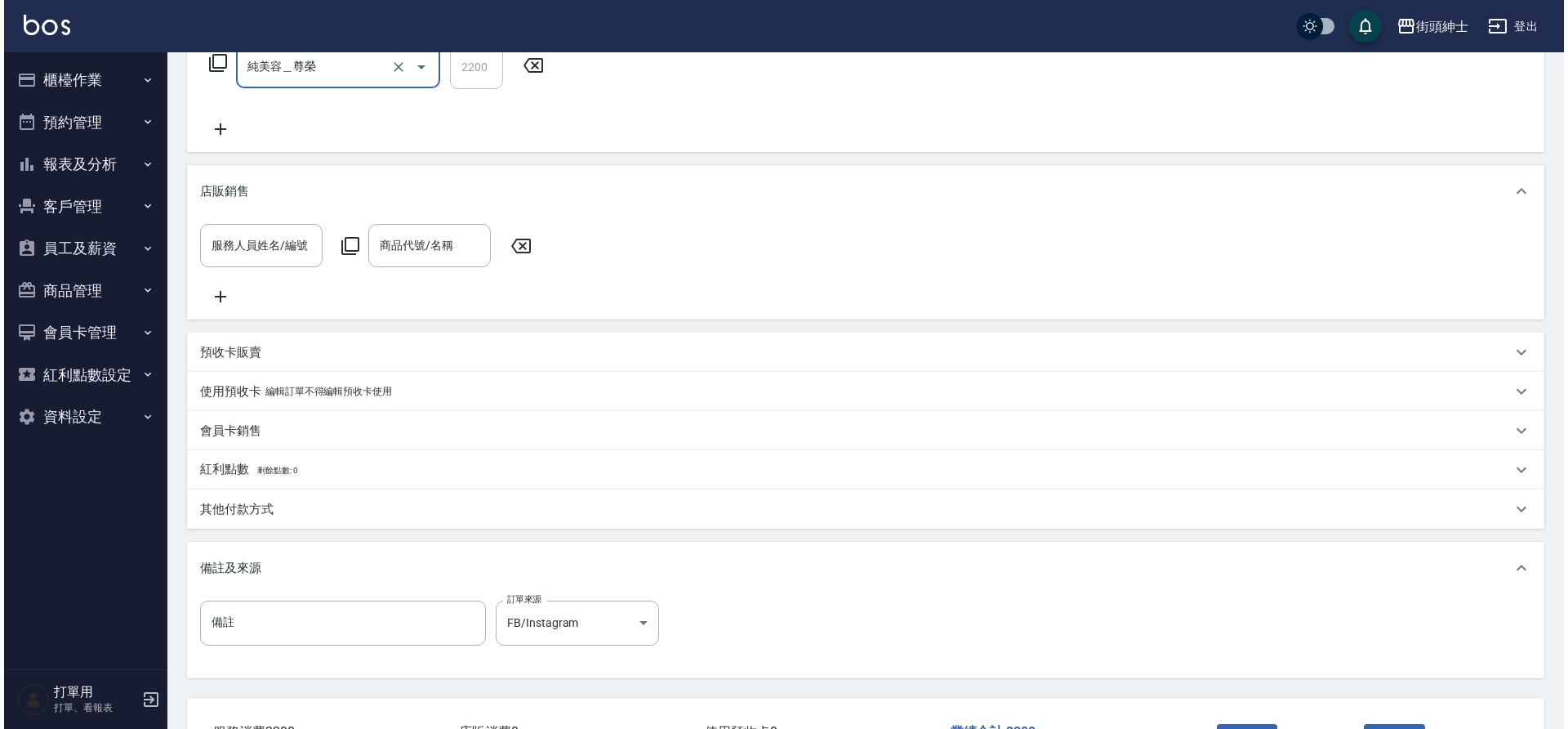
scroll to position [420, 0]
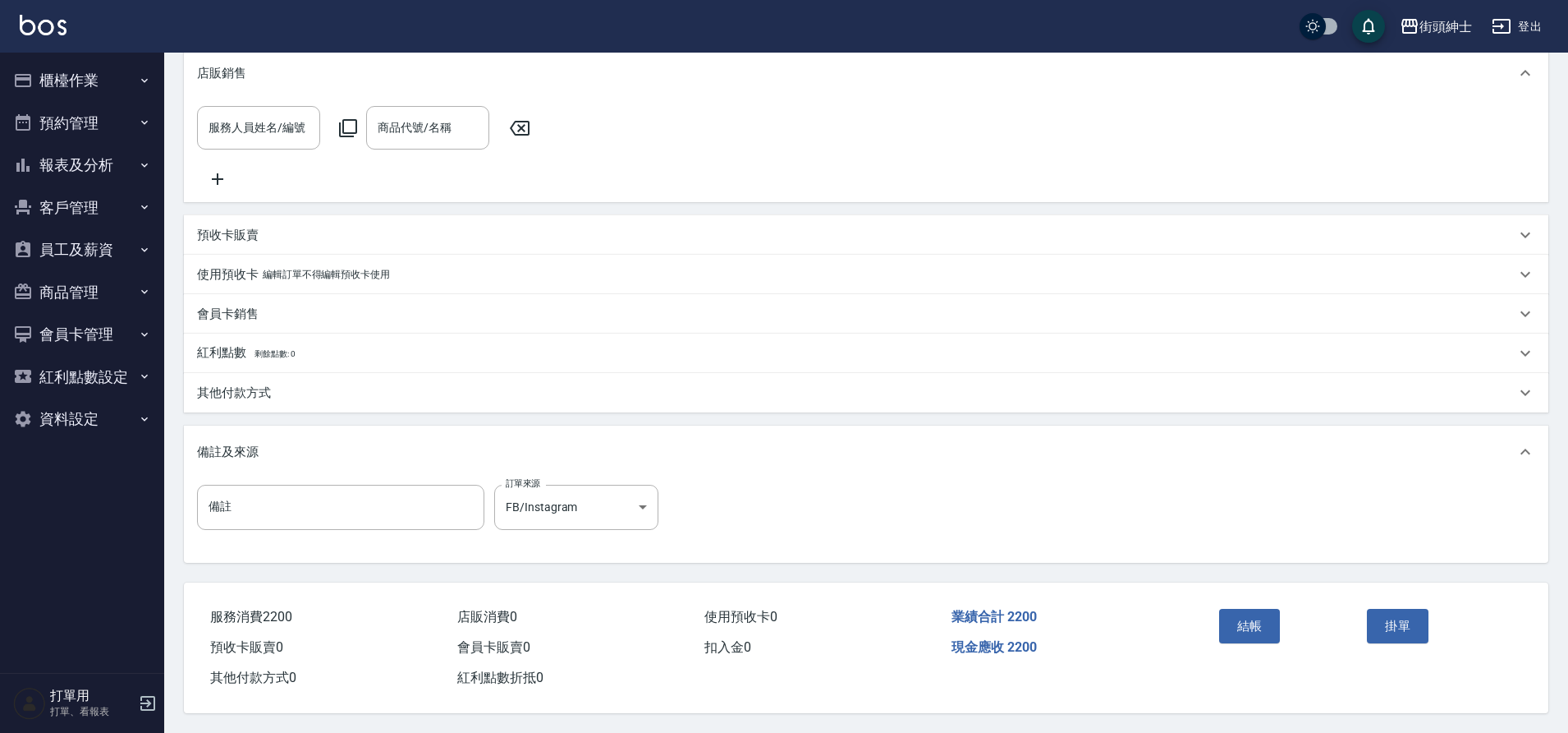
click at [1254, 609] on button "結帳" at bounding box center [1249, 626] width 62 height 34
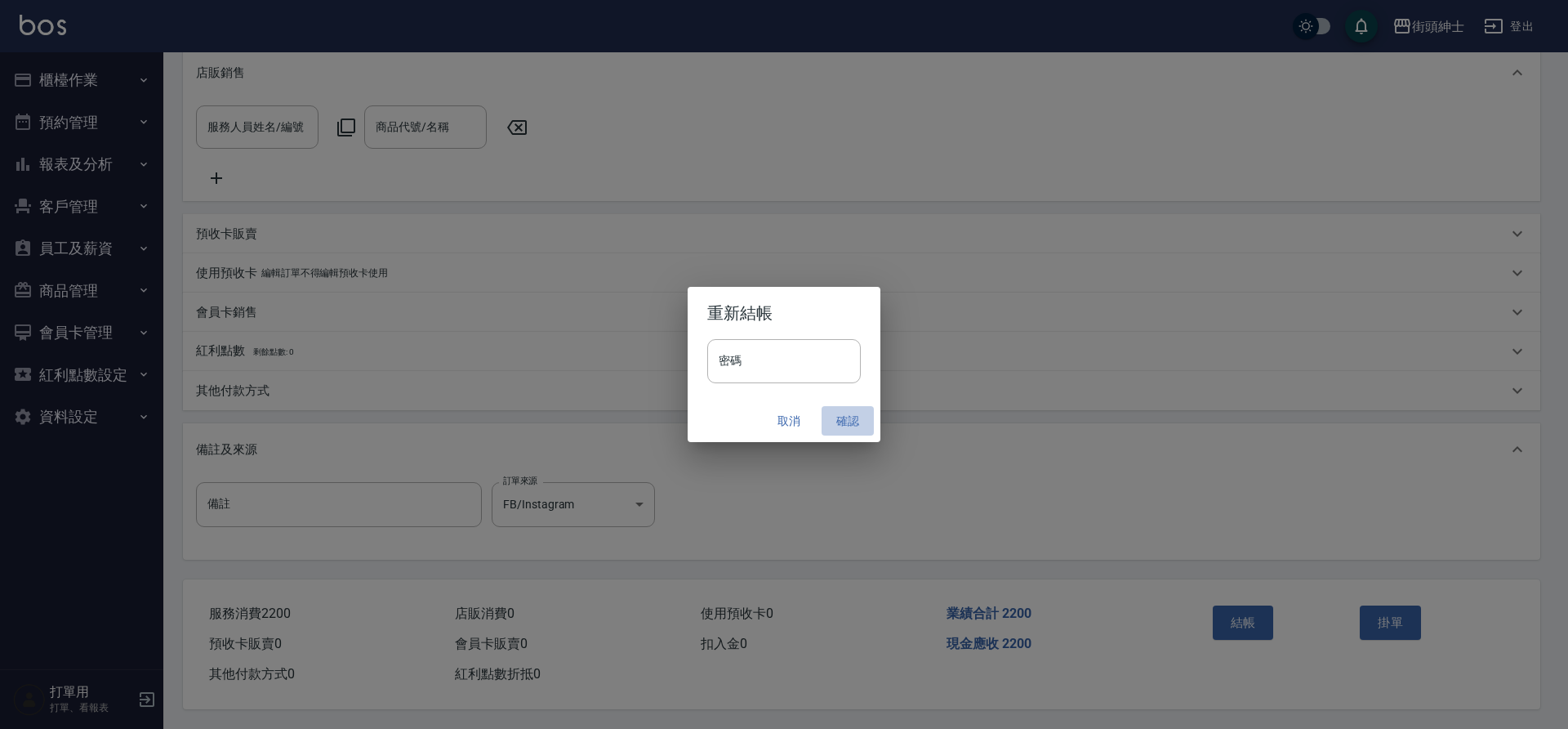
click at [844, 422] on button "確認" at bounding box center [847, 421] width 52 height 30
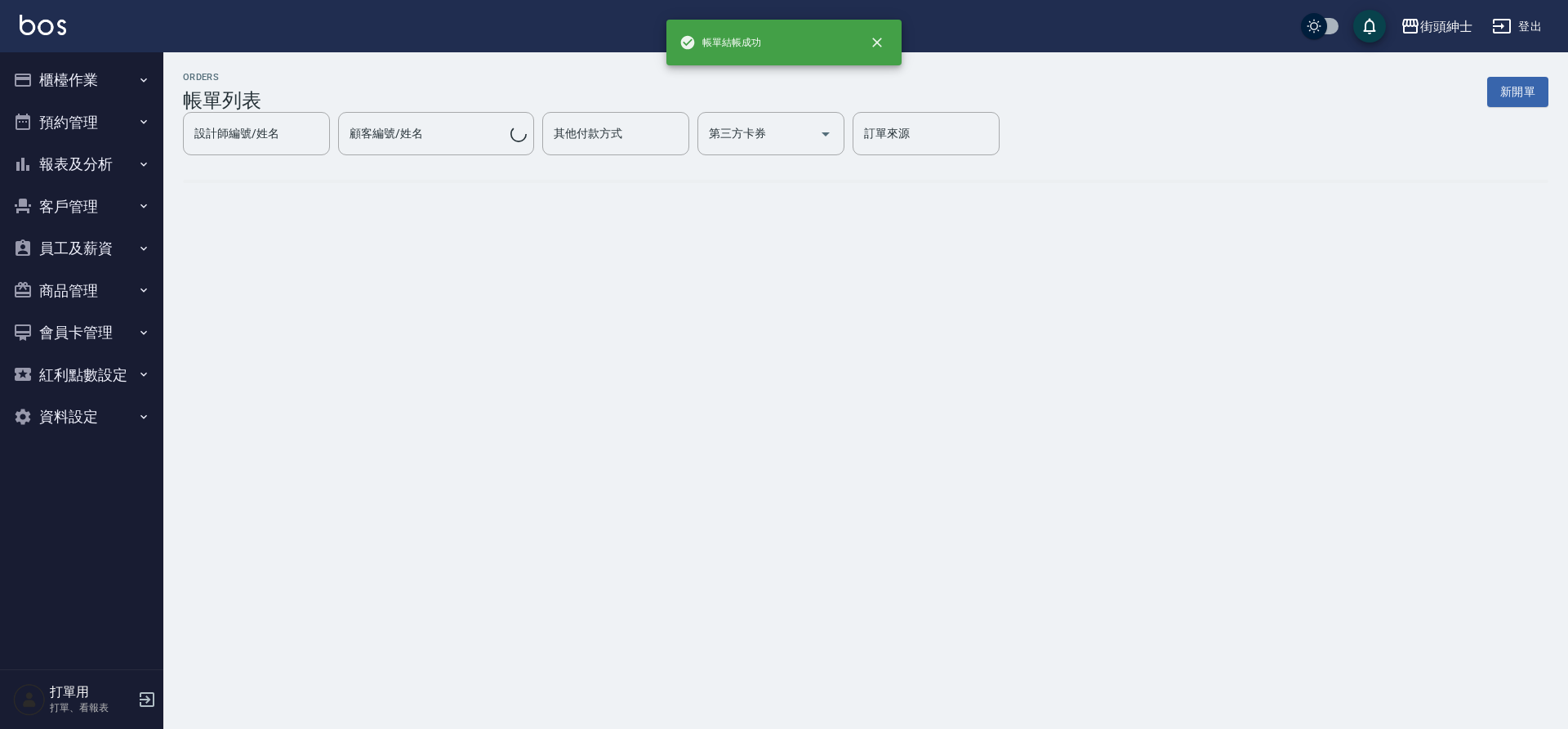
click at [107, 120] on button "預約管理" at bounding box center [81, 122] width 150 height 42
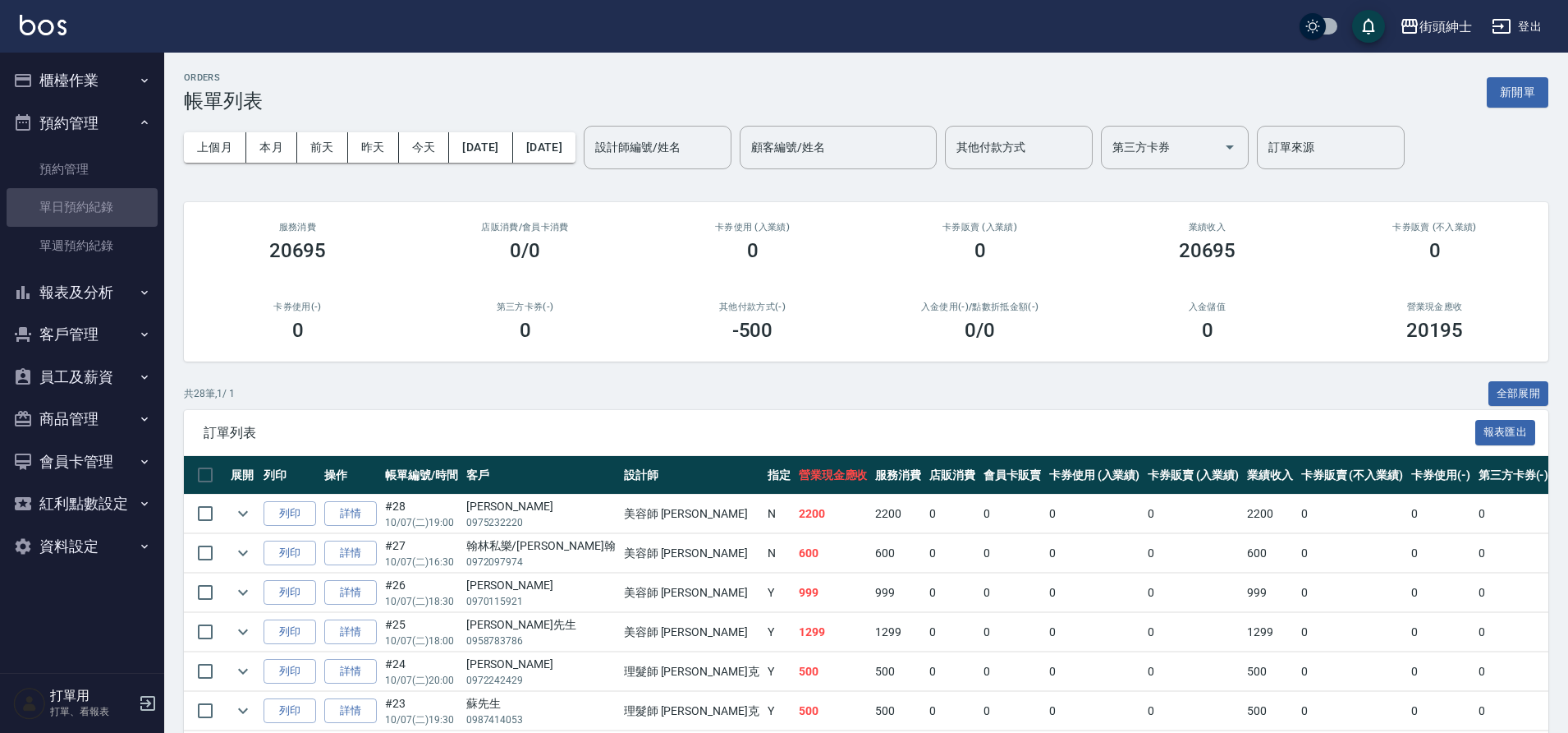
click at [116, 203] on link "單日預約紀錄" at bounding box center [82, 207] width 151 height 38
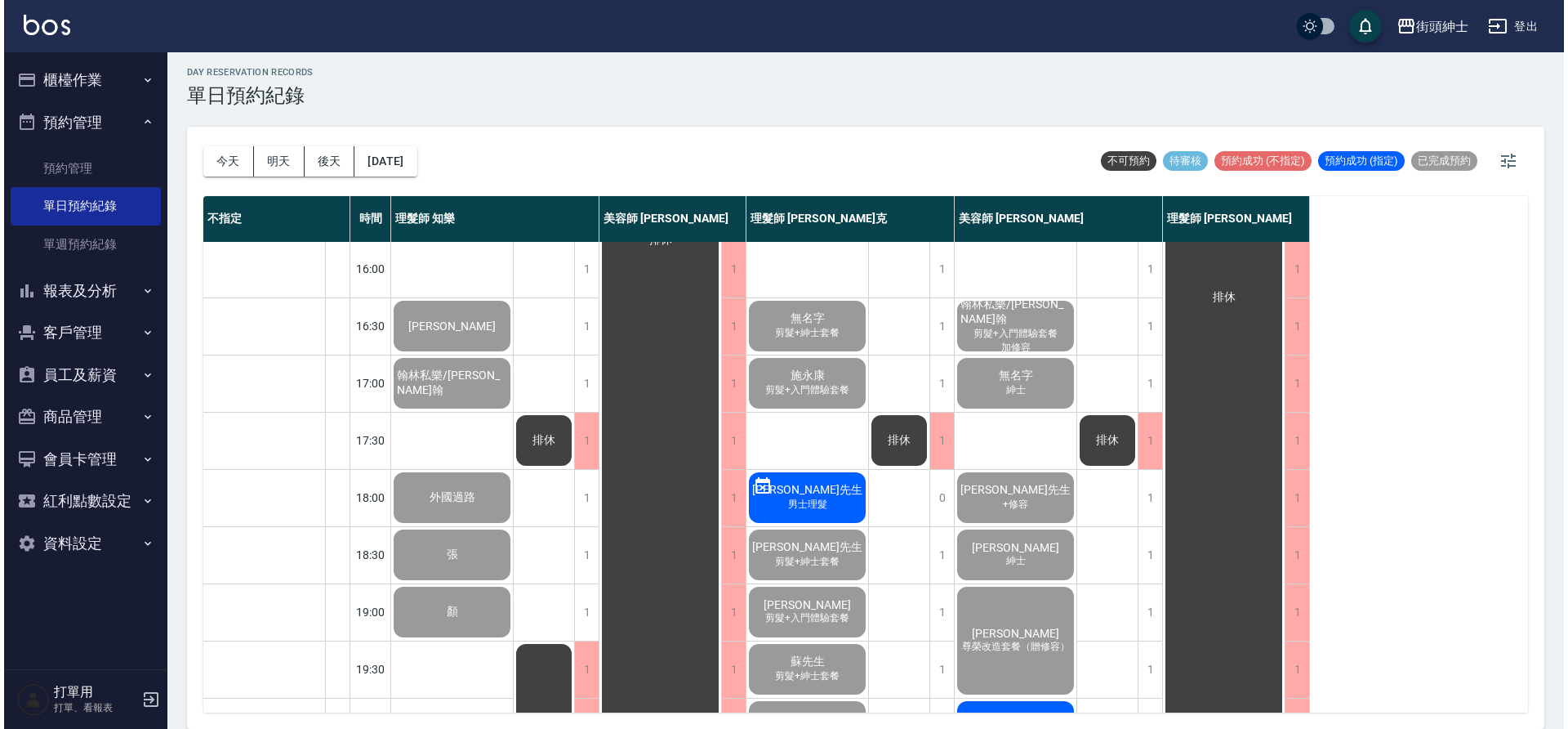
scroll to position [743, 0]
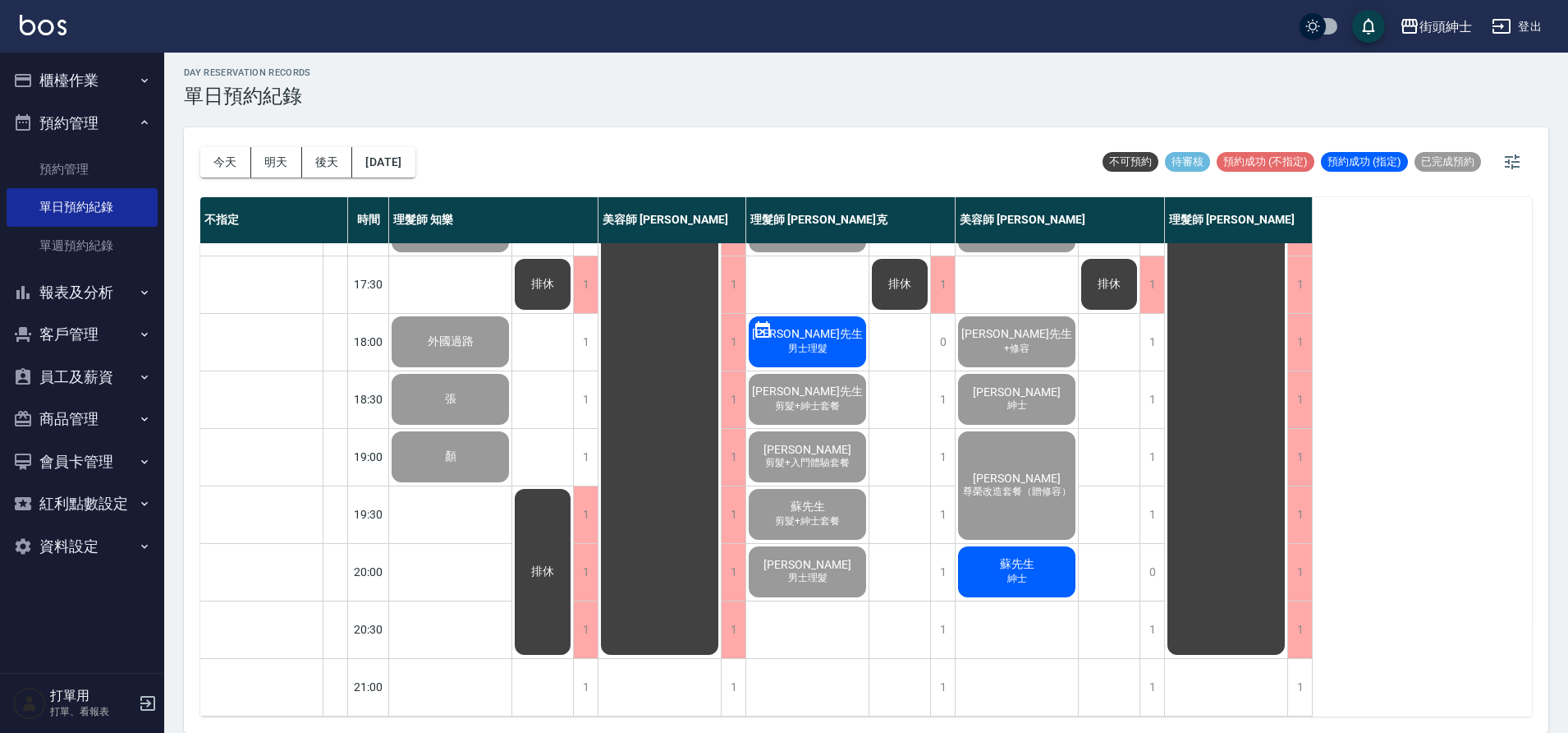
click at [1025, 579] on div "蘇先生 紳士" at bounding box center [1016, 571] width 122 height 56
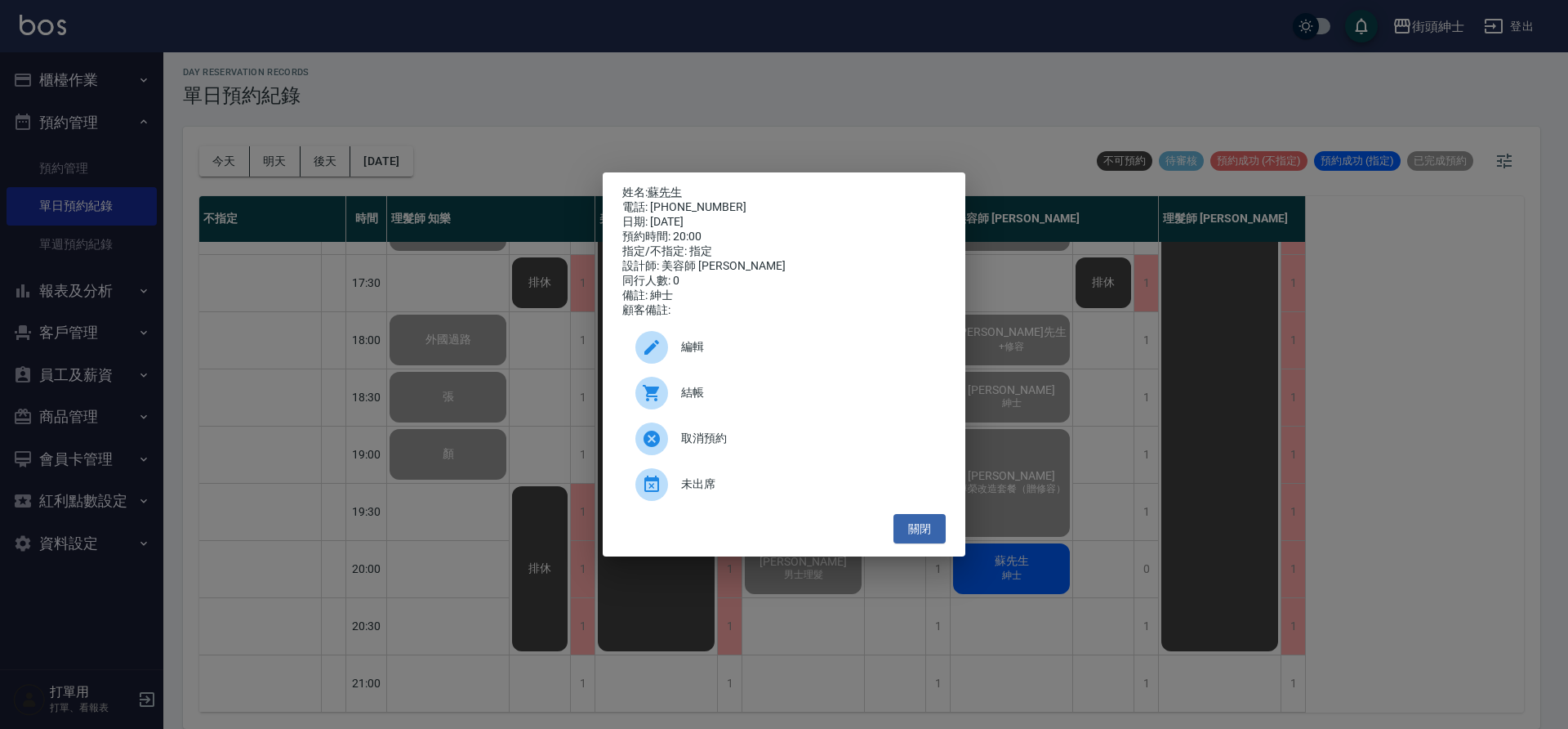
click at [802, 394] on span "結帳" at bounding box center [806, 392] width 252 height 17
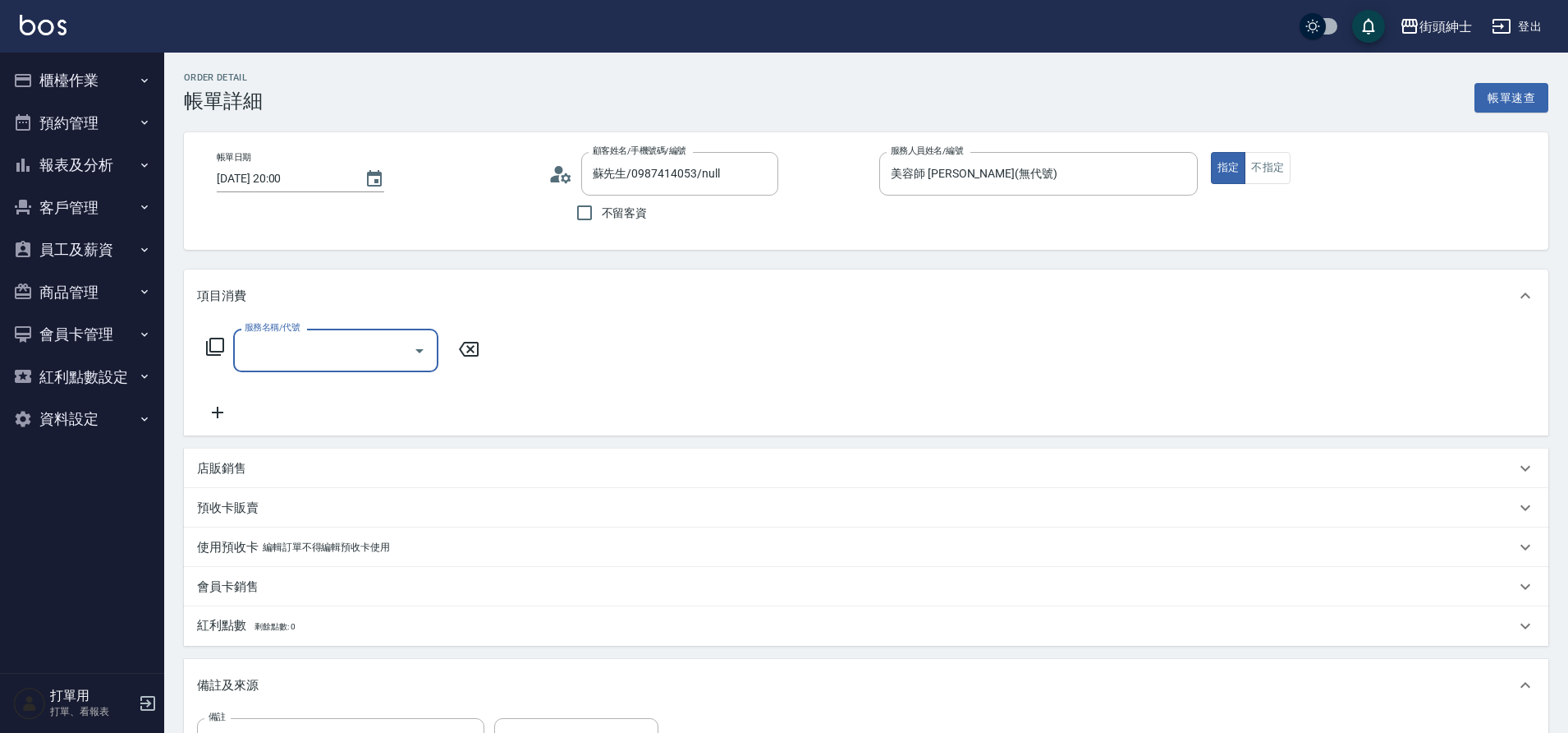
click at [349, 336] on input "服務名稱/代號" at bounding box center [323, 350] width 166 height 28
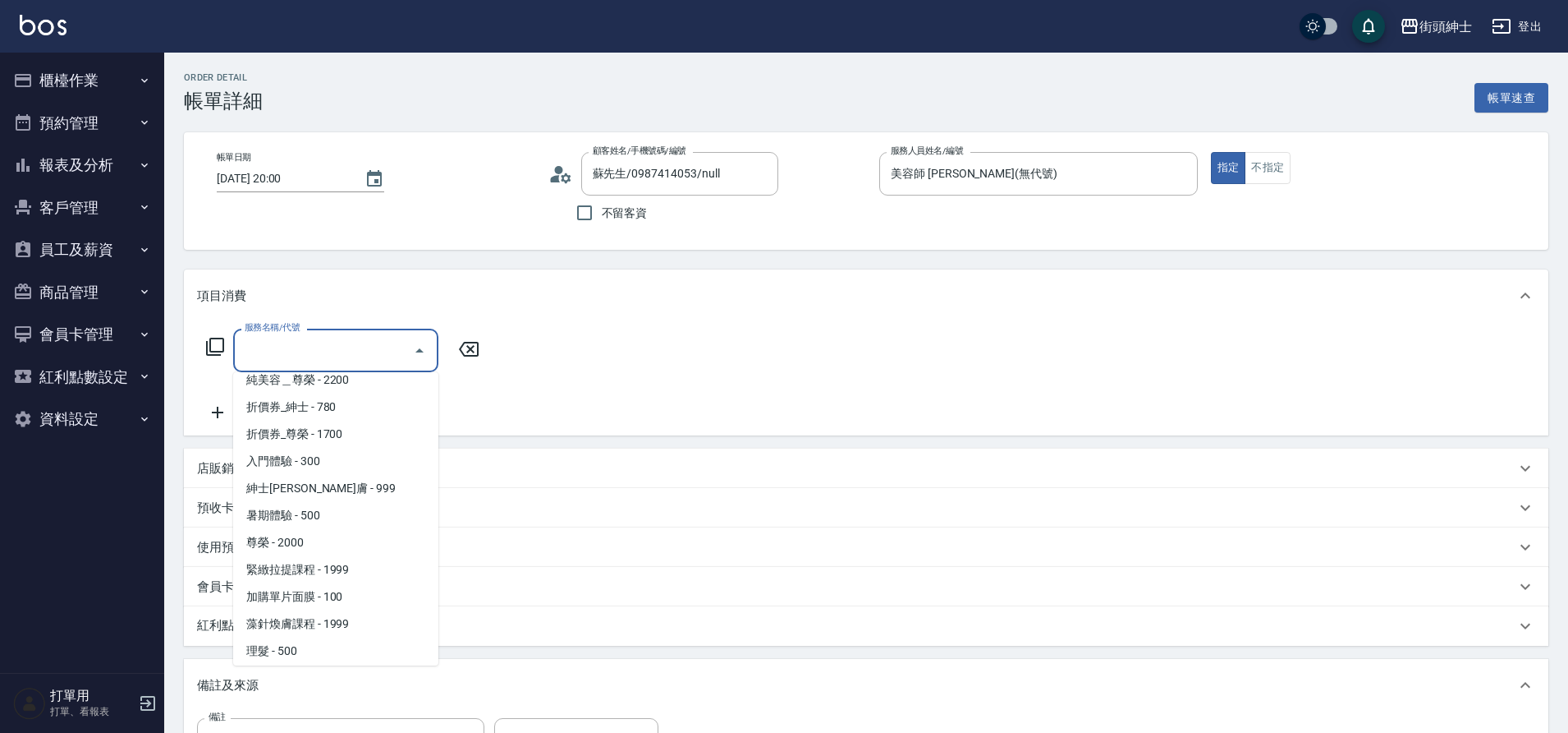
scroll to position [126, 0]
drag, startPoint x: 0, startPoint y: 0, endPoint x: 340, endPoint y: 433, distance: 550.5
click at [340, 433] on span "紳士[PERSON_NAME]膚 - 999" at bounding box center [336, 428] width 206 height 27
type input "紳士[PERSON_NAME]膚"
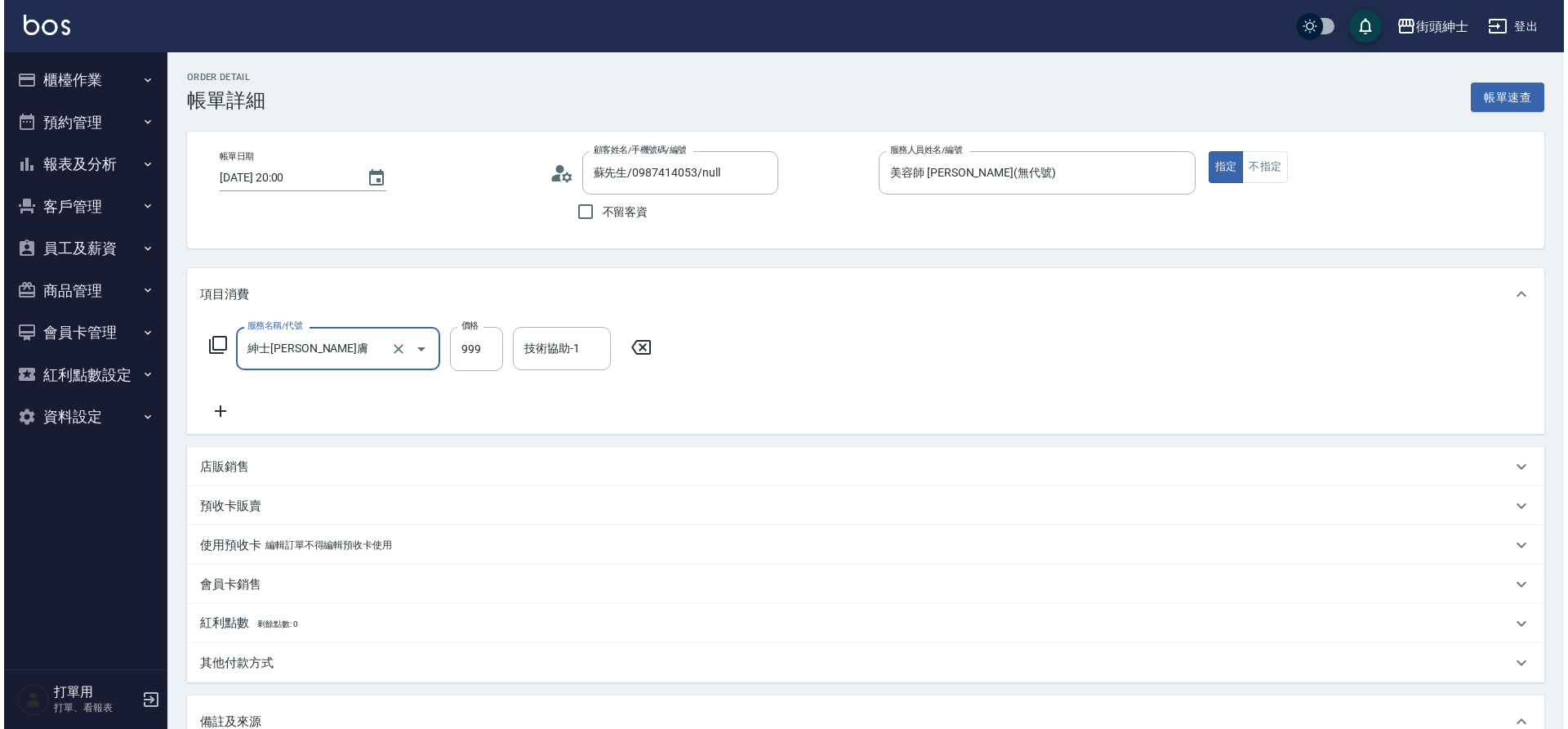
scroll to position [278, 0]
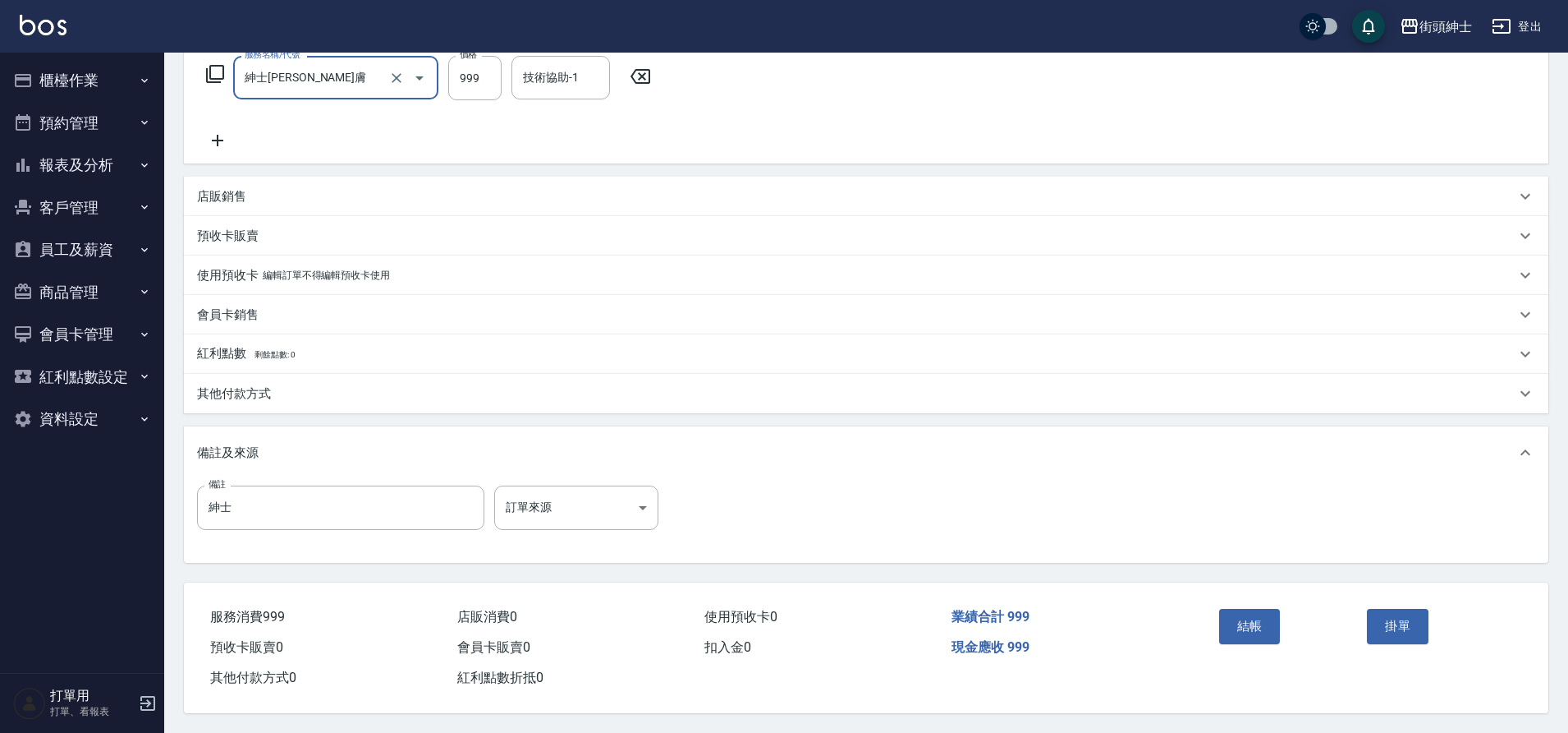
click at [1238, 612] on button "結帳" at bounding box center [1249, 626] width 62 height 34
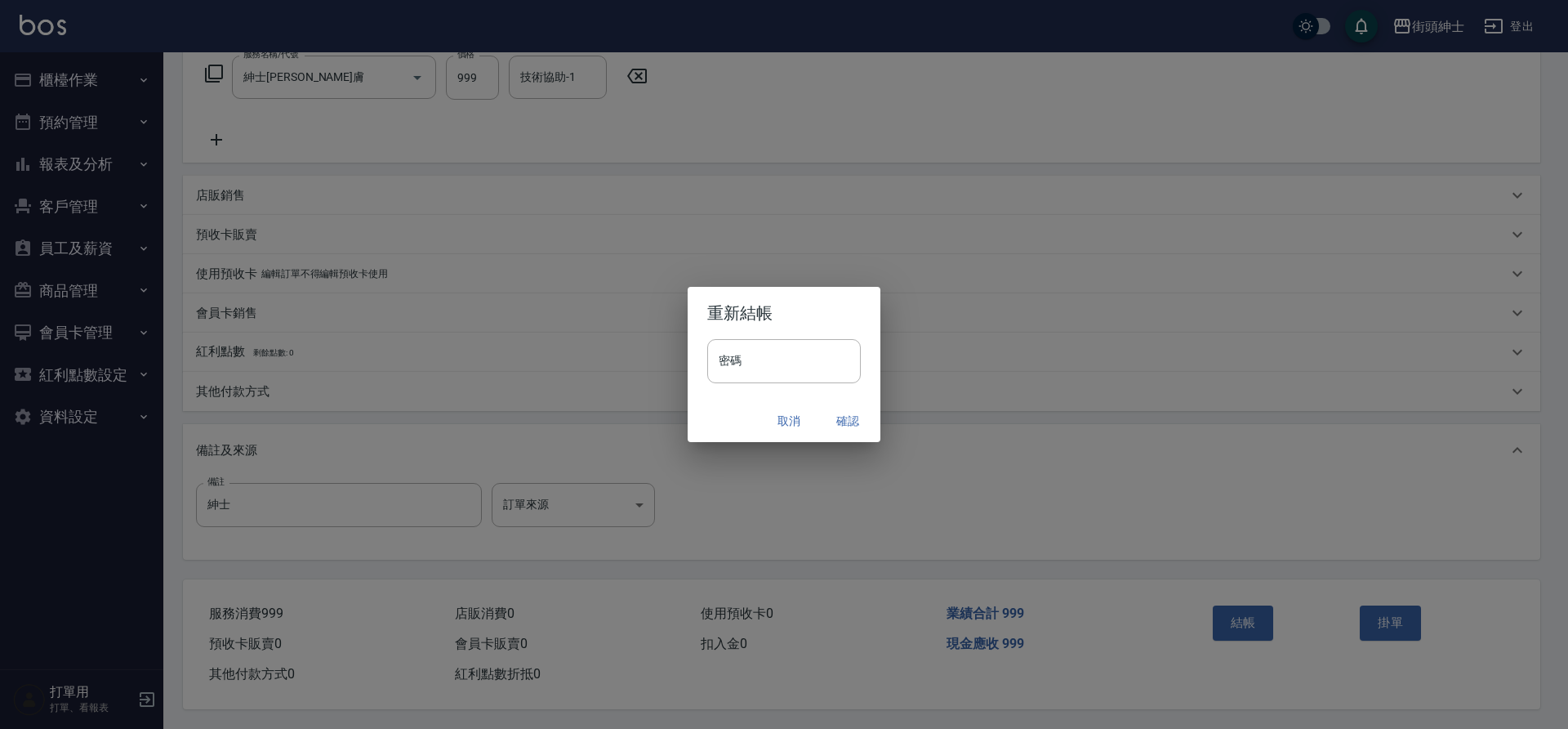
drag, startPoint x: 338, startPoint y: 431, endPoint x: 831, endPoint y: 393, distance: 494.5
click at [831, 393] on div "密碼 密碼" at bounding box center [784, 369] width 192 height 60
drag, startPoint x: 831, startPoint y: 393, endPoint x: 854, endPoint y: 421, distance: 36.2
click at [854, 421] on button "確認" at bounding box center [847, 421] width 52 height 30
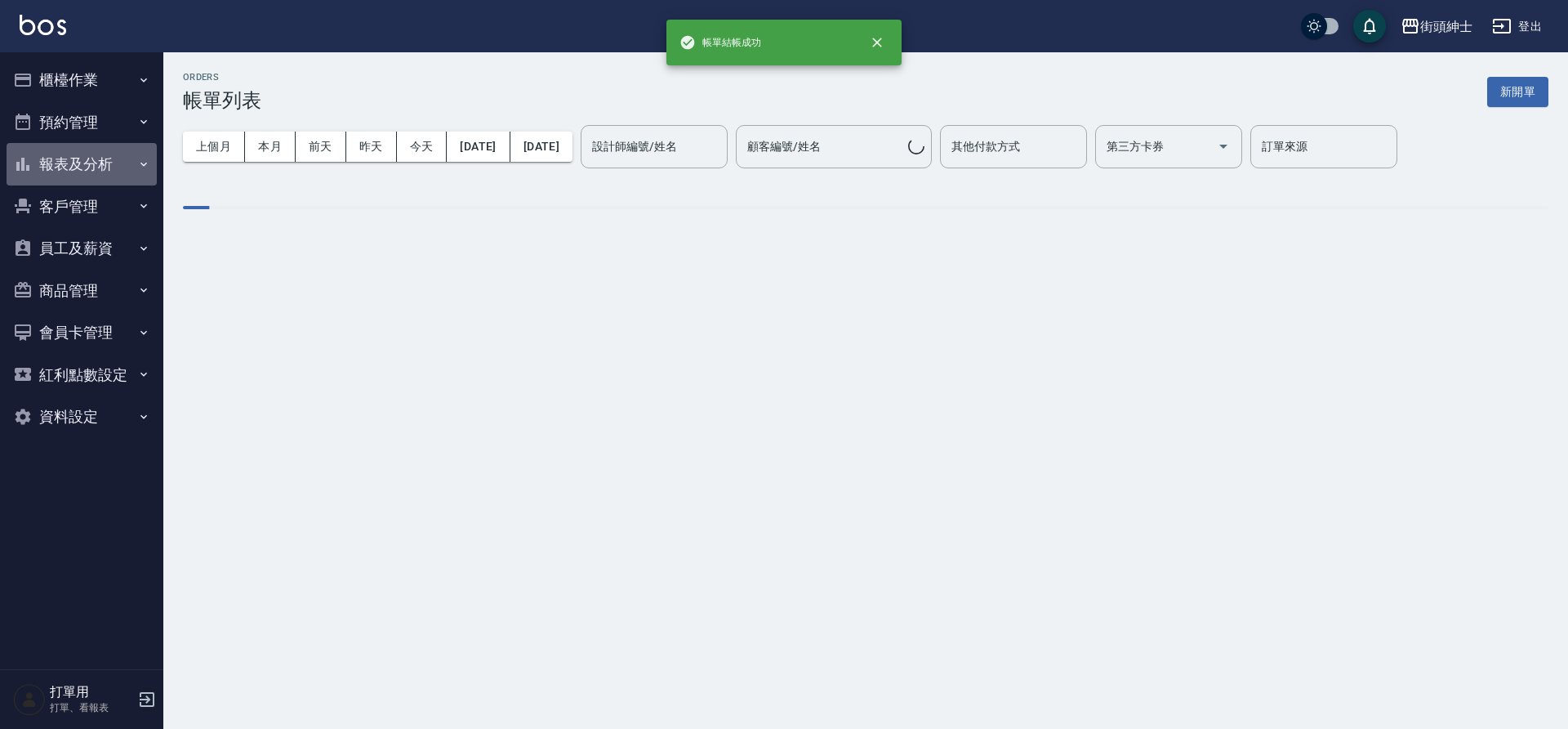
click at [81, 144] on button "報表及分析" at bounding box center [81, 164] width 150 height 42
drag, startPoint x: 854, startPoint y: 421, endPoint x: 106, endPoint y: 125, distance: 804.4
click at [106, 125] on button "預約管理" at bounding box center [81, 122] width 150 height 42
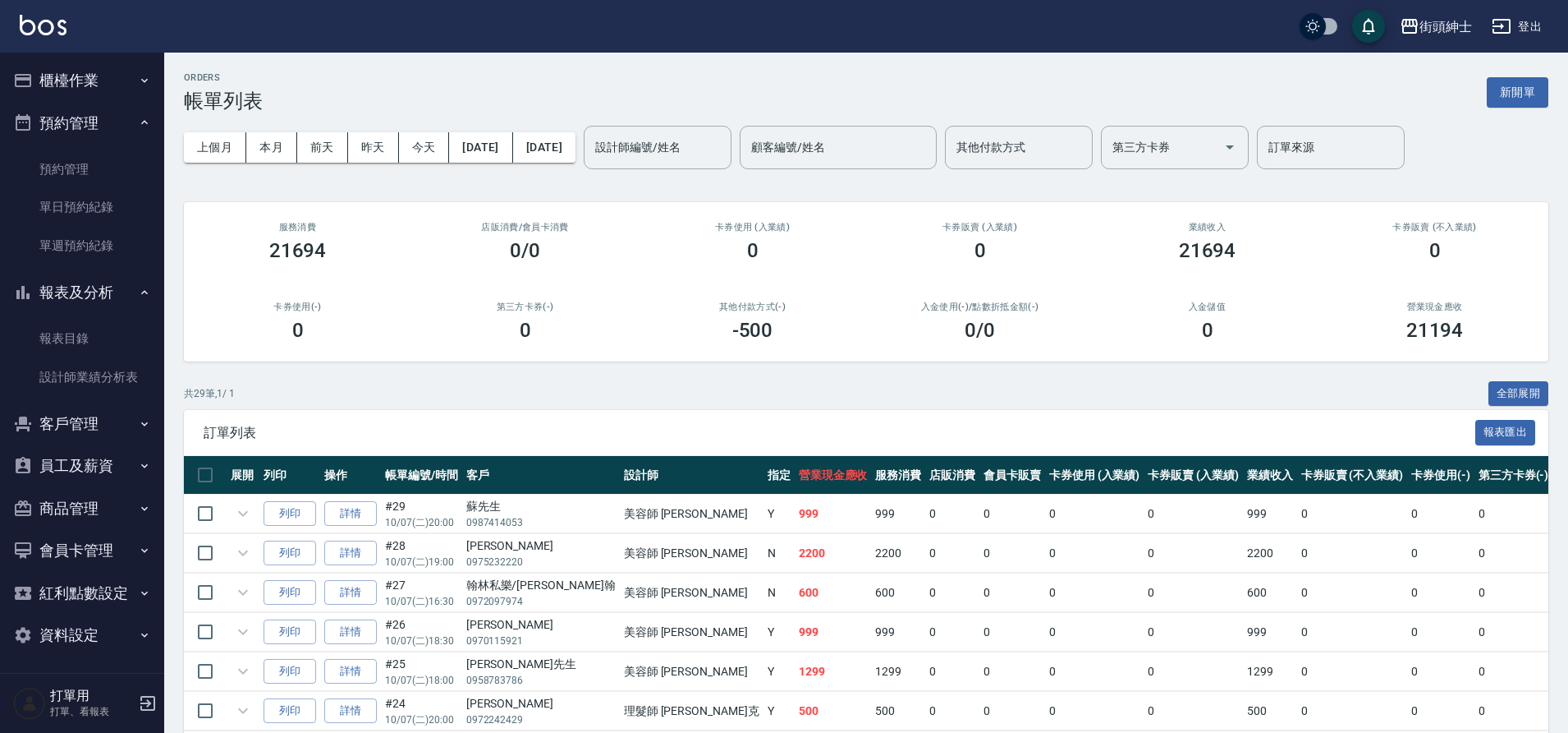
click at [121, 192] on link "單日預約紀錄" at bounding box center [82, 207] width 151 height 38
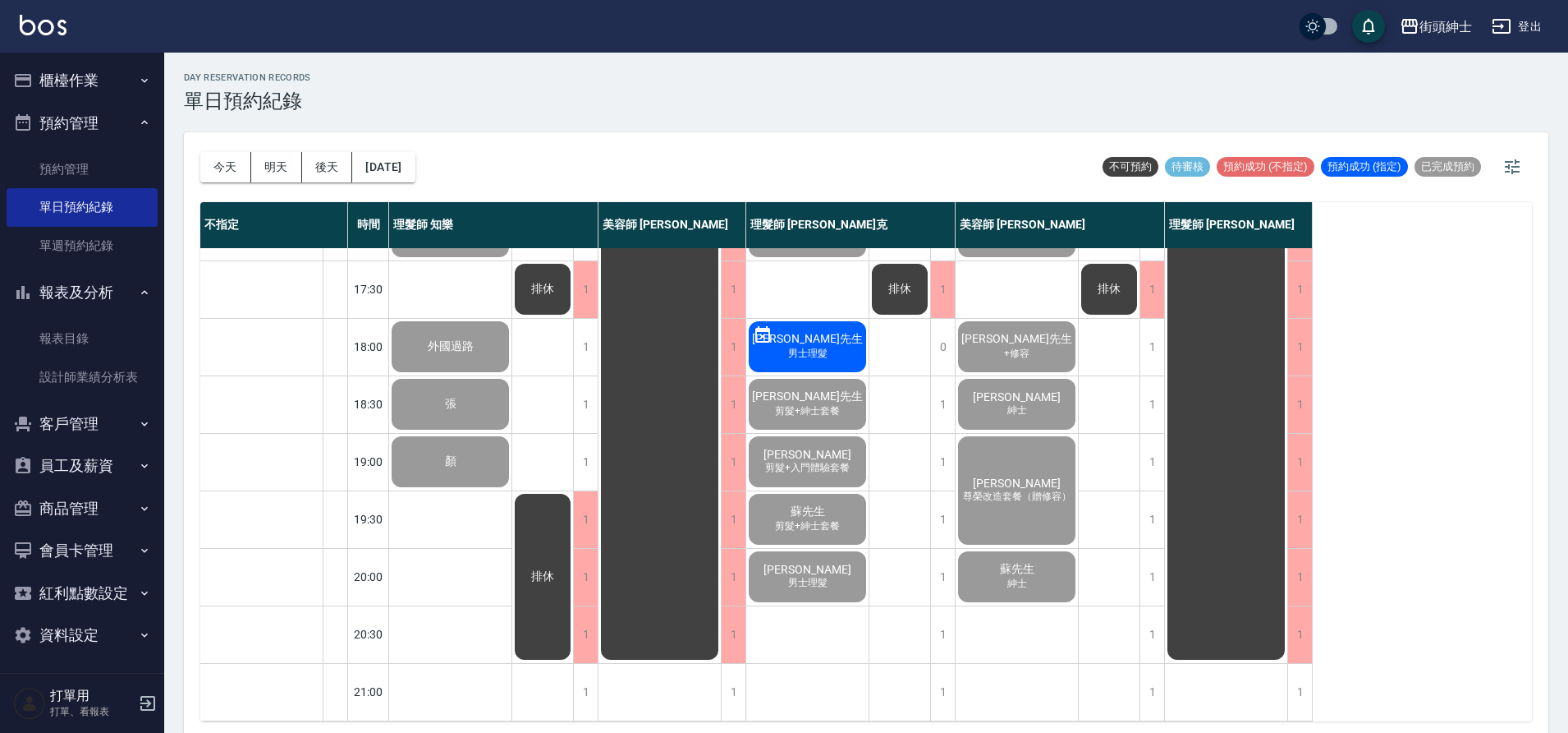
scroll to position [747, 0]
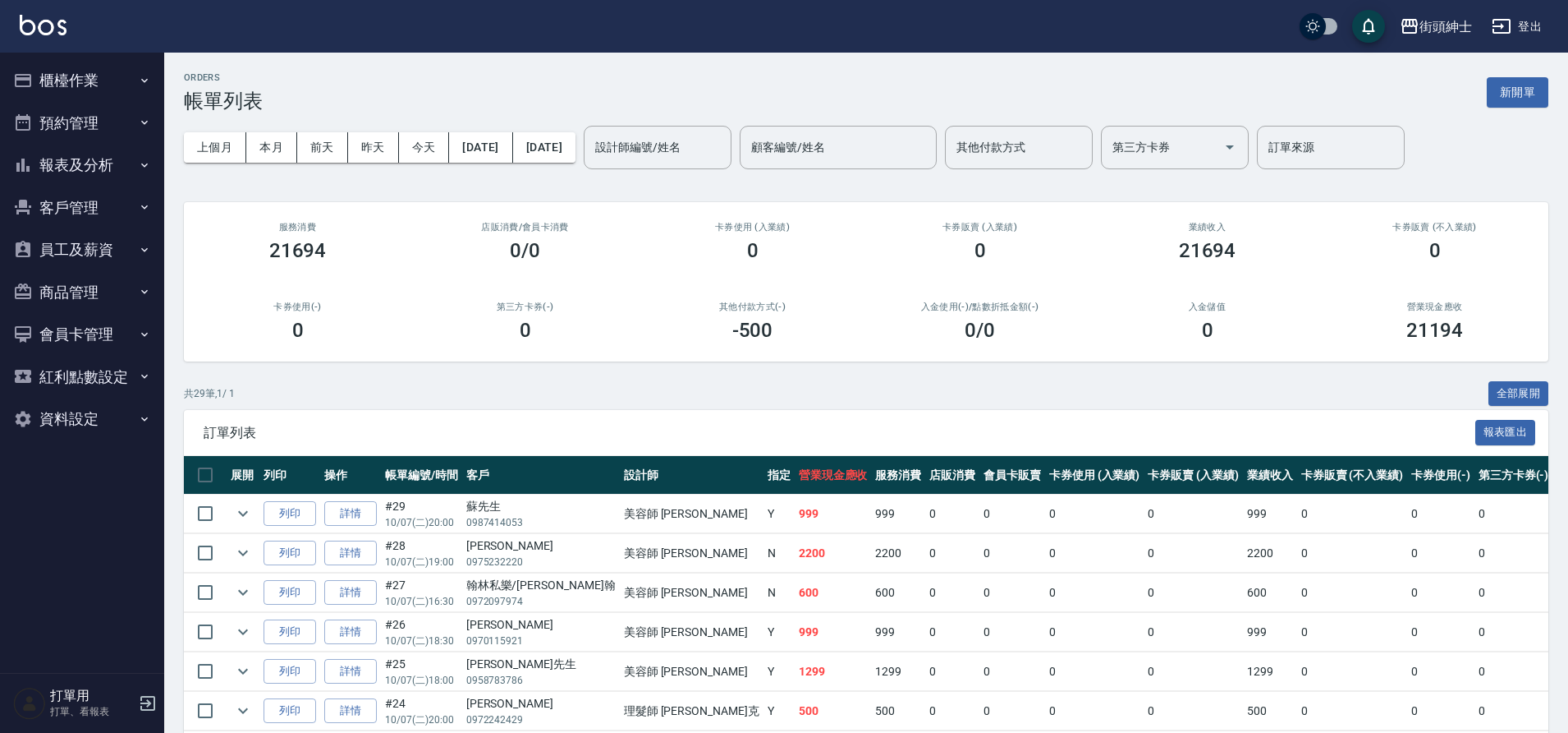
click at [140, 120] on icon "button" at bounding box center [145, 122] width 13 height 13
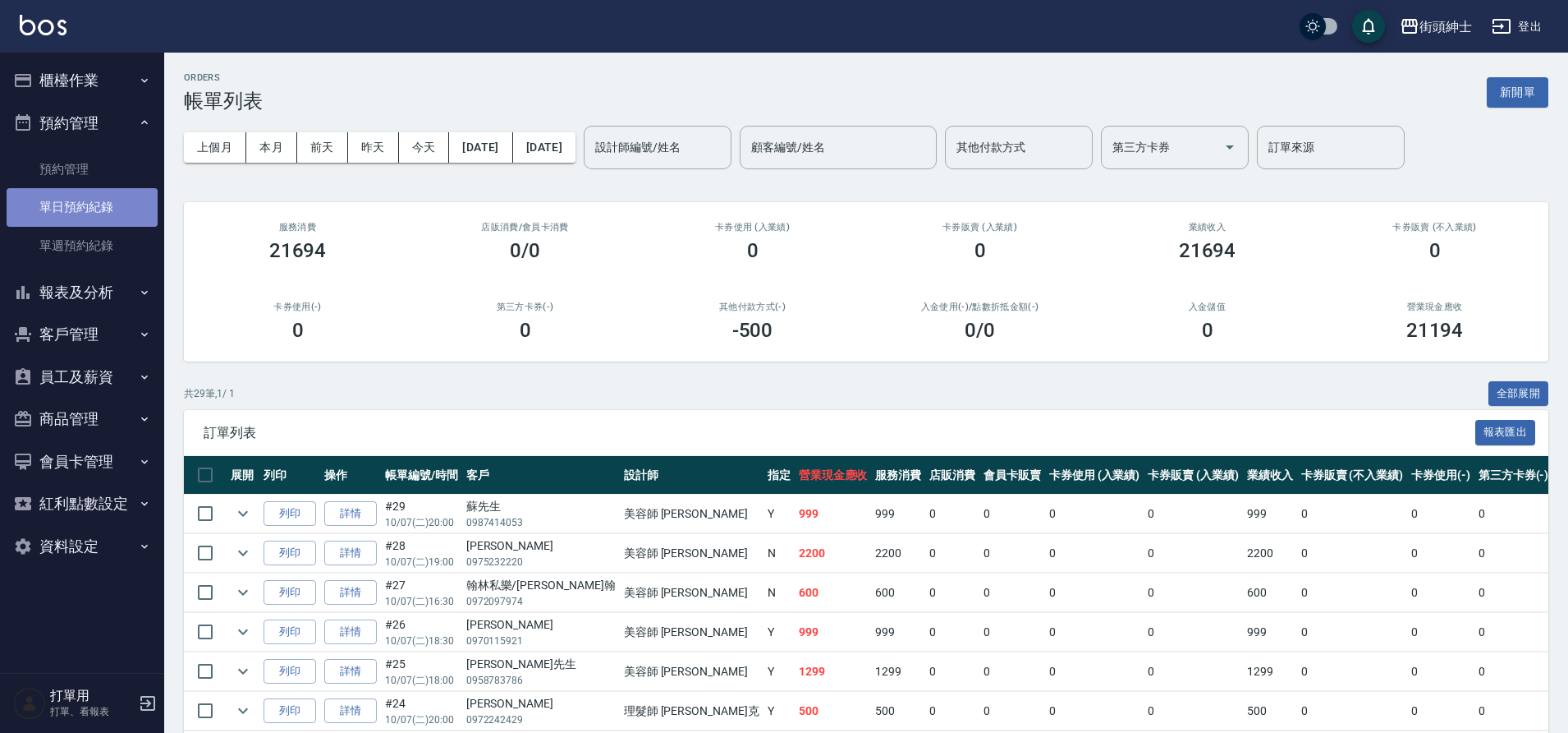
click at [117, 206] on link "單日預約紀錄" at bounding box center [82, 207] width 151 height 38
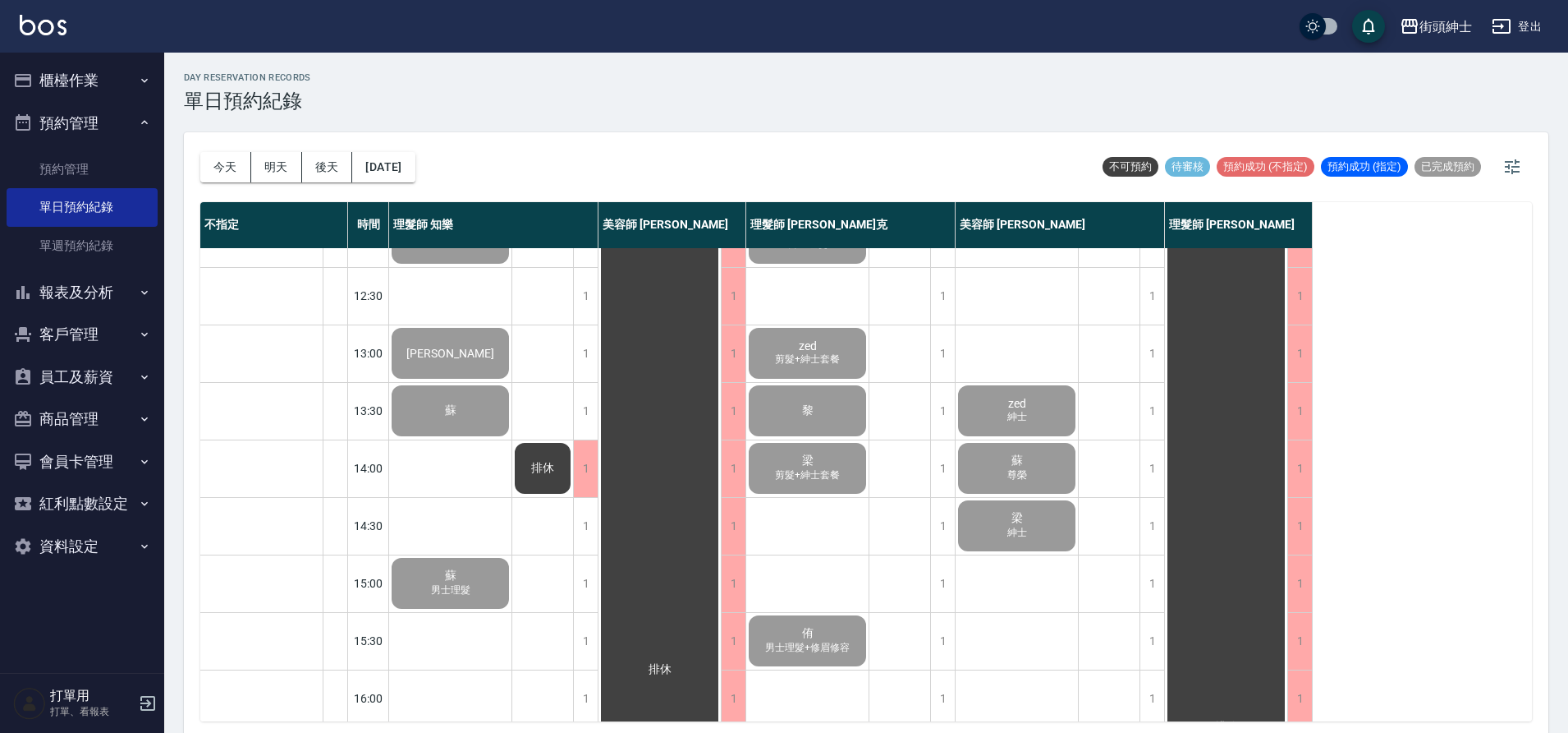
scroll to position [83, 0]
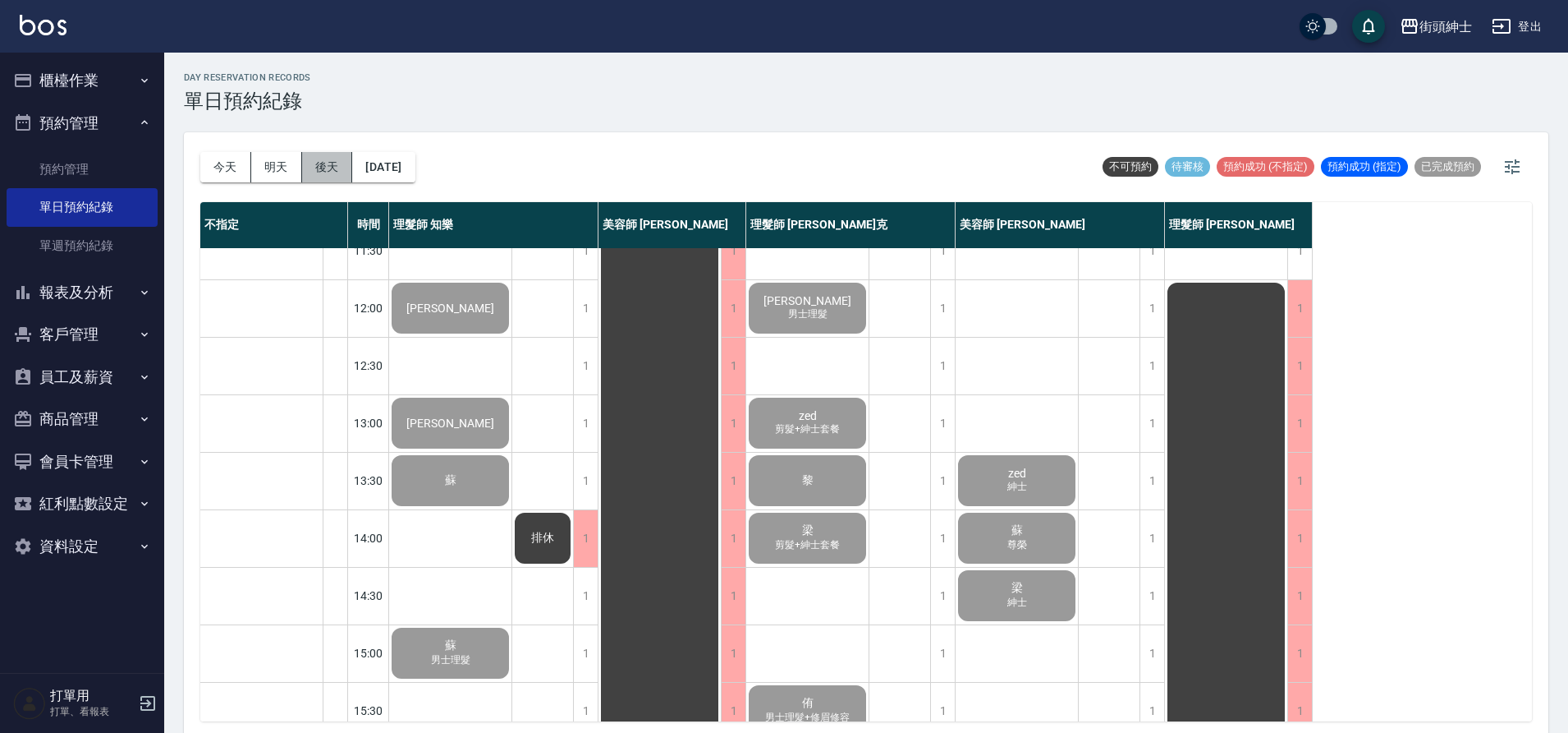
drag, startPoint x: 336, startPoint y: 168, endPoint x: 344, endPoint y: 169, distance: 8.1
click at [337, 167] on button "後天" at bounding box center [328, 167] width 51 height 30
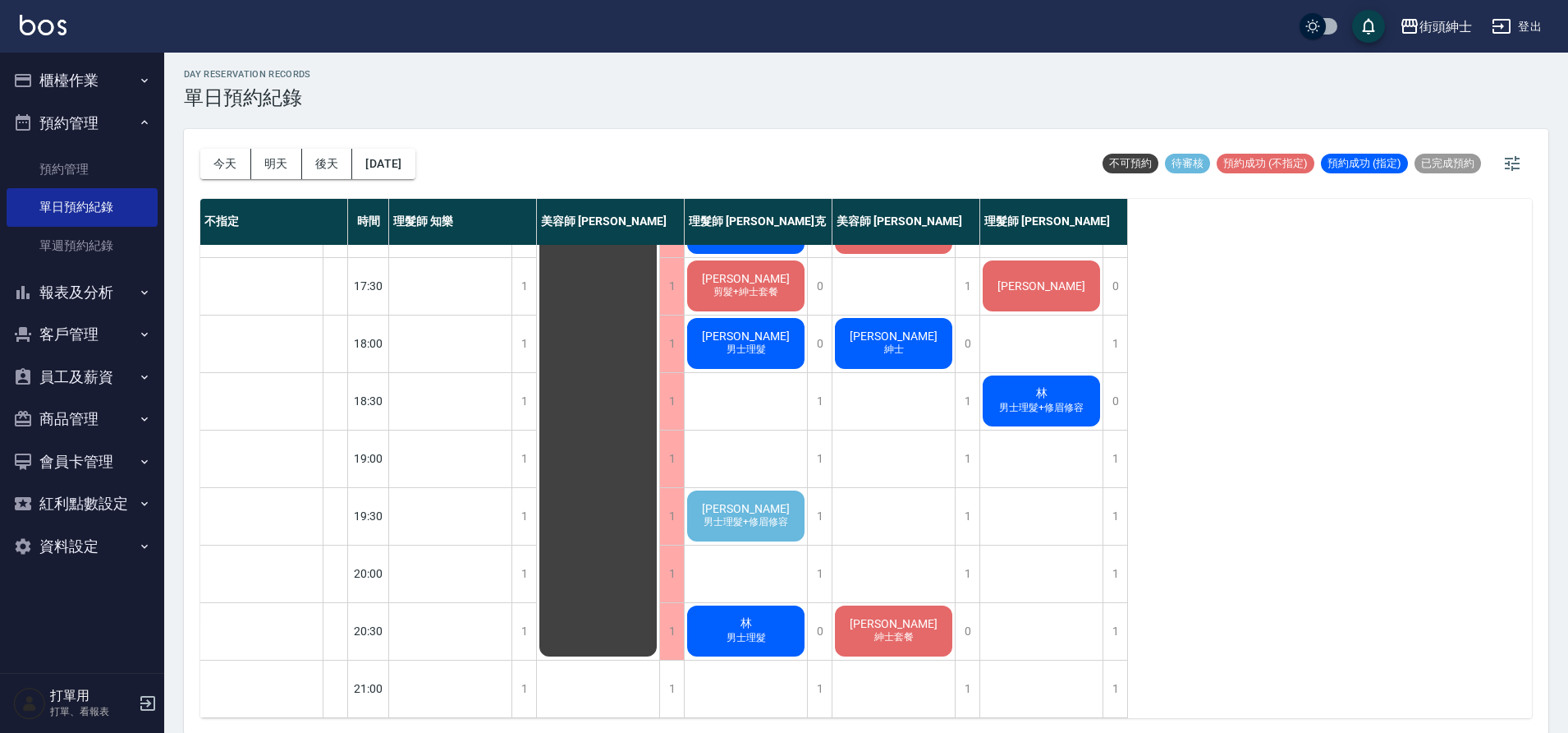
scroll to position [5, 0]
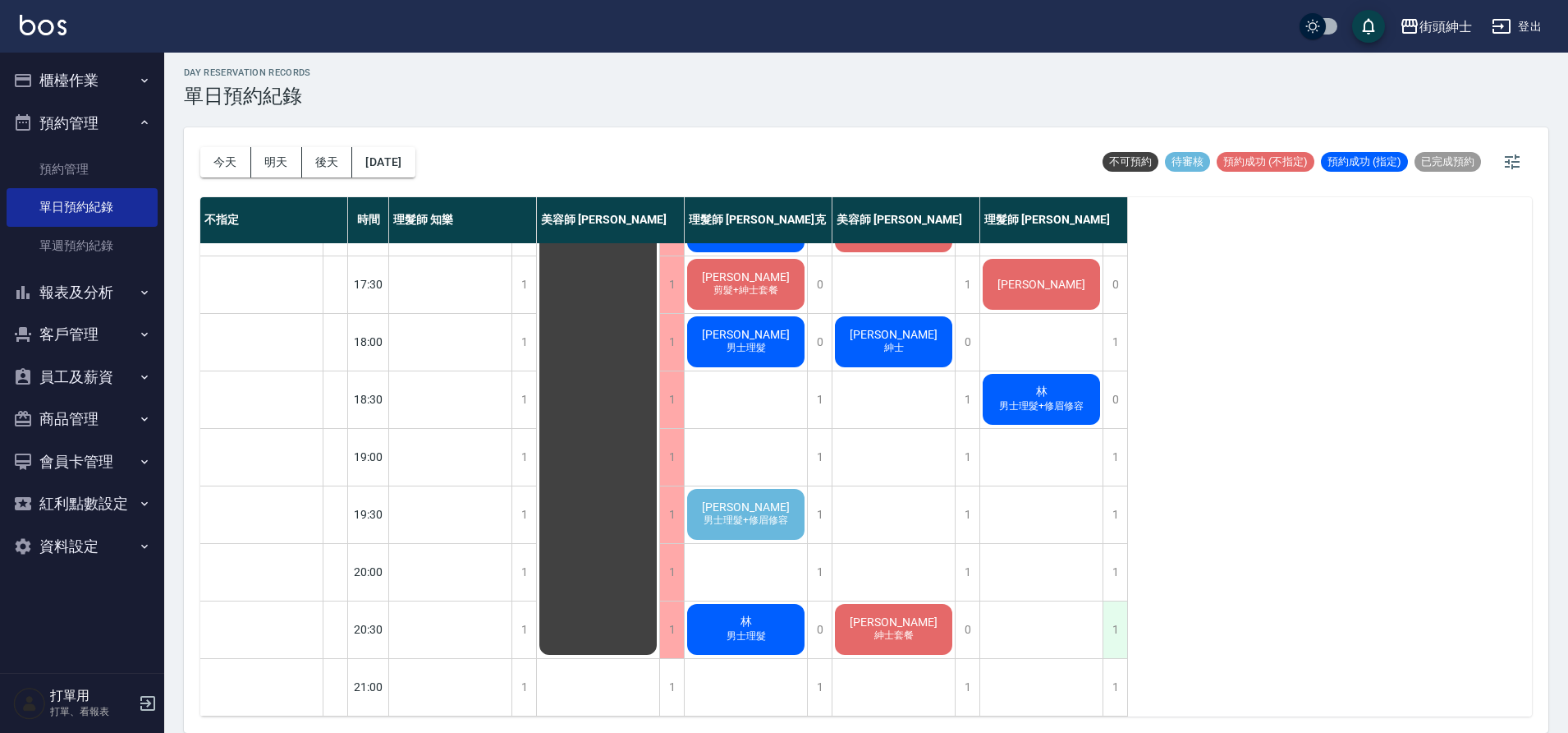
click at [1121, 615] on div "1" at bounding box center [1115, 630] width 25 height 57
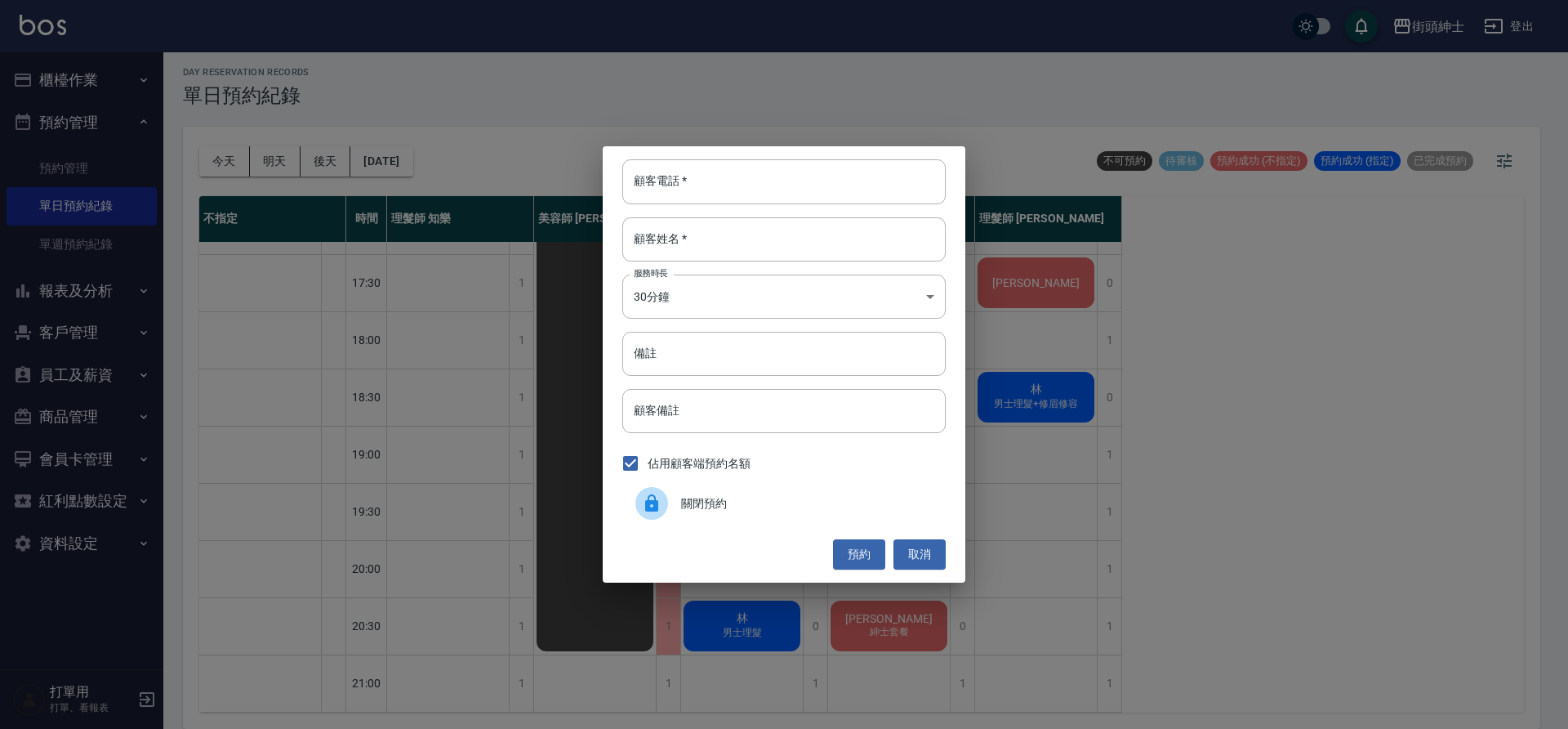
click at [865, 512] on div "關閉預約" at bounding box center [784, 503] width 323 height 46
